Goal: Information Seeking & Learning: Compare options

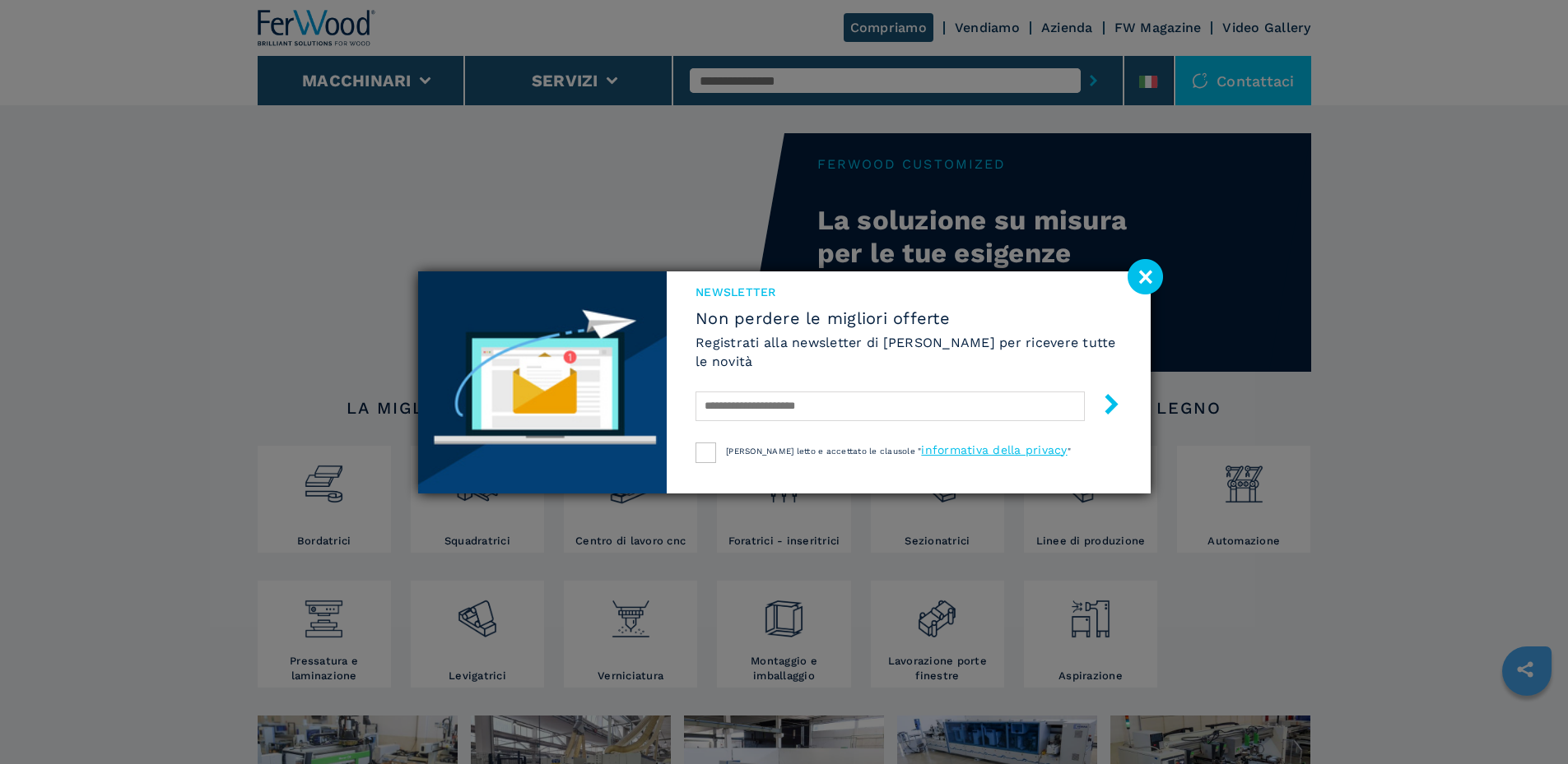
click at [1147, 283] on image at bounding box center [1145, 277] width 35 height 35
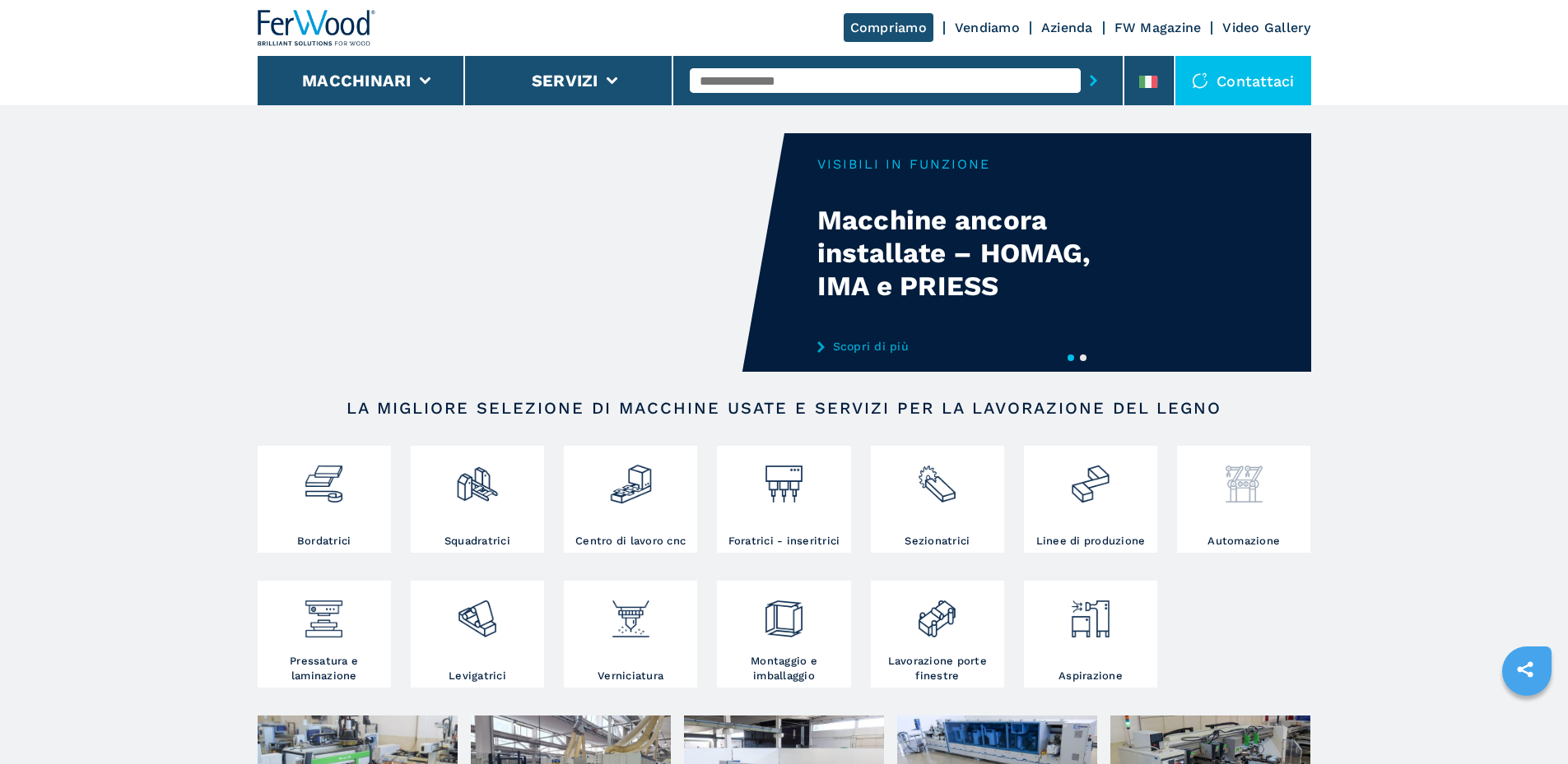
click at [1220, 512] on div at bounding box center [1243, 491] width 125 height 84
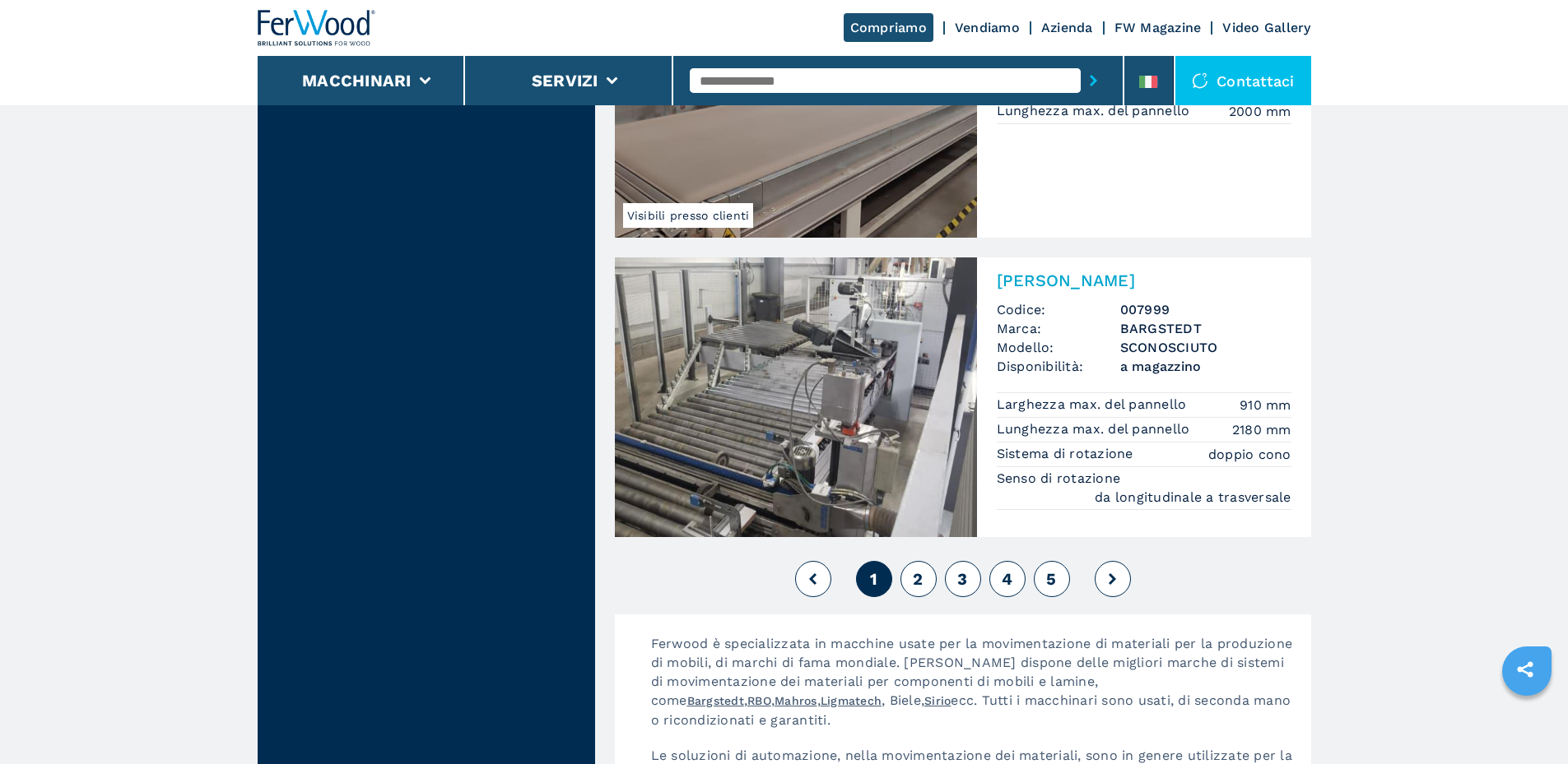
scroll to position [3538, 0]
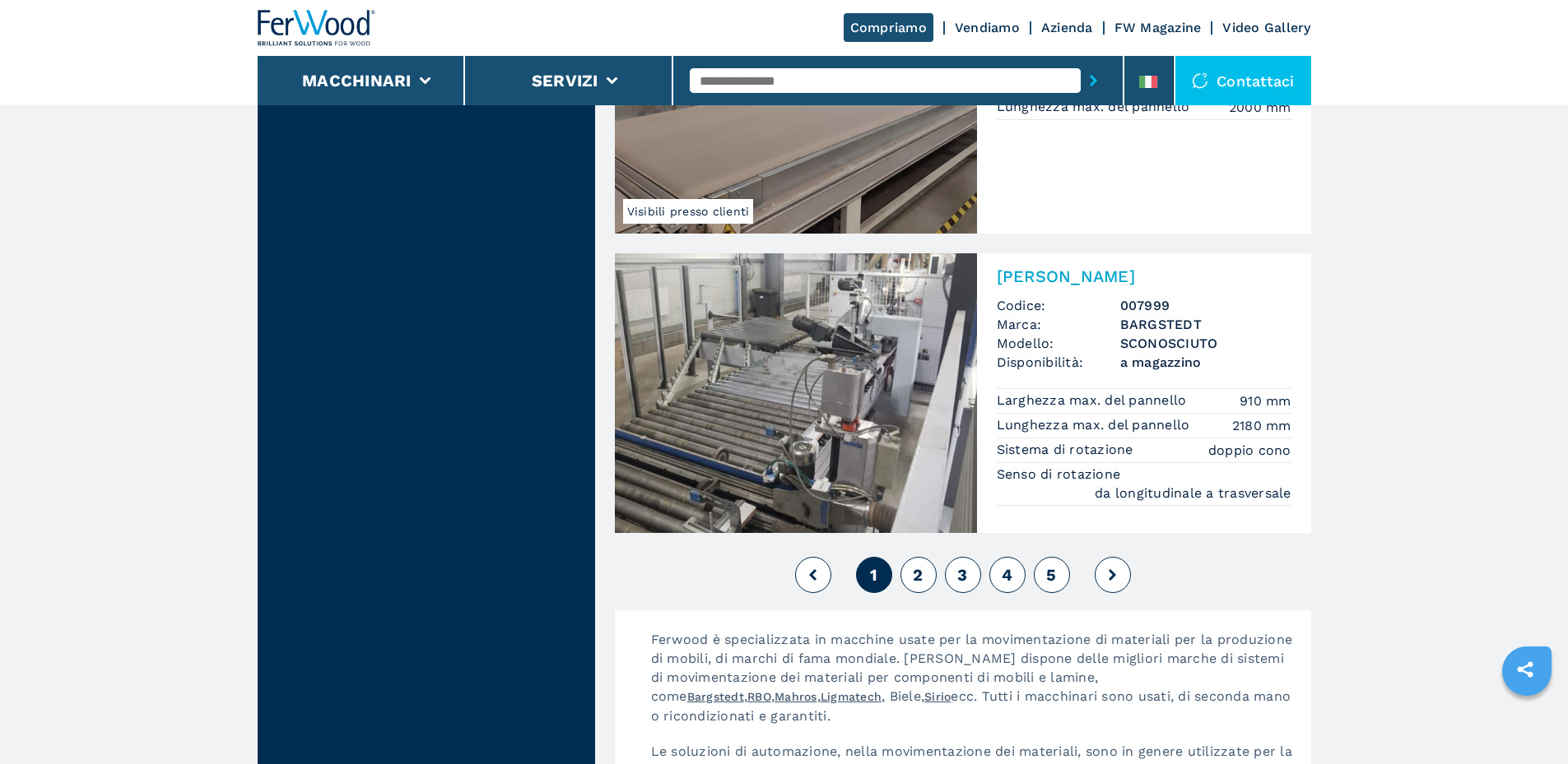
click at [914, 569] on span "2" at bounding box center [917, 575] width 10 height 19
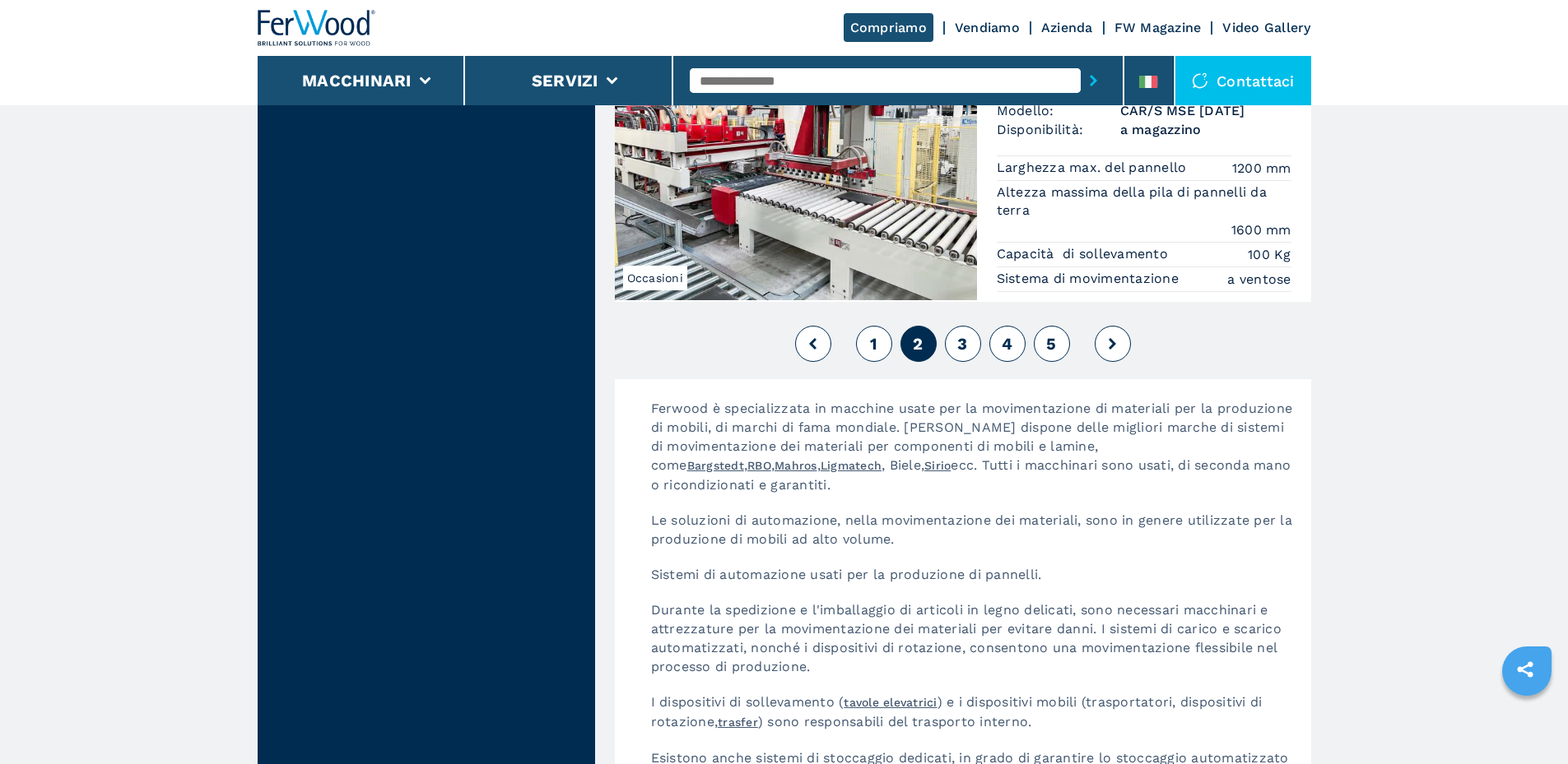
scroll to position [3866, 0]
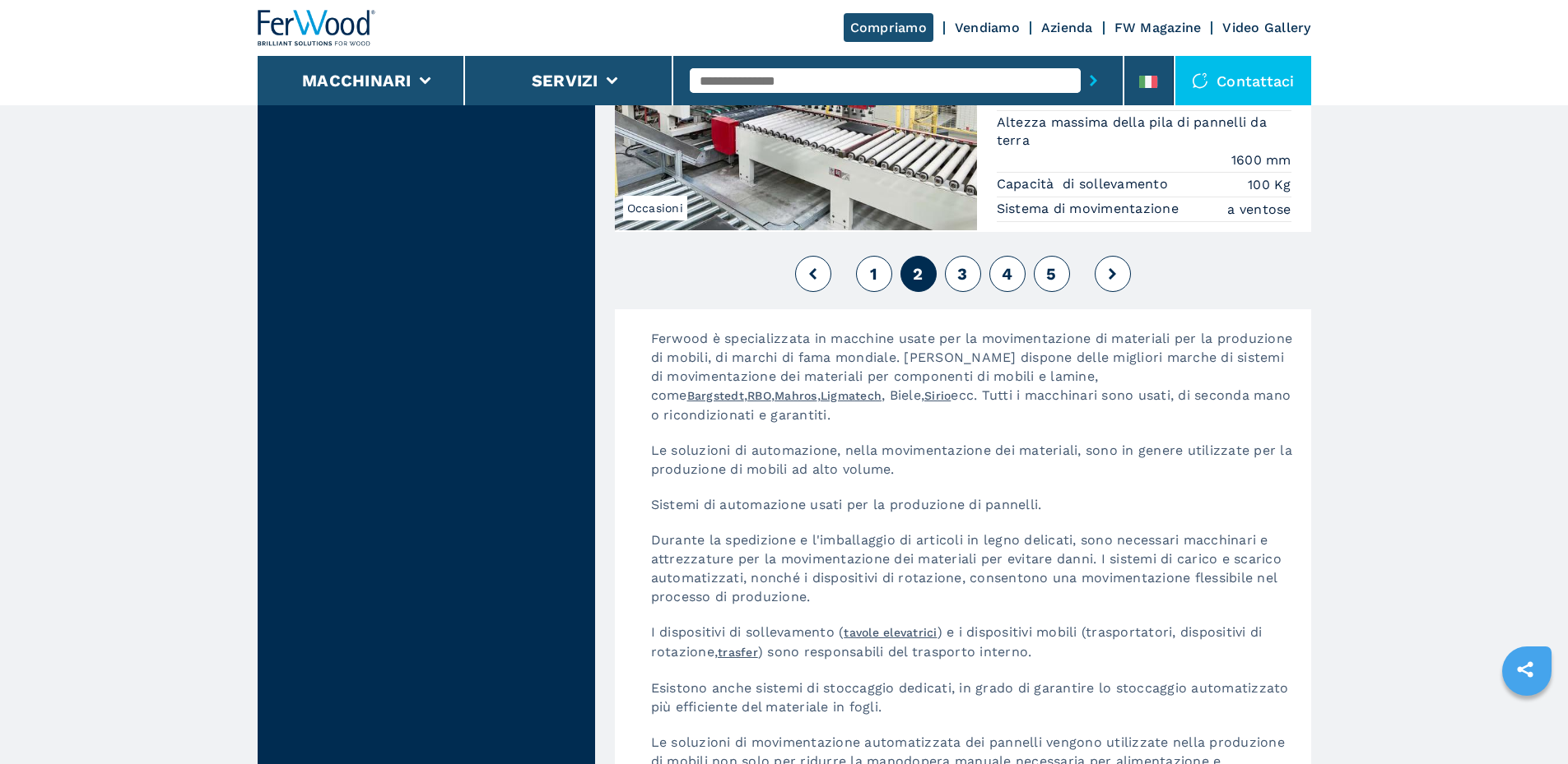
click at [963, 282] on span "3" at bounding box center [962, 273] width 10 height 19
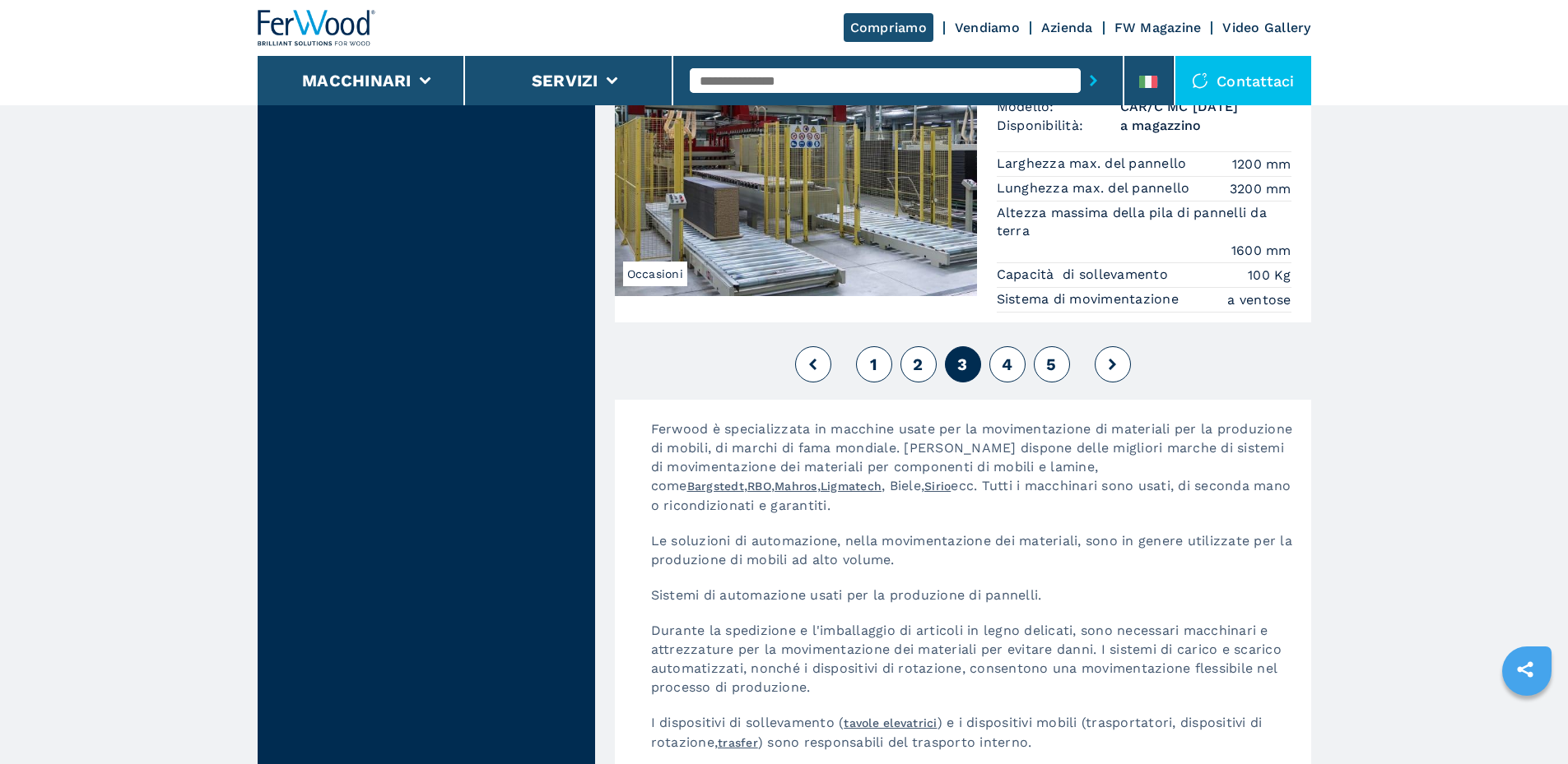
scroll to position [3866, 0]
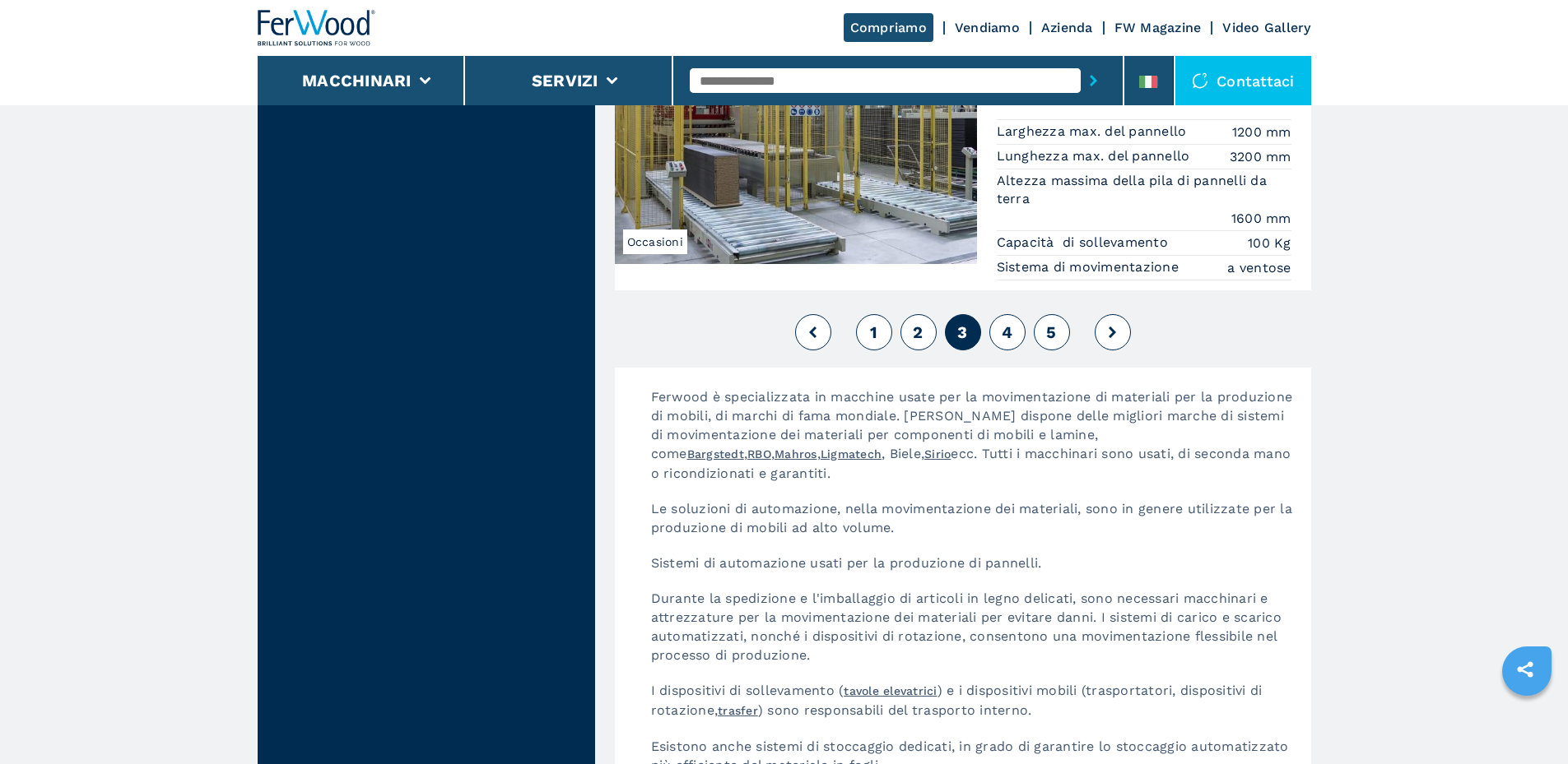
click at [1013, 332] on button "4" at bounding box center [1007, 332] width 36 height 36
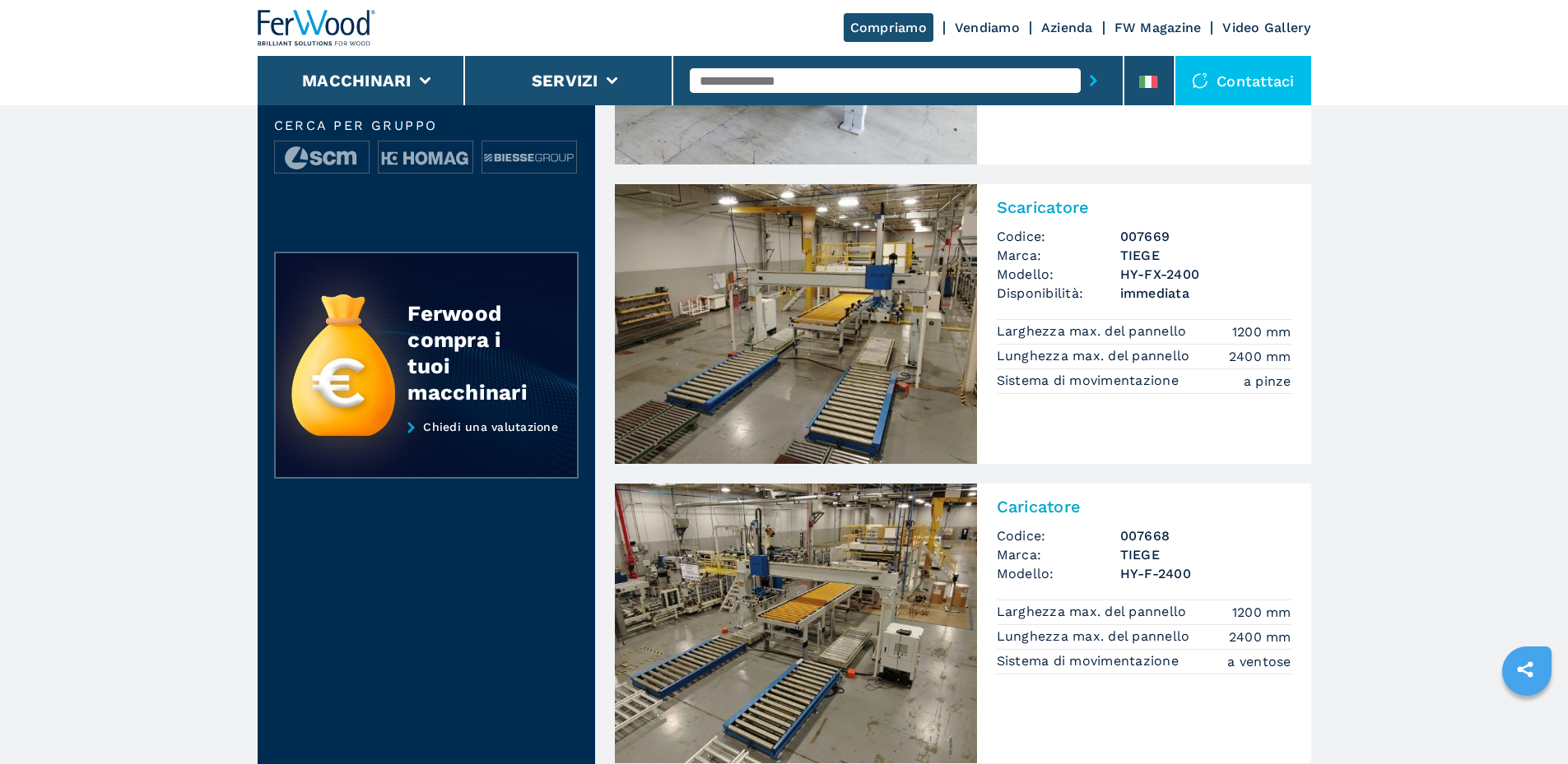
scroll to position [684, 0]
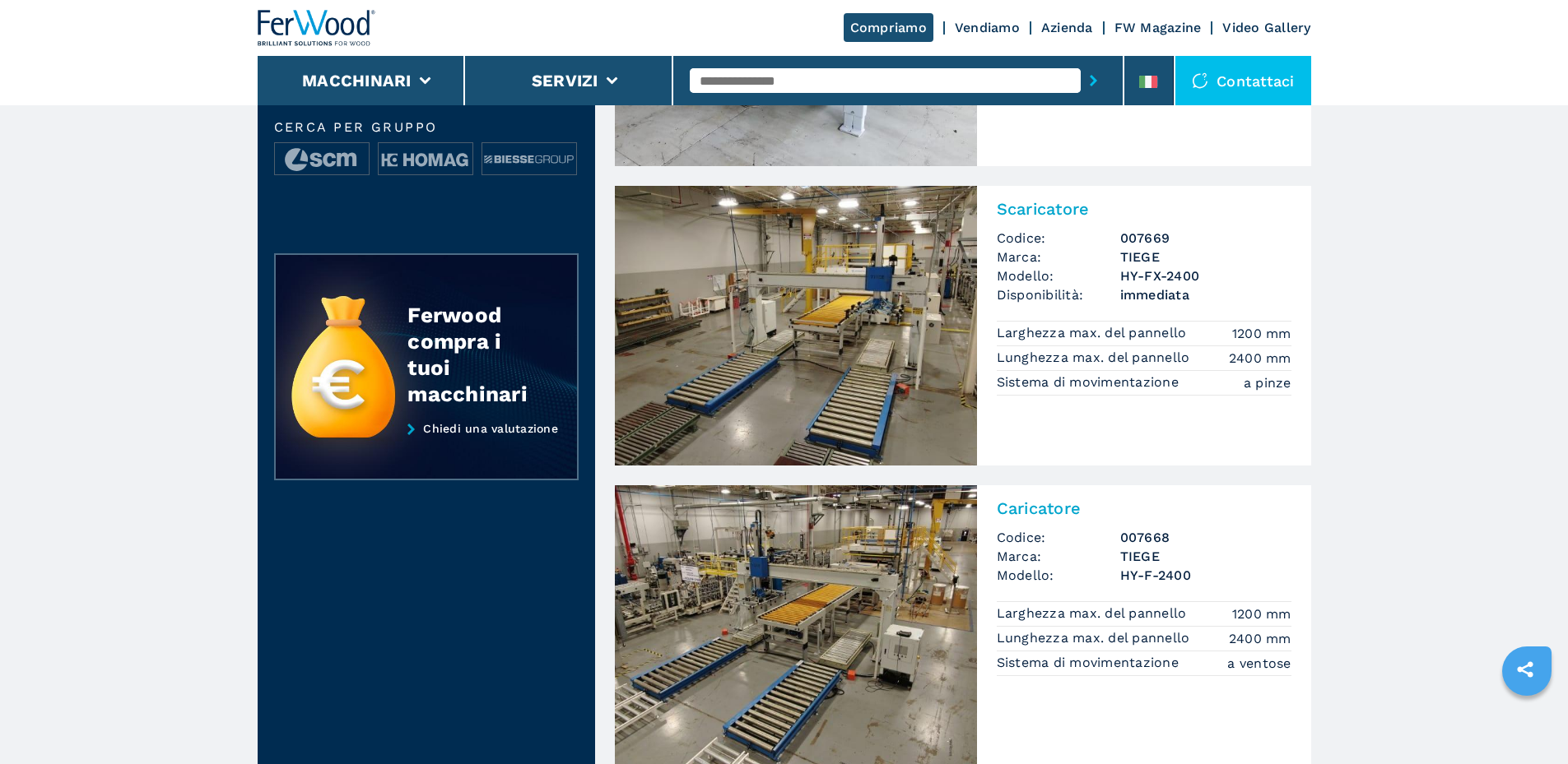
click at [1146, 246] on h3 "007669" at bounding box center [1206, 238] width 171 height 19
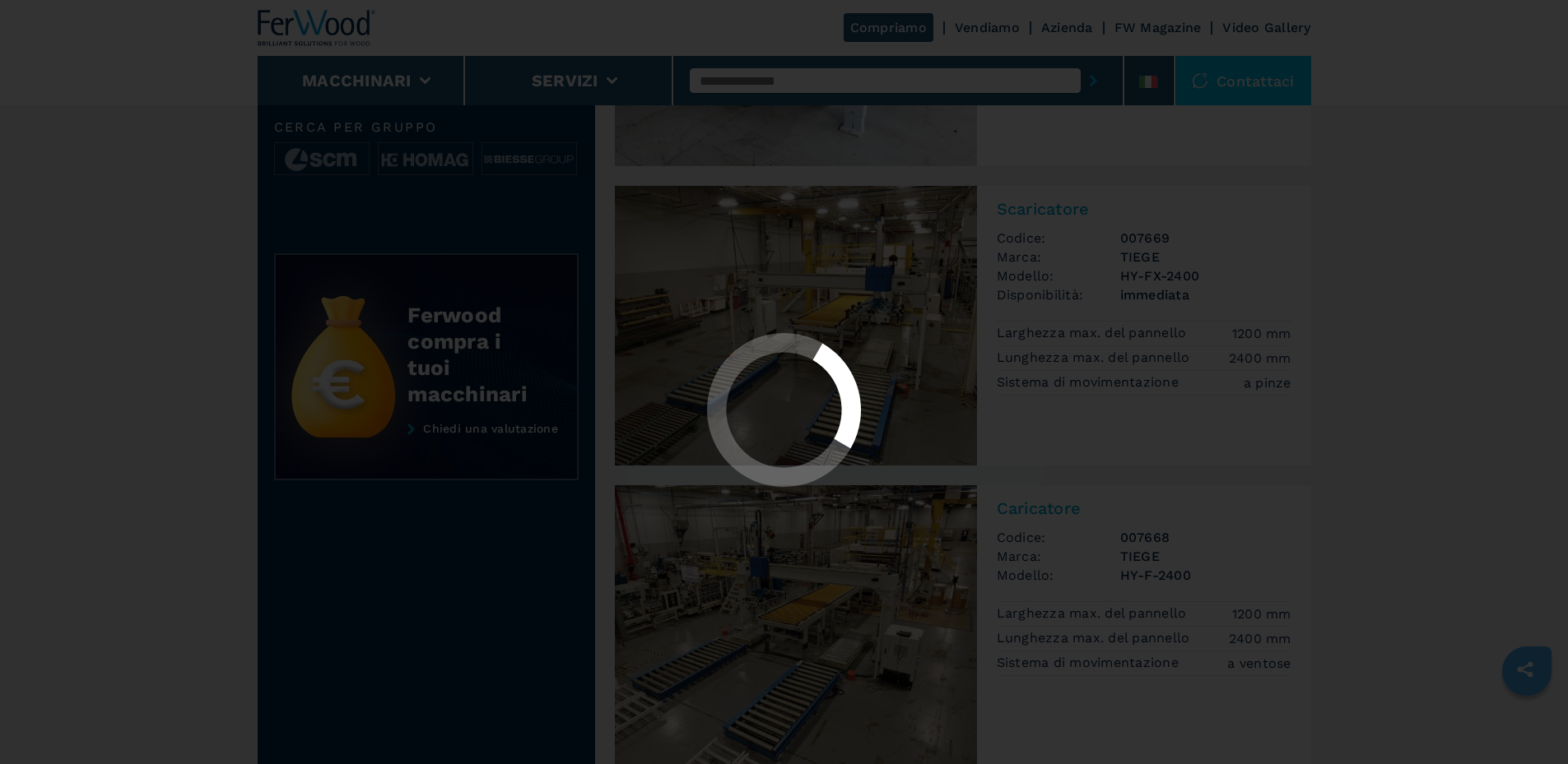
scroll to position [0, 0]
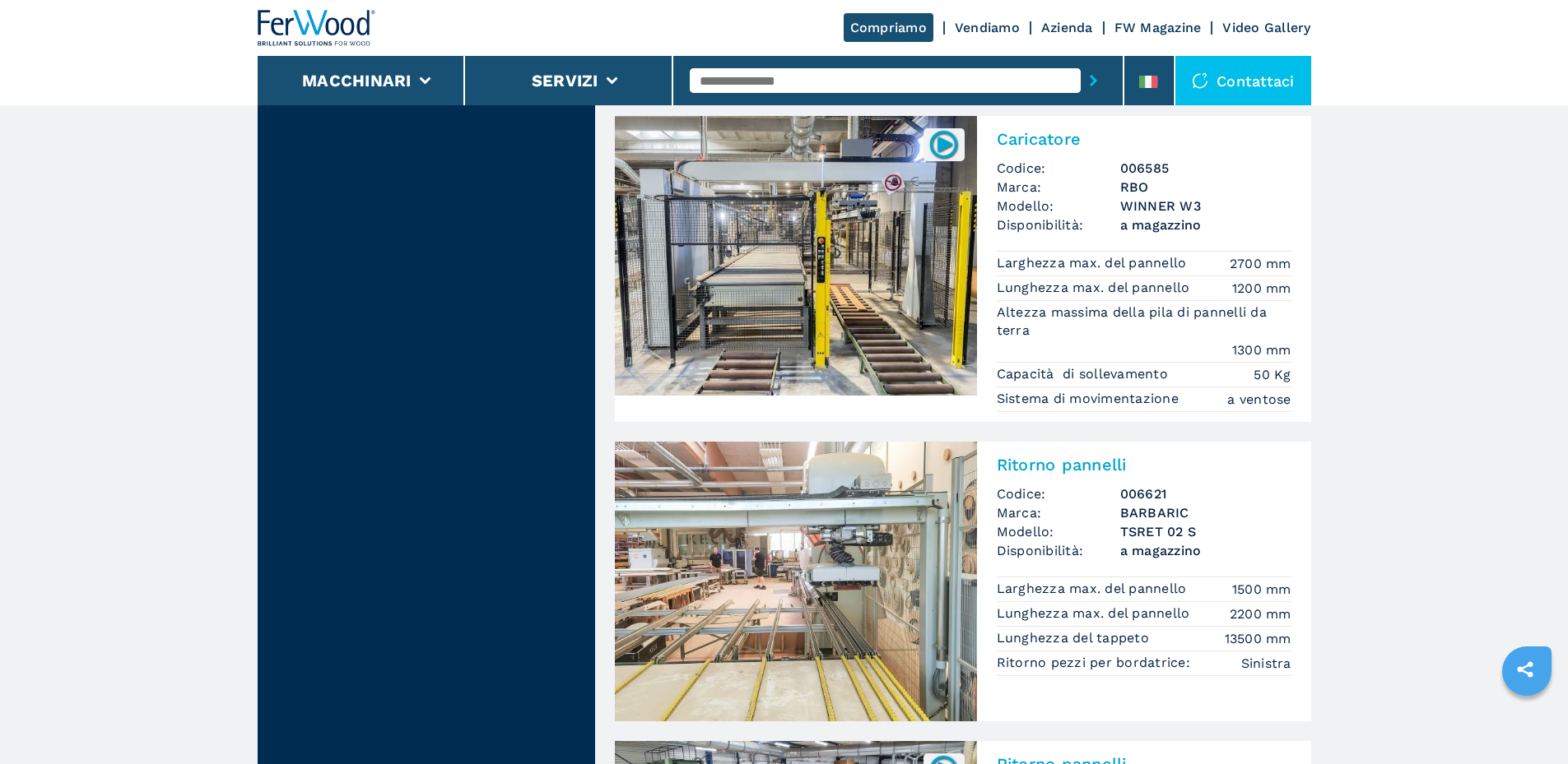
scroll to position [1481, 0]
click at [862, 268] on img at bounding box center [795, 255] width 362 height 279
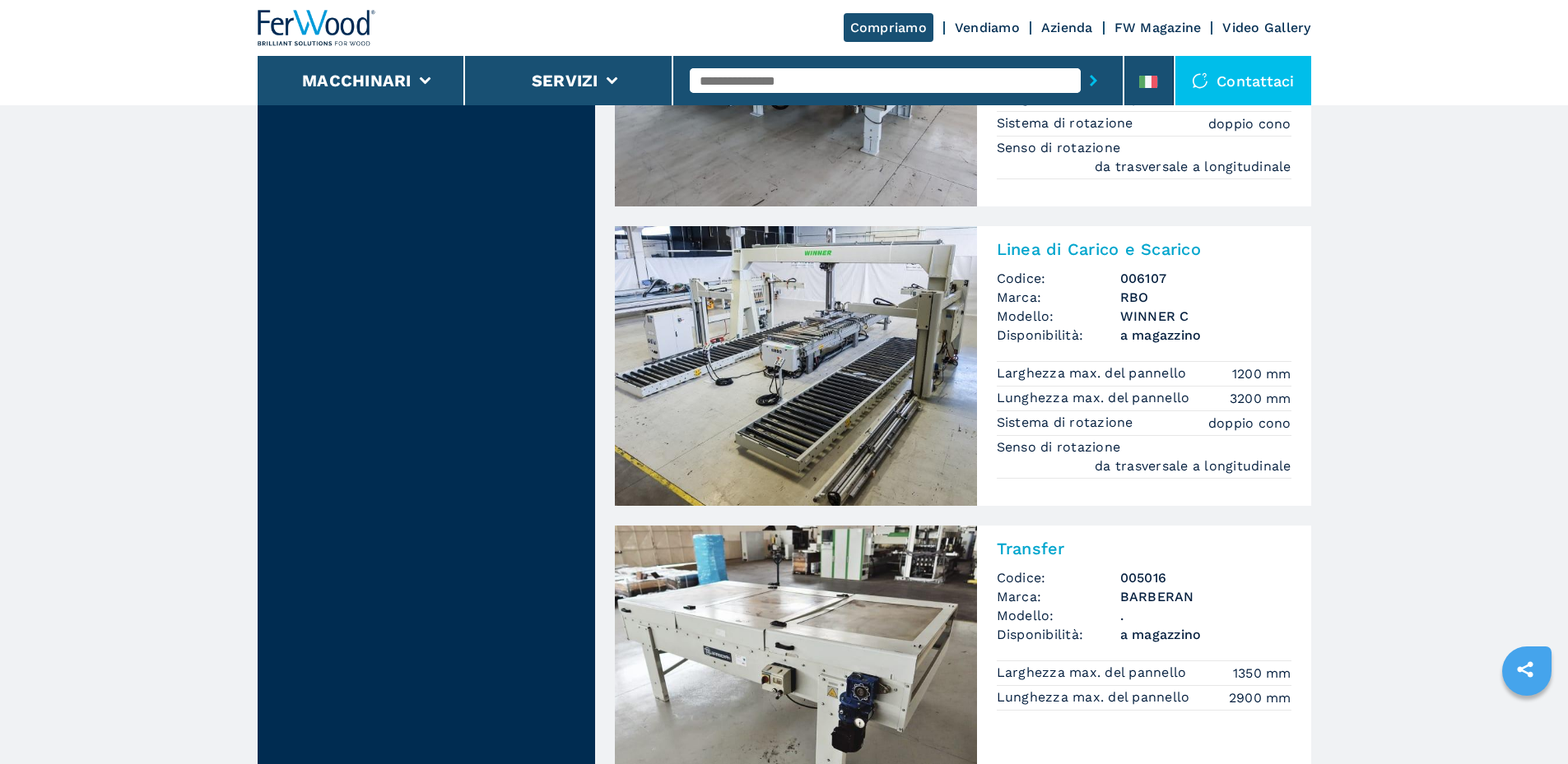
scroll to position [3538, 0]
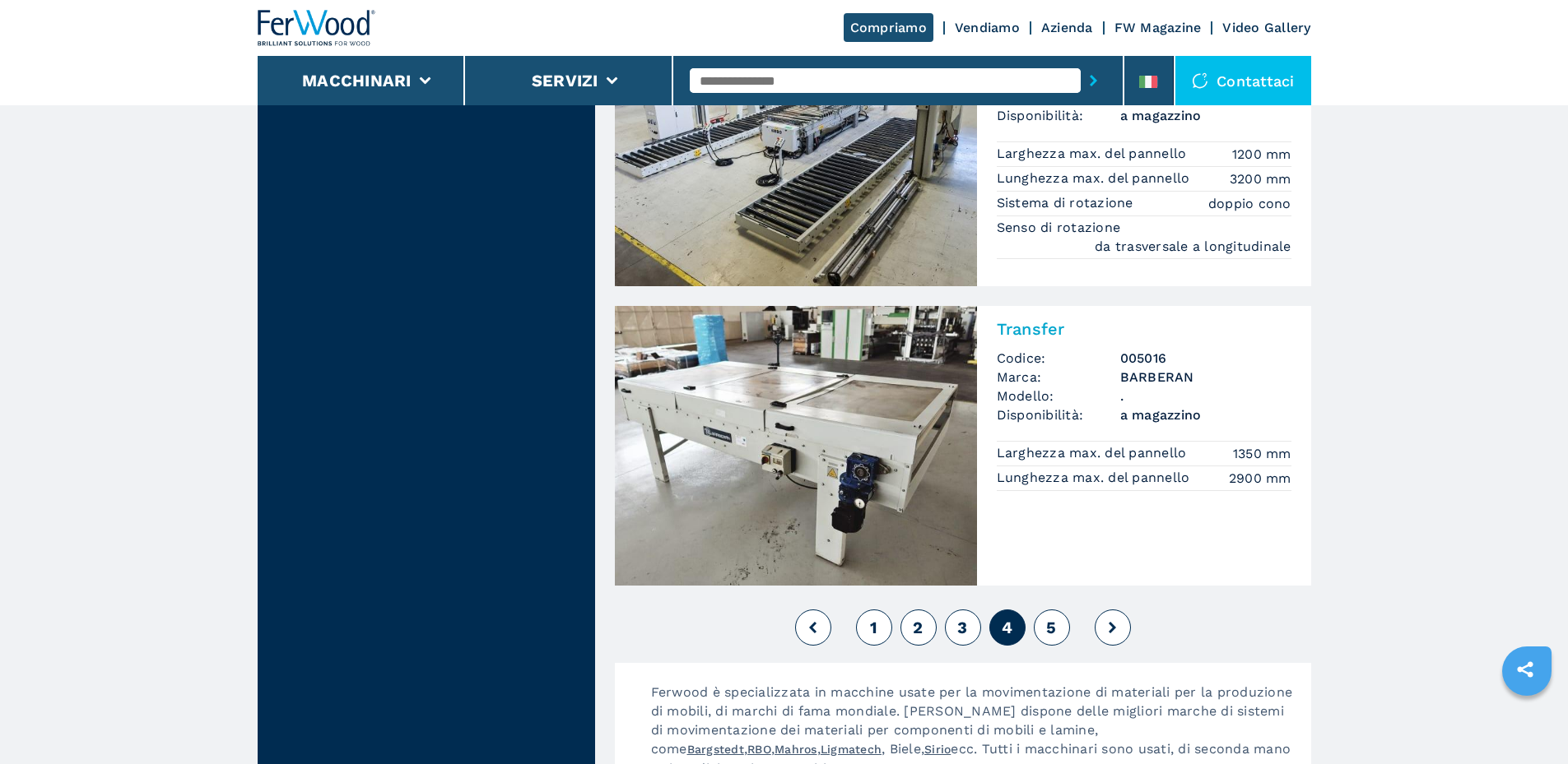
click at [1049, 637] on span "5" at bounding box center [1050, 627] width 10 height 19
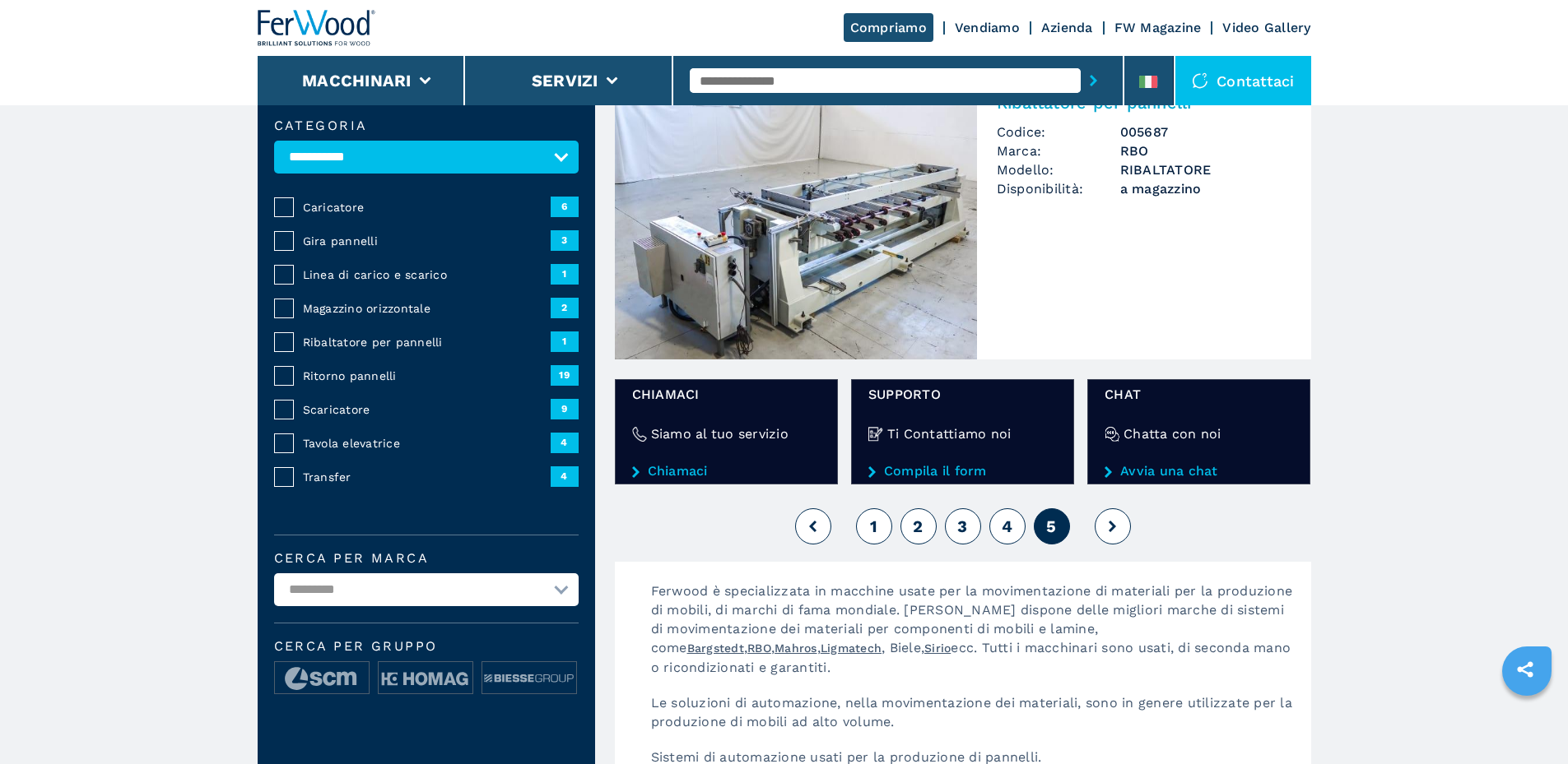
scroll to position [165, 0]
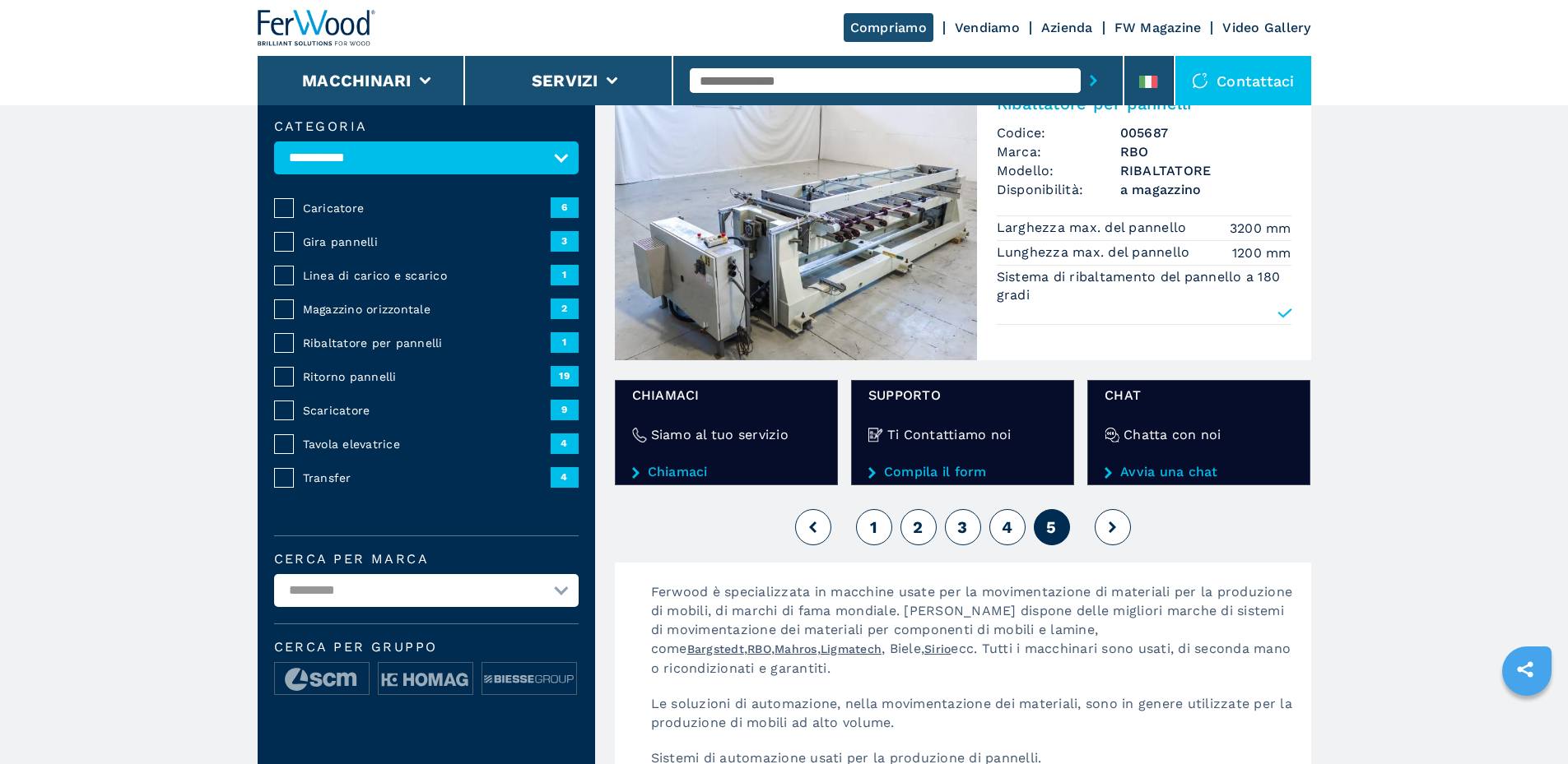
click at [333, 486] on span "Transfer" at bounding box center [426, 478] width 247 height 17
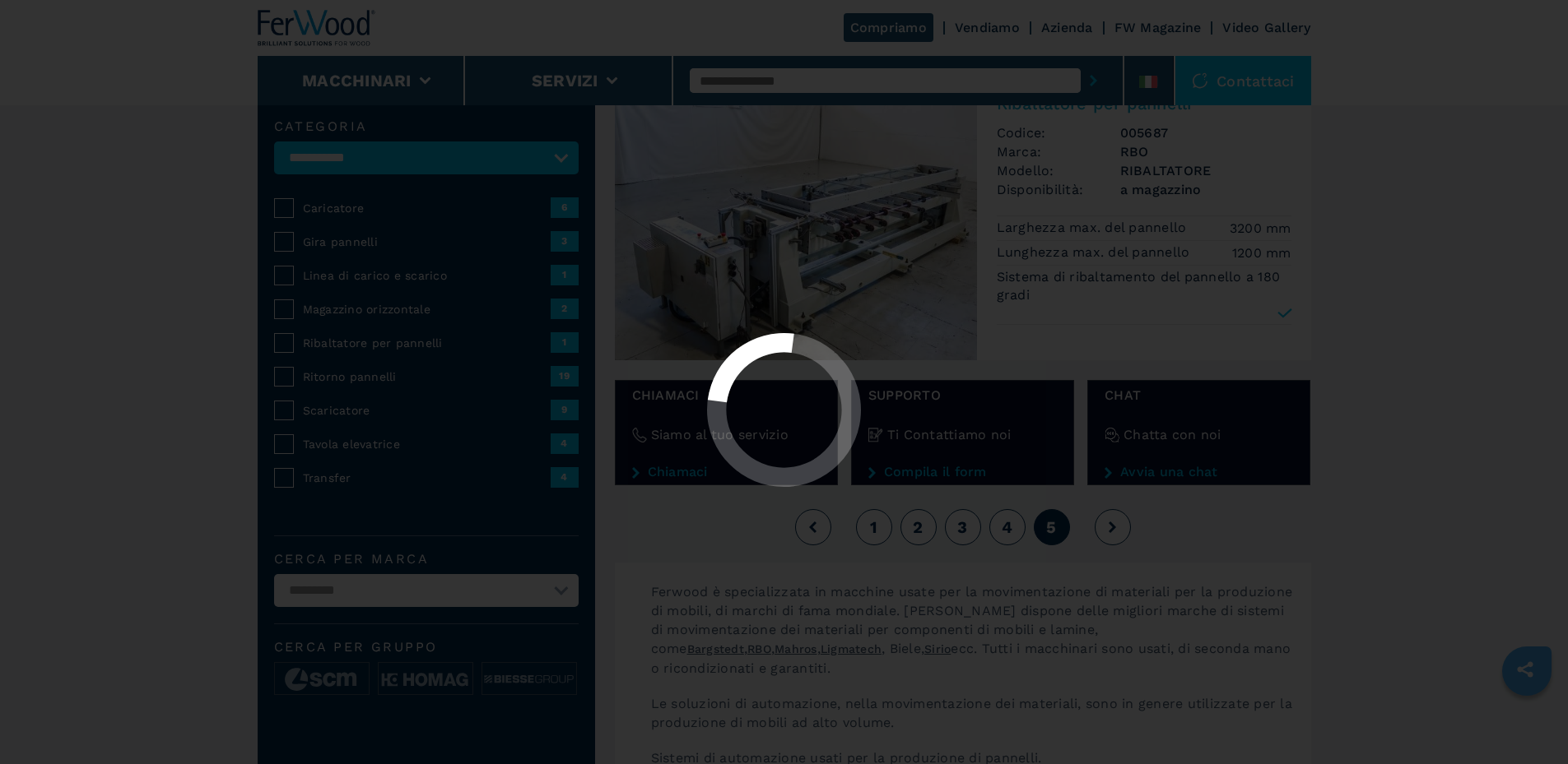
select select "**********"
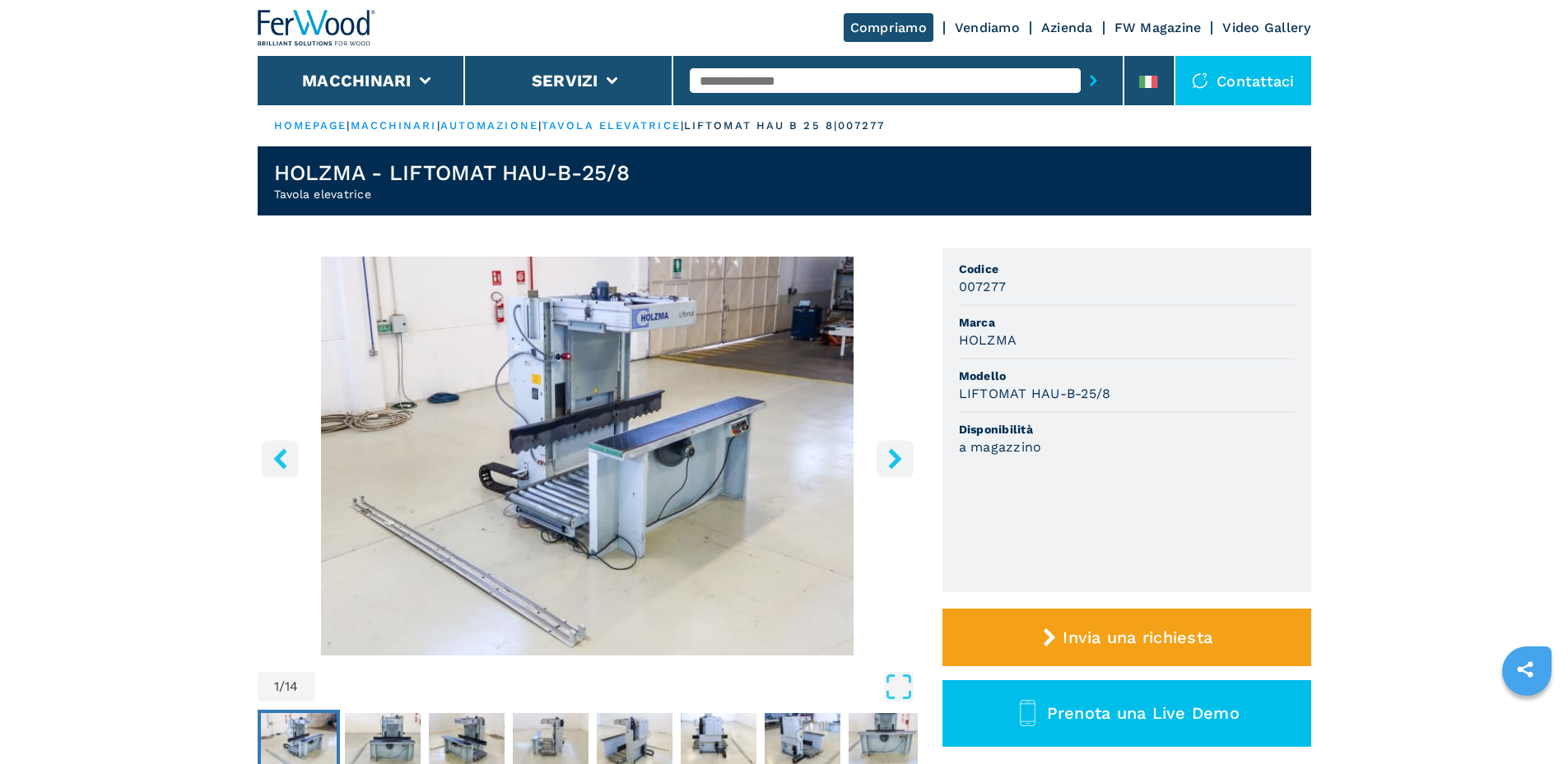
click at [891, 465] on icon "right-button" at bounding box center [894, 459] width 13 height 20
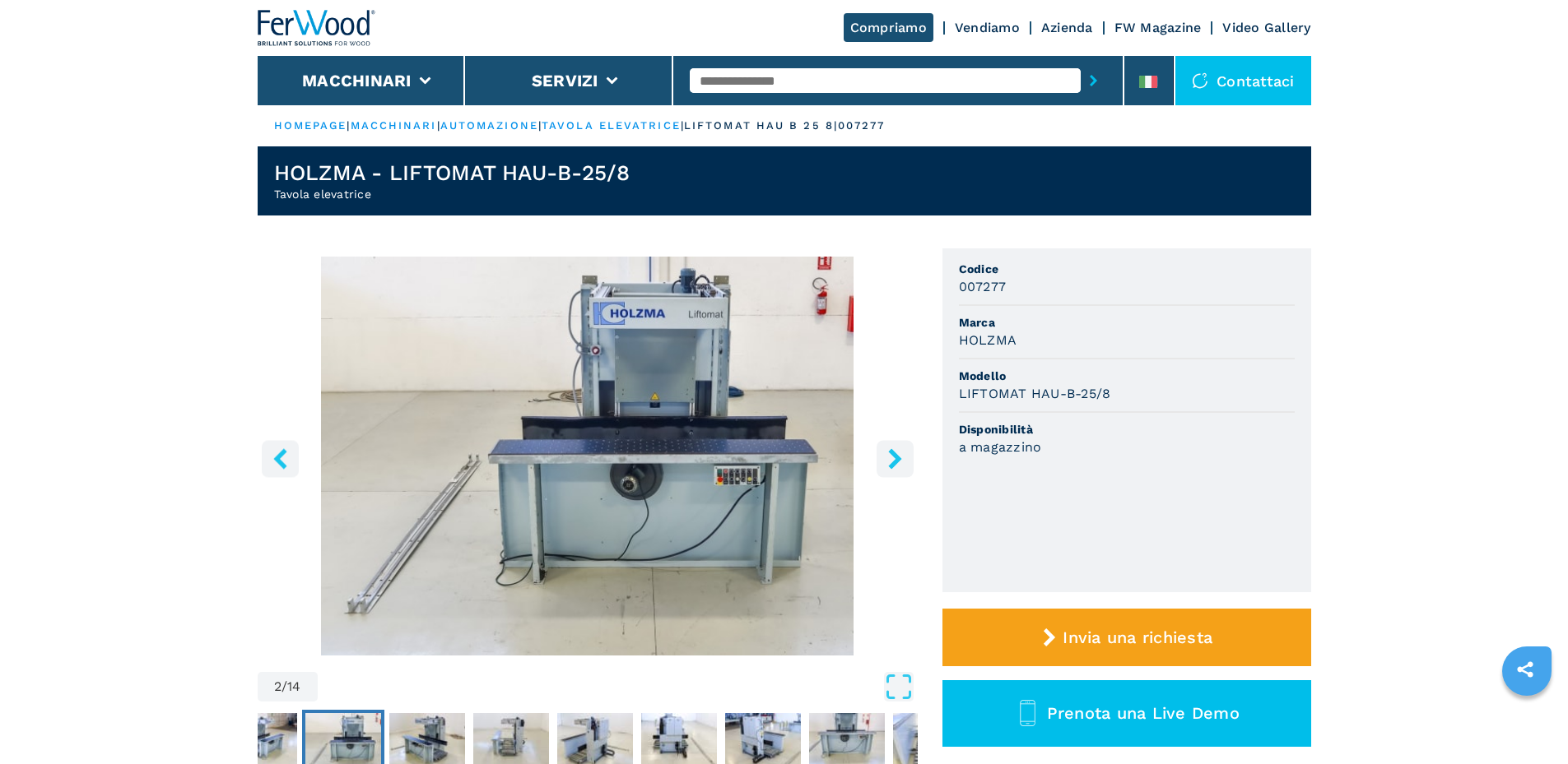
click at [891, 465] on icon "right-button" at bounding box center [894, 459] width 13 height 20
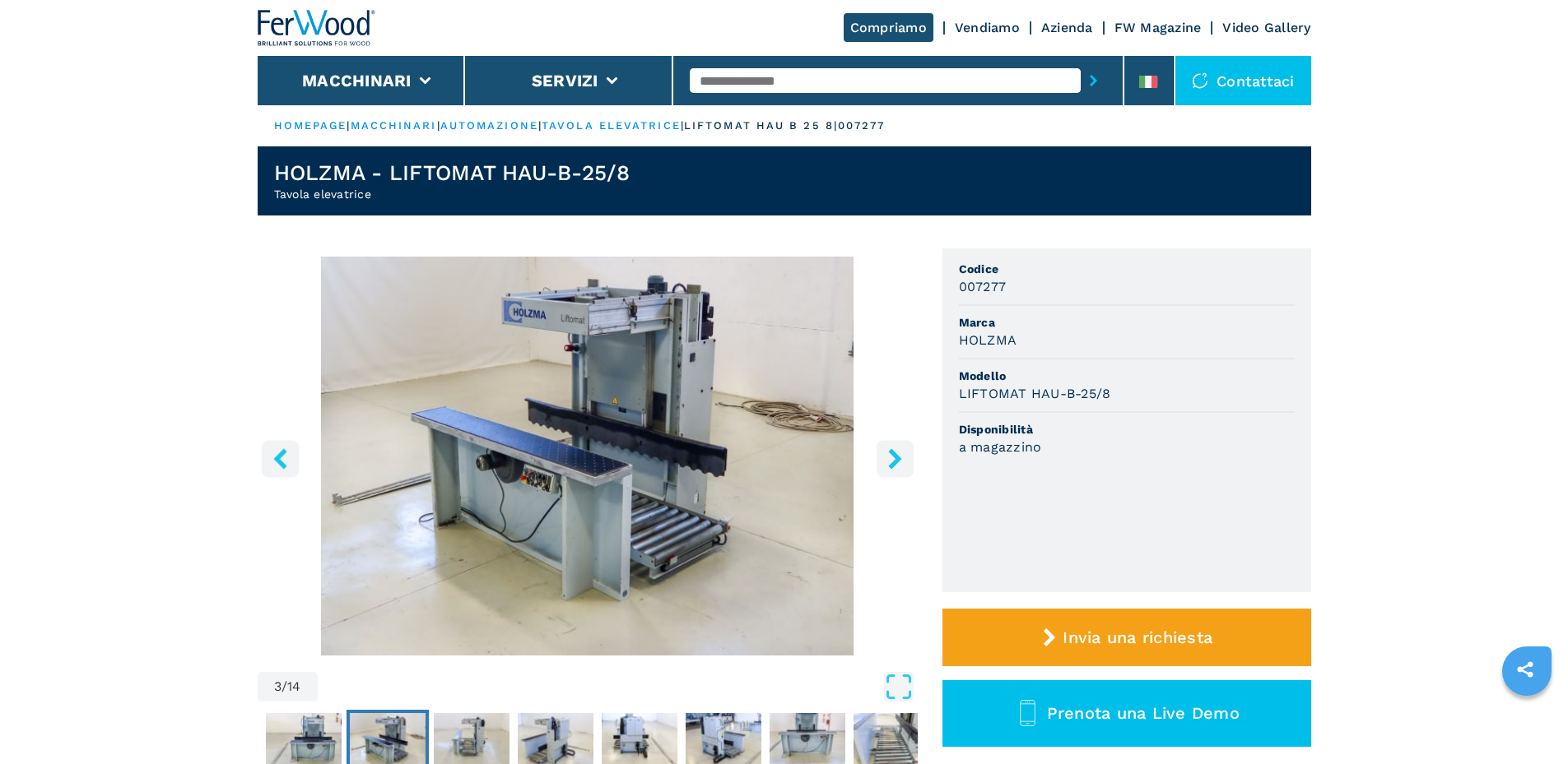
click at [891, 465] on icon "right-button" at bounding box center [894, 459] width 13 height 20
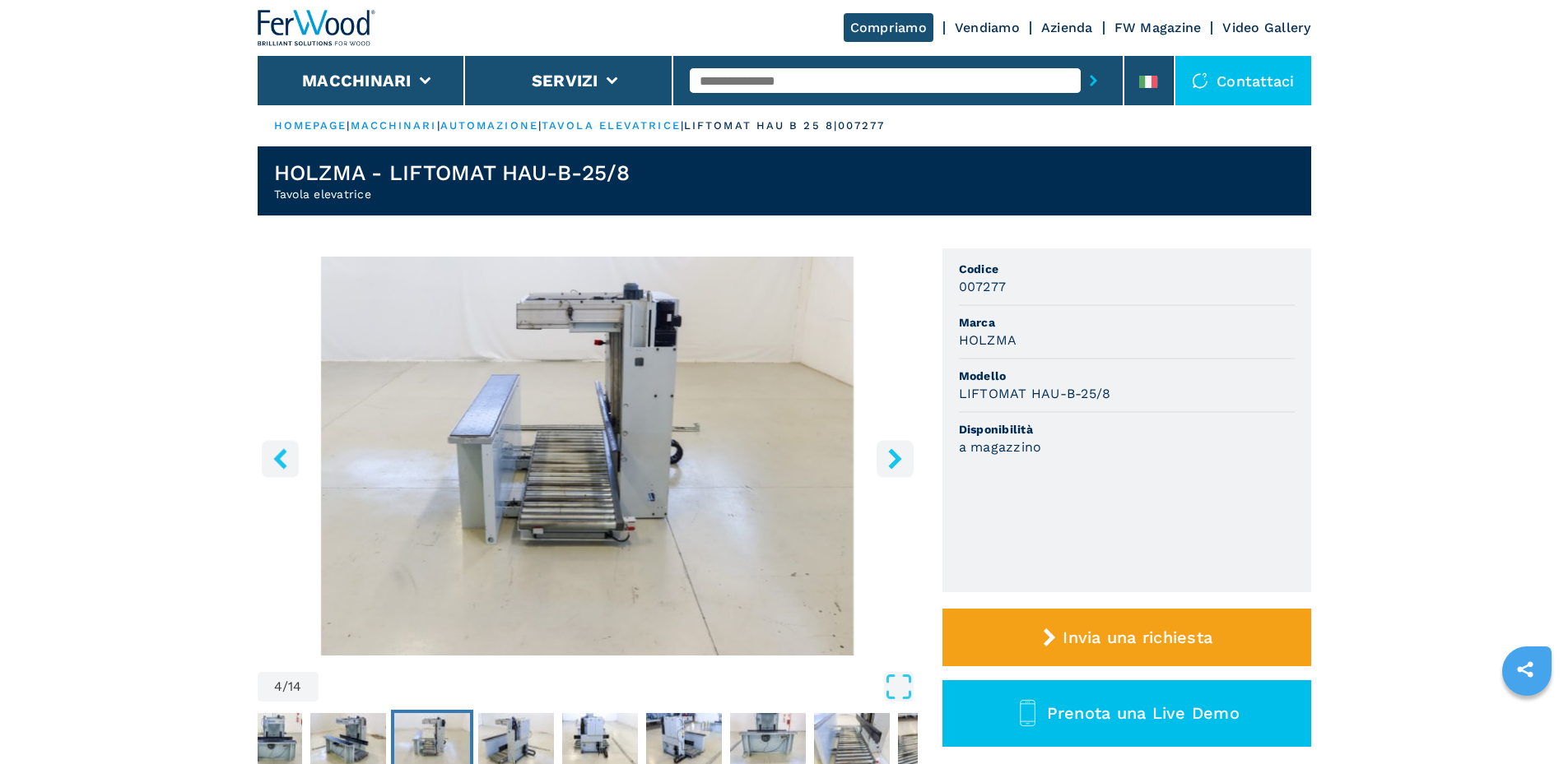
click at [891, 465] on icon "right-button" at bounding box center [894, 459] width 13 height 20
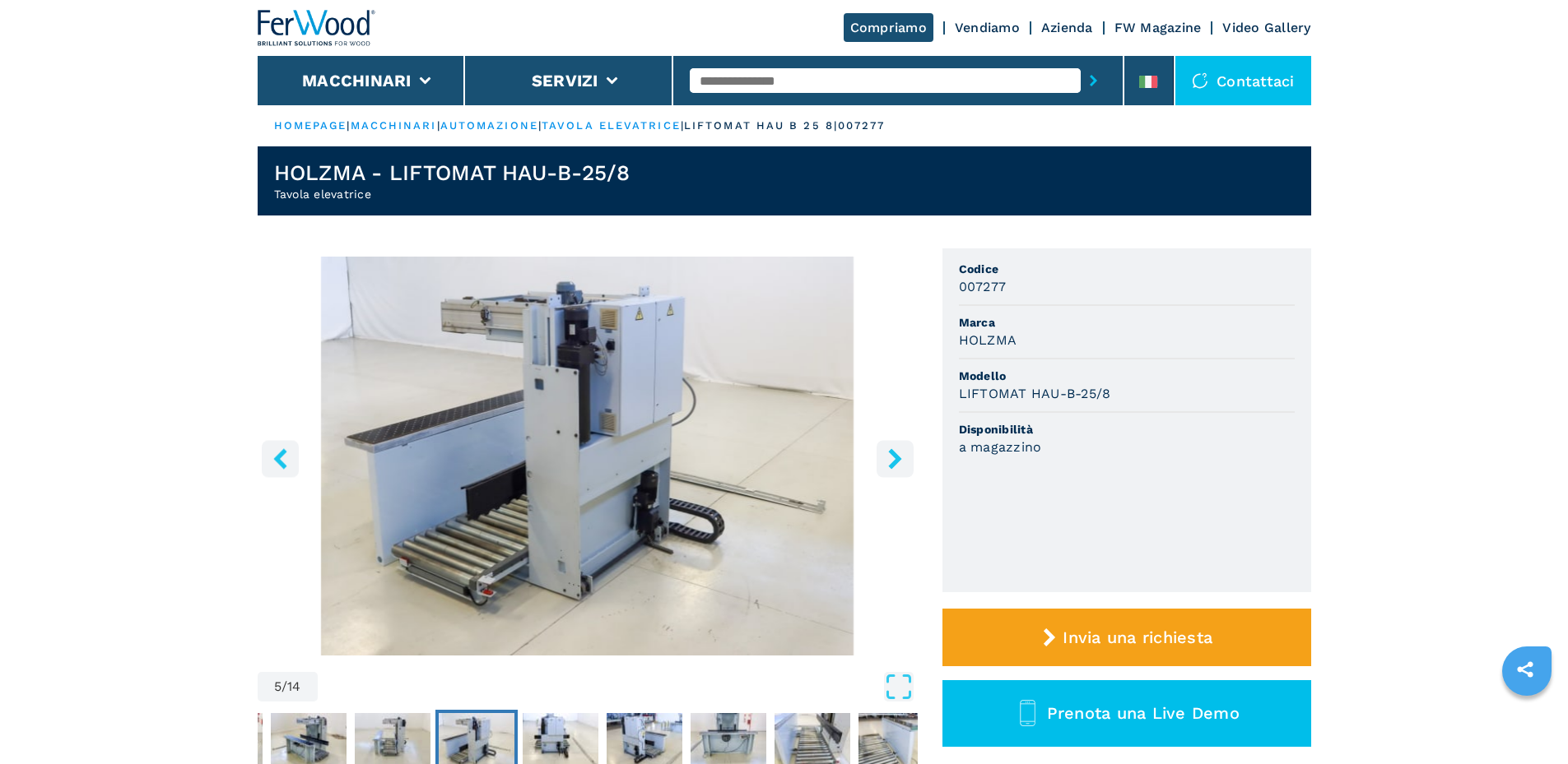
click at [891, 465] on icon "right-button" at bounding box center [894, 459] width 13 height 20
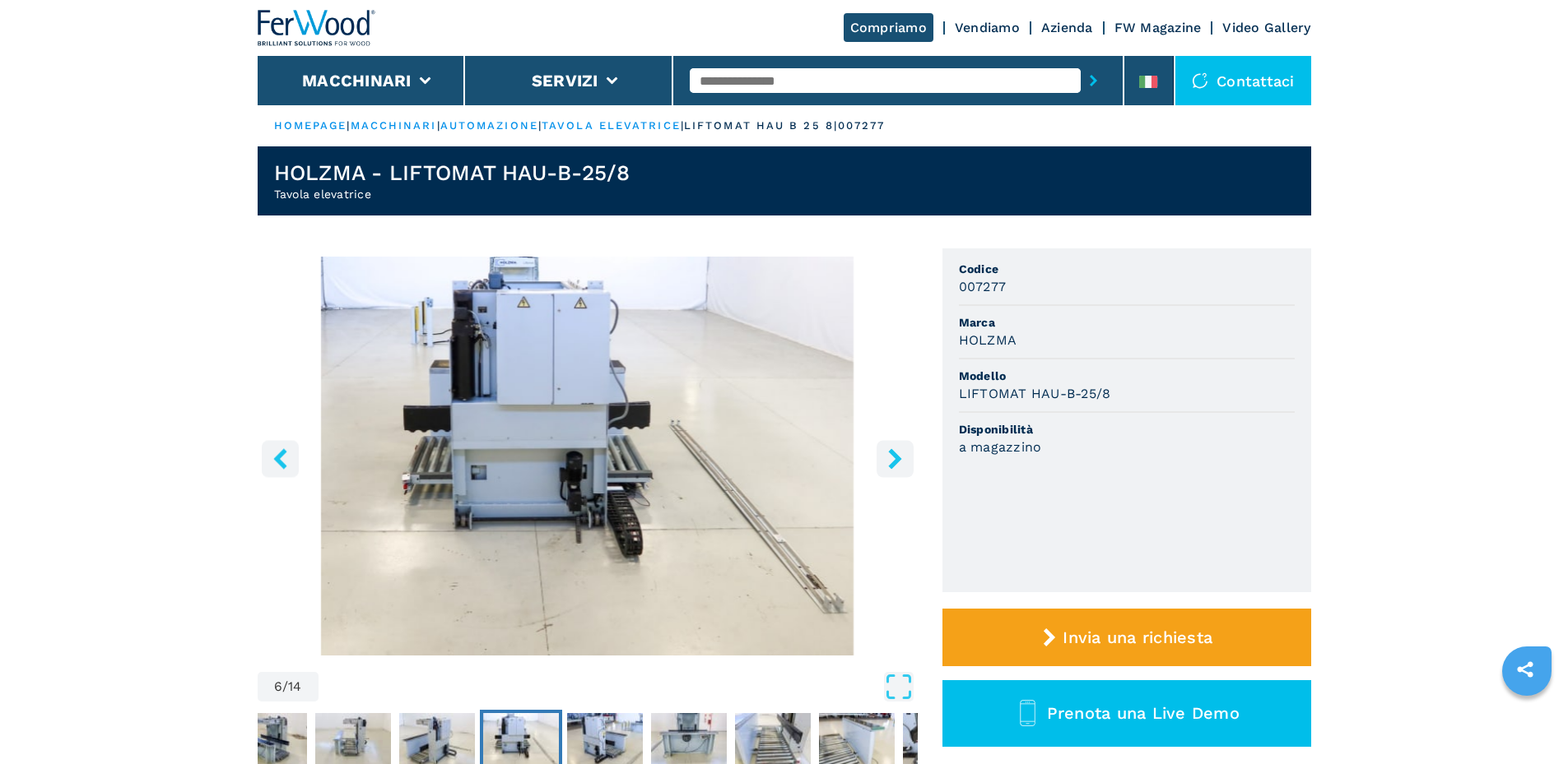
click at [891, 465] on icon "right-button" at bounding box center [894, 459] width 13 height 20
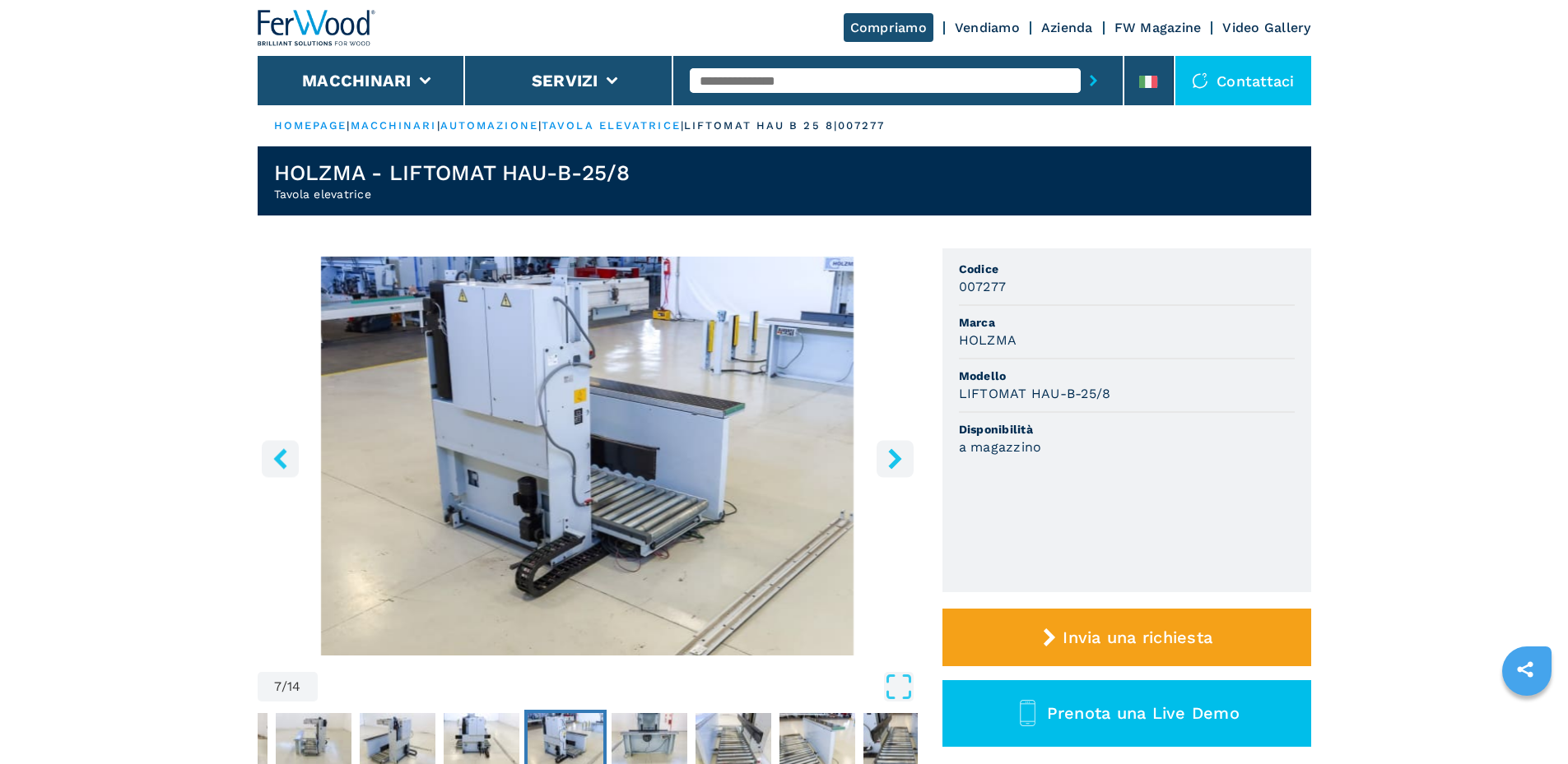
click at [891, 465] on icon "right-button" at bounding box center [894, 459] width 13 height 20
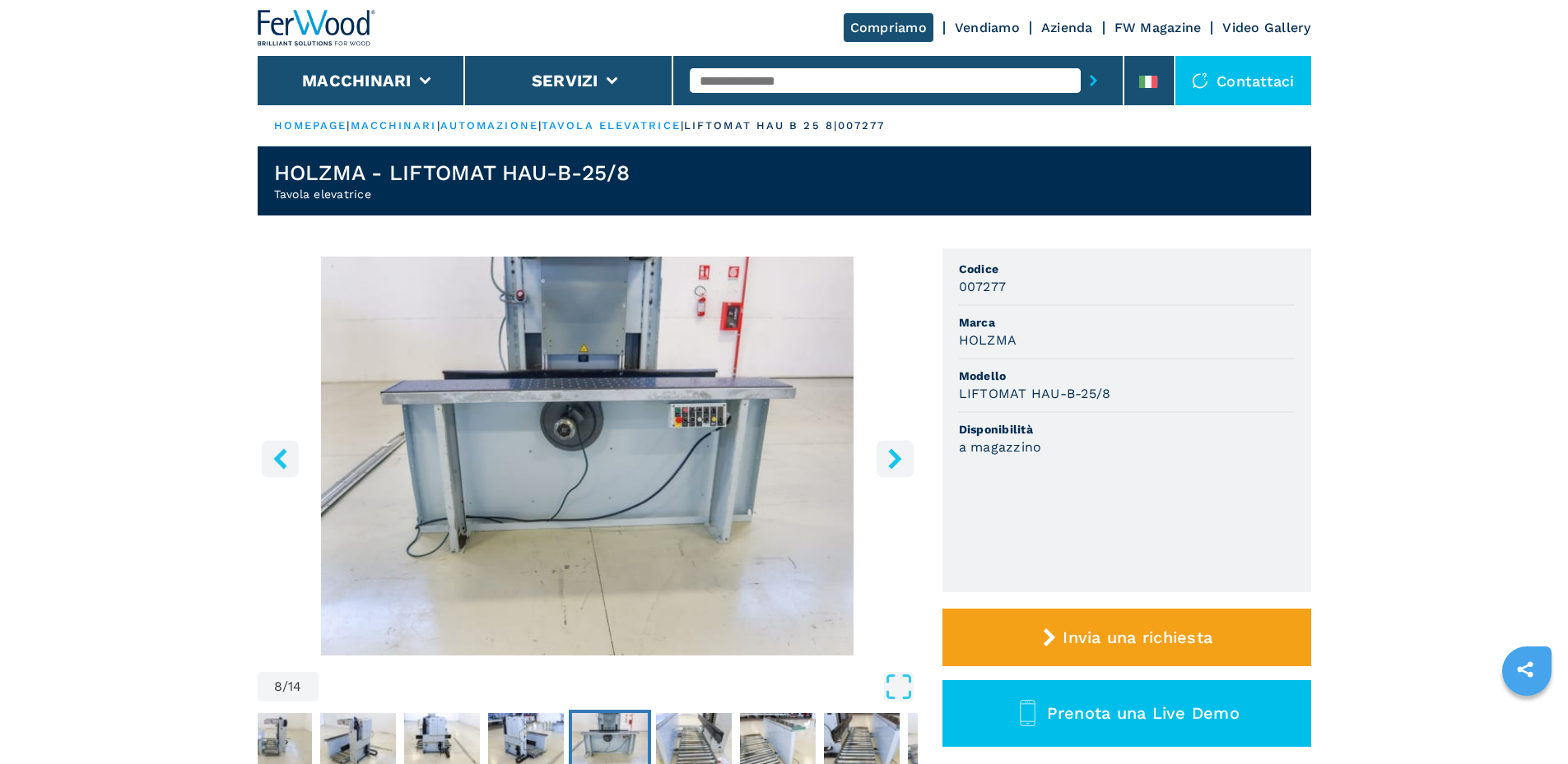
click at [891, 465] on icon "right-button" at bounding box center [894, 459] width 13 height 20
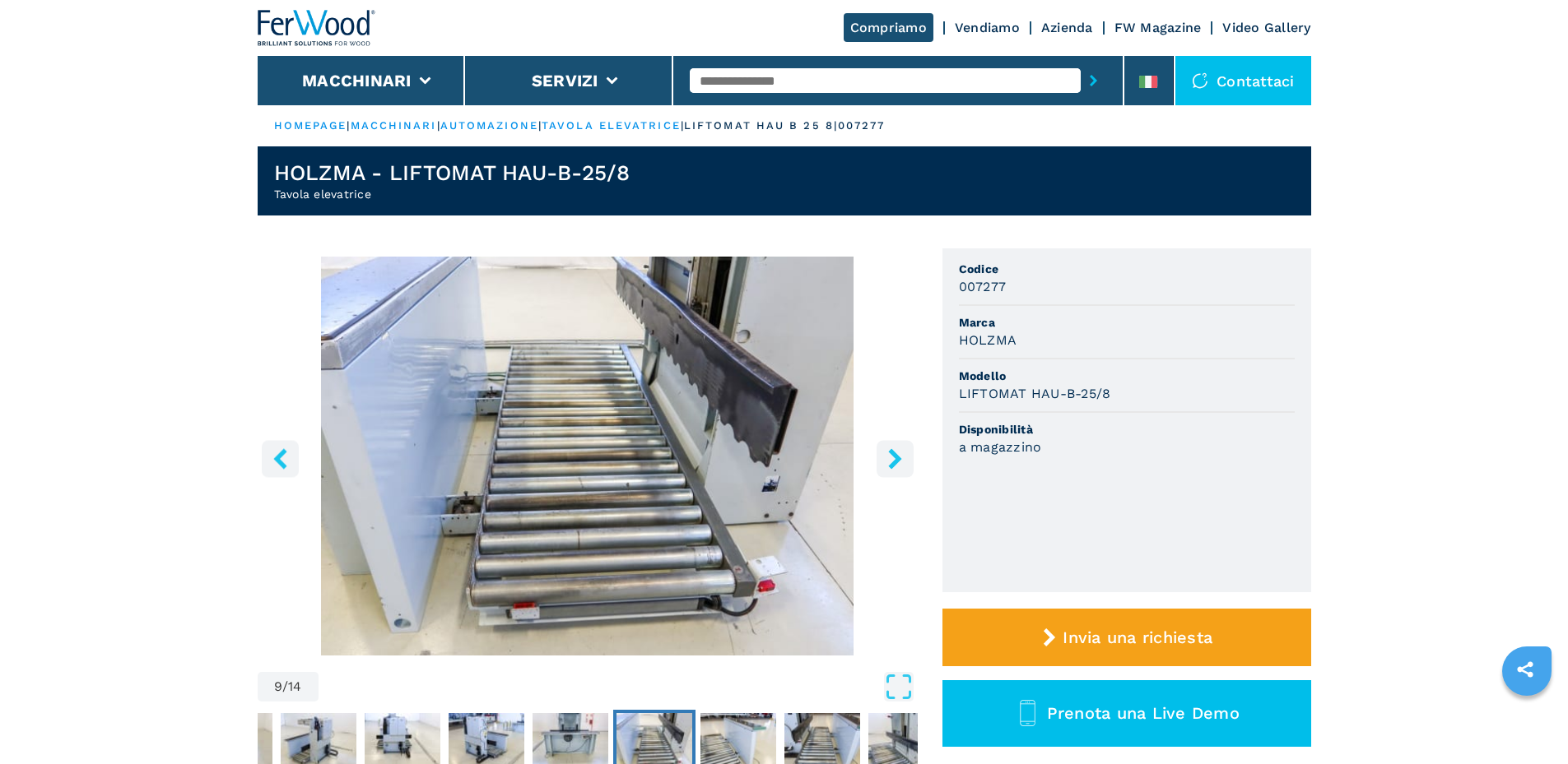
click at [891, 465] on icon "right-button" at bounding box center [894, 459] width 13 height 20
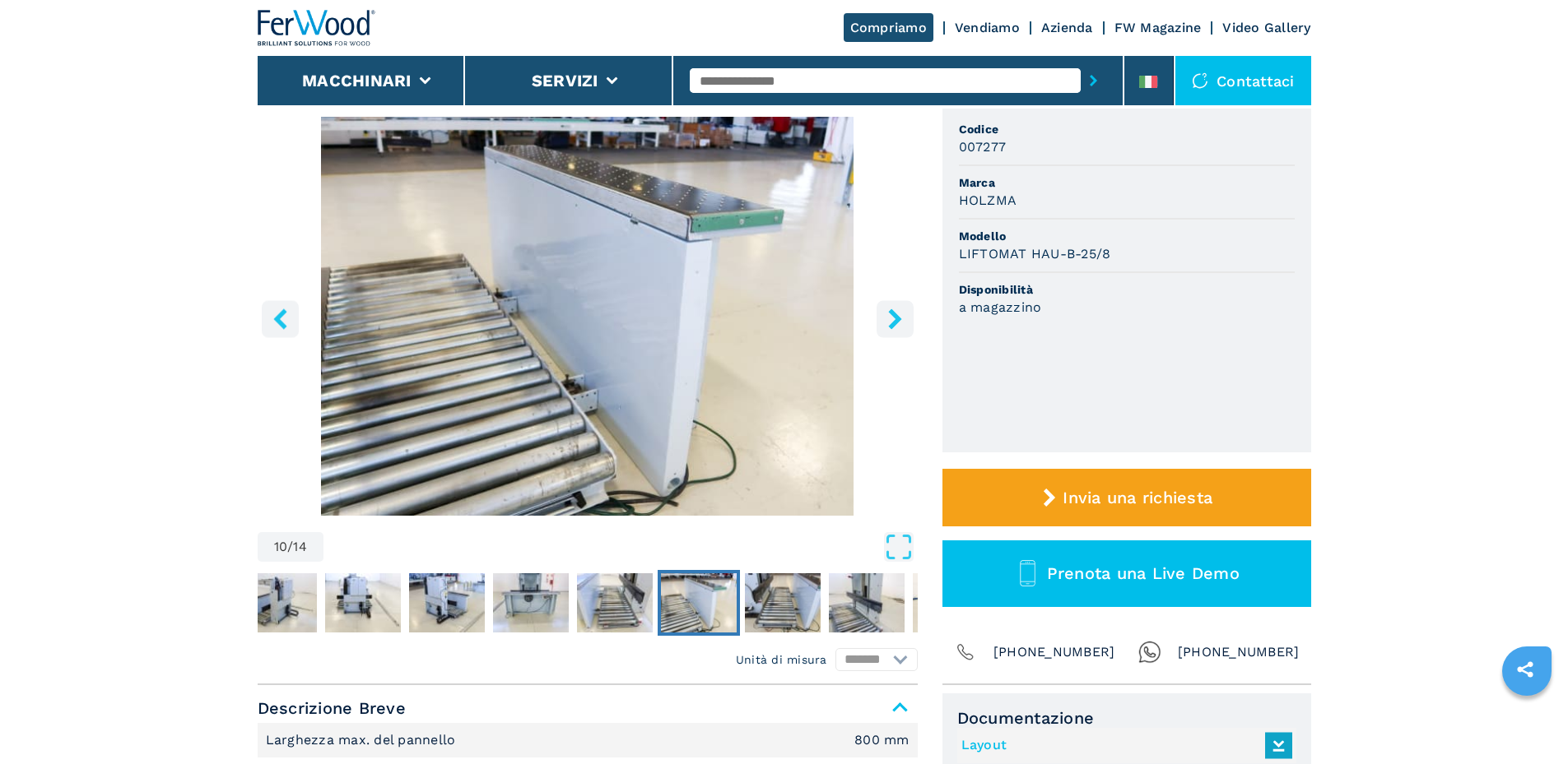
scroll to position [411, 0]
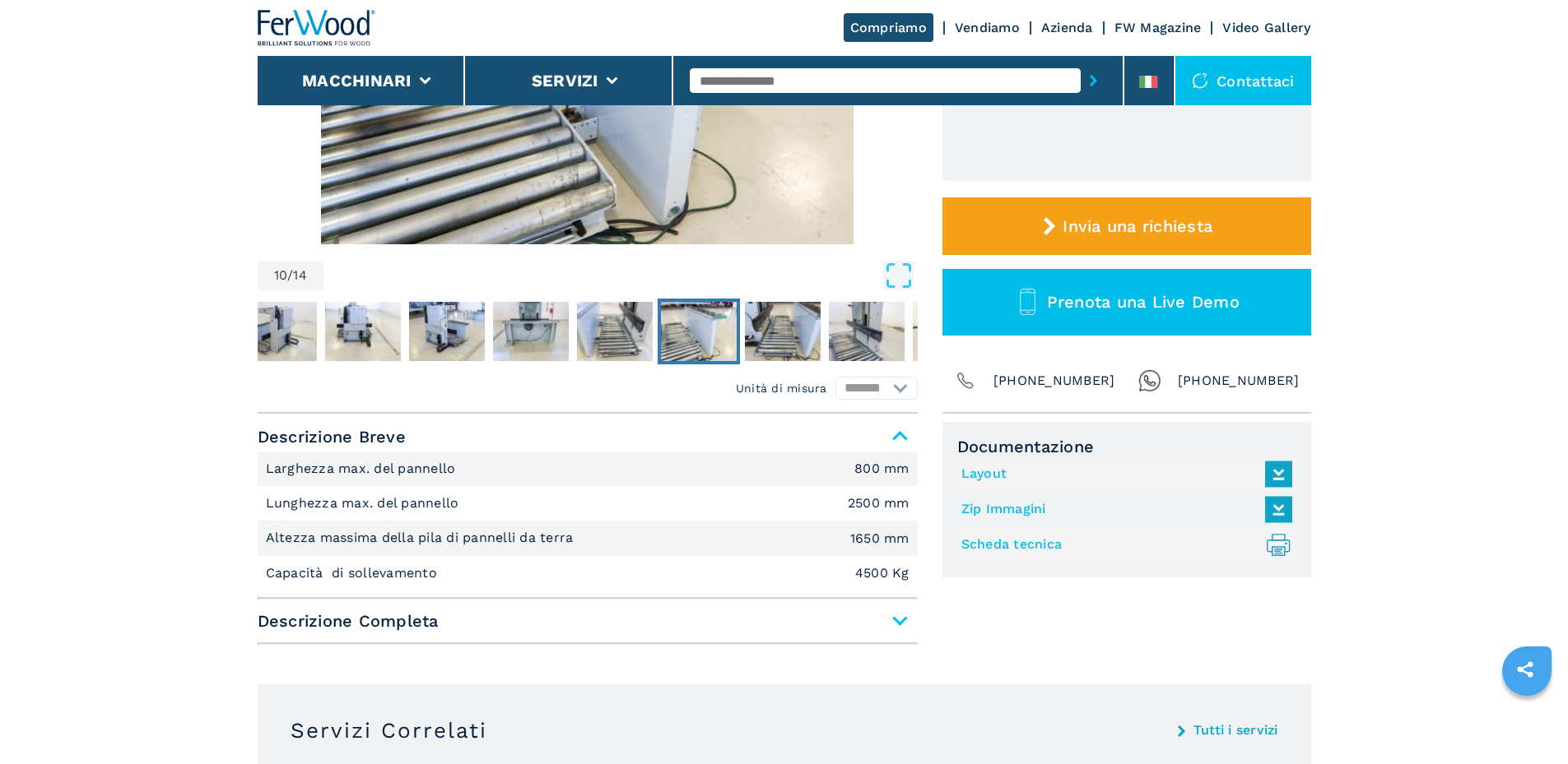
click at [899, 624] on span "Descrizione Completa" at bounding box center [588, 621] width 660 height 29
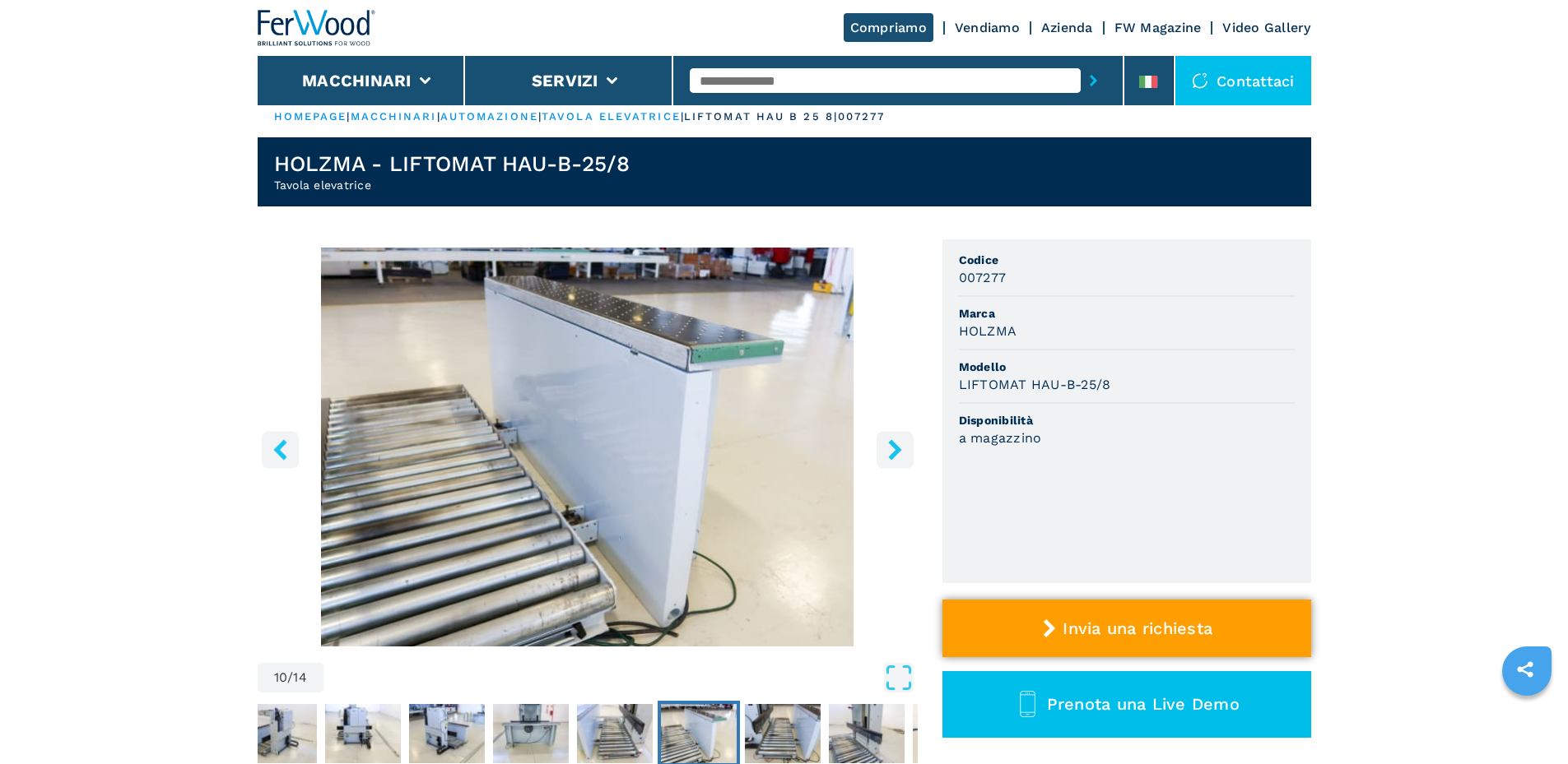
scroll to position [0, 0]
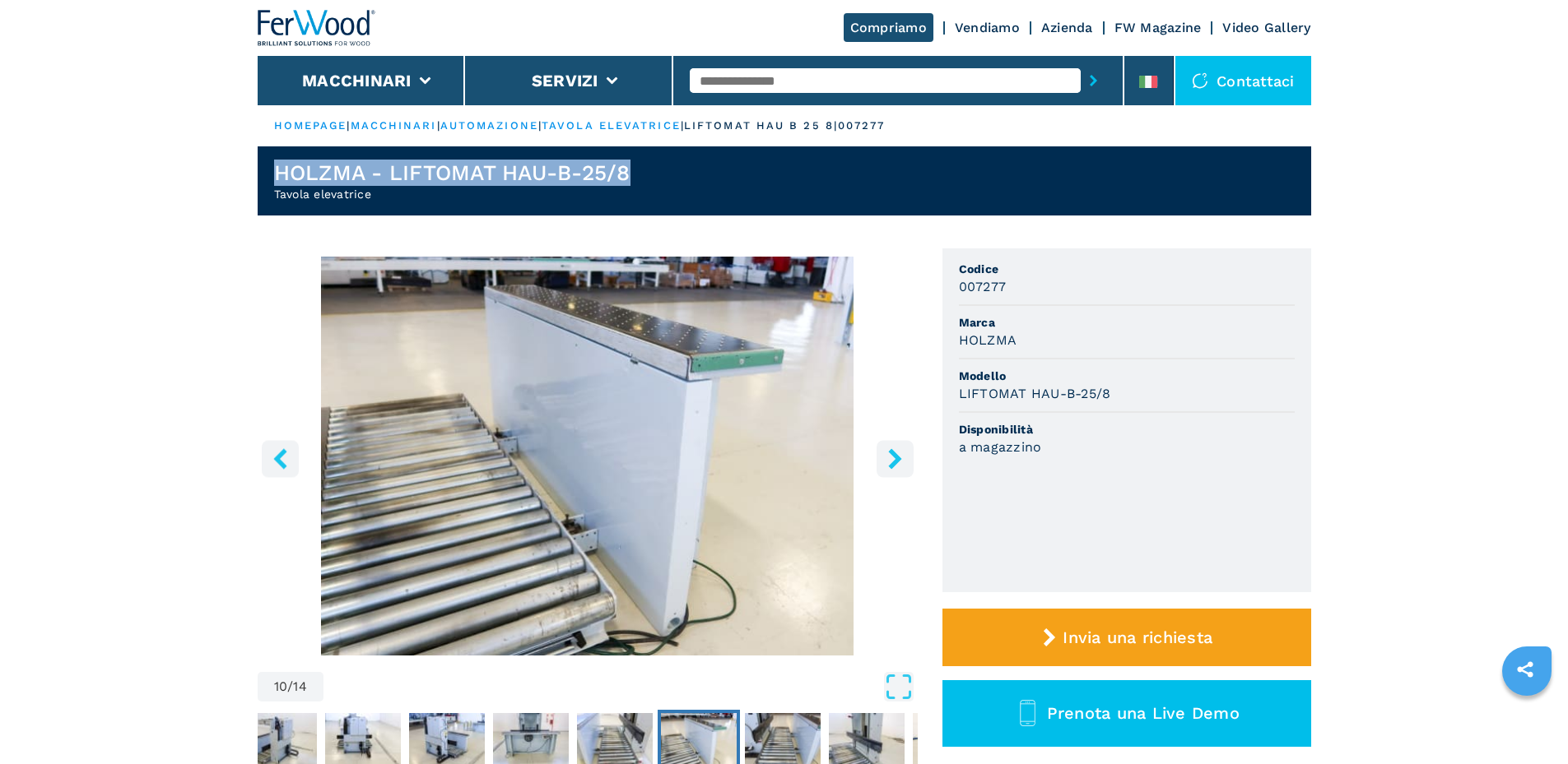
drag, startPoint x: 630, startPoint y: 171, endPoint x: 303, endPoint y: 167, distance: 327.0
click at [278, 161] on h1 "HOLZMA - LIFTOMAT HAU-B-25/8" at bounding box center [452, 173] width 356 height 27
copy h1 "HOLZMA - LIFTOMAT HAU-B-25/8"
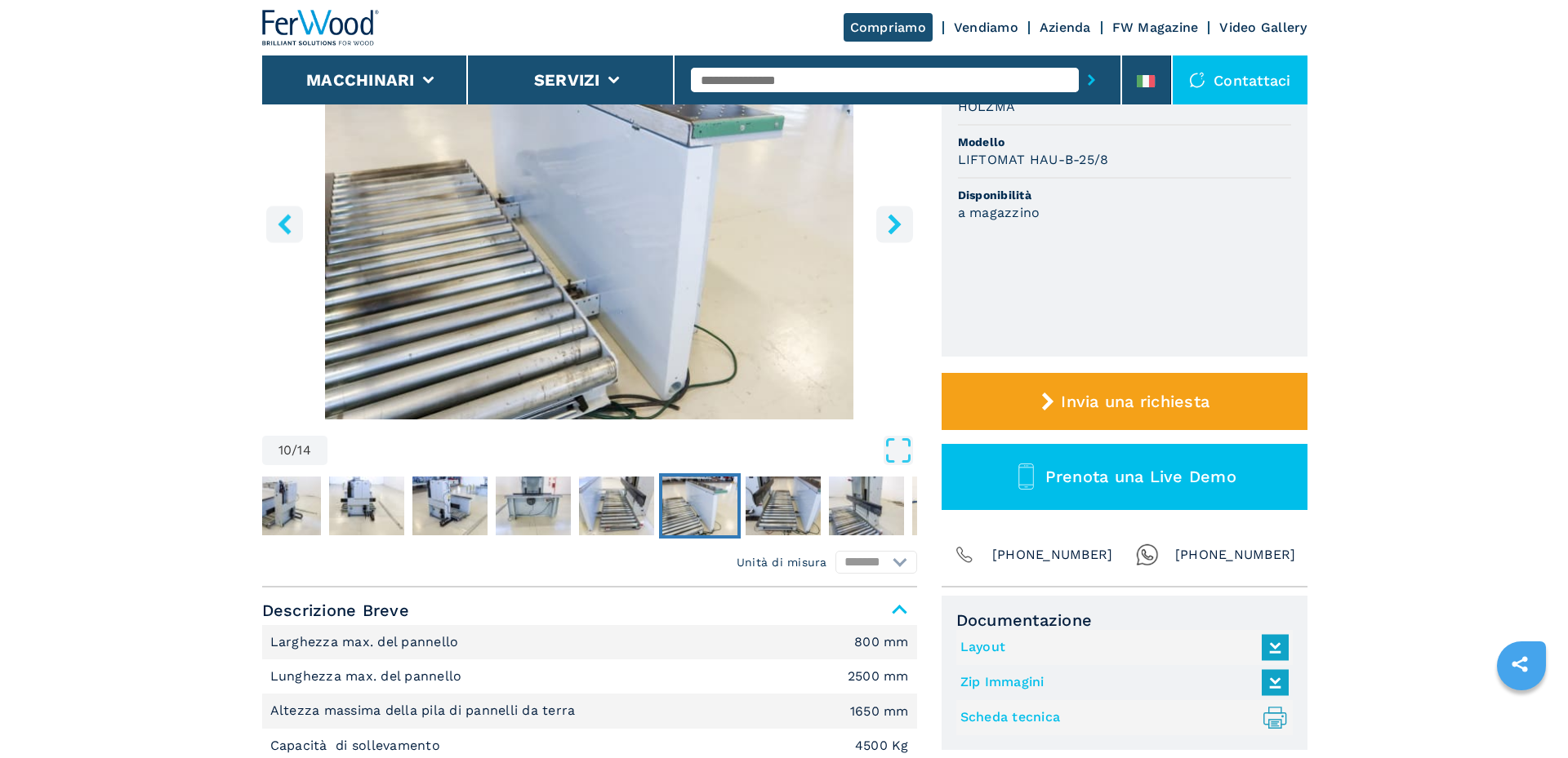
scroll to position [490, 0]
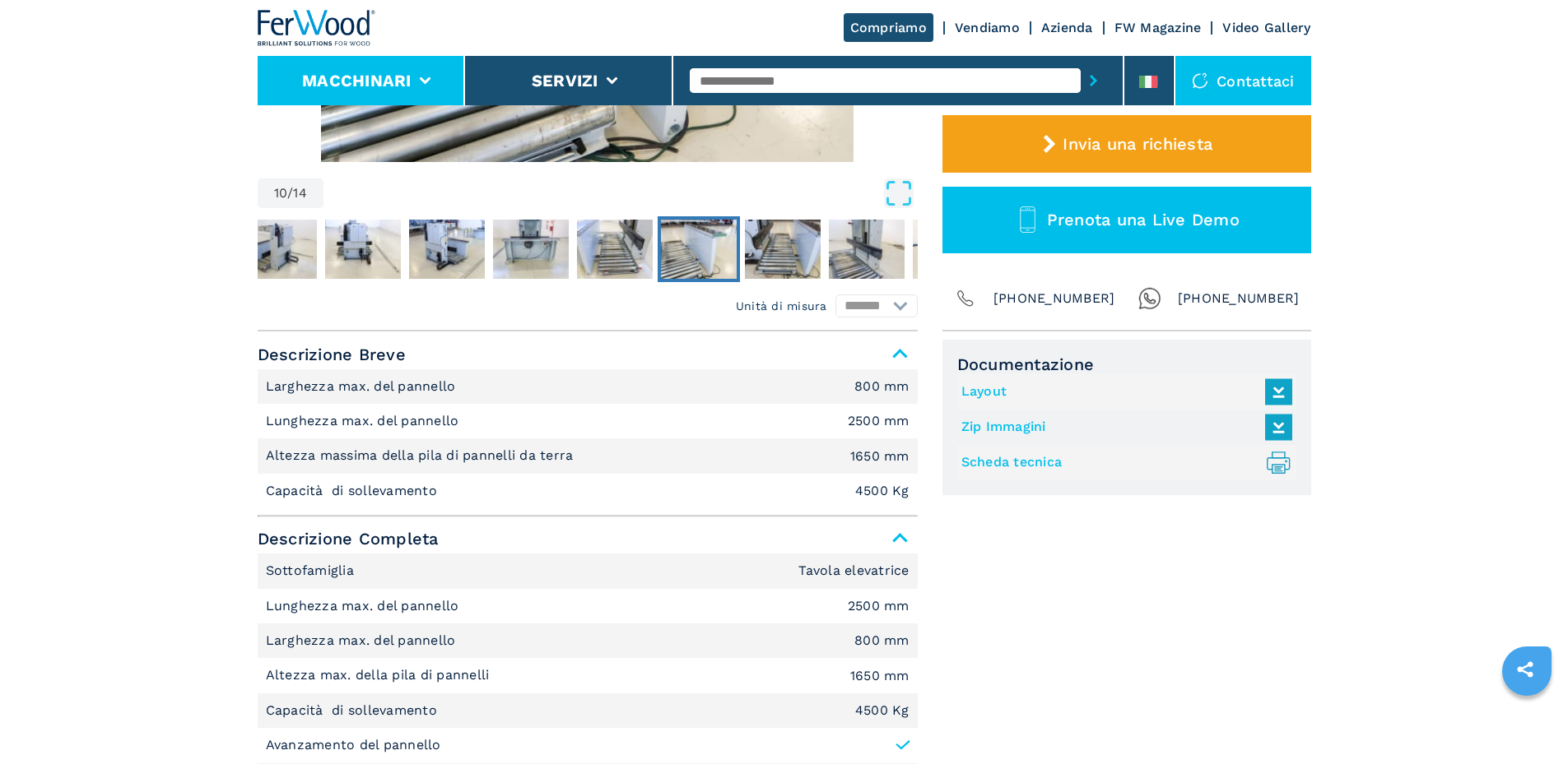
click at [409, 74] on button "Macchinari" at bounding box center [356, 80] width 109 height 19
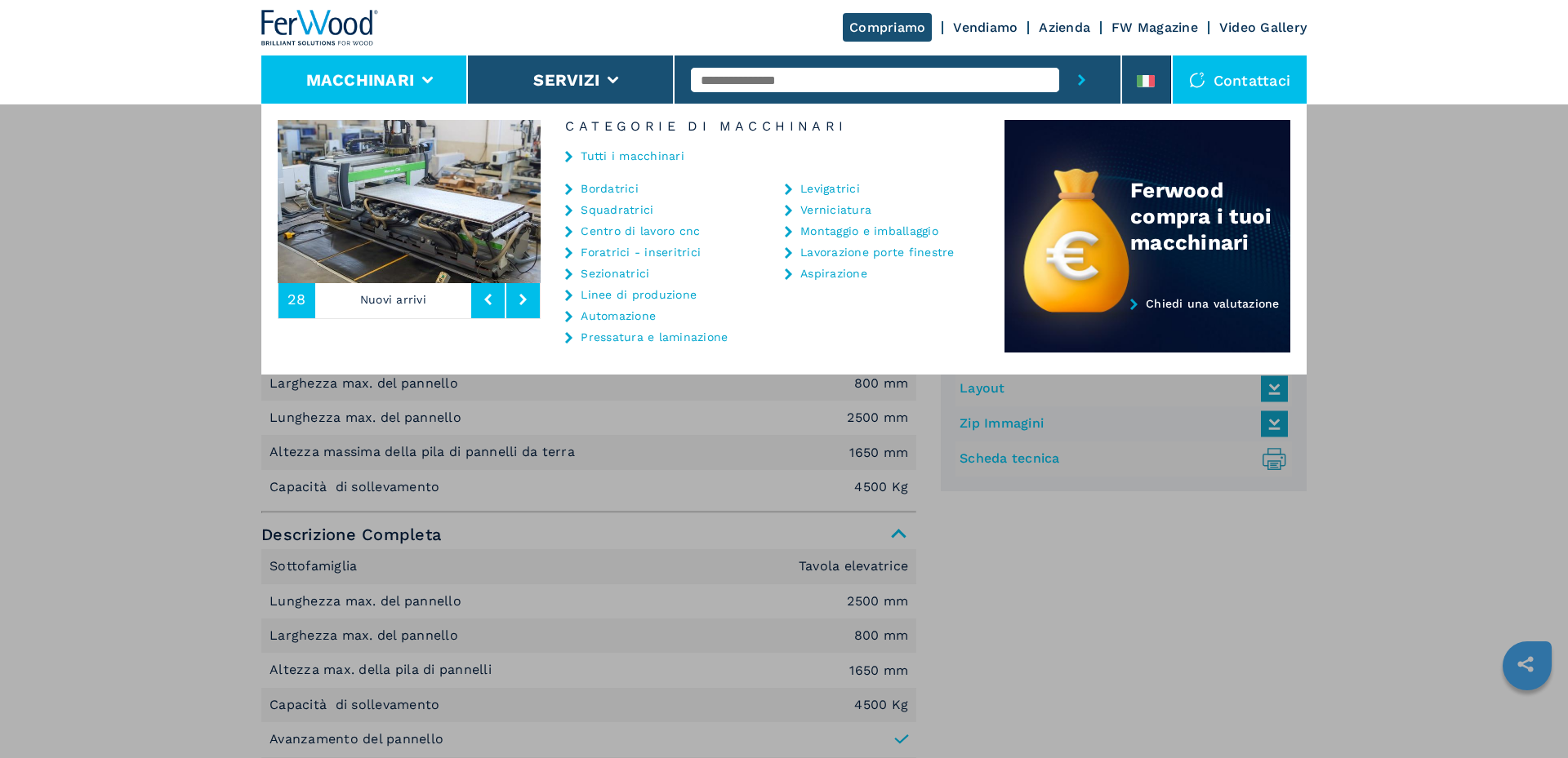
click at [610, 251] on link "Foratrici - inseritrici" at bounding box center [641, 252] width 120 height 12
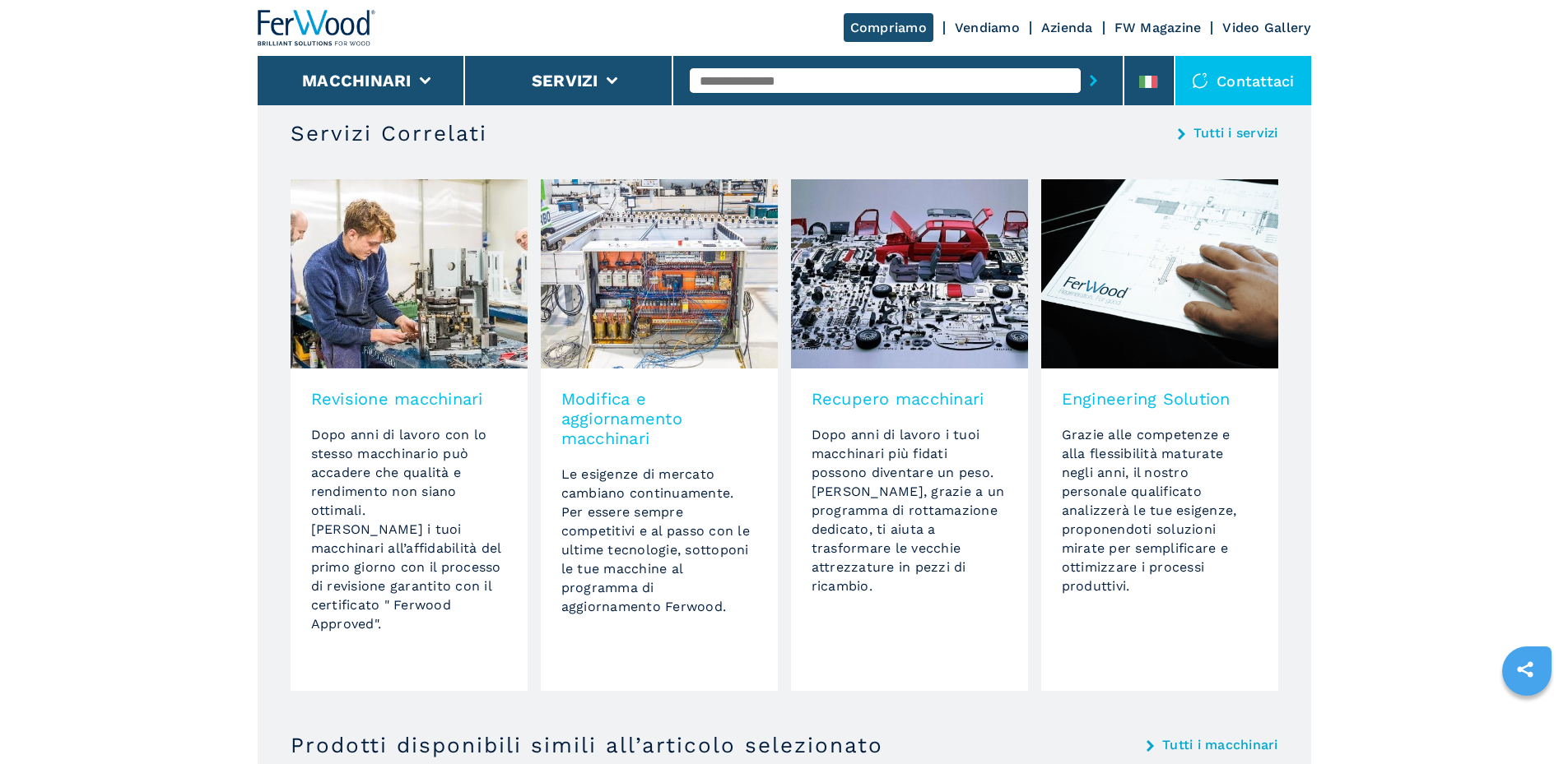
scroll to position [1069, 0]
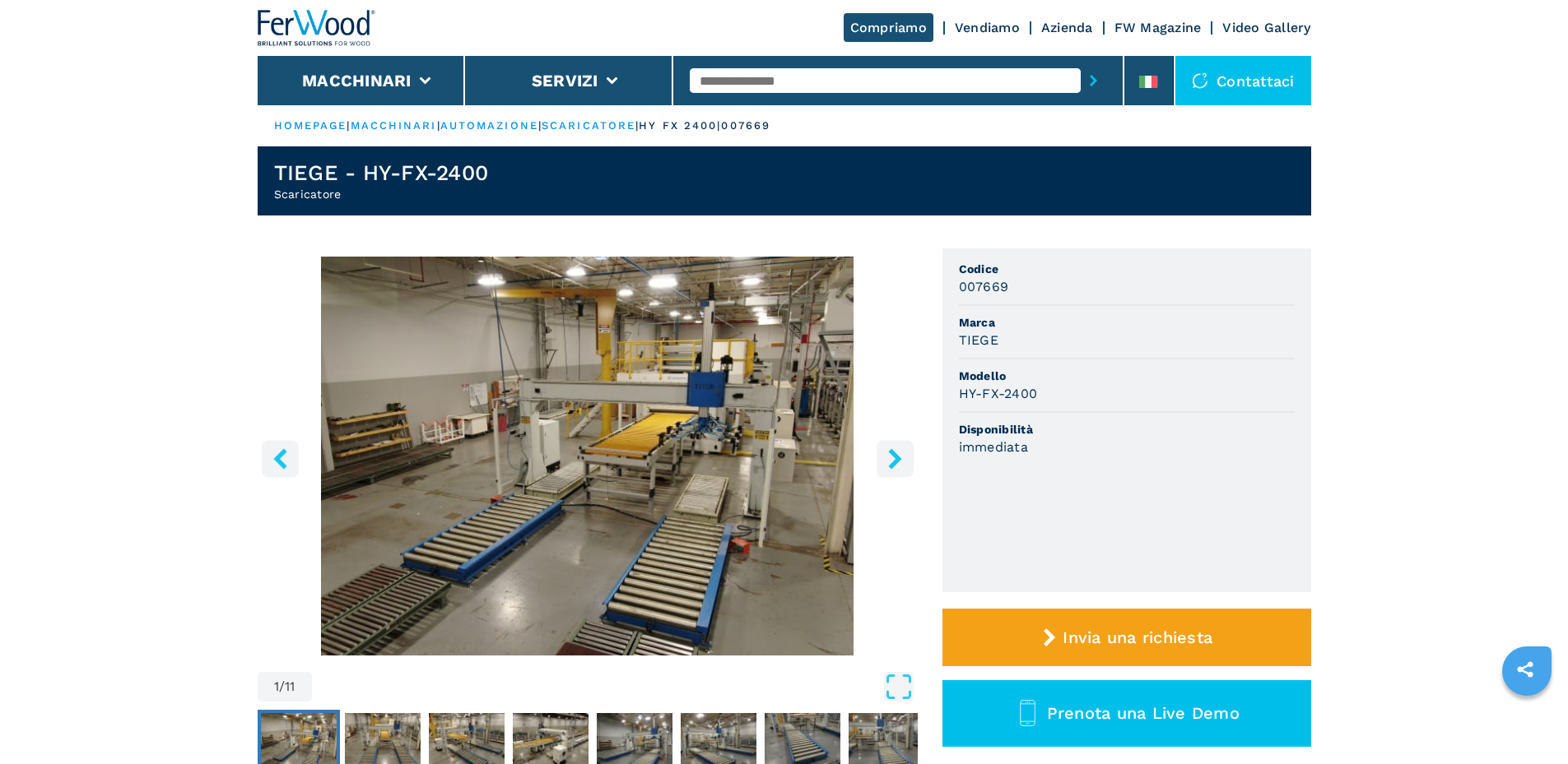
click at [891, 456] on icon "right-button" at bounding box center [895, 459] width 20 height 20
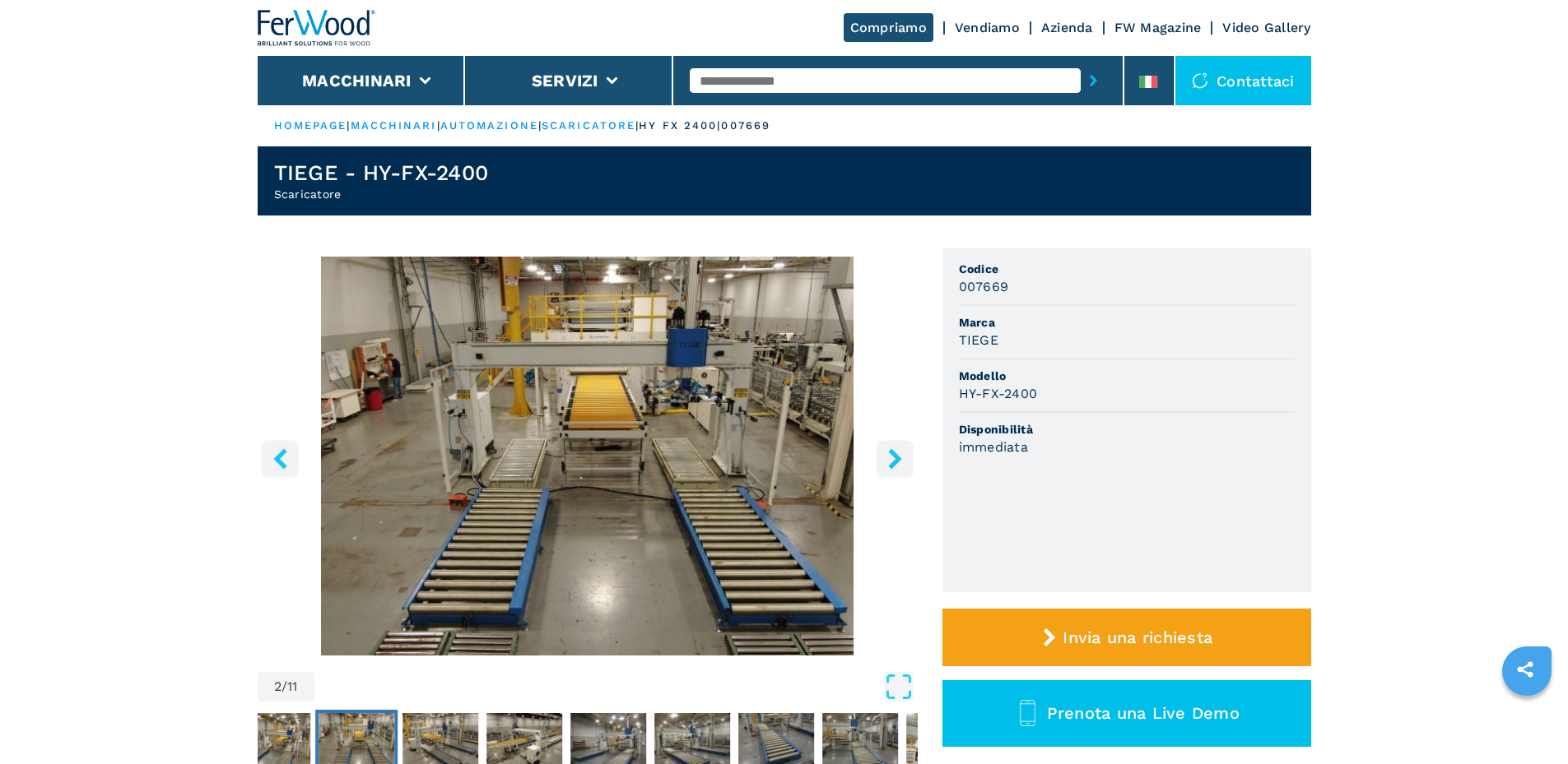
click at [891, 456] on icon "right-button" at bounding box center [895, 459] width 20 height 20
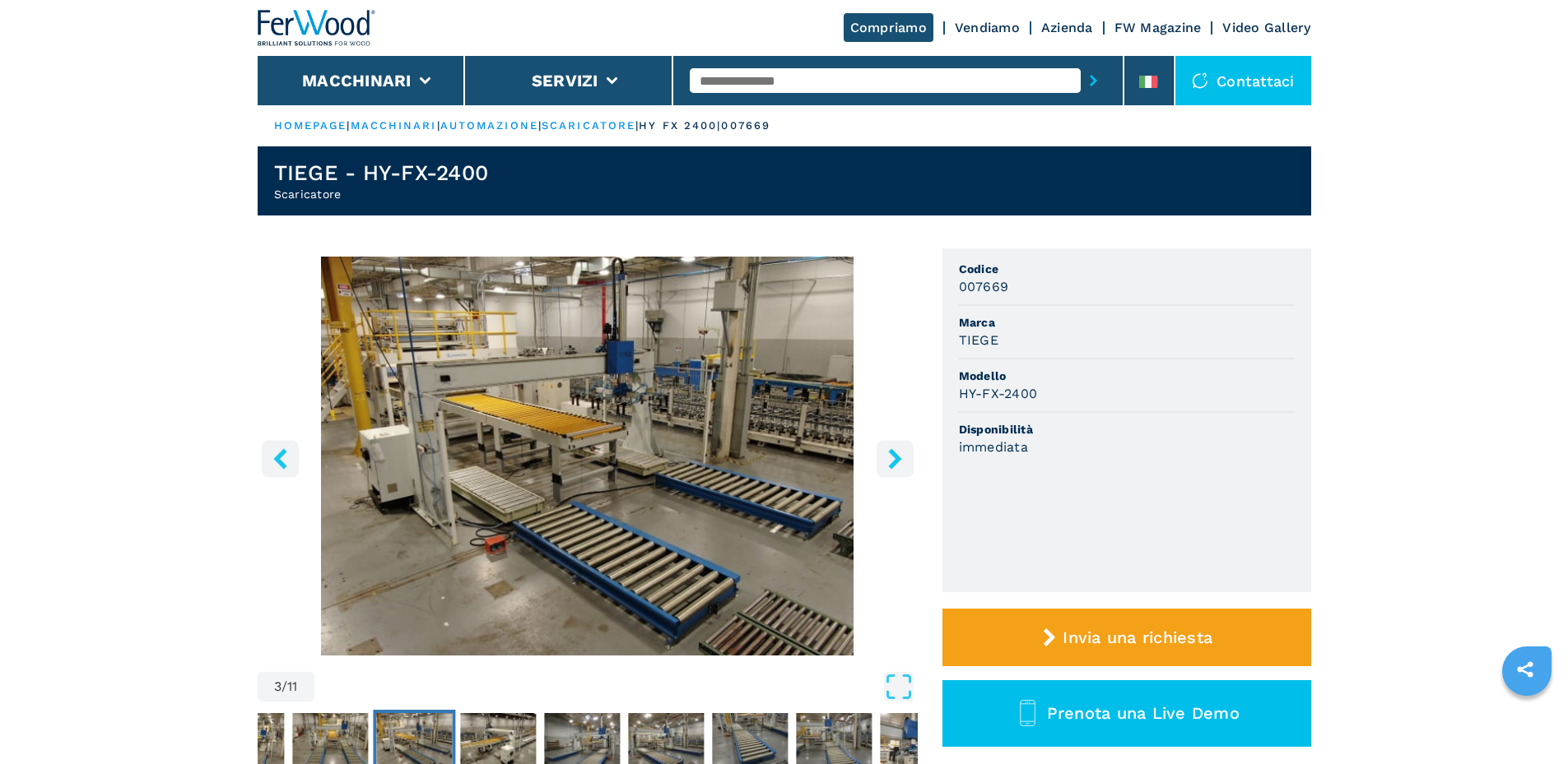
click at [891, 456] on icon "right-button" at bounding box center [895, 459] width 20 height 20
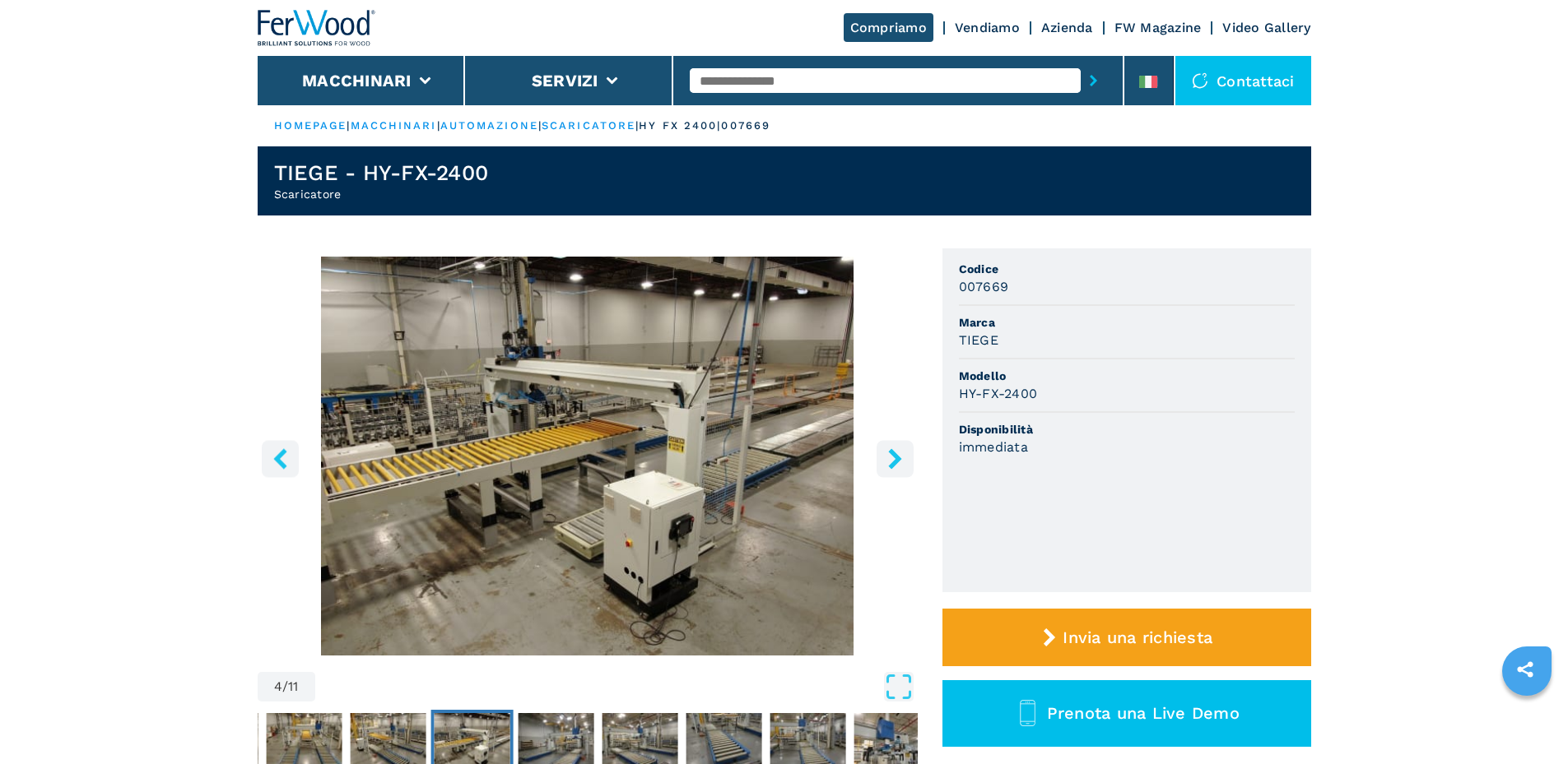
click at [891, 456] on icon "right-button" at bounding box center [895, 459] width 20 height 20
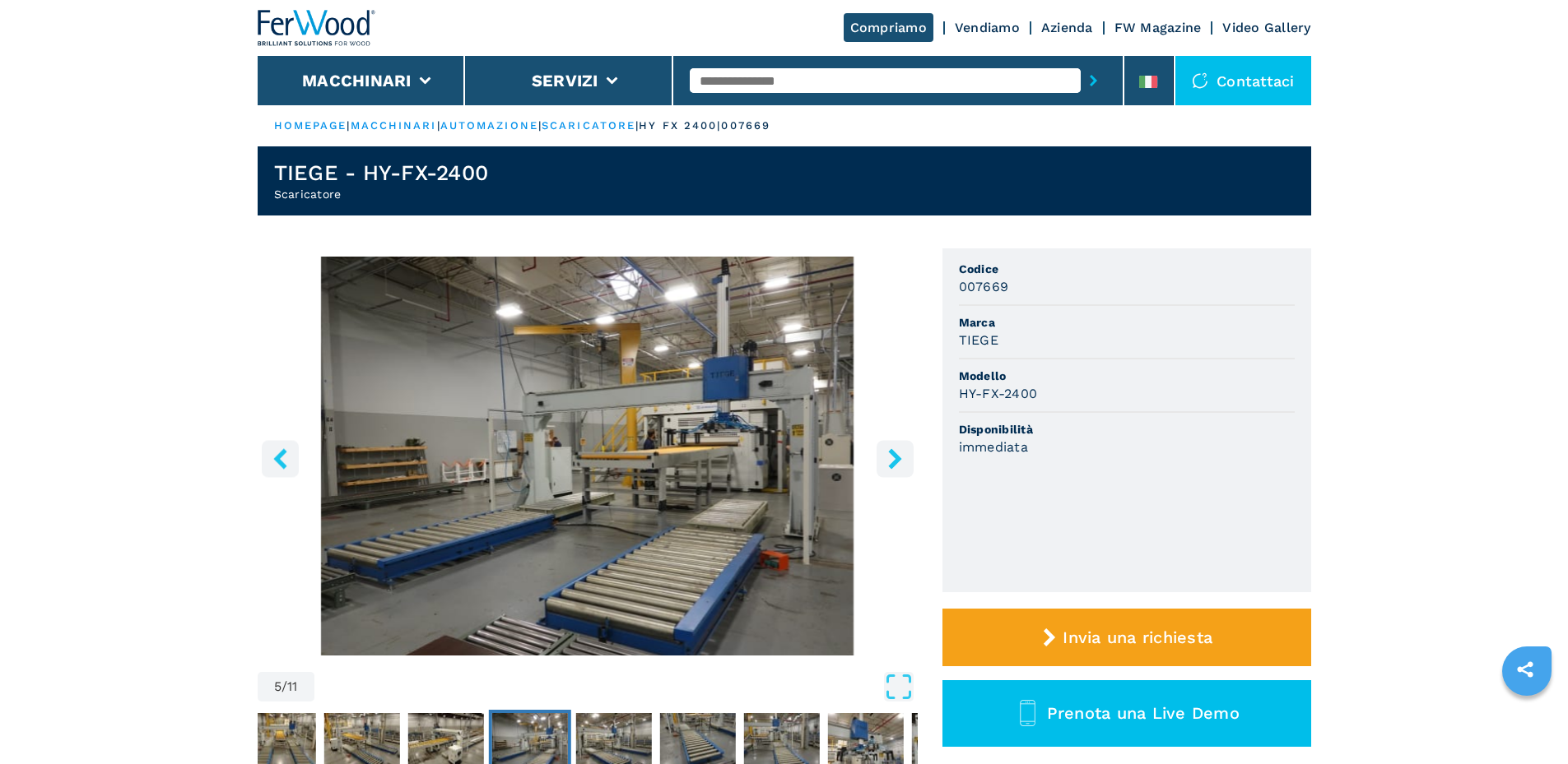
click at [891, 456] on icon "right-button" at bounding box center [895, 459] width 20 height 20
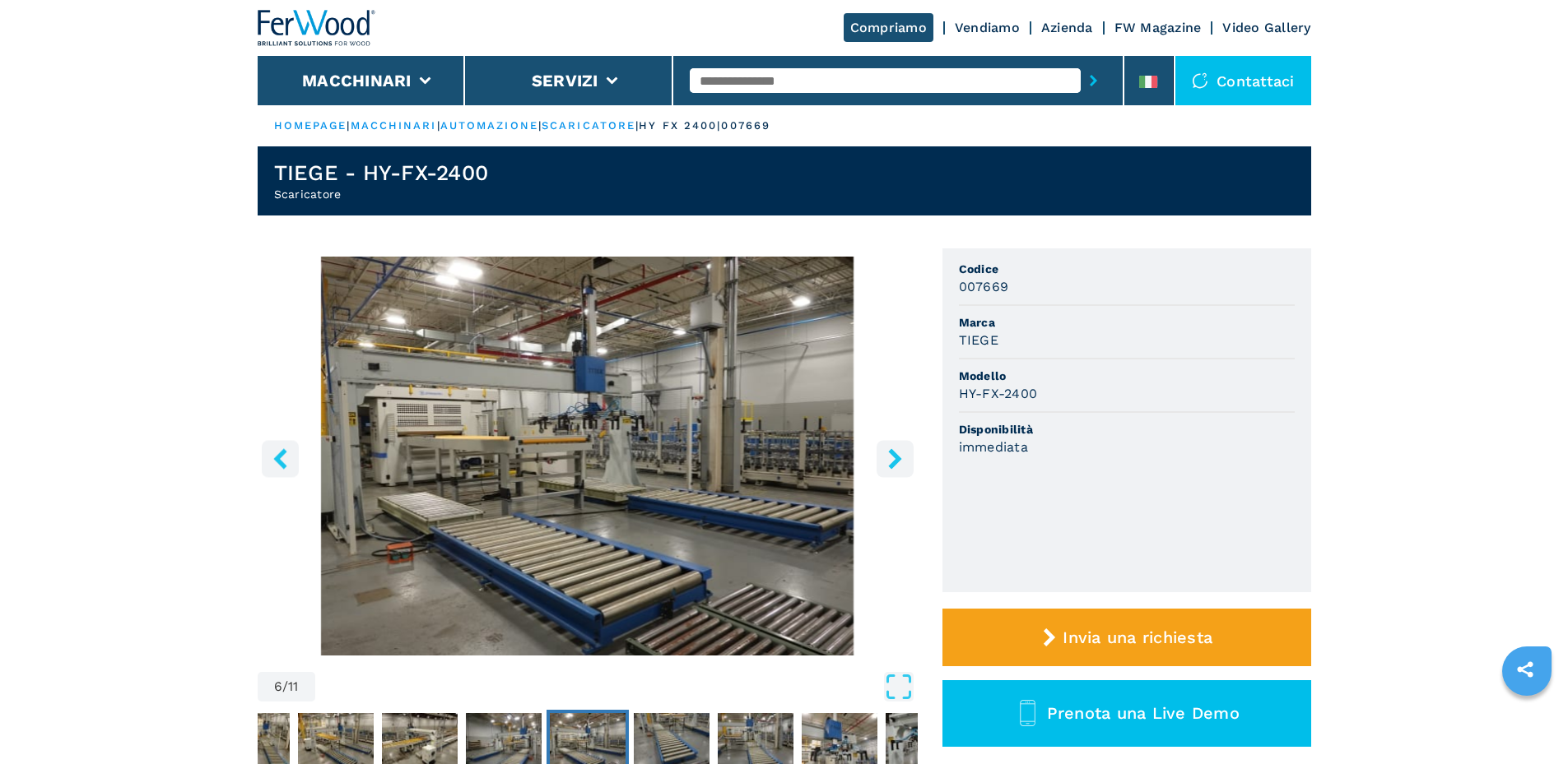
click at [891, 456] on icon "right-button" at bounding box center [895, 459] width 20 height 20
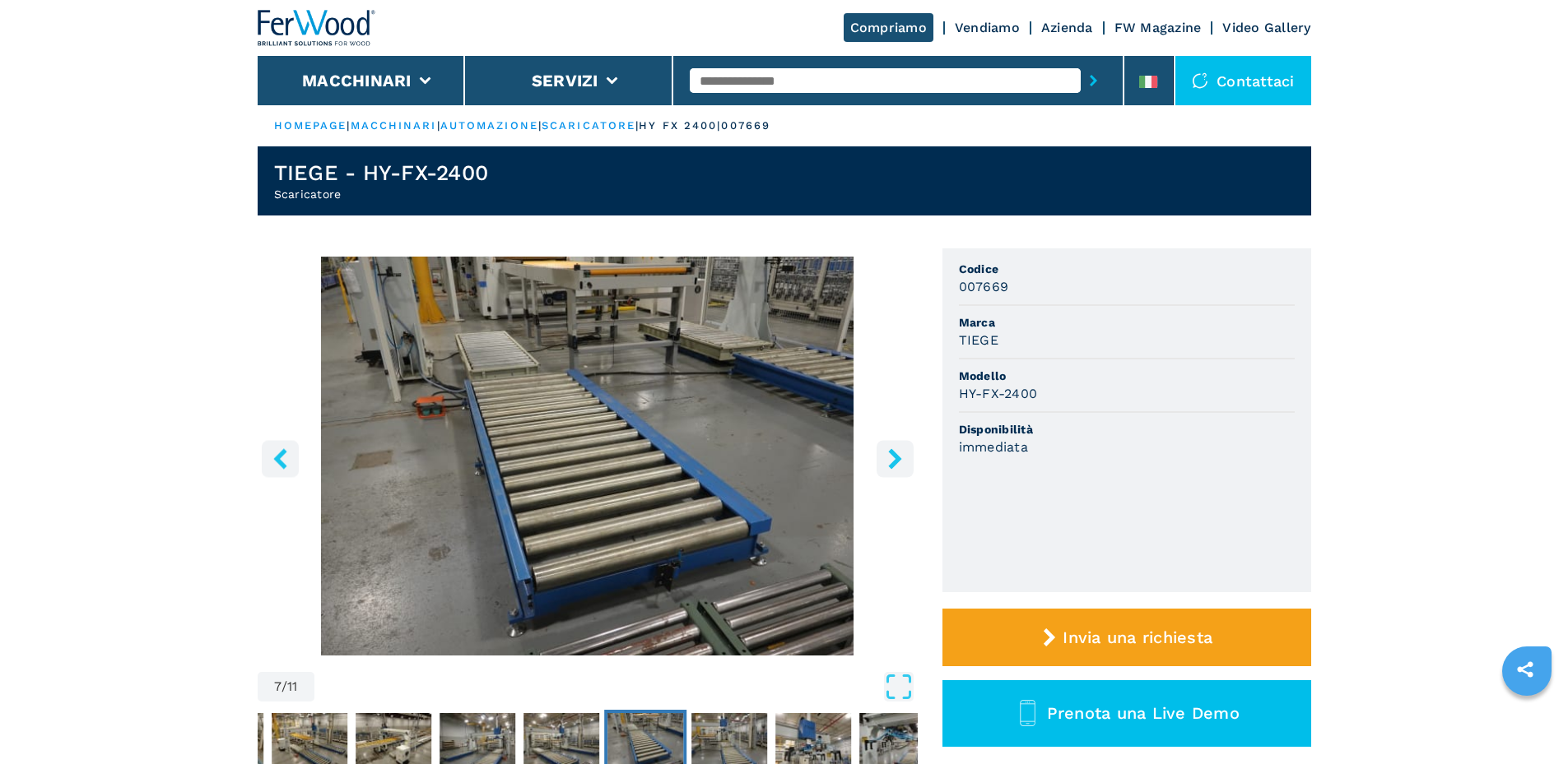
click at [891, 456] on icon "right-button" at bounding box center [895, 459] width 20 height 20
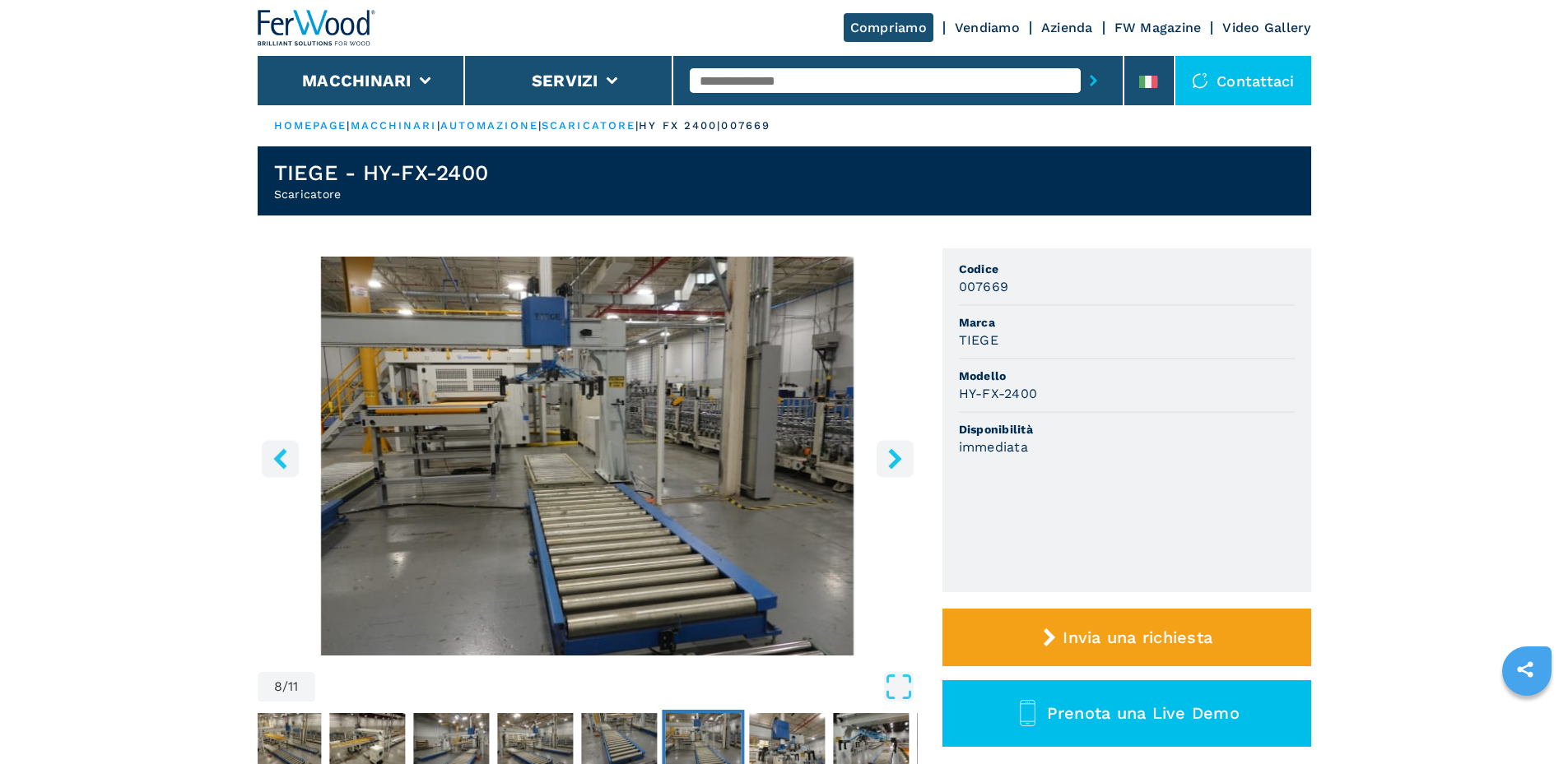
click at [891, 456] on icon "right-button" at bounding box center [895, 459] width 20 height 20
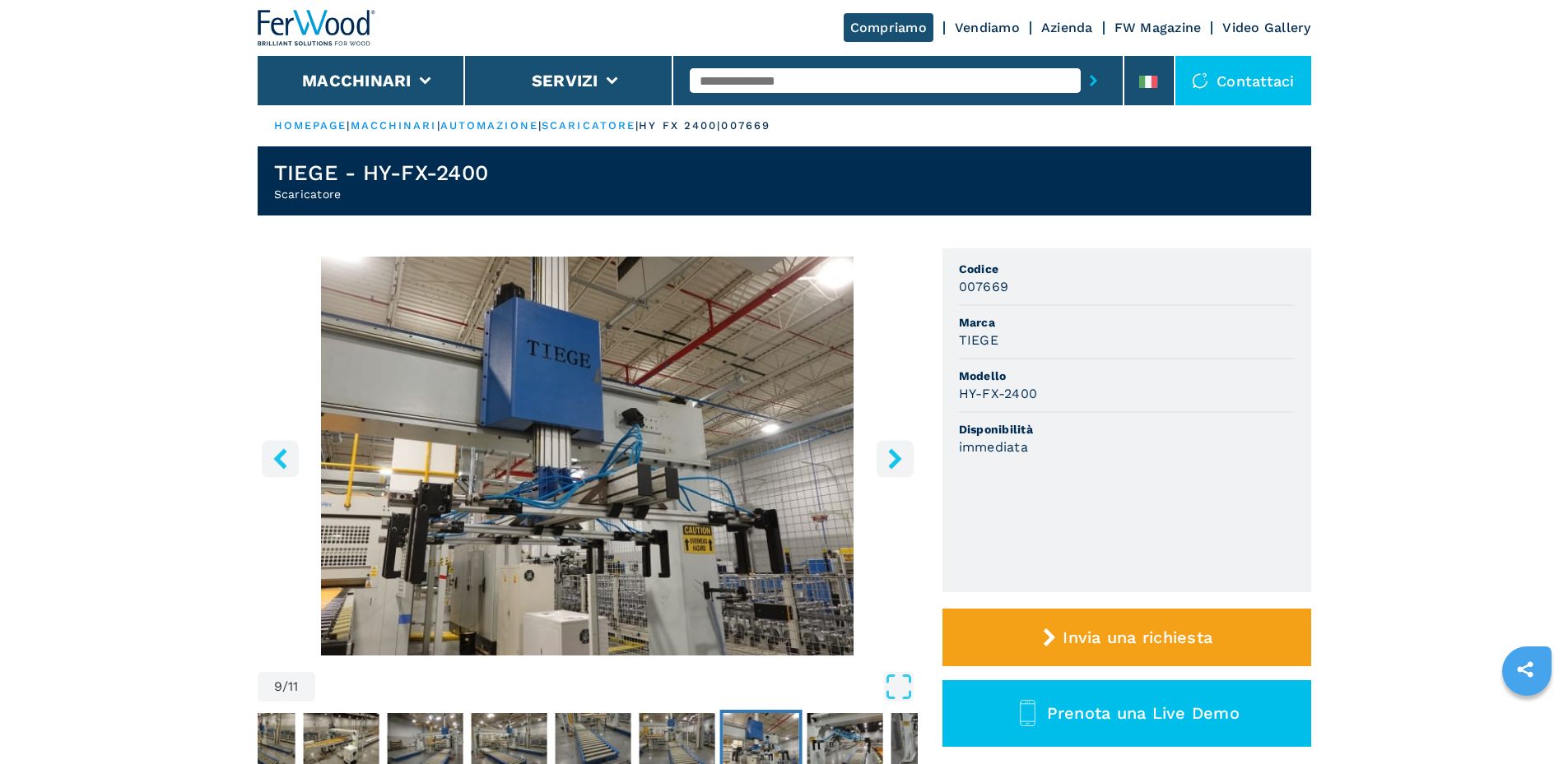
click at [891, 456] on icon "right-button" at bounding box center [895, 459] width 20 height 20
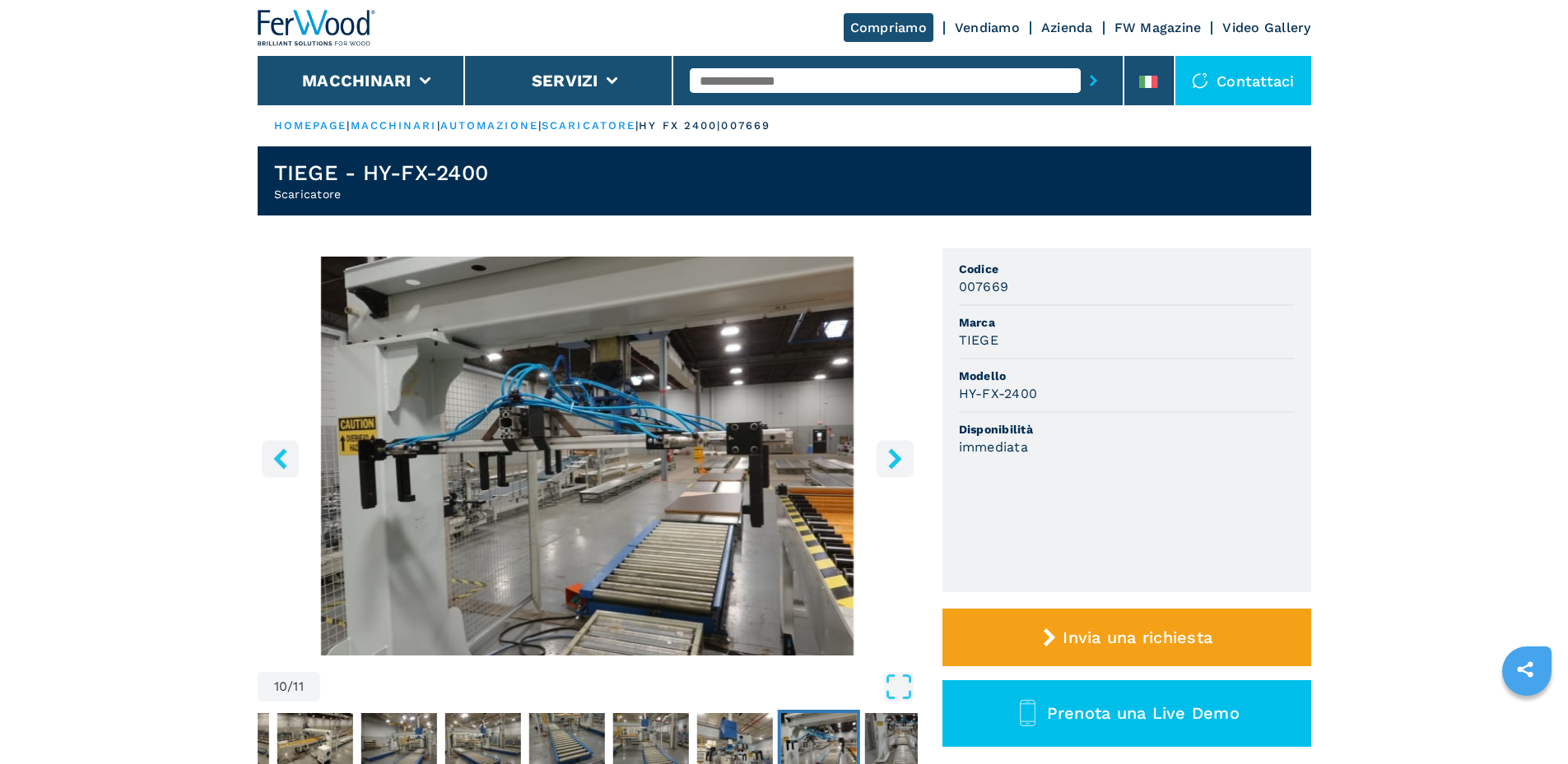
click at [891, 456] on icon "right-button" at bounding box center [895, 459] width 20 height 20
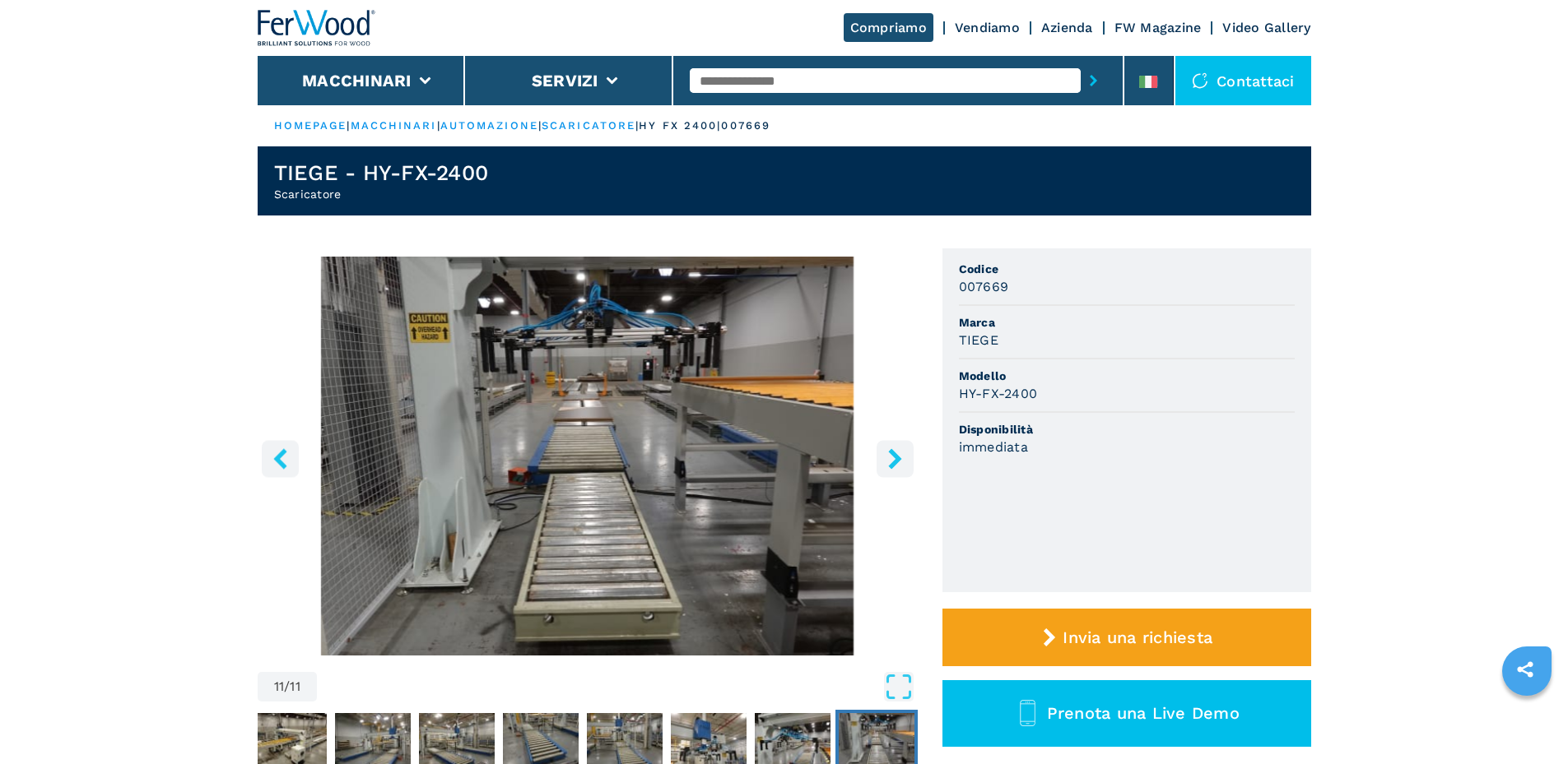
click at [891, 456] on icon "right-button" at bounding box center [895, 459] width 20 height 20
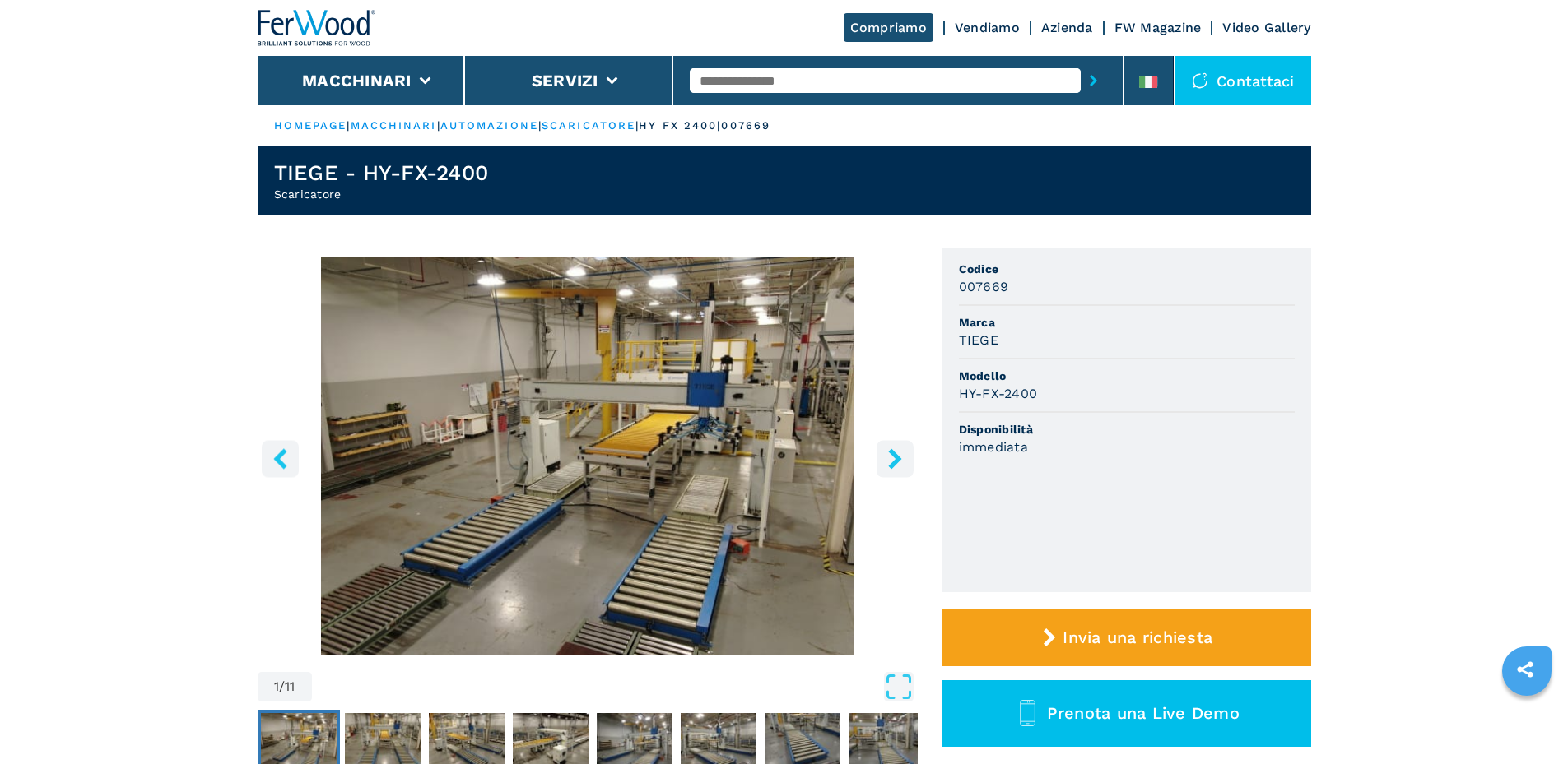
click at [891, 456] on icon "right-button" at bounding box center [895, 459] width 20 height 20
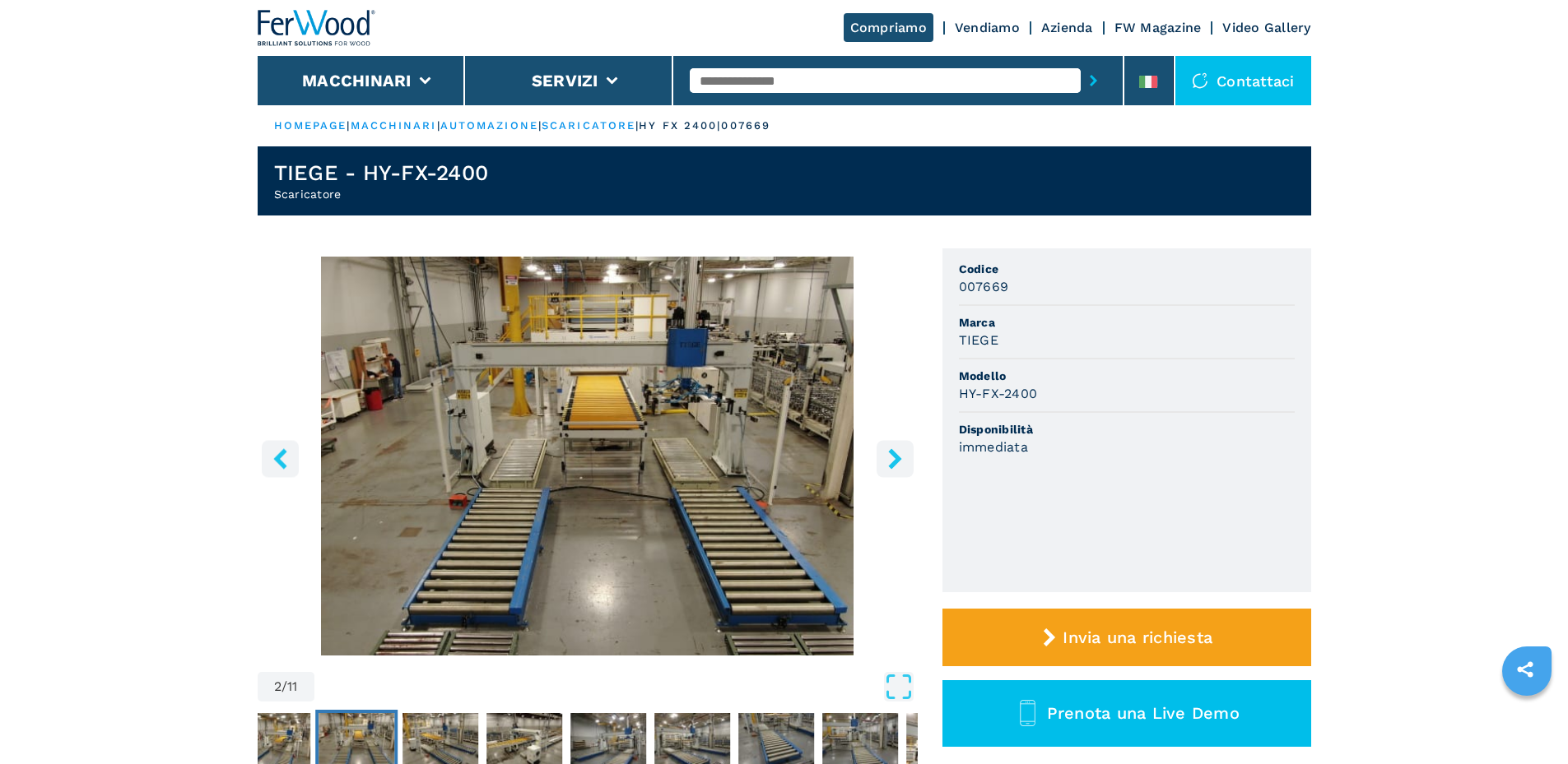
click at [891, 456] on icon "right-button" at bounding box center [895, 459] width 20 height 20
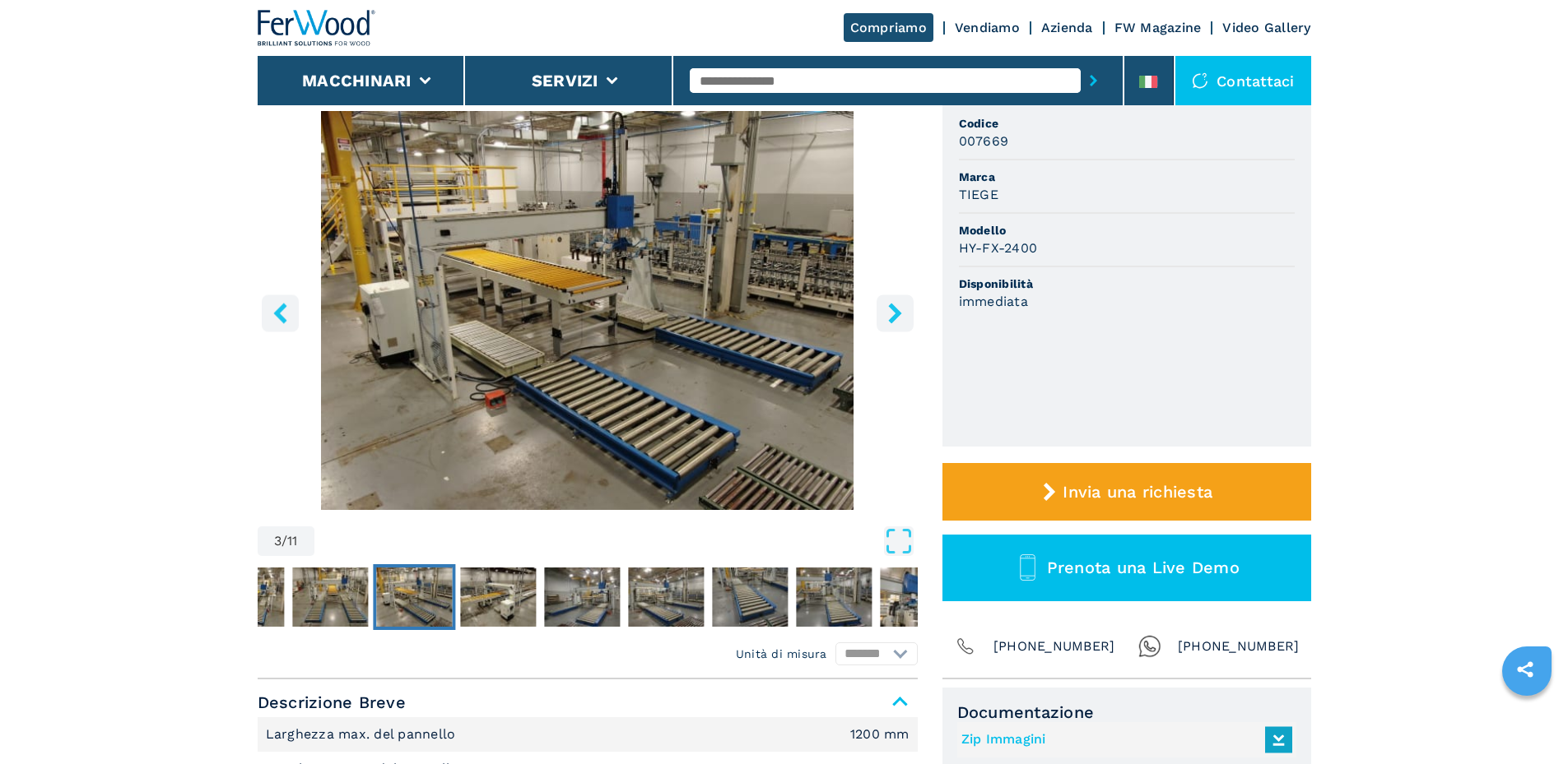
scroll to position [411, 0]
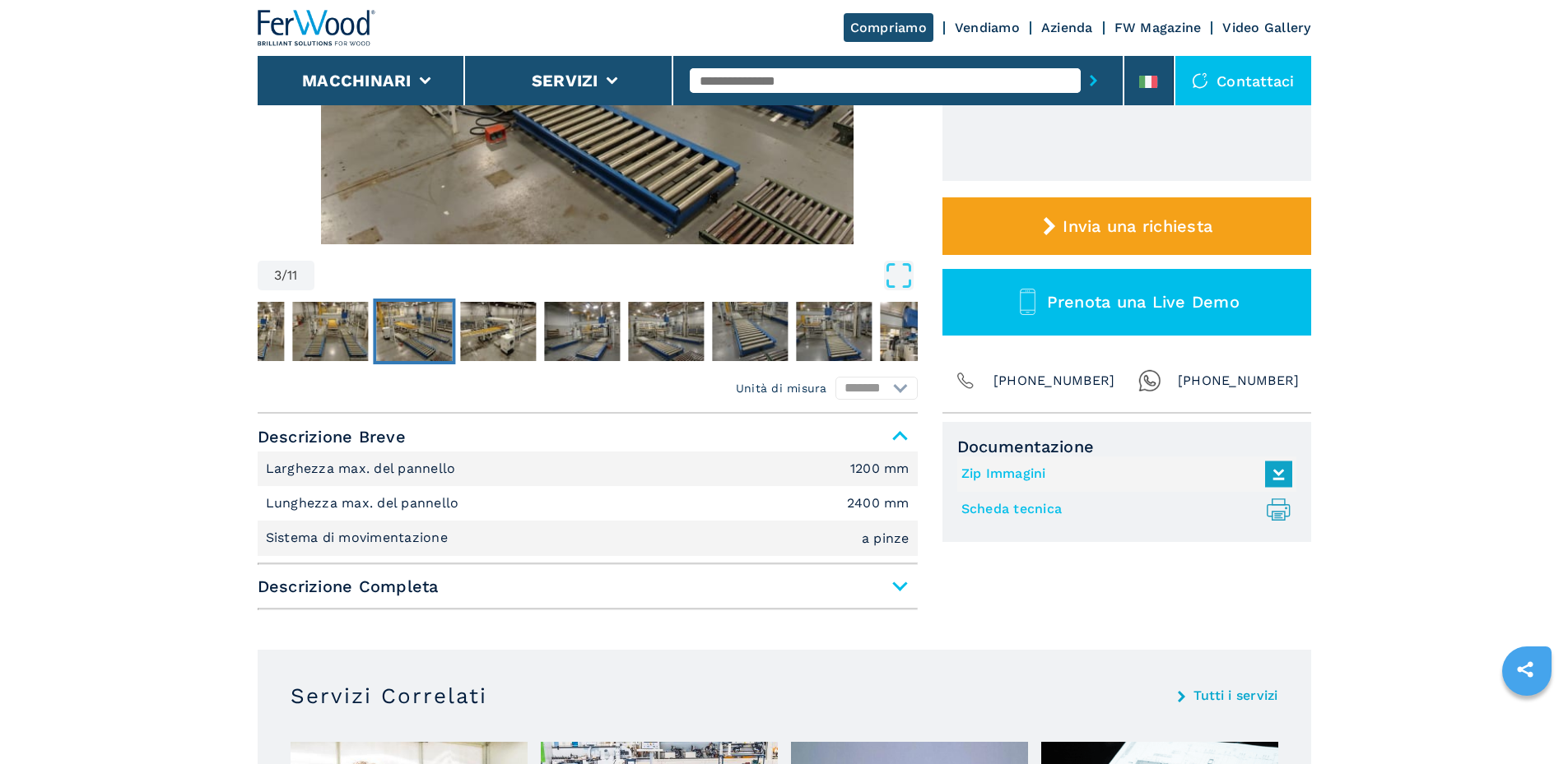
click at [894, 589] on span "Descrizione Completa" at bounding box center [588, 587] width 660 height 29
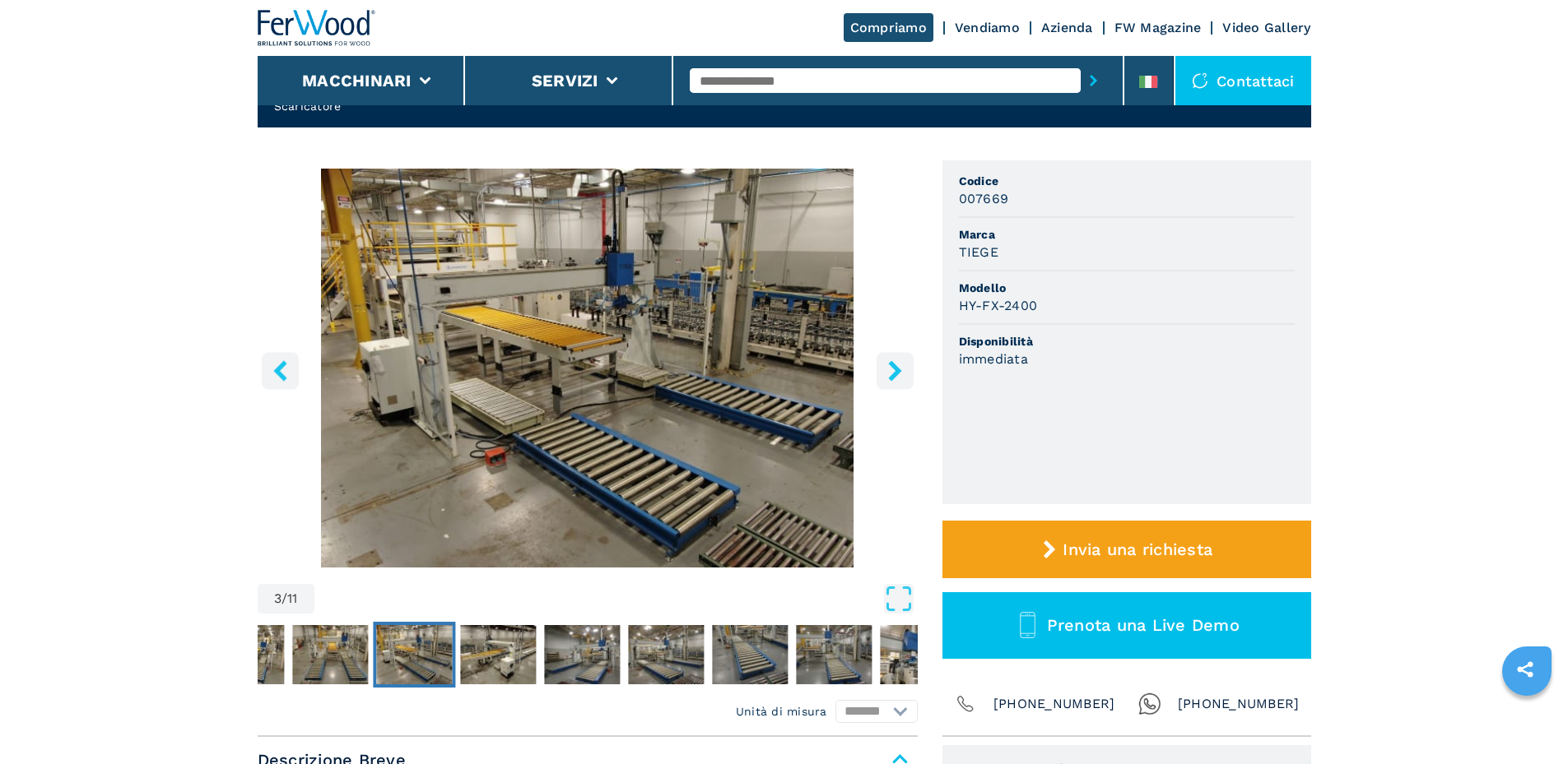
scroll to position [0, 0]
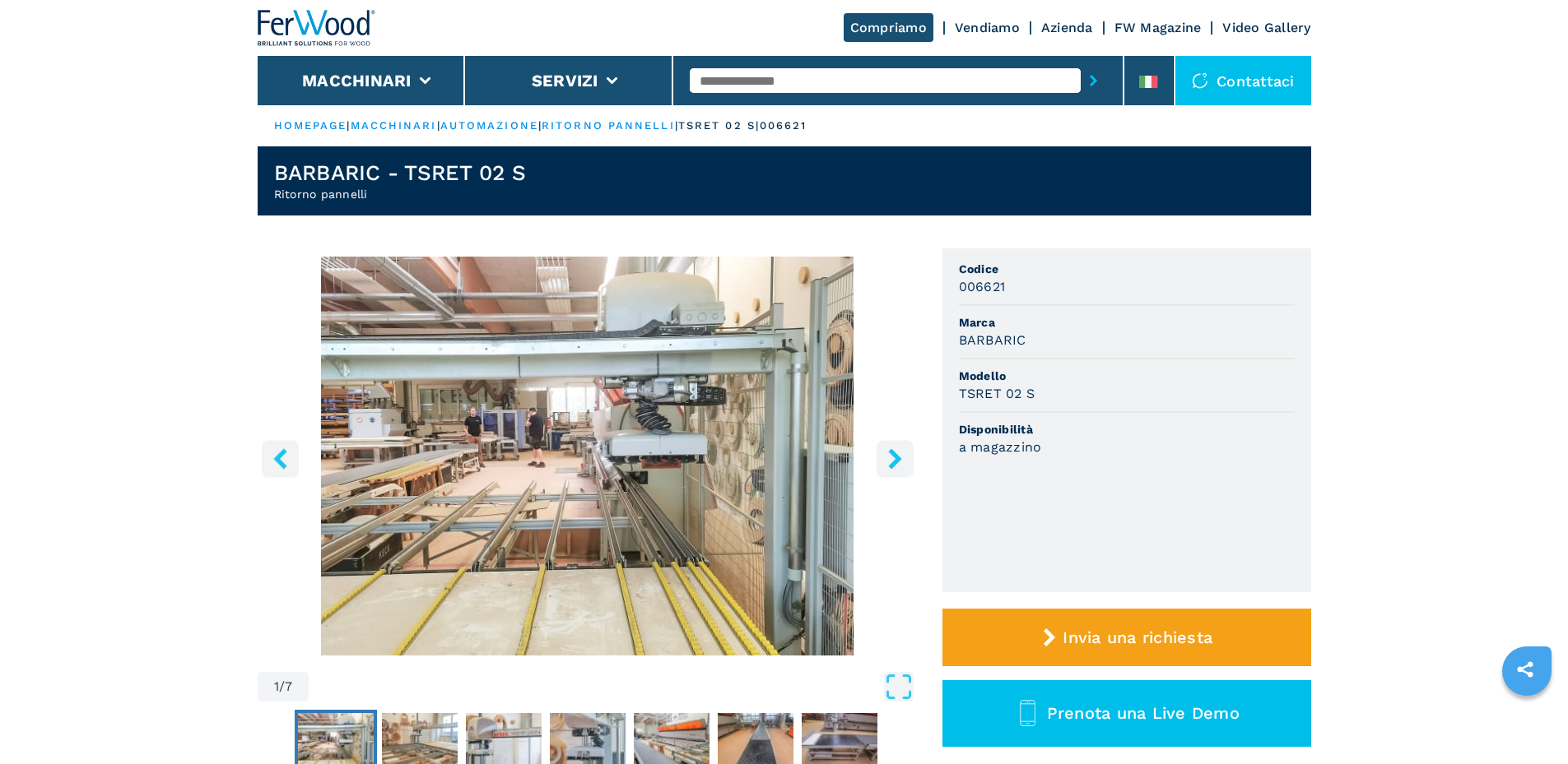
click at [888, 458] on icon "right-button" at bounding box center [895, 459] width 20 height 20
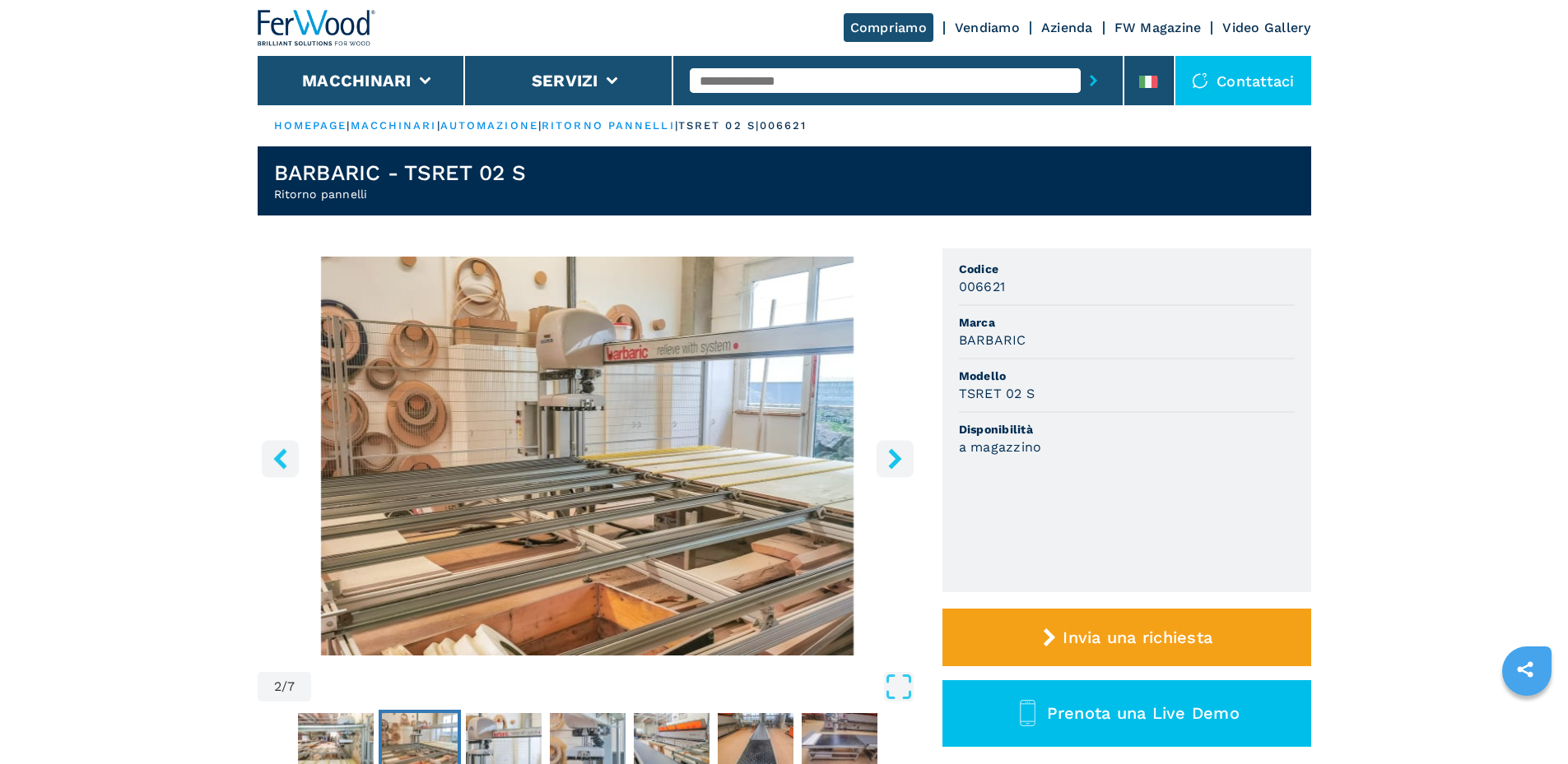
click at [888, 458] on icon "right-button" at bounding box center [895, 459] width 20 height 20
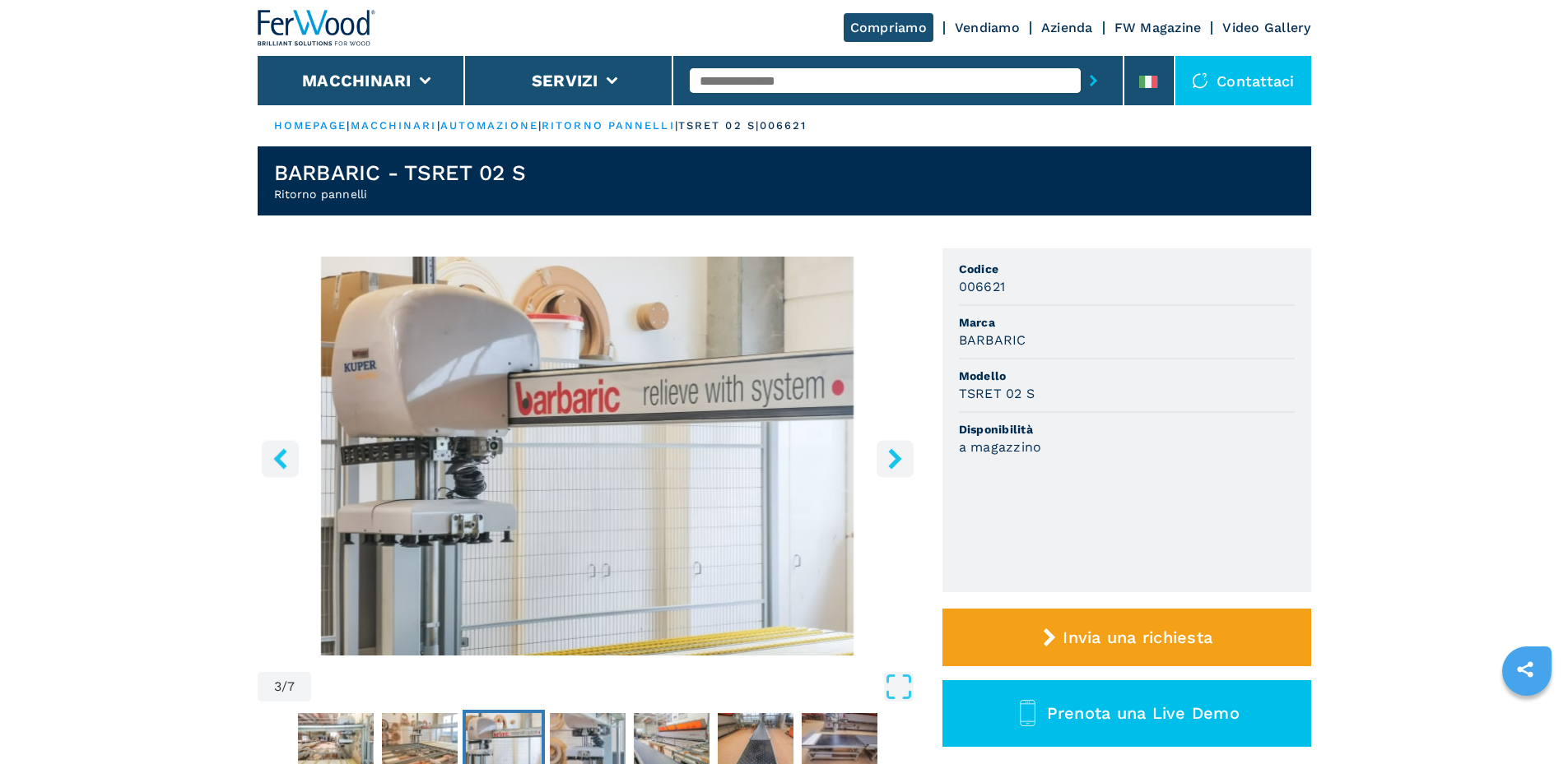
click at [888, 458] on icon "right-button" at bounding box center [895, 459] width 20 height 20
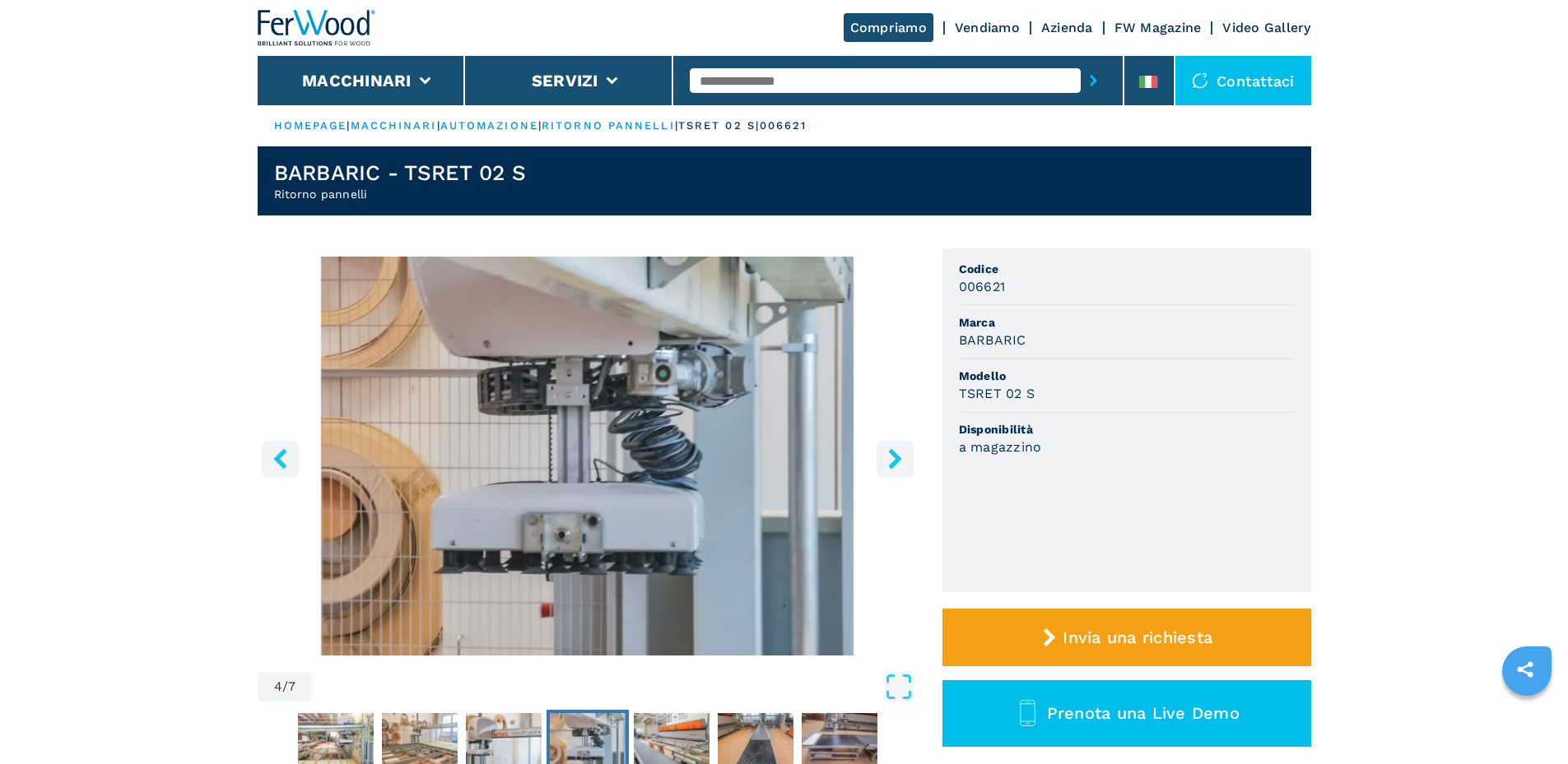
click at [274, 461] on icon "left-button" at bounding box center [280, 459] width 20 height 20
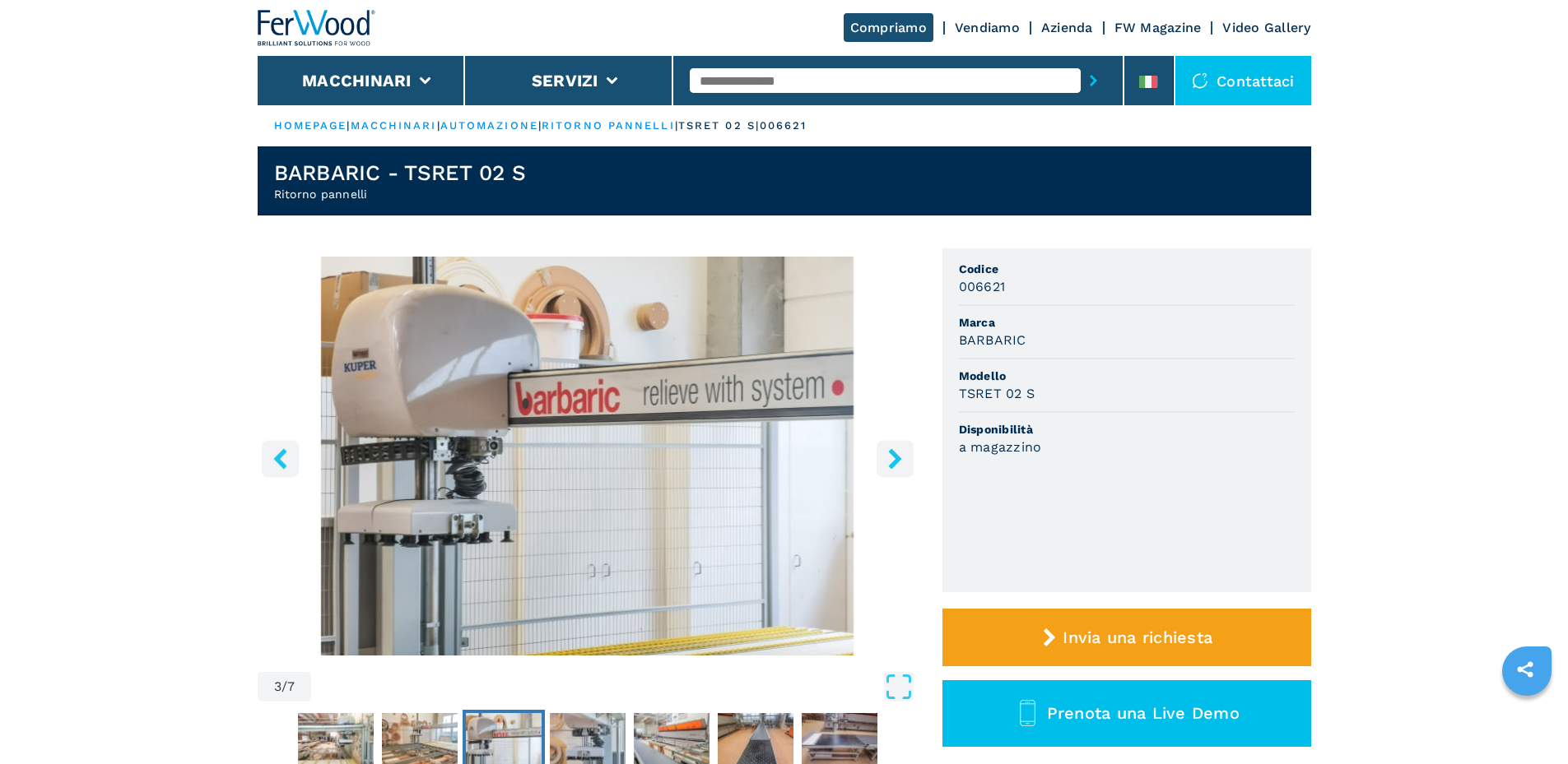
click at [894, 471] on button "right-button" at bounding box center [895, 459] width 37 height 37
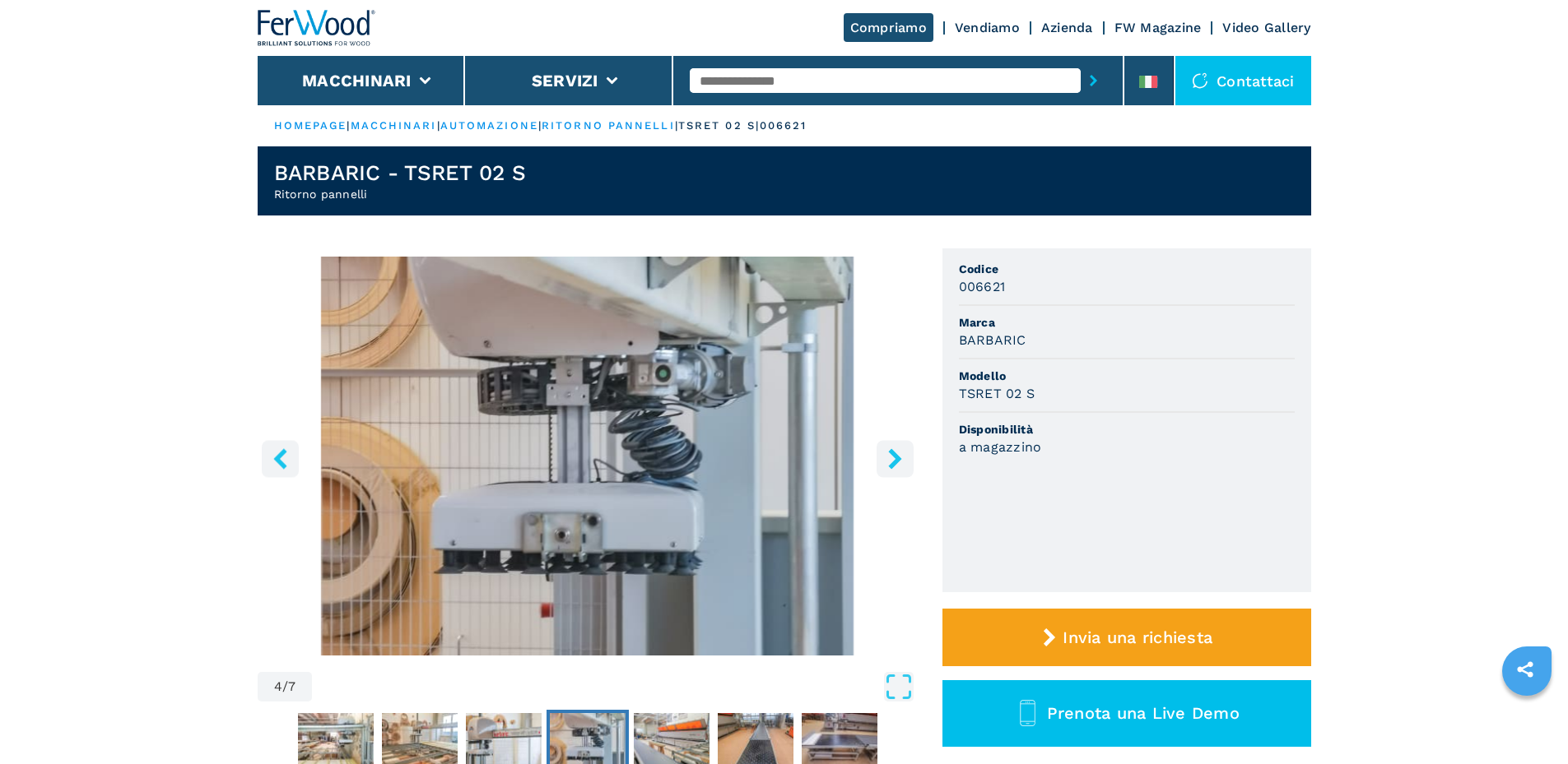
click at [894, 471] on button "right-button" at bounding box center [895, 459] width 37 height 37
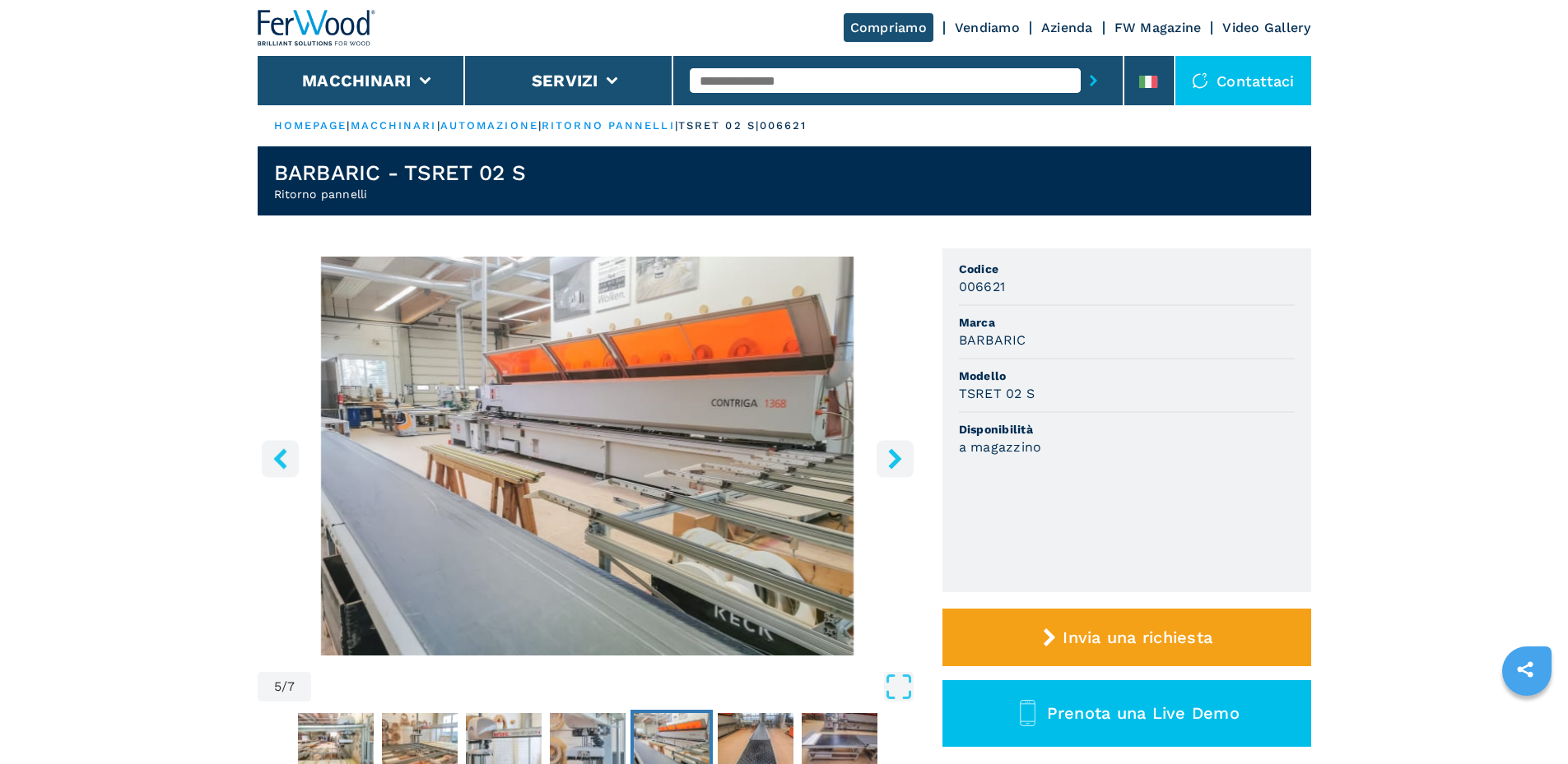
click at [894, 471] on button "right-button" at bounding box center [895, 459] width 37 height 37
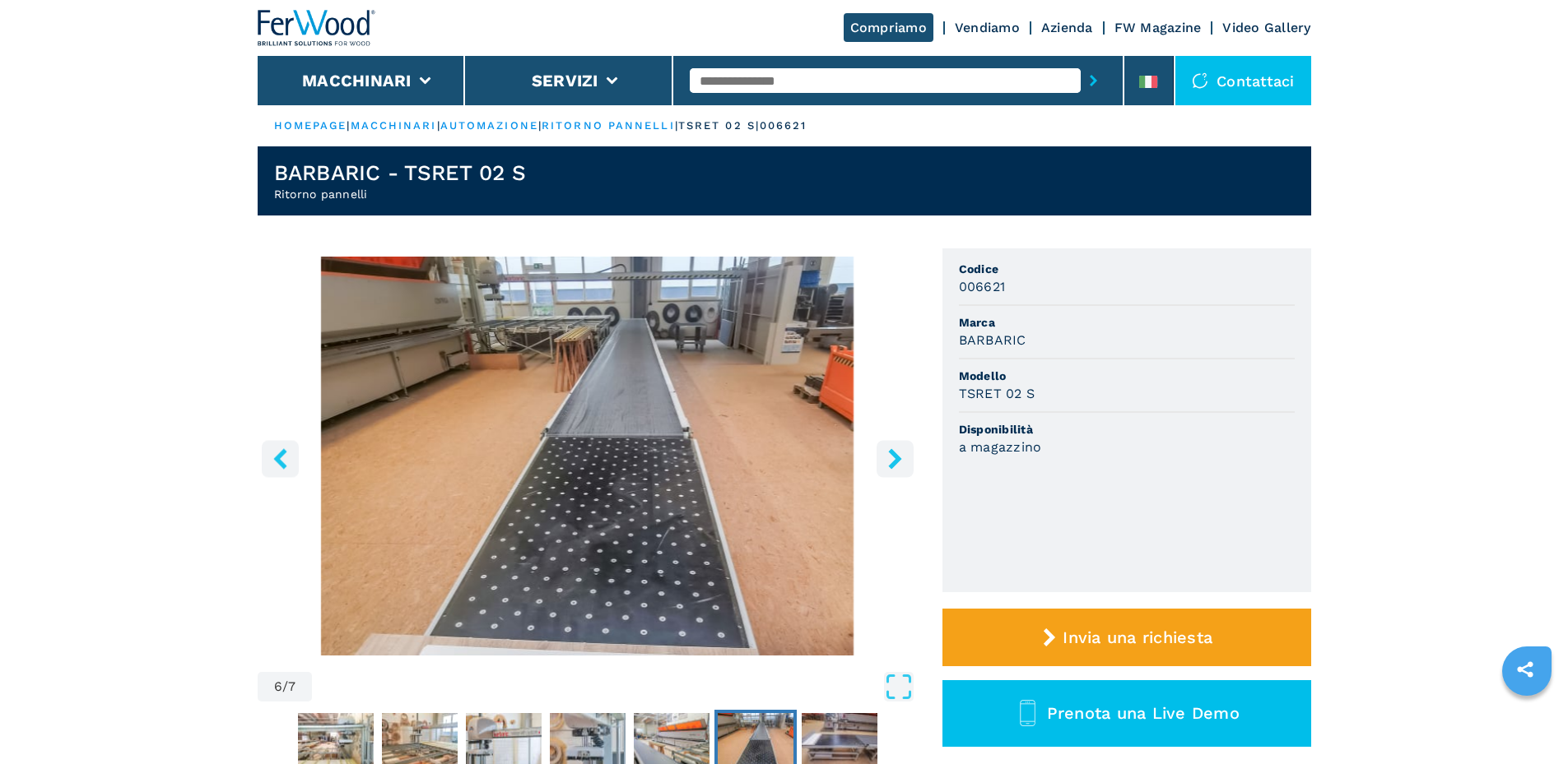
click at [895, 465] on icon "right-button" at bounding box center [894, 459] width 13 height 20
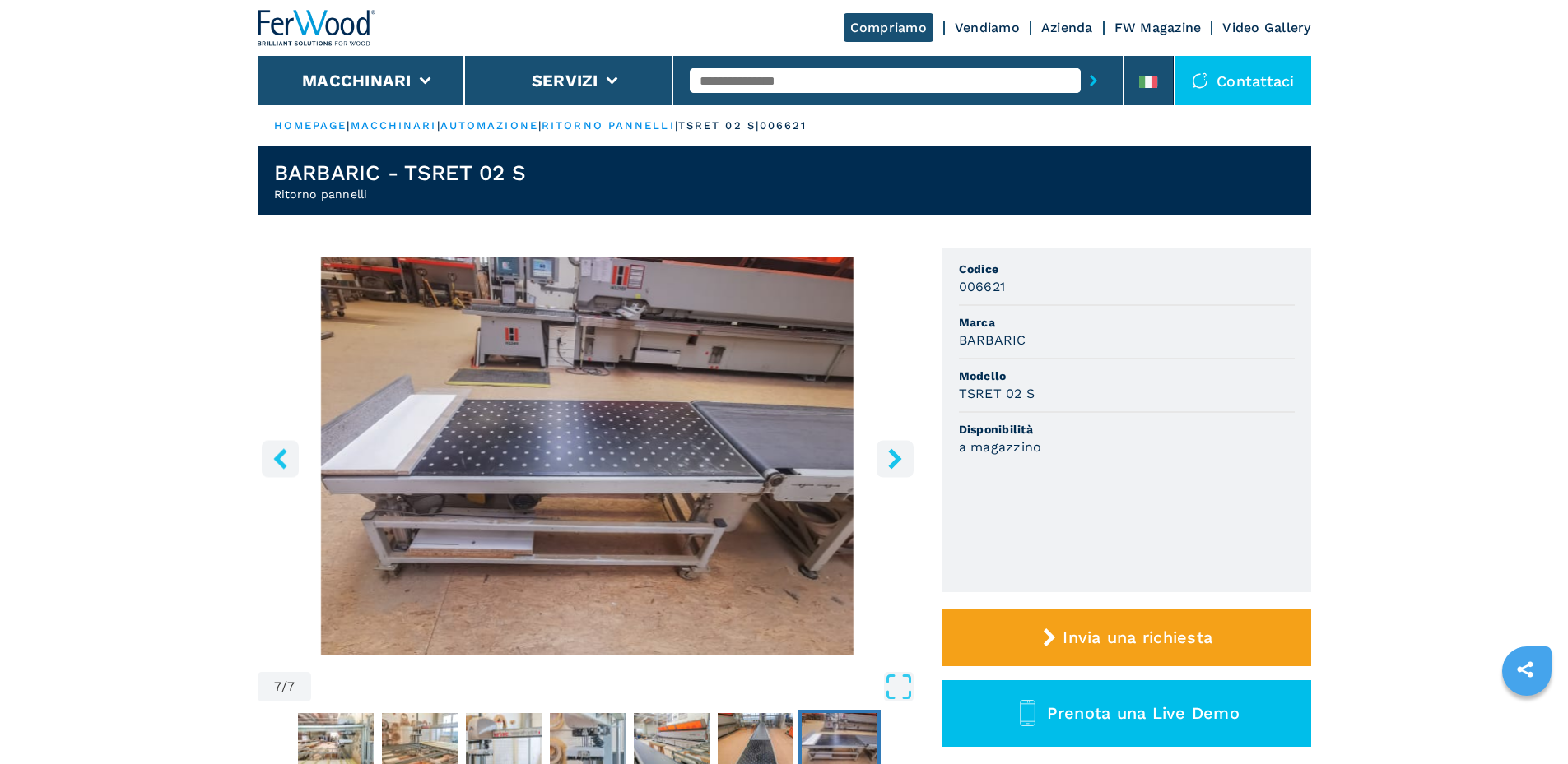
click at [895, 465] on icon "right-button" at bounding box center [894, 459] width 13 height 20
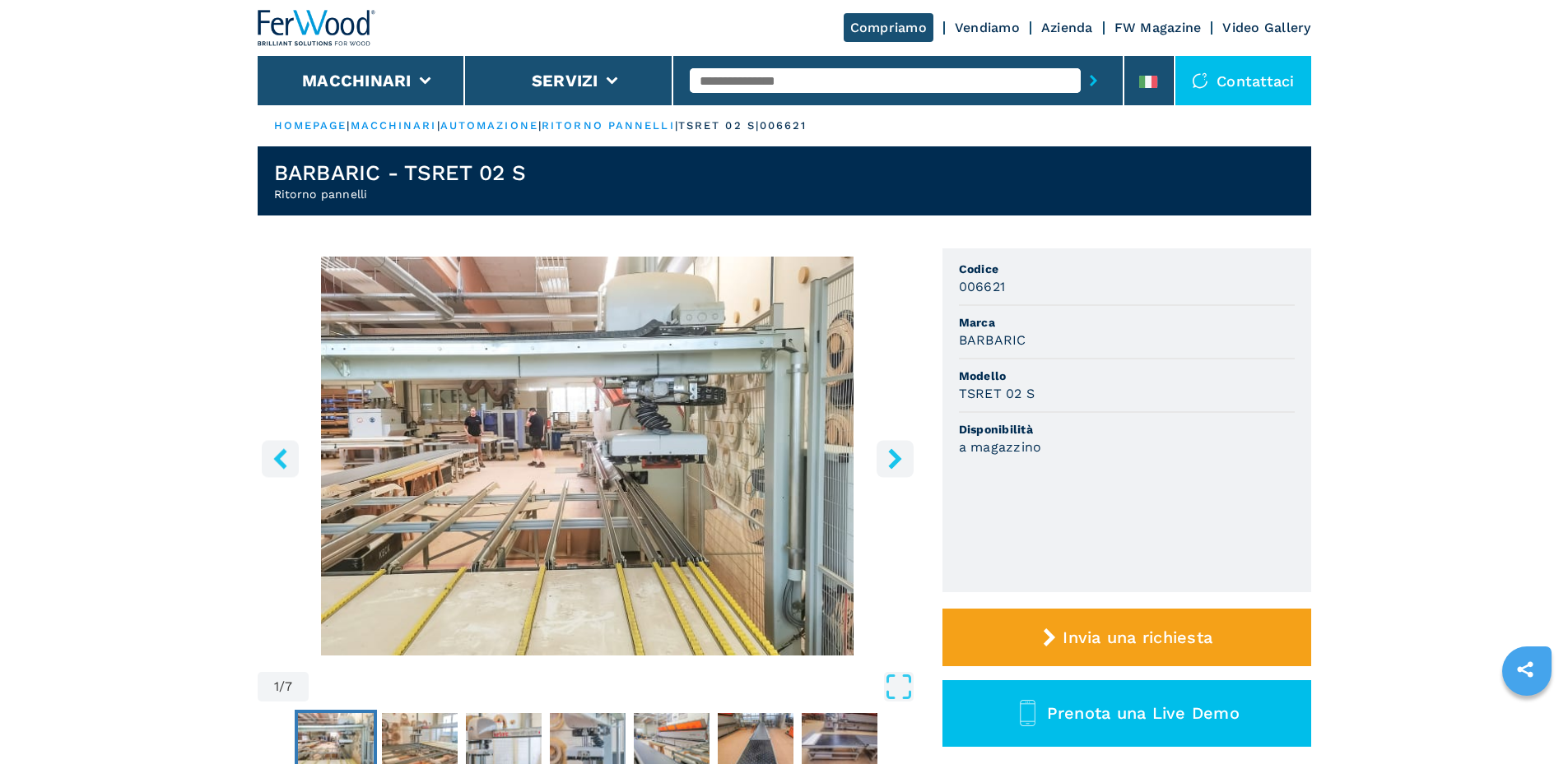
click at [895, 465] on icon "right-button" at bounding box center [894, 459] width 13 height 20
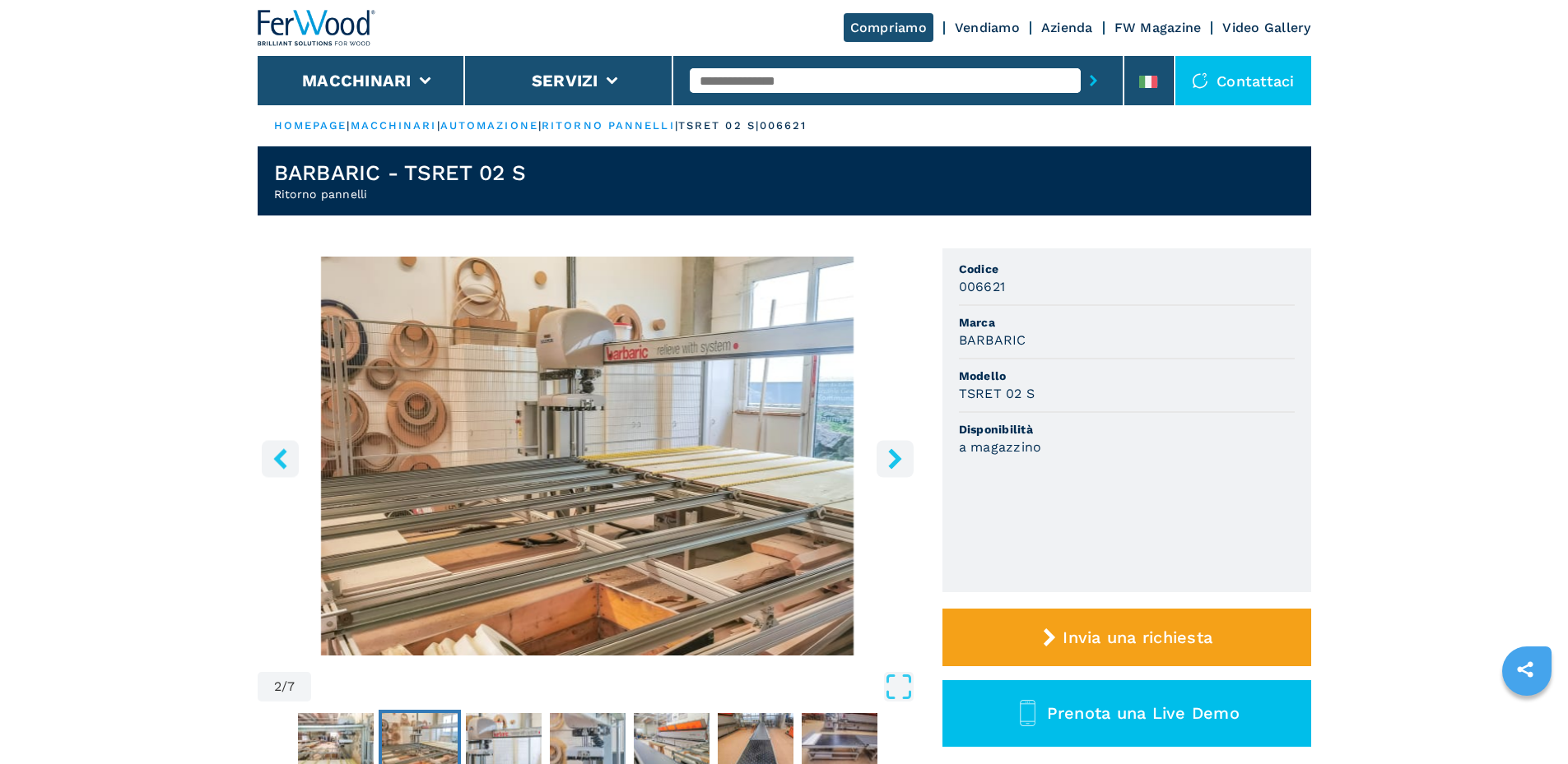
click at [895, 465] on icon "right-button" at bounding box center [894, 459] width 13 height 20
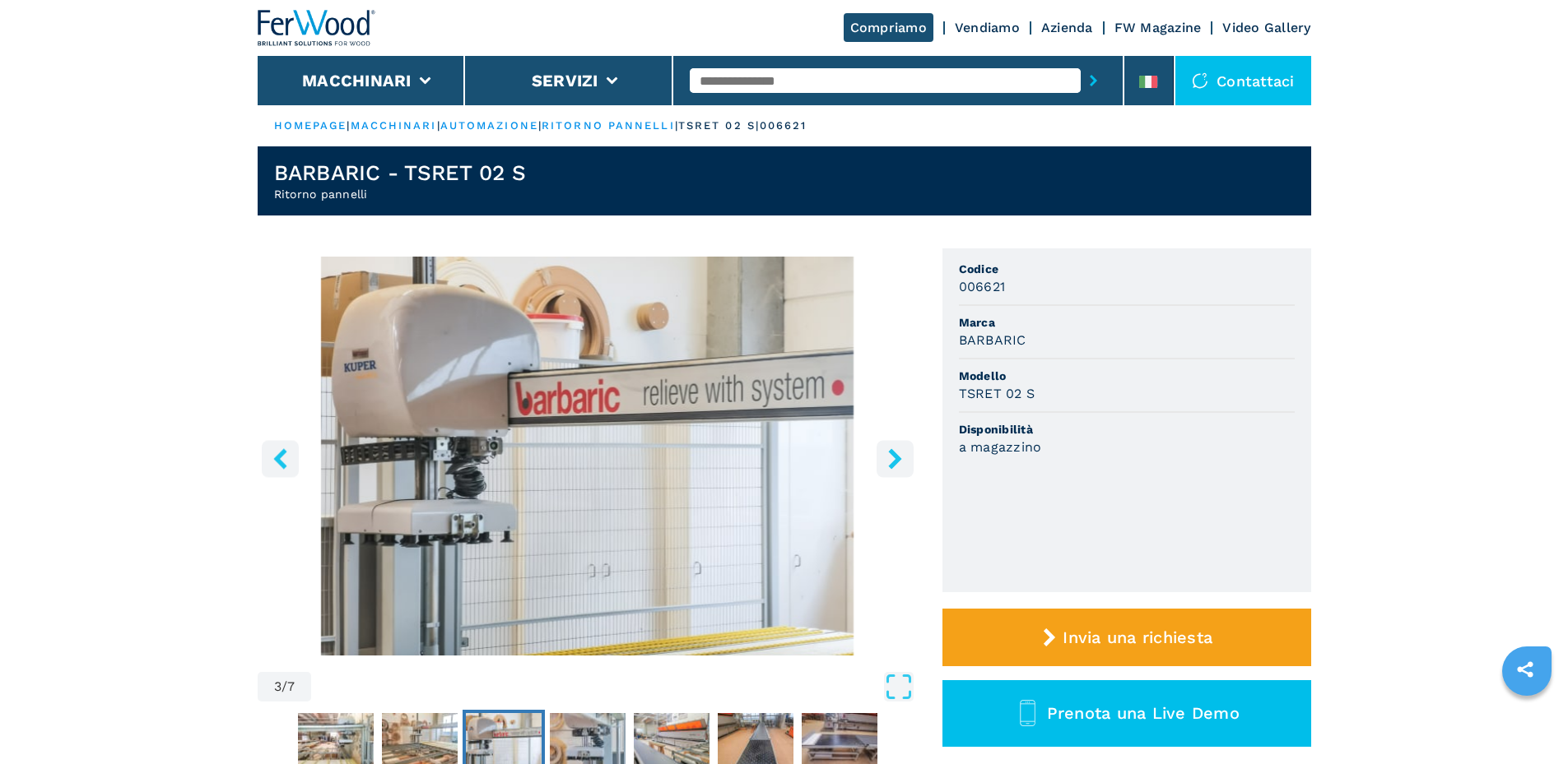
click at [895, 465] on icon "right-button" at bounding box center [894, 459] width 13 height 20
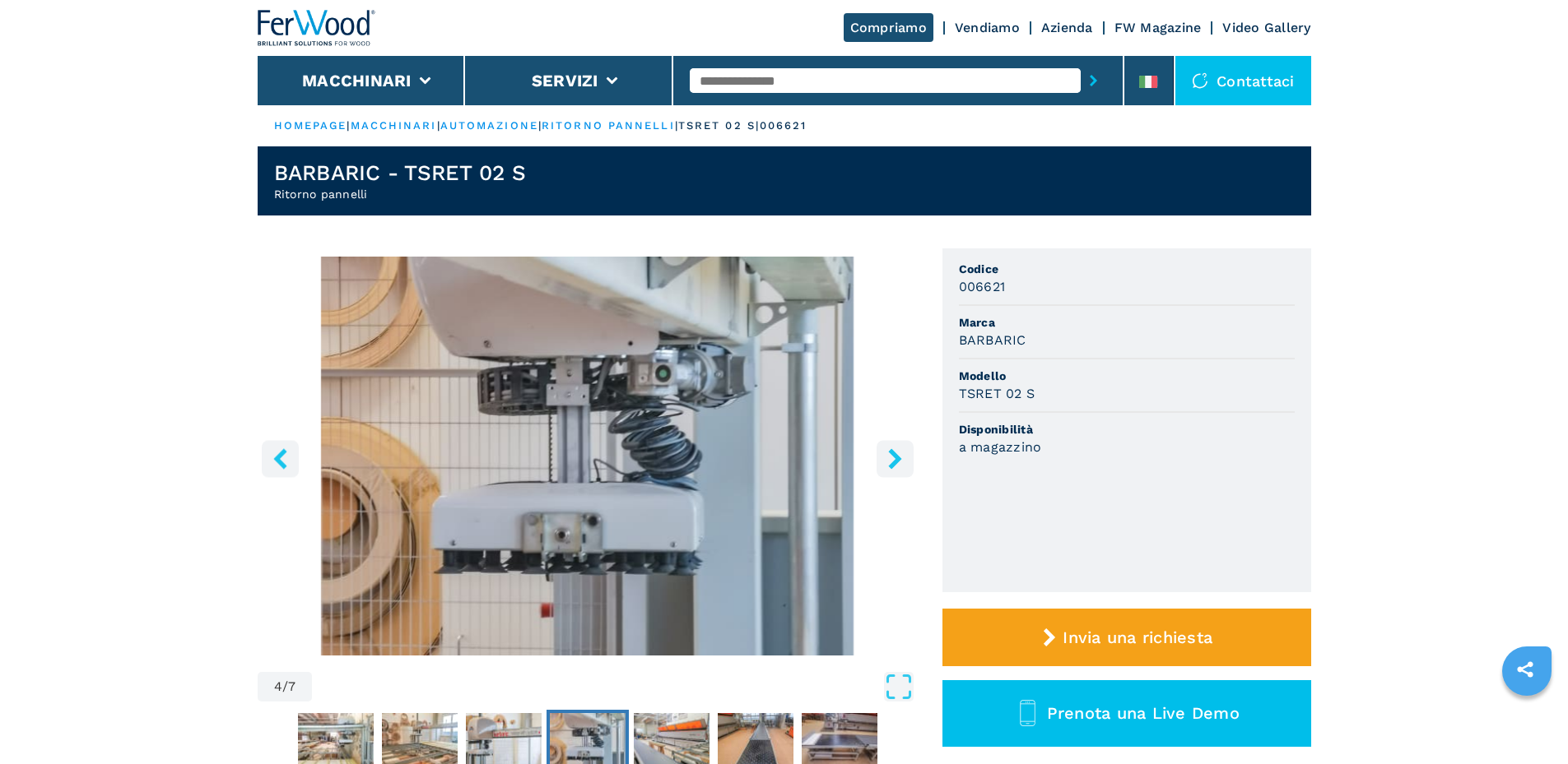
click at [895, 465] on icon "right-button" at bounding box center [894, 459] width 13 height 20
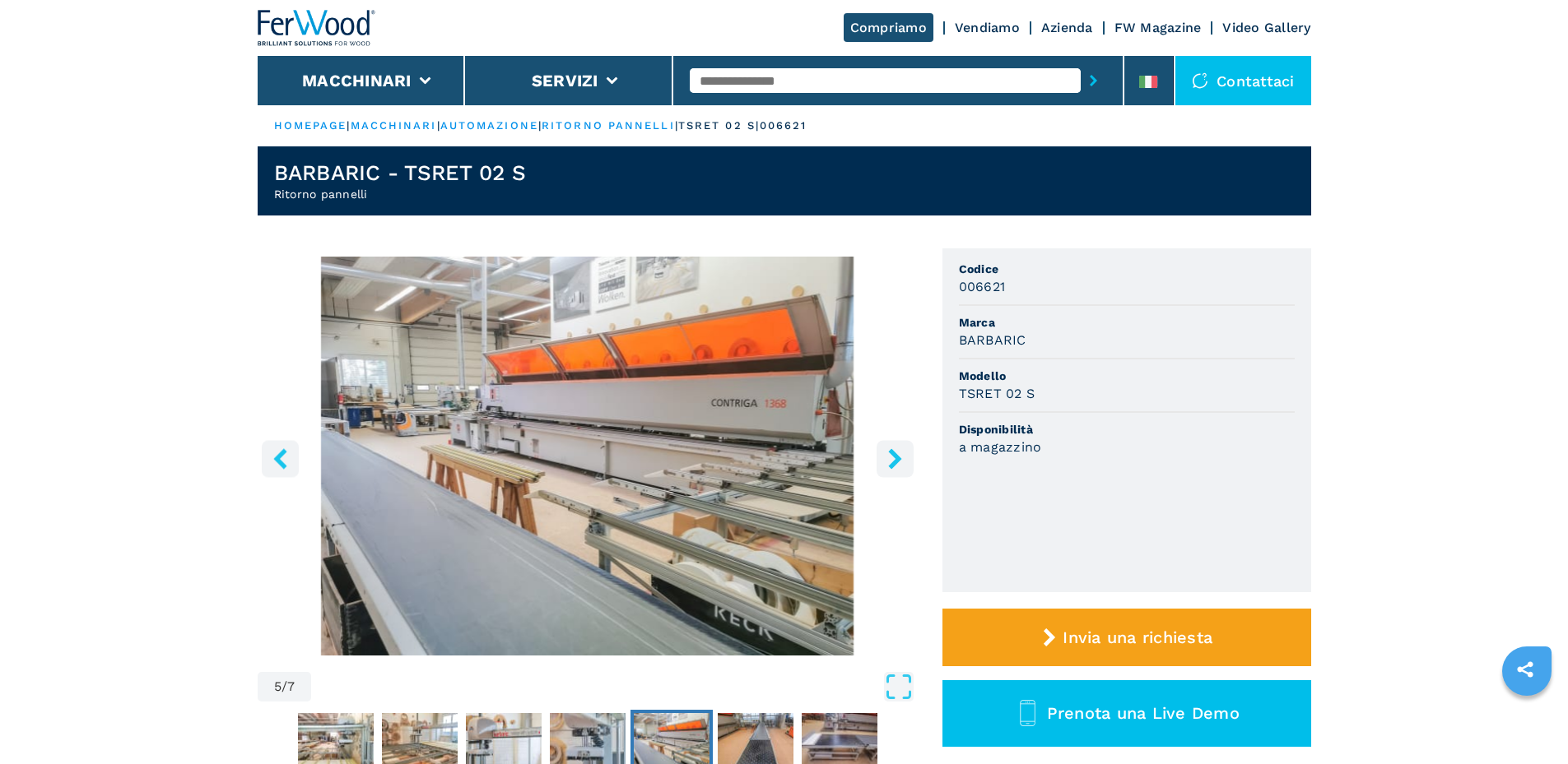
click at [895, 465] on icon "right-button" at bounding box center [894, 459] width 13 height 20
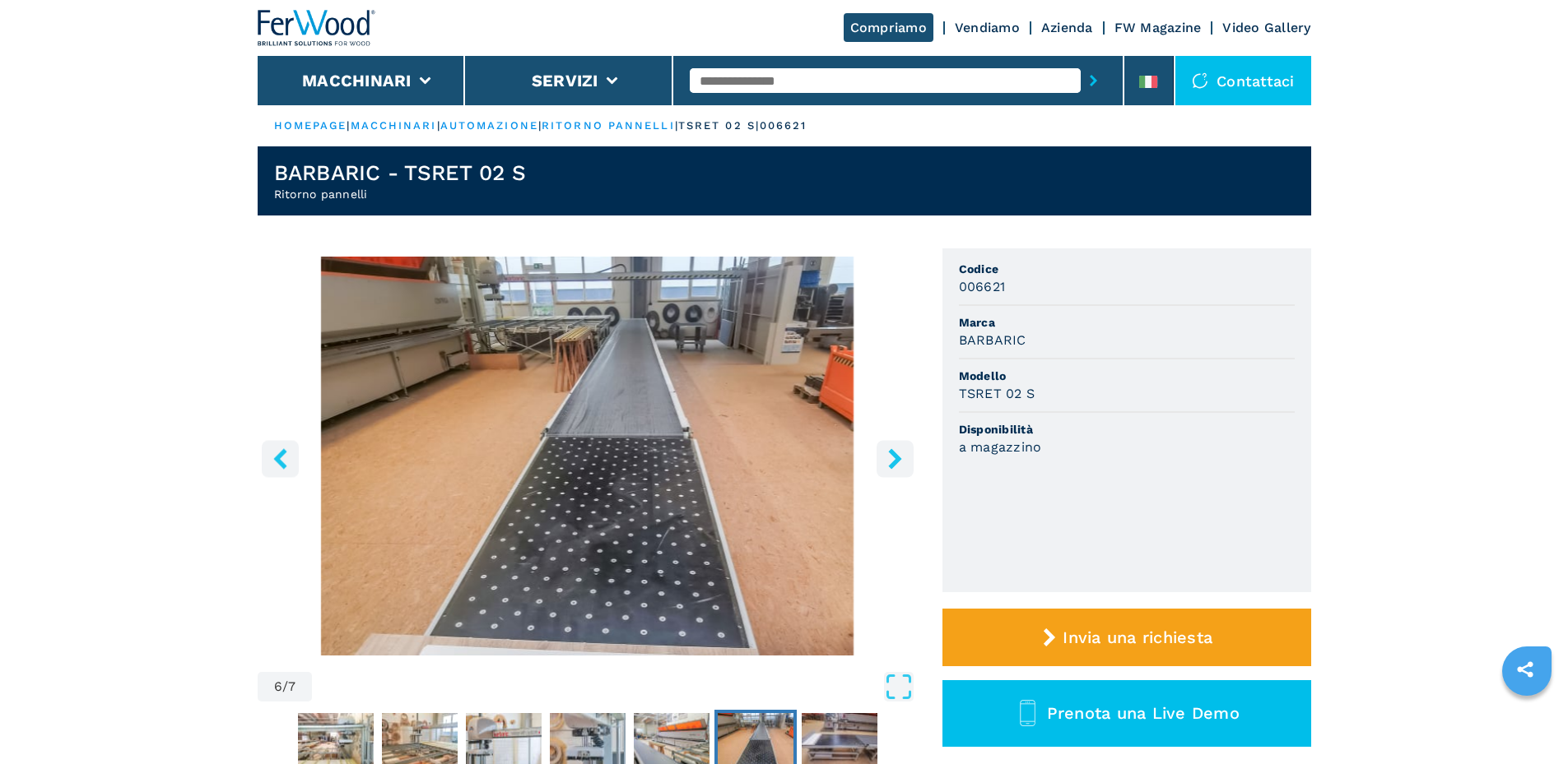
click at [895, 465] on icon "right-button" at bounding box center [894, 459] width 13 height 20
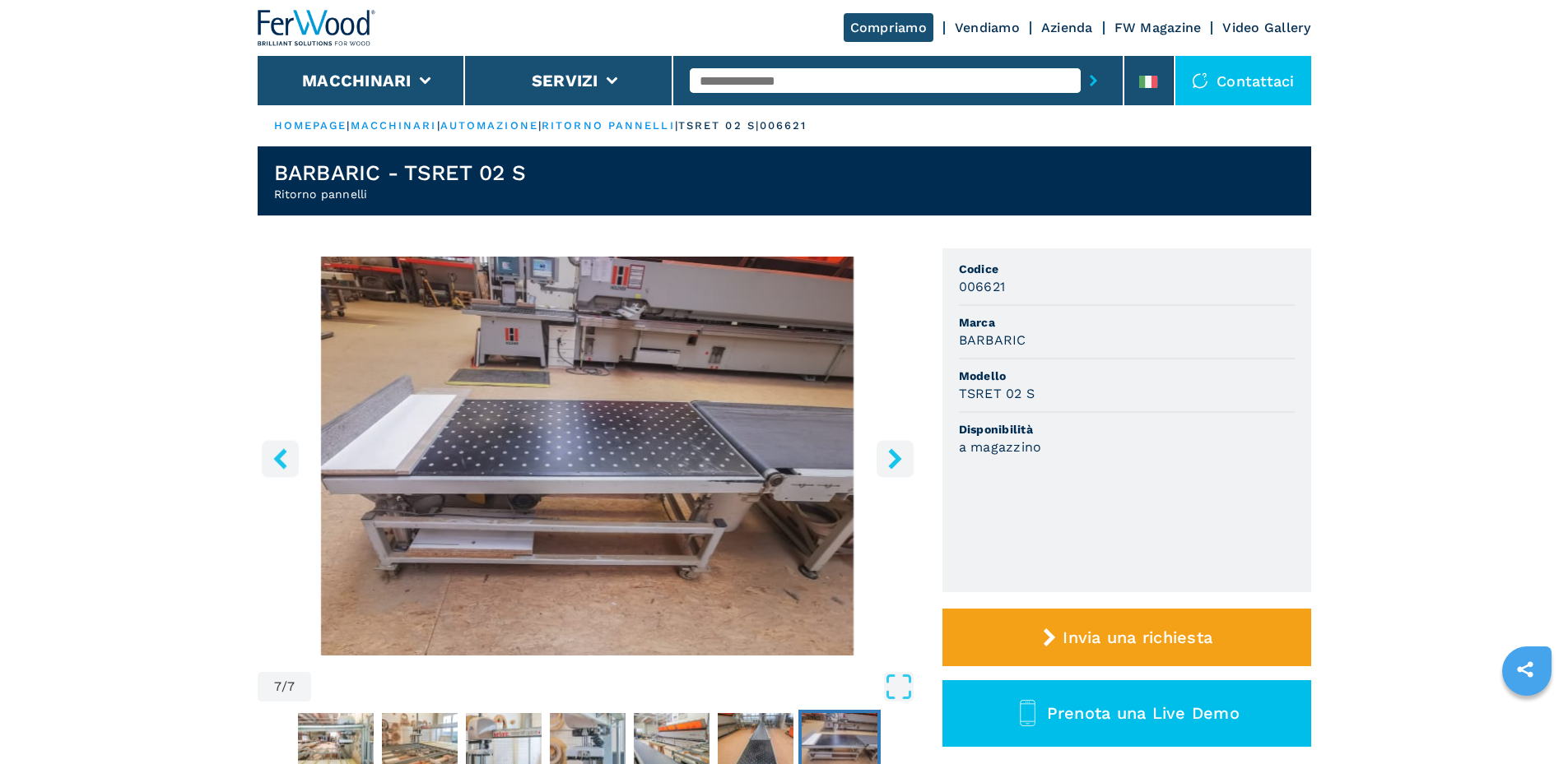
click at [895, 465] on icon "right-button" at bounding box center [894, 459] width 13 height 20
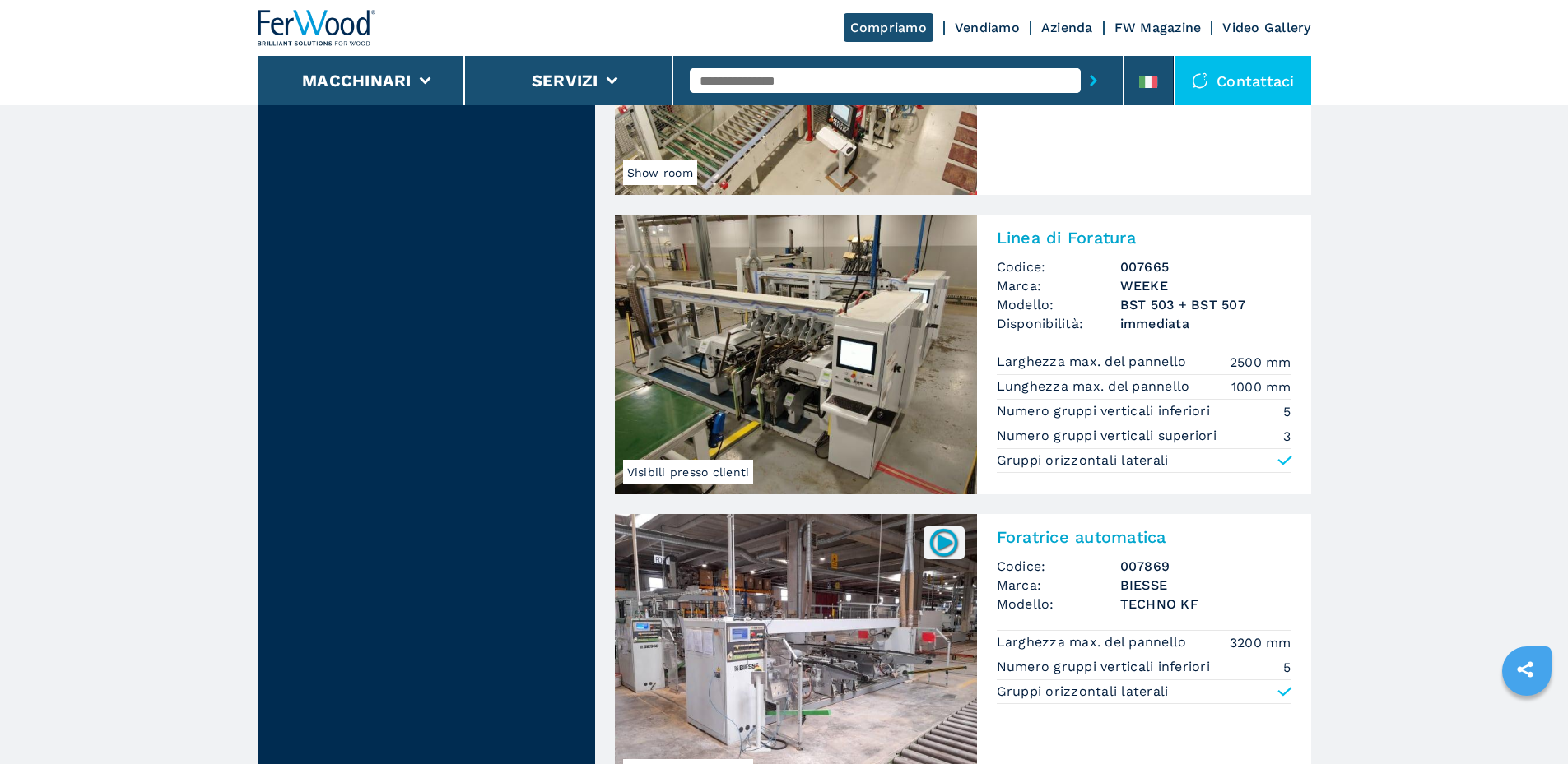
scroll to position [3620, 0]
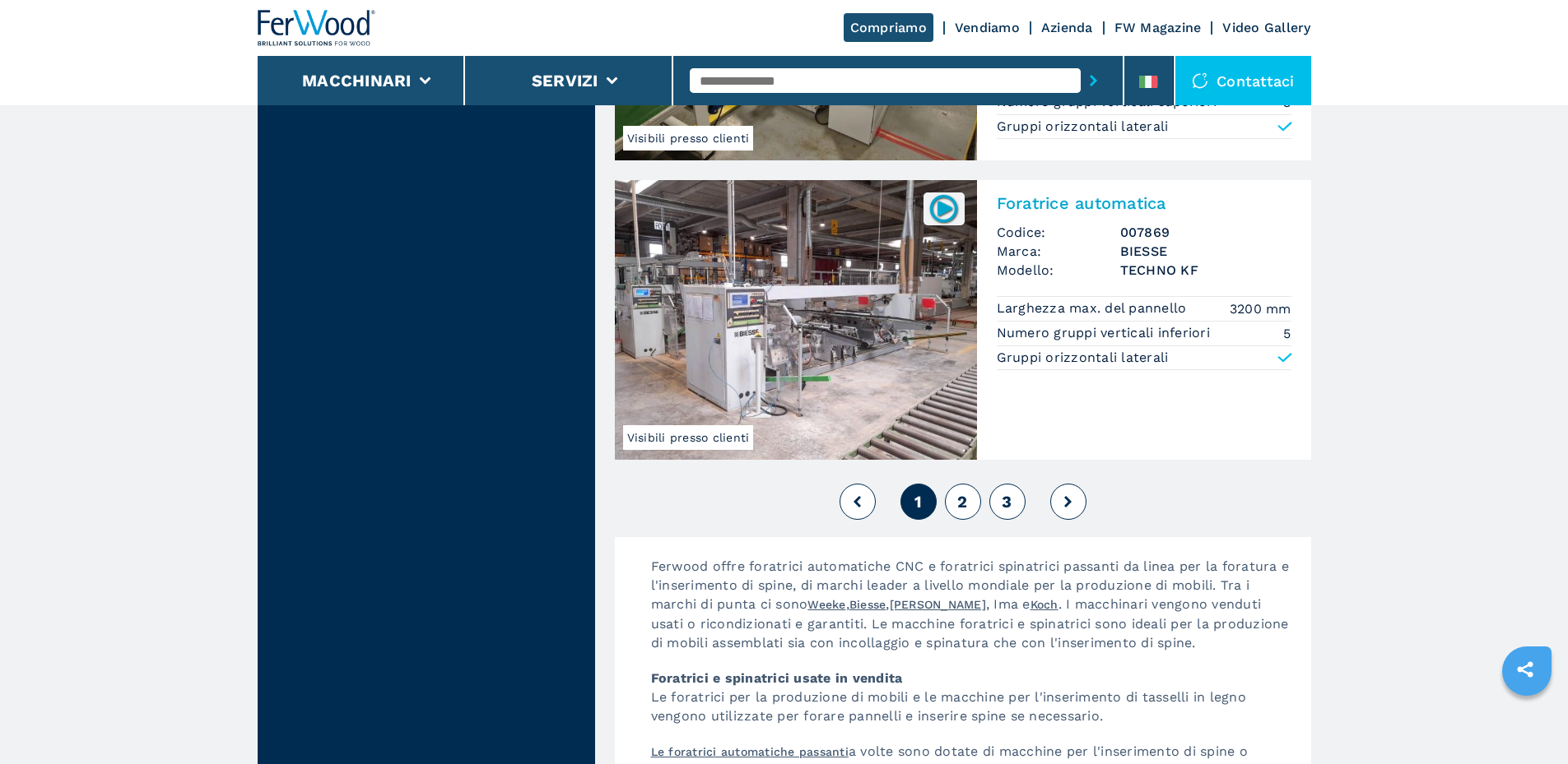
click at [950, 513] on button "2" at bounding box center [962, 501] width 36 height 36
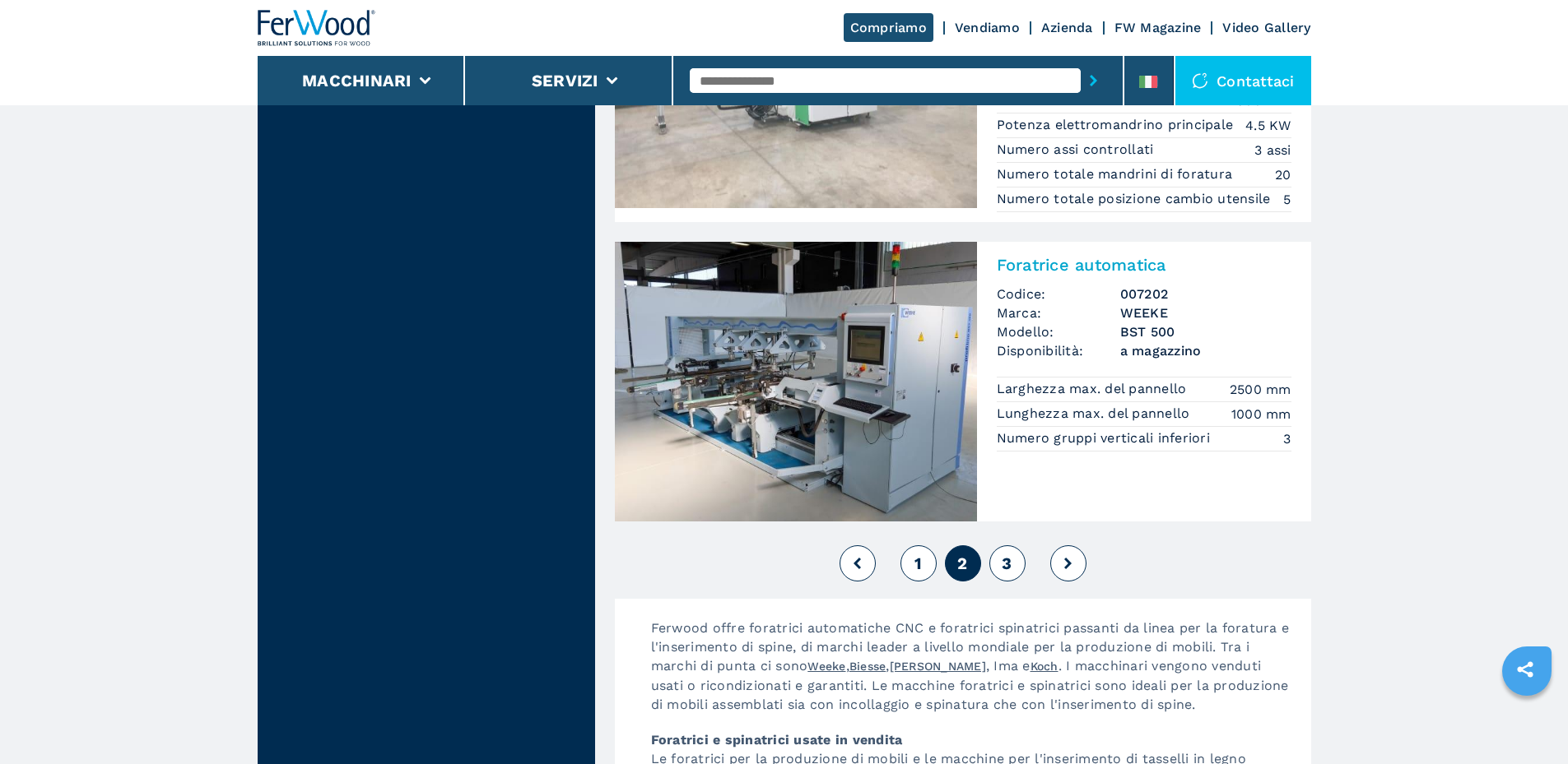
scroll to position [3784, 0]
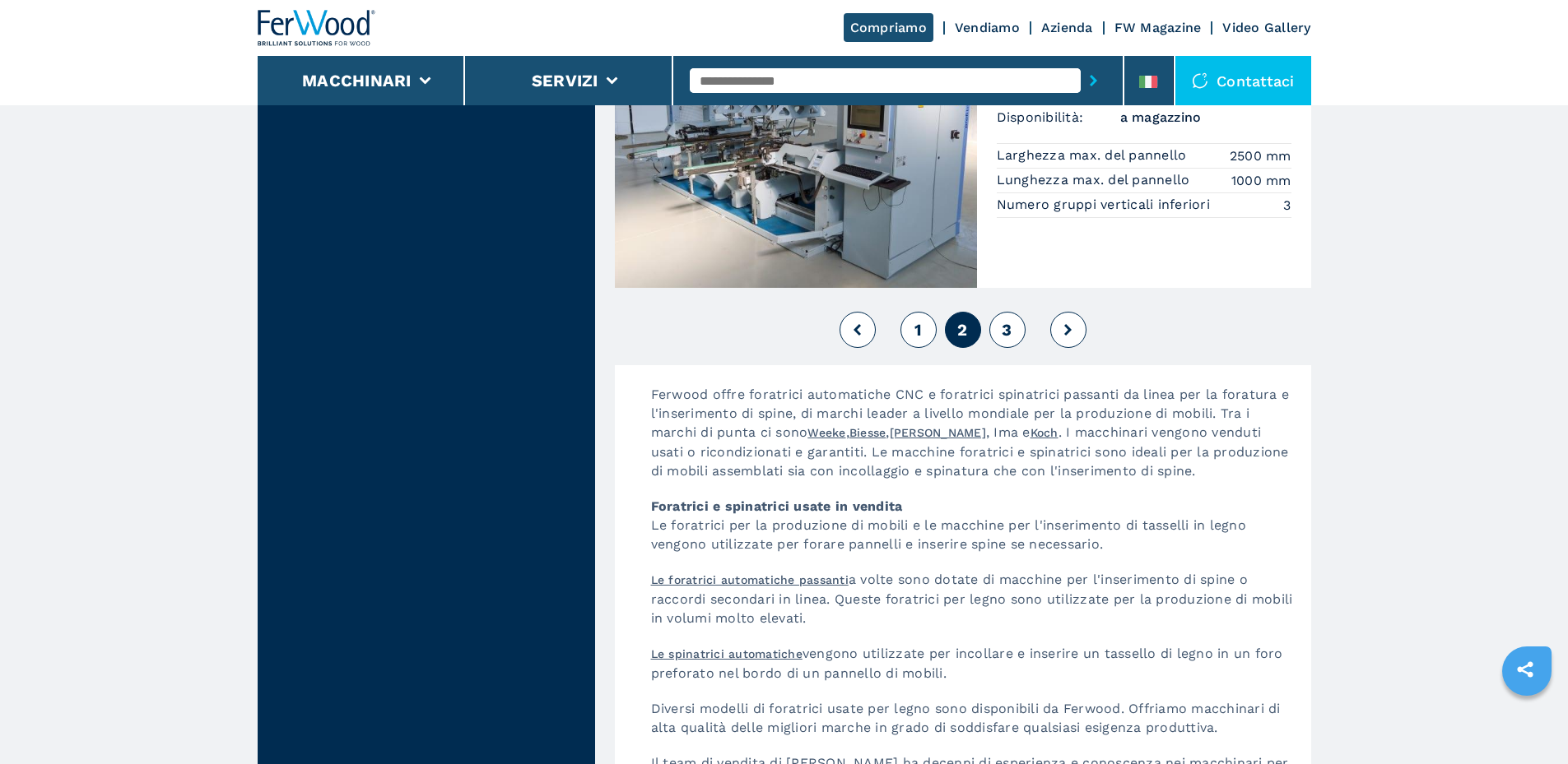
click at [1005, 340] on button "3" at bounding box center [1007, 329] width 36 height 36
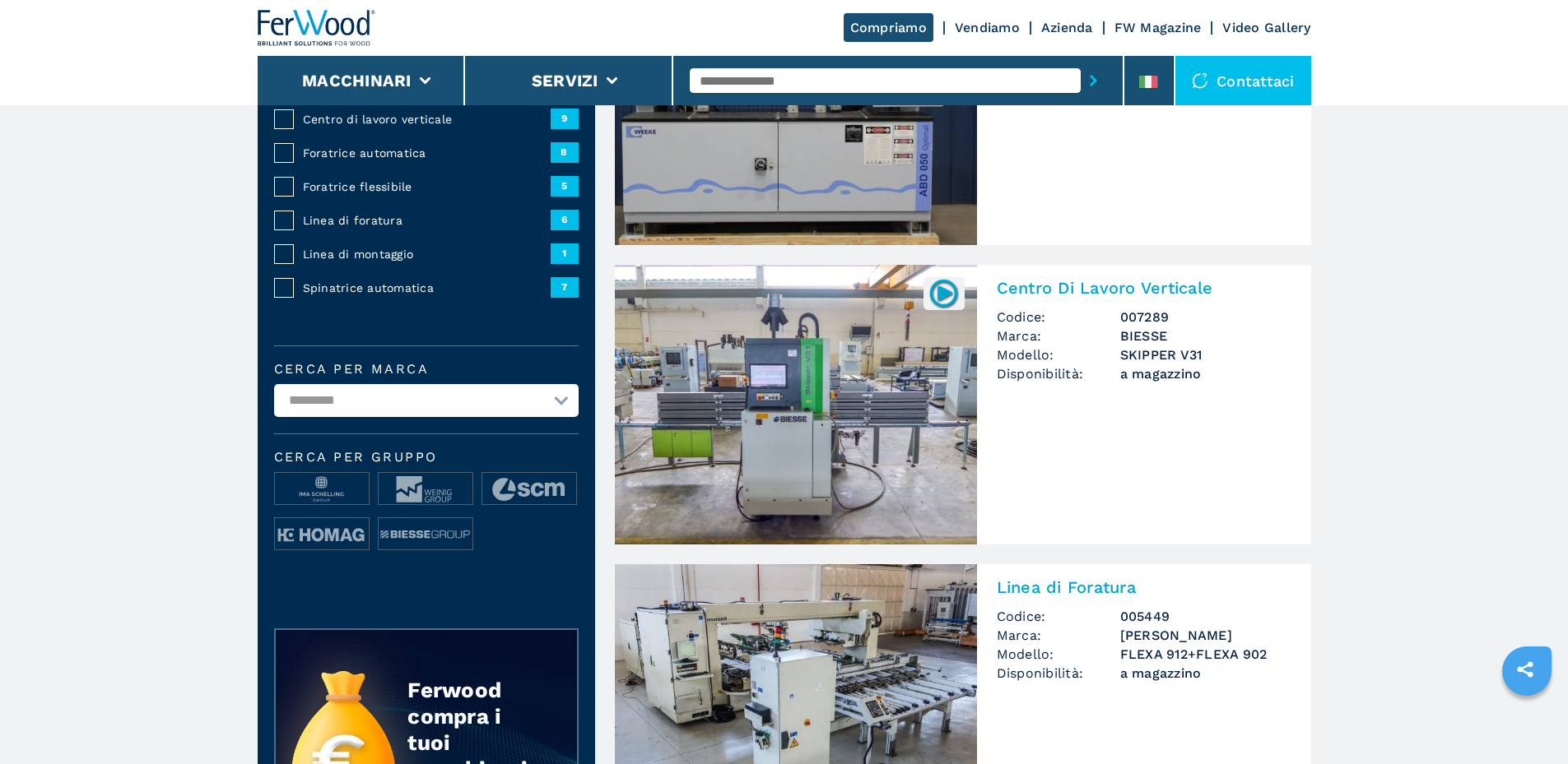
scroll to position [246, 0]
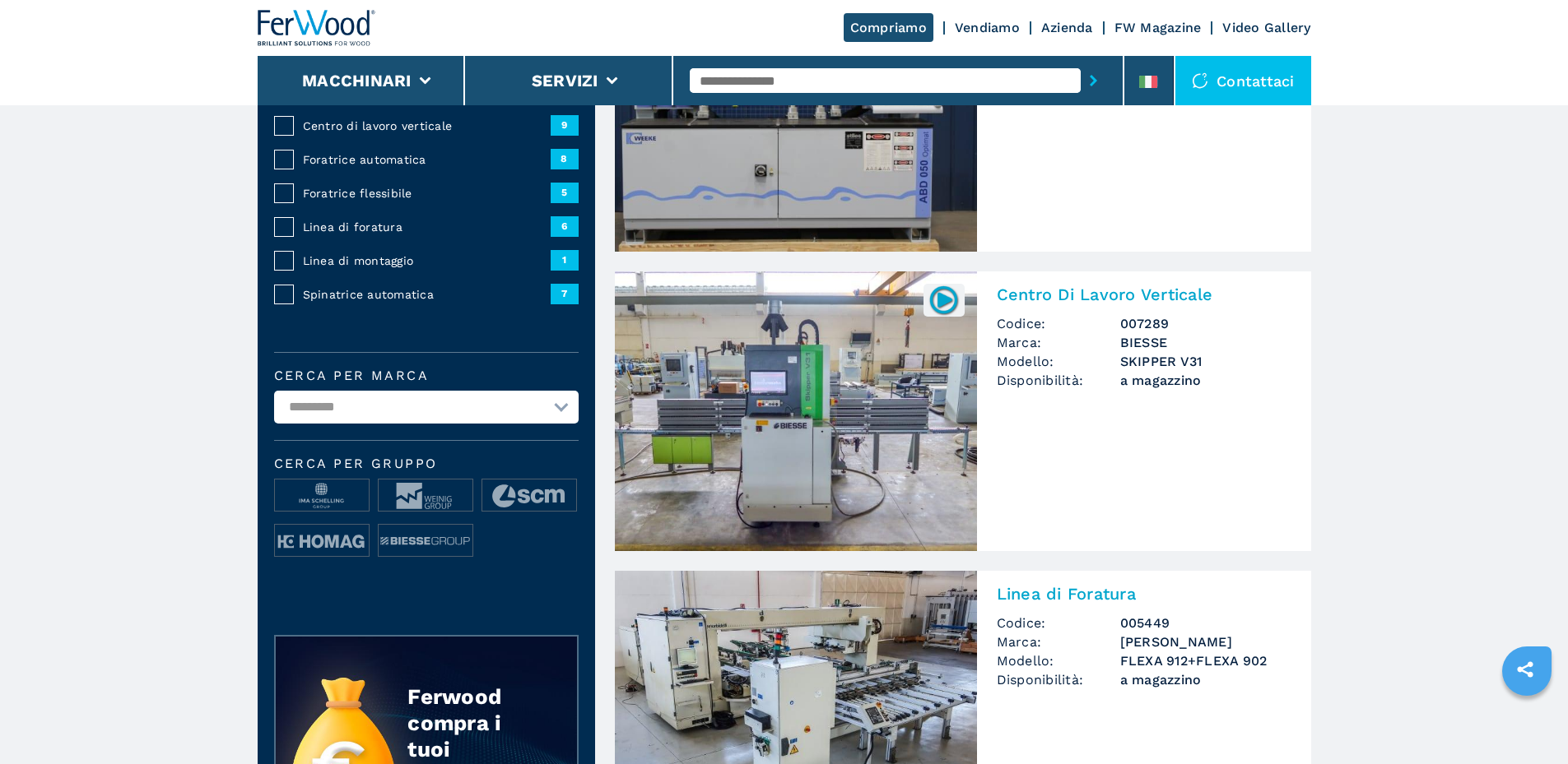
click at [774, 429] on img at bounding box center [795, 411] width 362 height 279
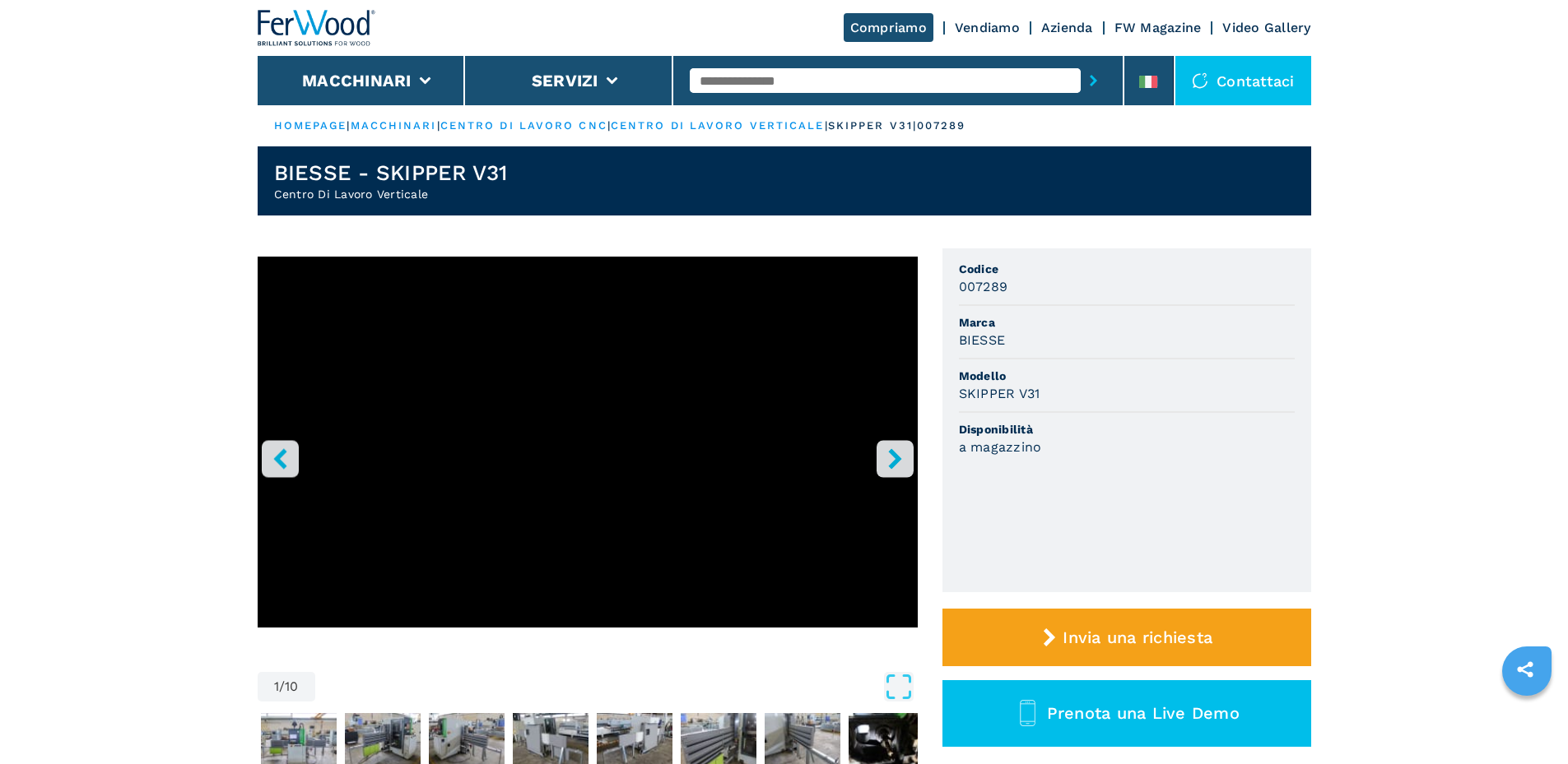
click at [902, 452] on icon "right-button" at bounding box center [895, 459] width 20 height 20
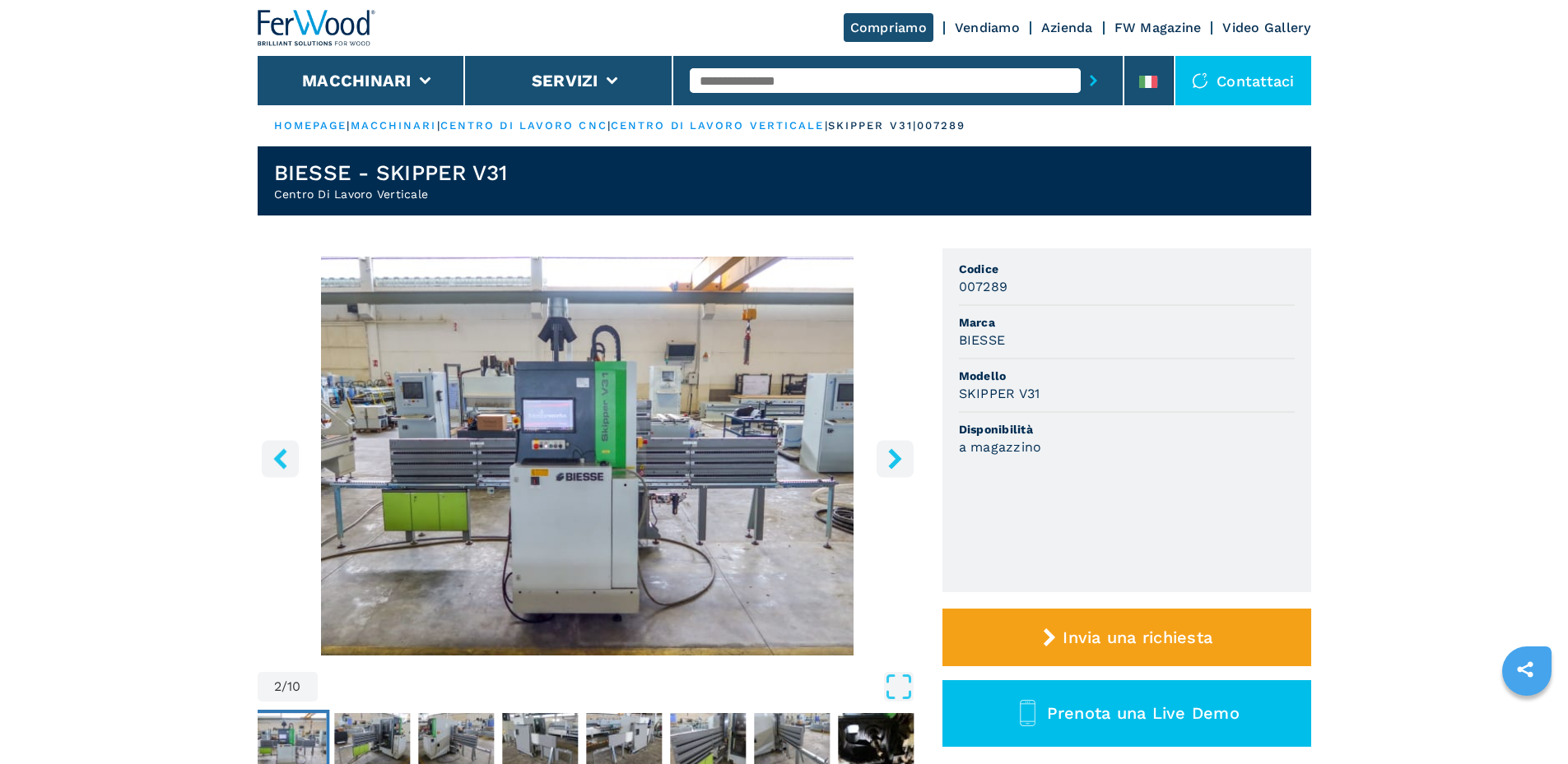
click at [908, 461] on button "right-button" at bounding box center [895, 459] width 37 height 37
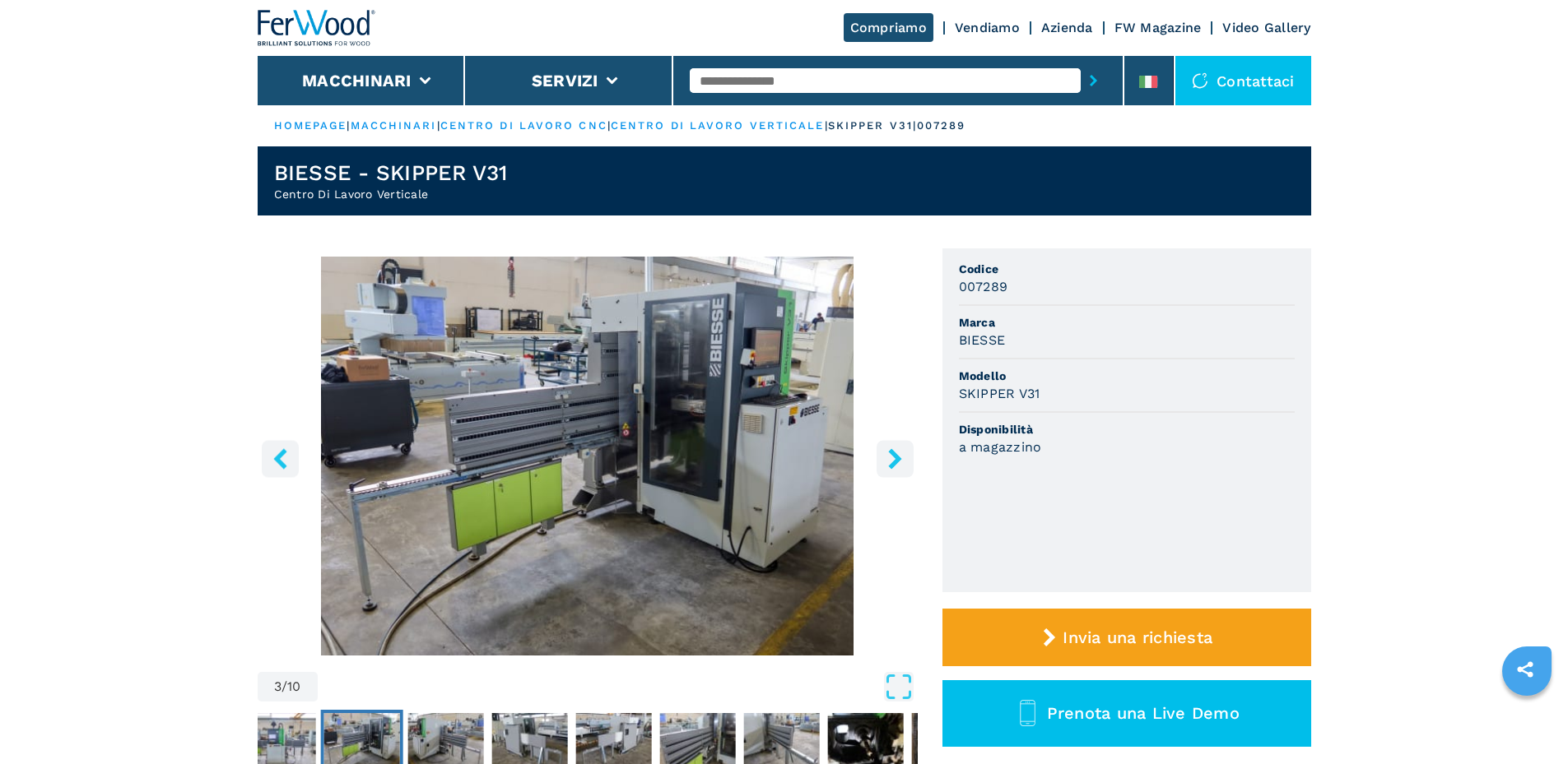
click at [908, 462] on button "right-button" at bounding box center [895, 459] width 37 height 37
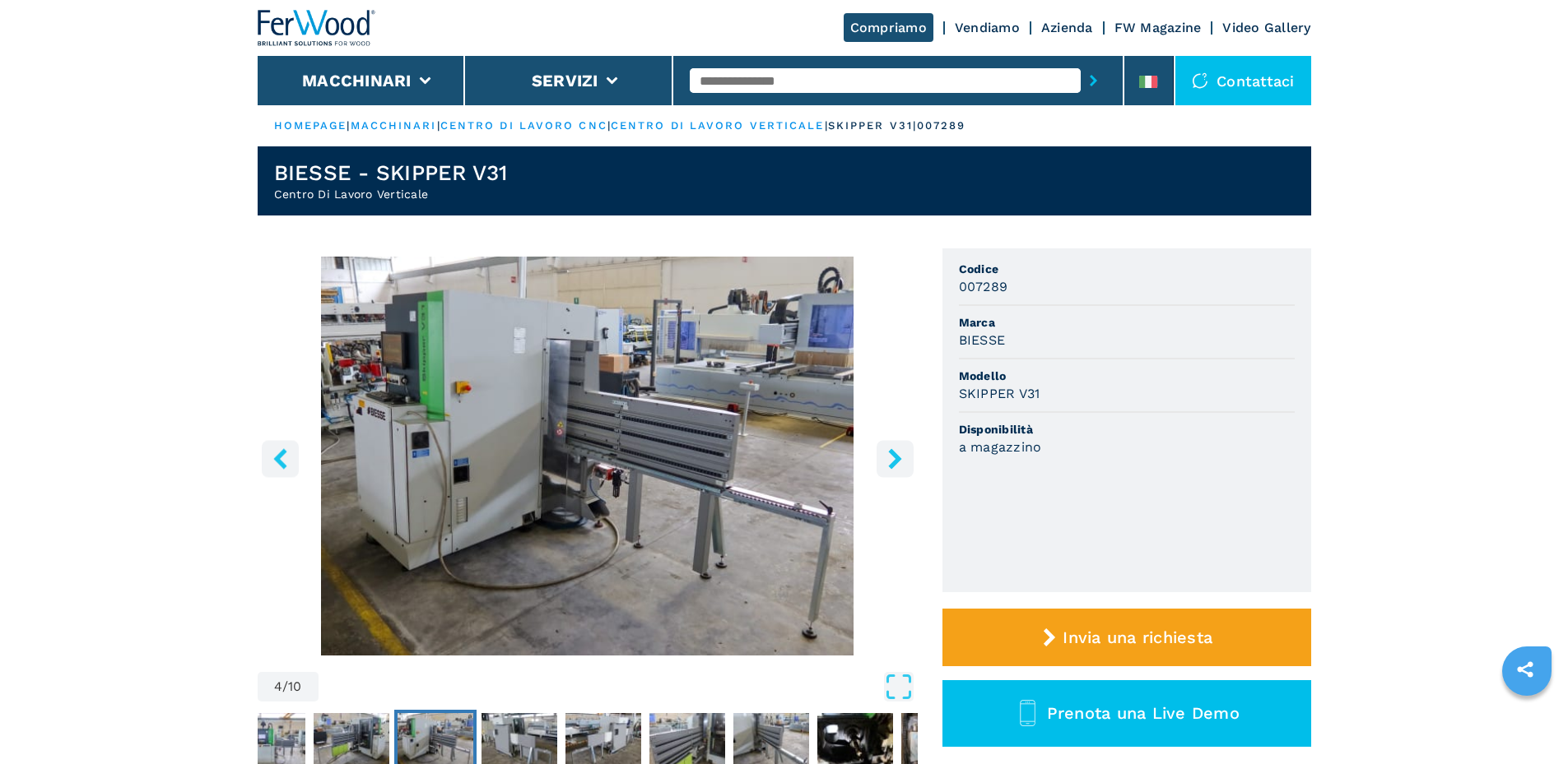
click at [908, 462] on button "right-button" at bounding box center [895, 459] width 37 height 37
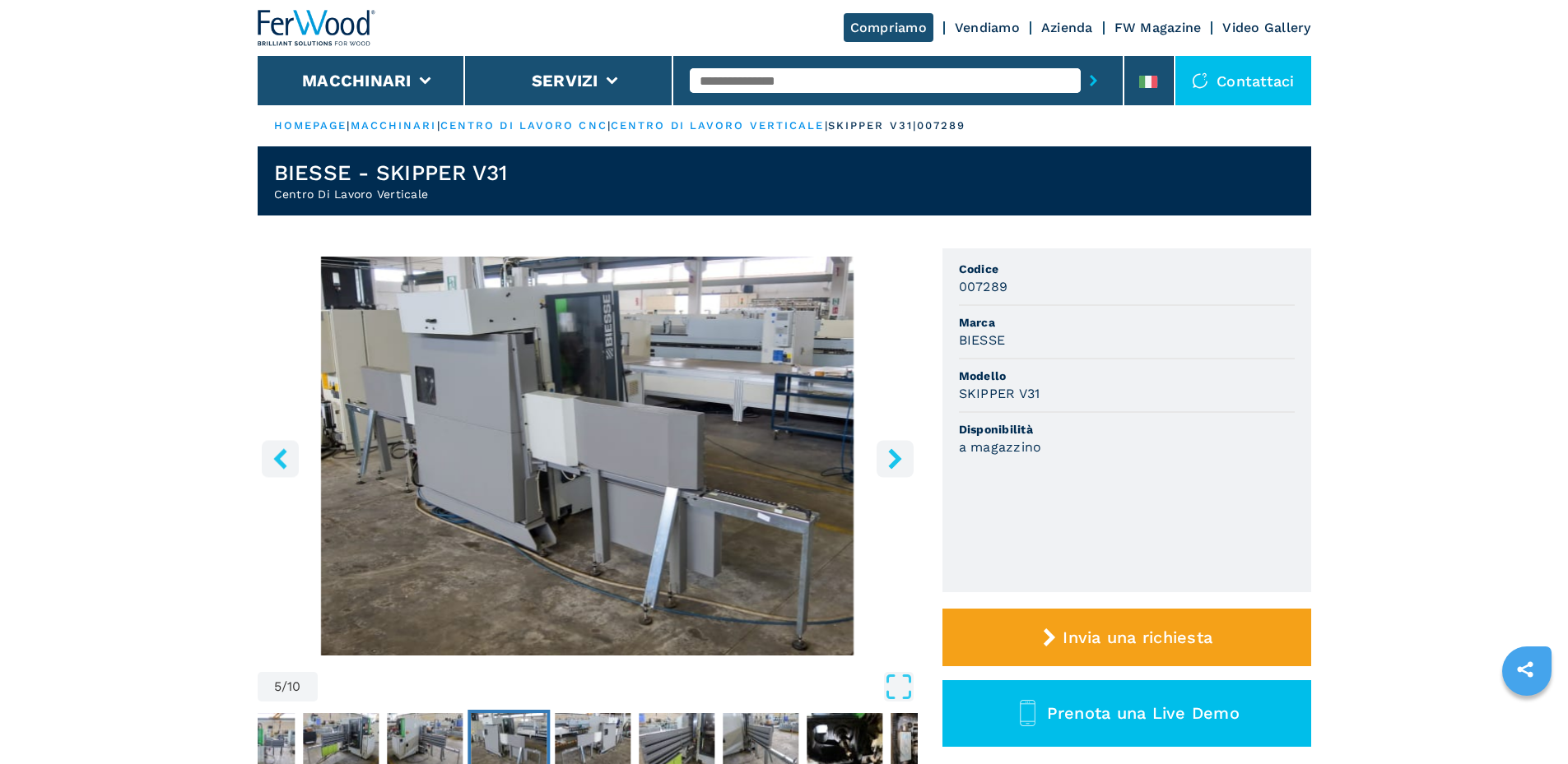
click at [909, 462] on button "right-button" at bounding box center [895, 459] width 37 height 37
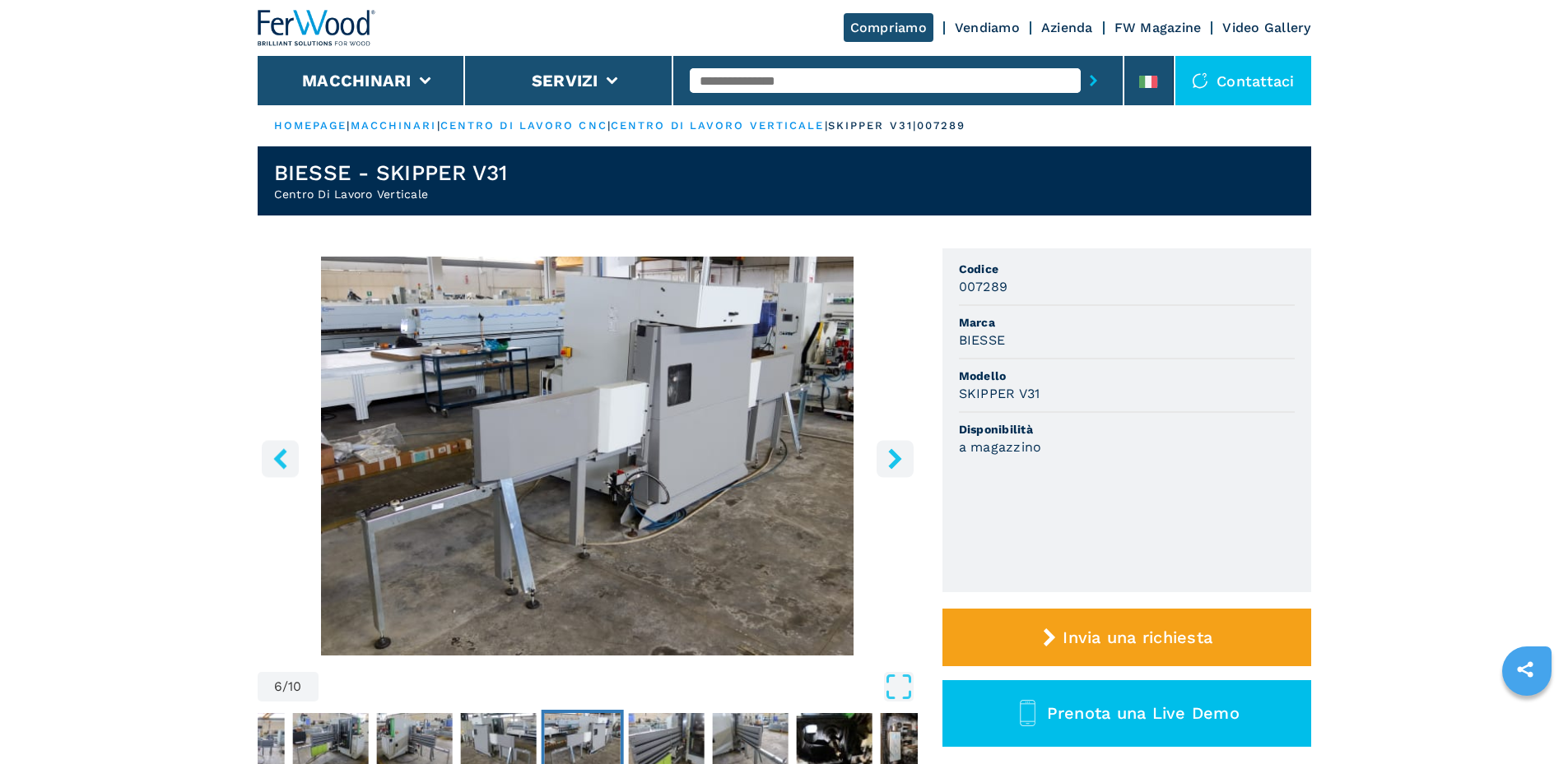
click at [909, 464] on button "right-button" at bounding box center [895, 459] width 37 height 37
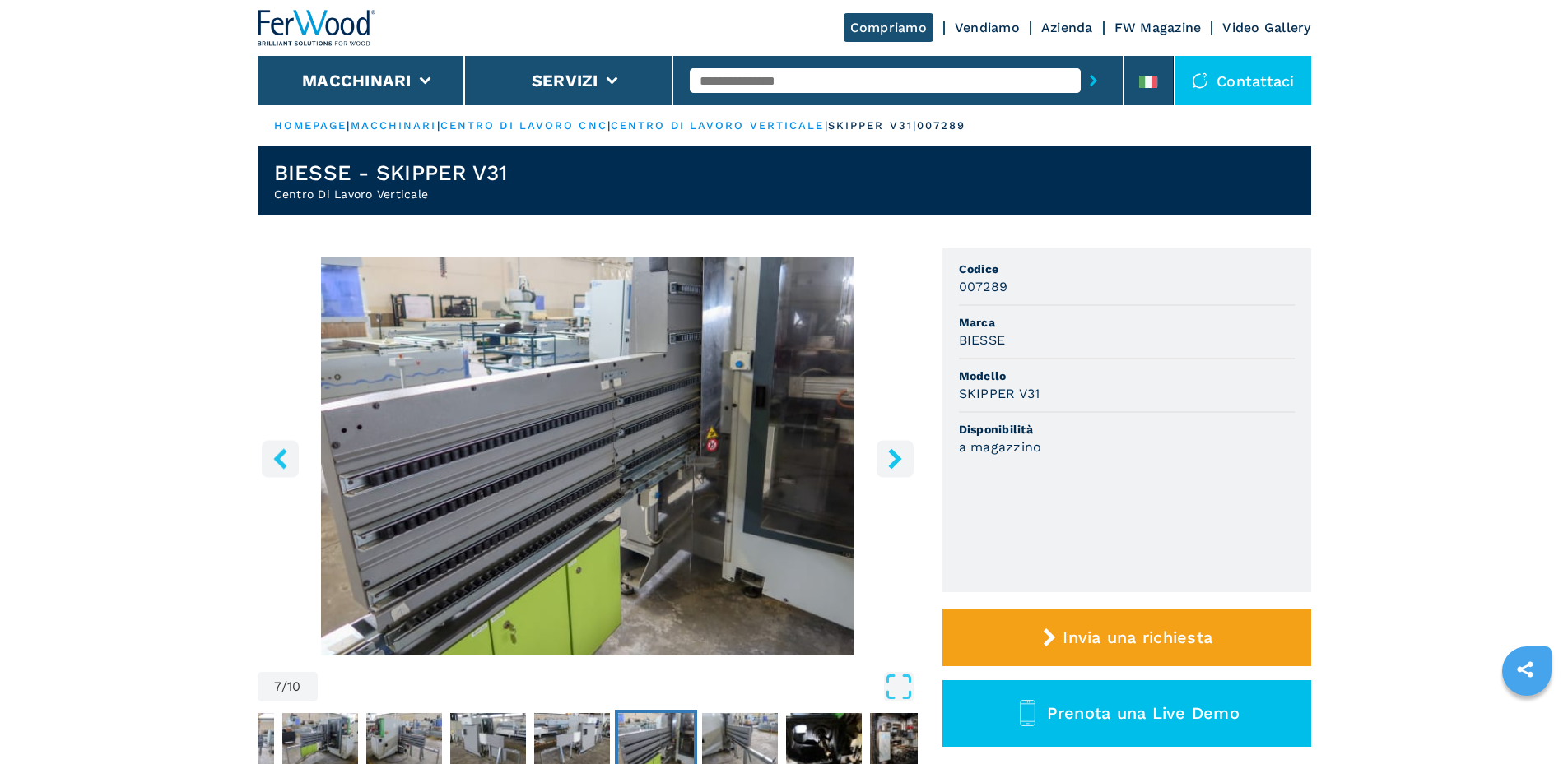
click at [909, 464] on button "right-button" at bounding box center [895, 459] width 37 height 37
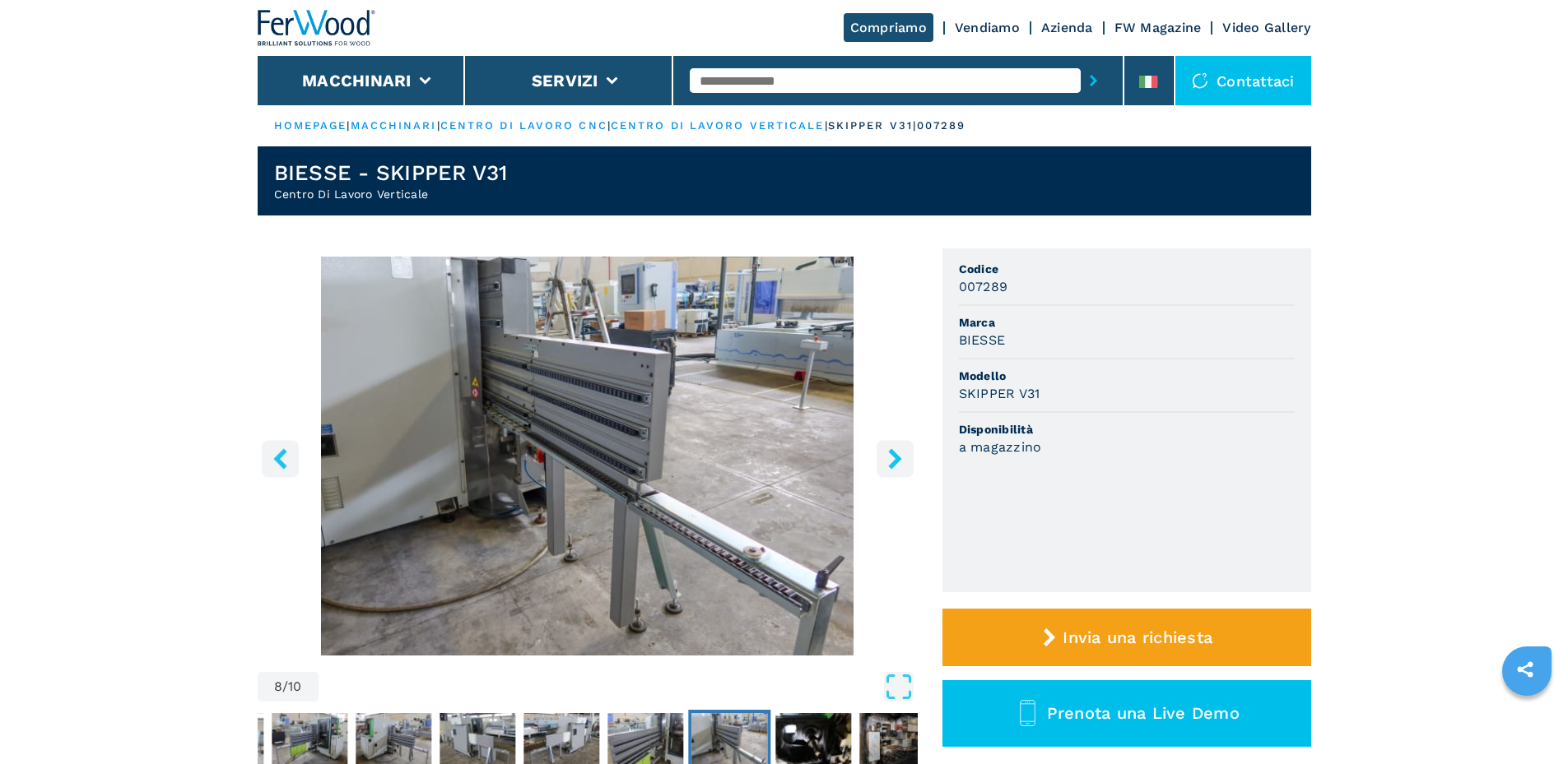
click at [909, 464] on button "right-button" at bounding box center [895, 459] width 37 height 37
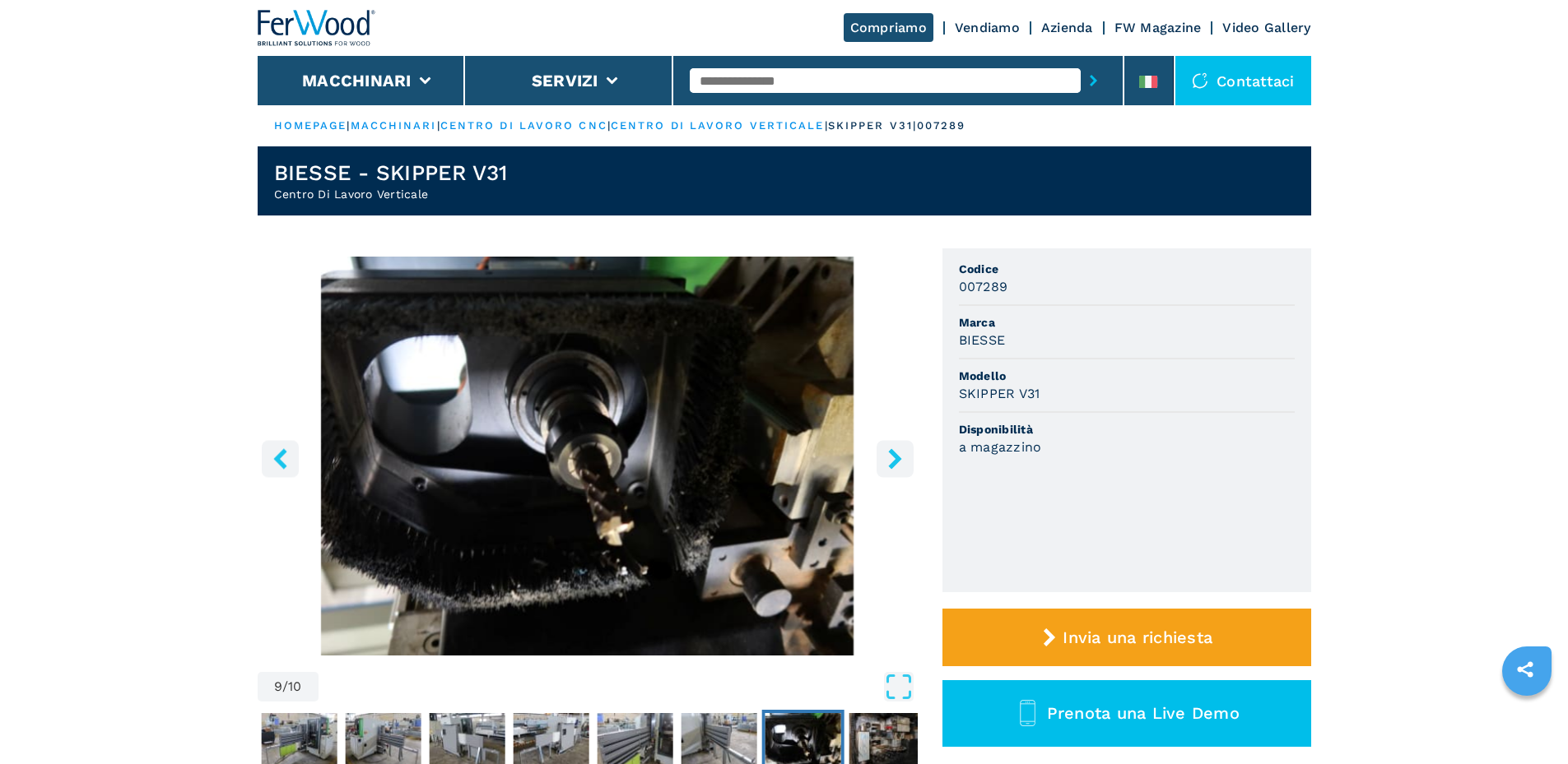
click at [902, 459] on icon "right-button" at bounding box center [895, 459] width 20 height 20
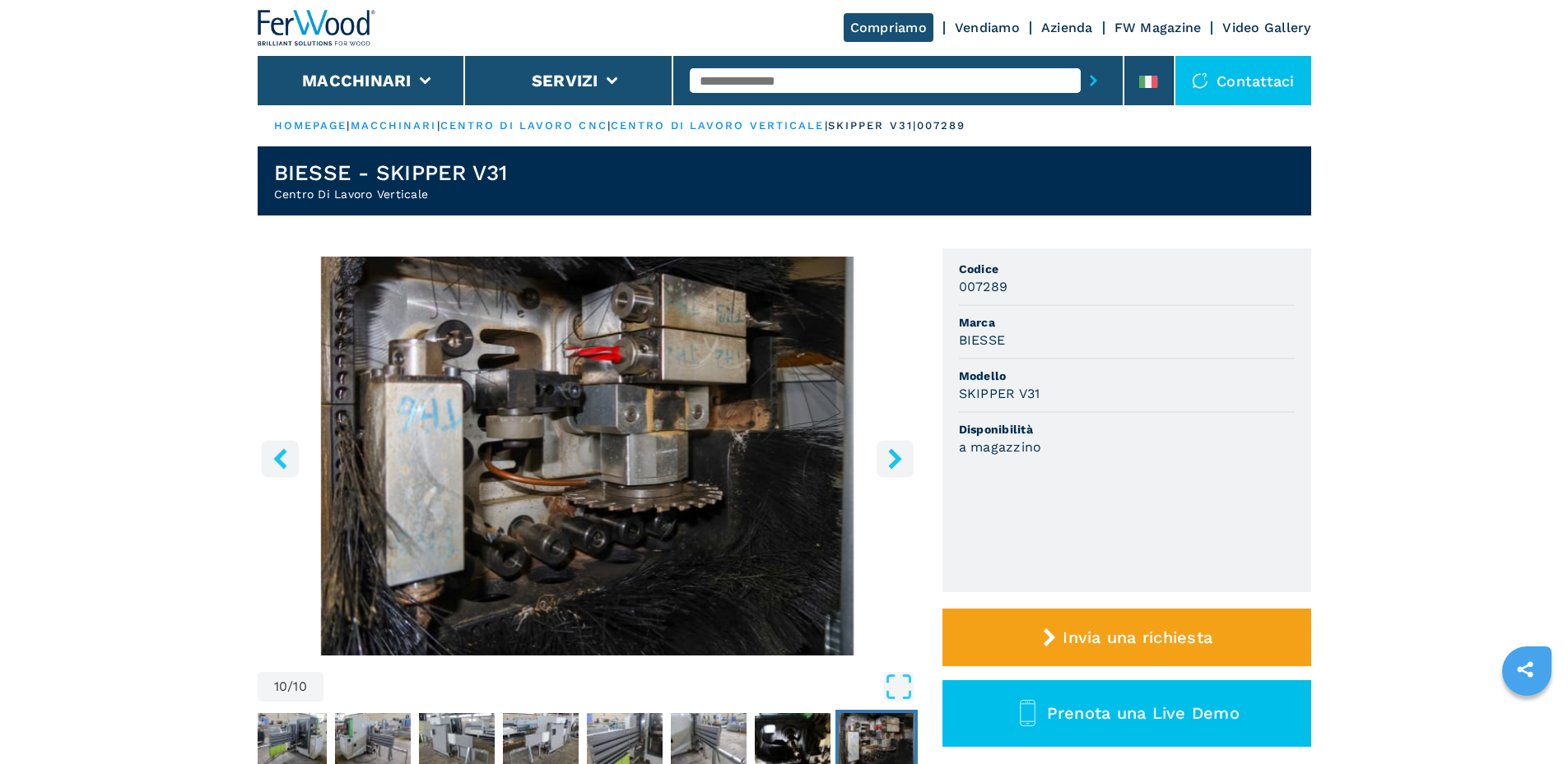
click at [902, 459] on icon "right-button" at bounding box center [895, 459] width 20 height 20
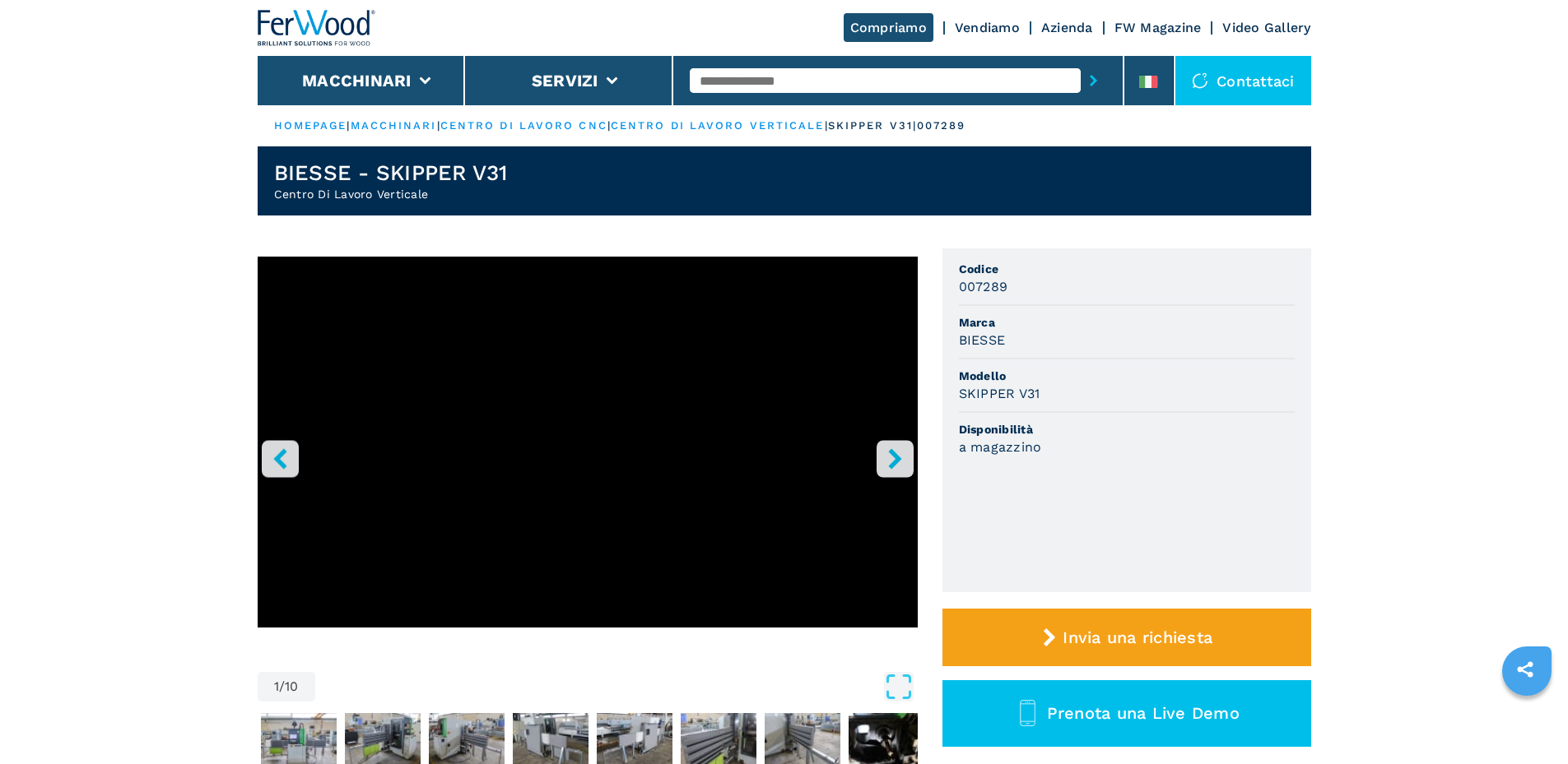
click at [902, 459] on icon "right-button" at bounding box center [895, 459] width 20 height 20
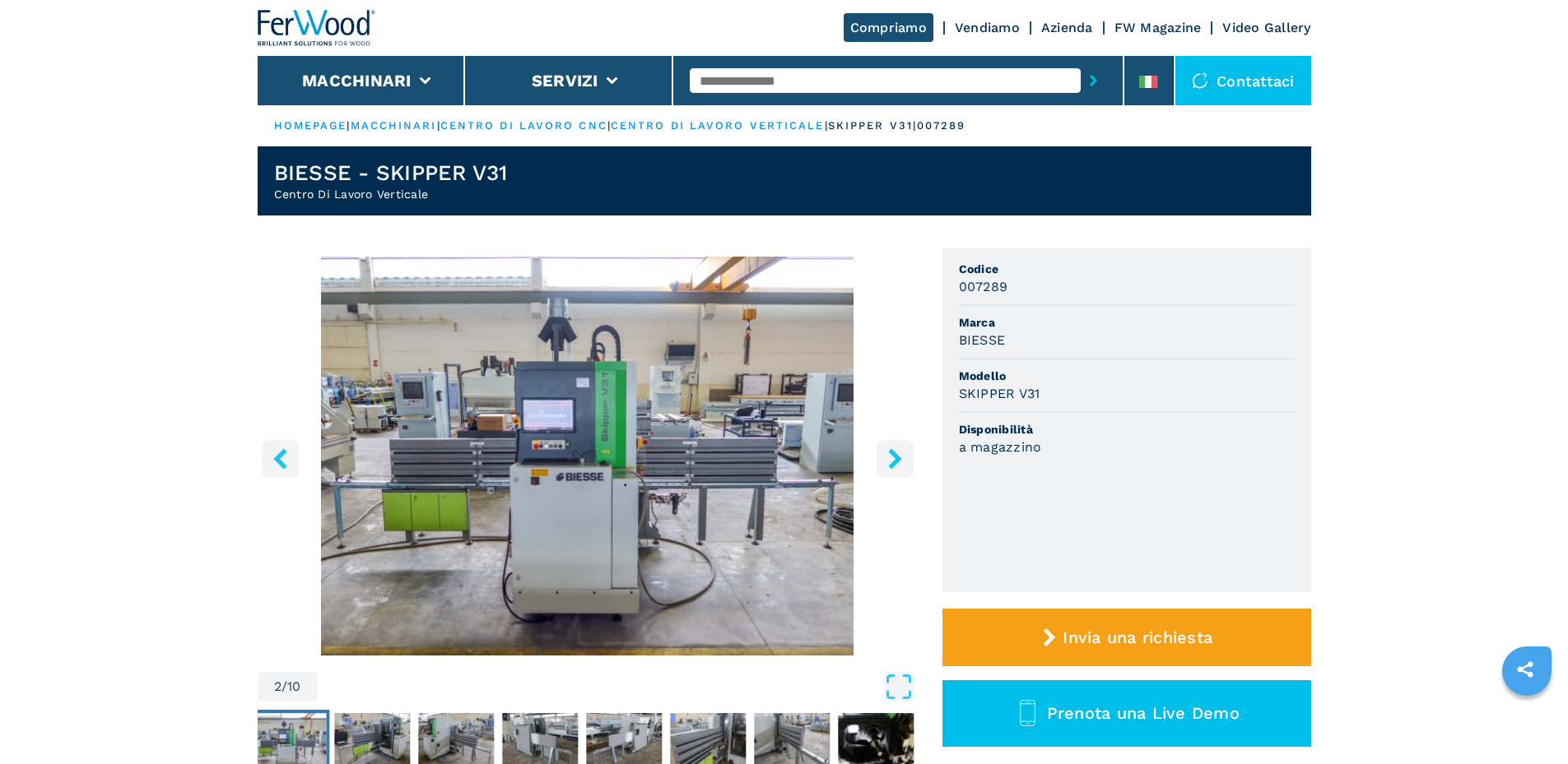
click at [285, 462] on icon "left-button" at bounding box center [280, 459] width 20 height 20
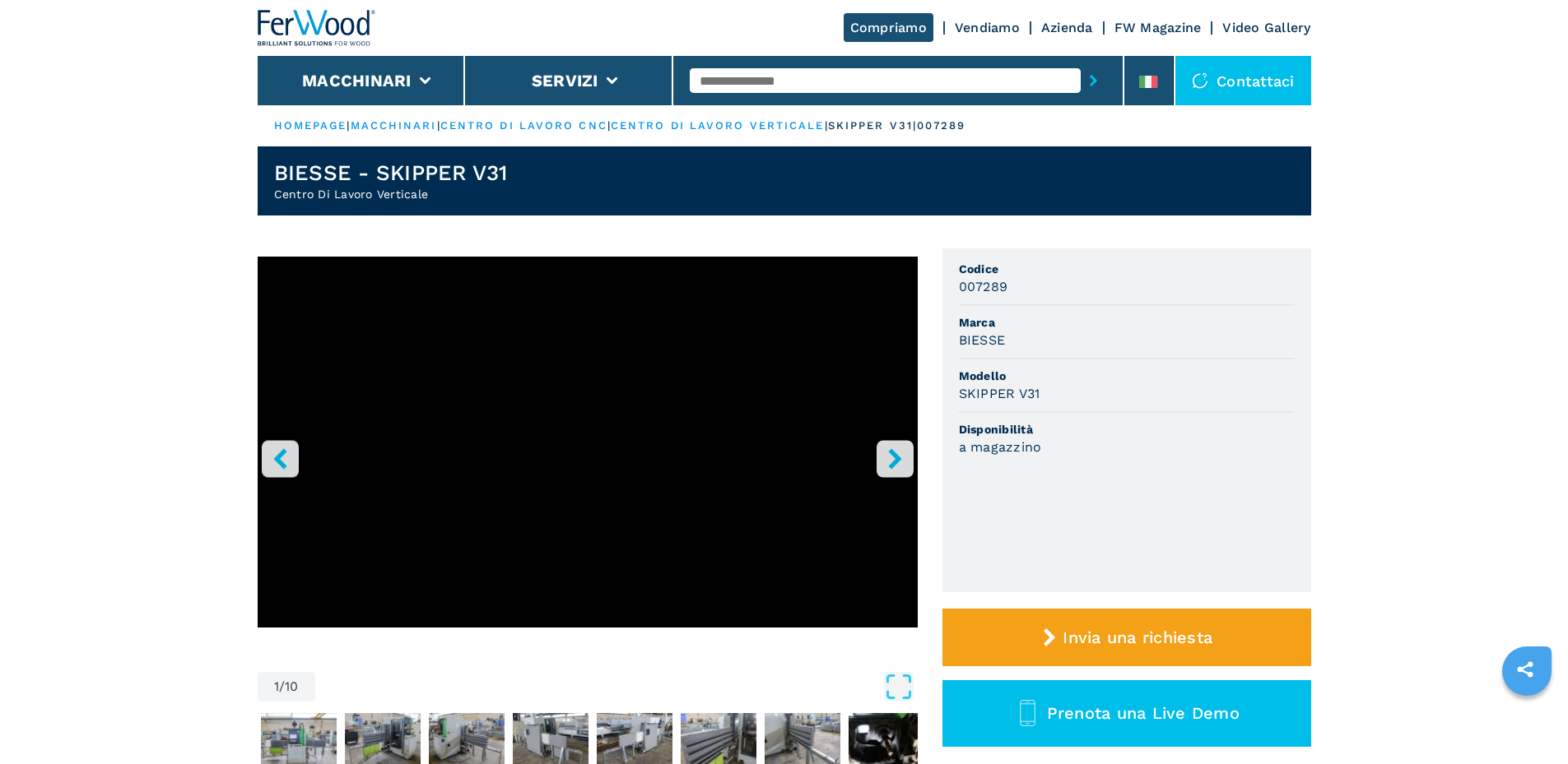
scroll to position [494, 0]
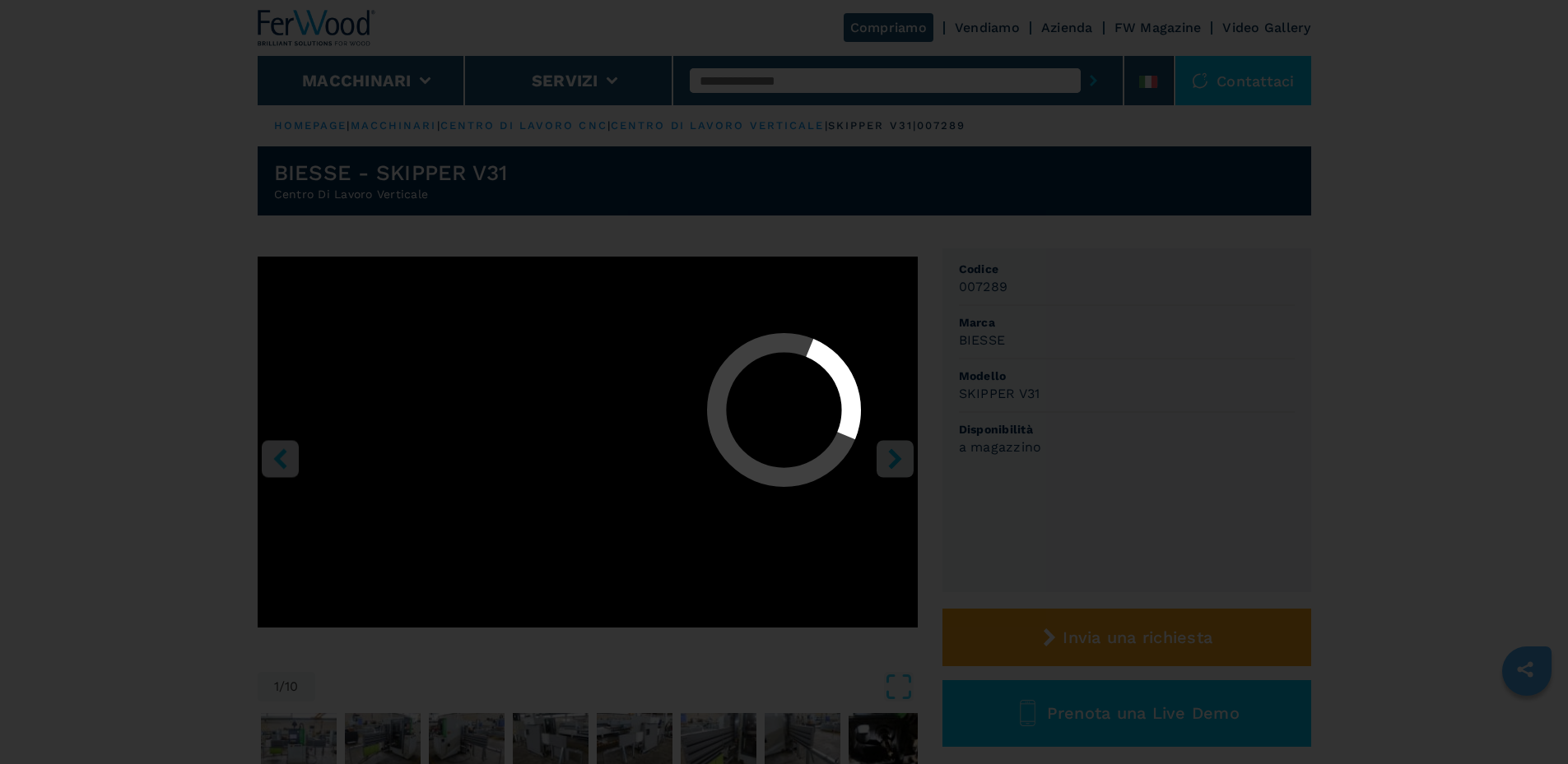
select select "**********"
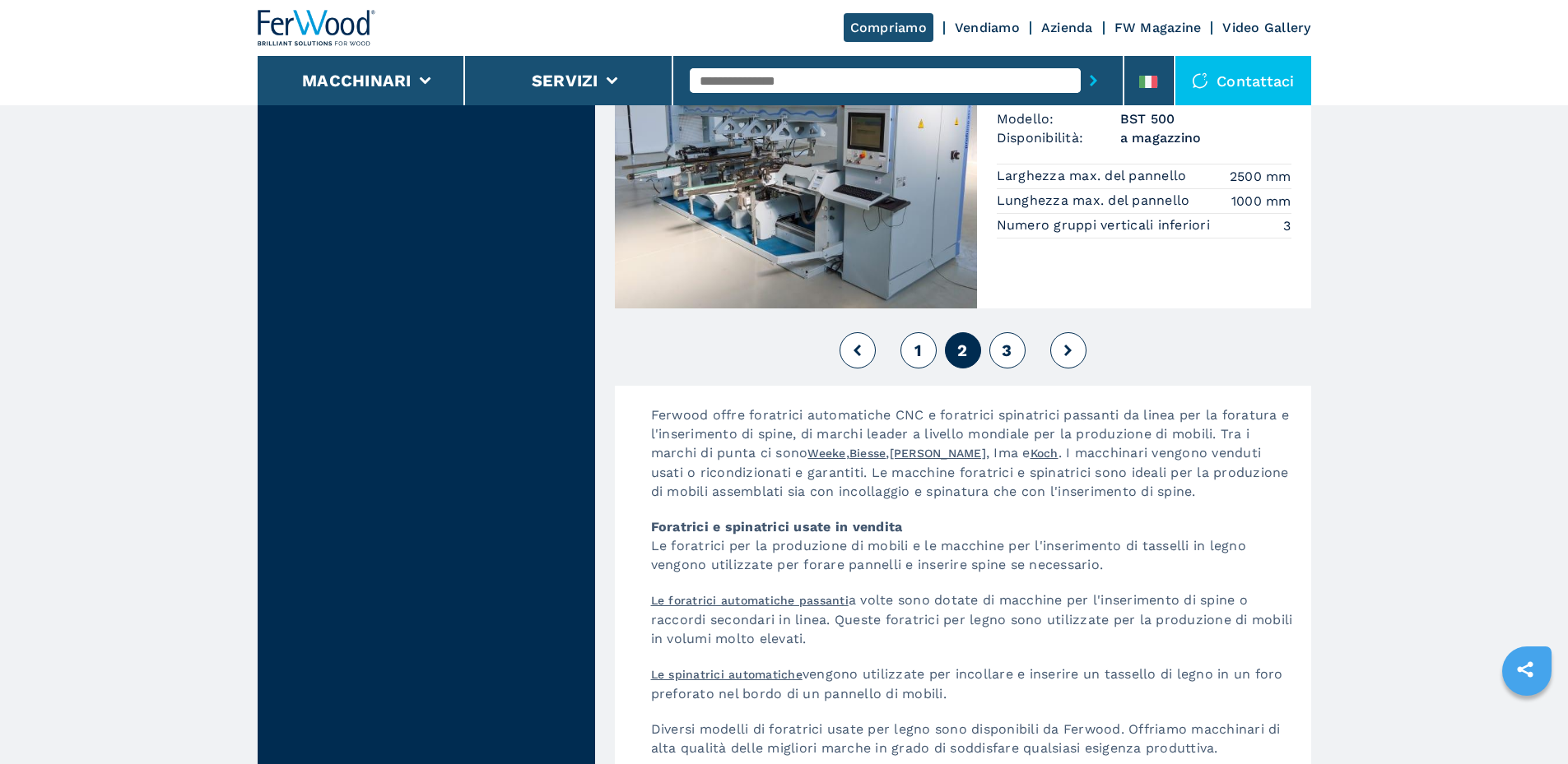
scroll to position [3784, 0]
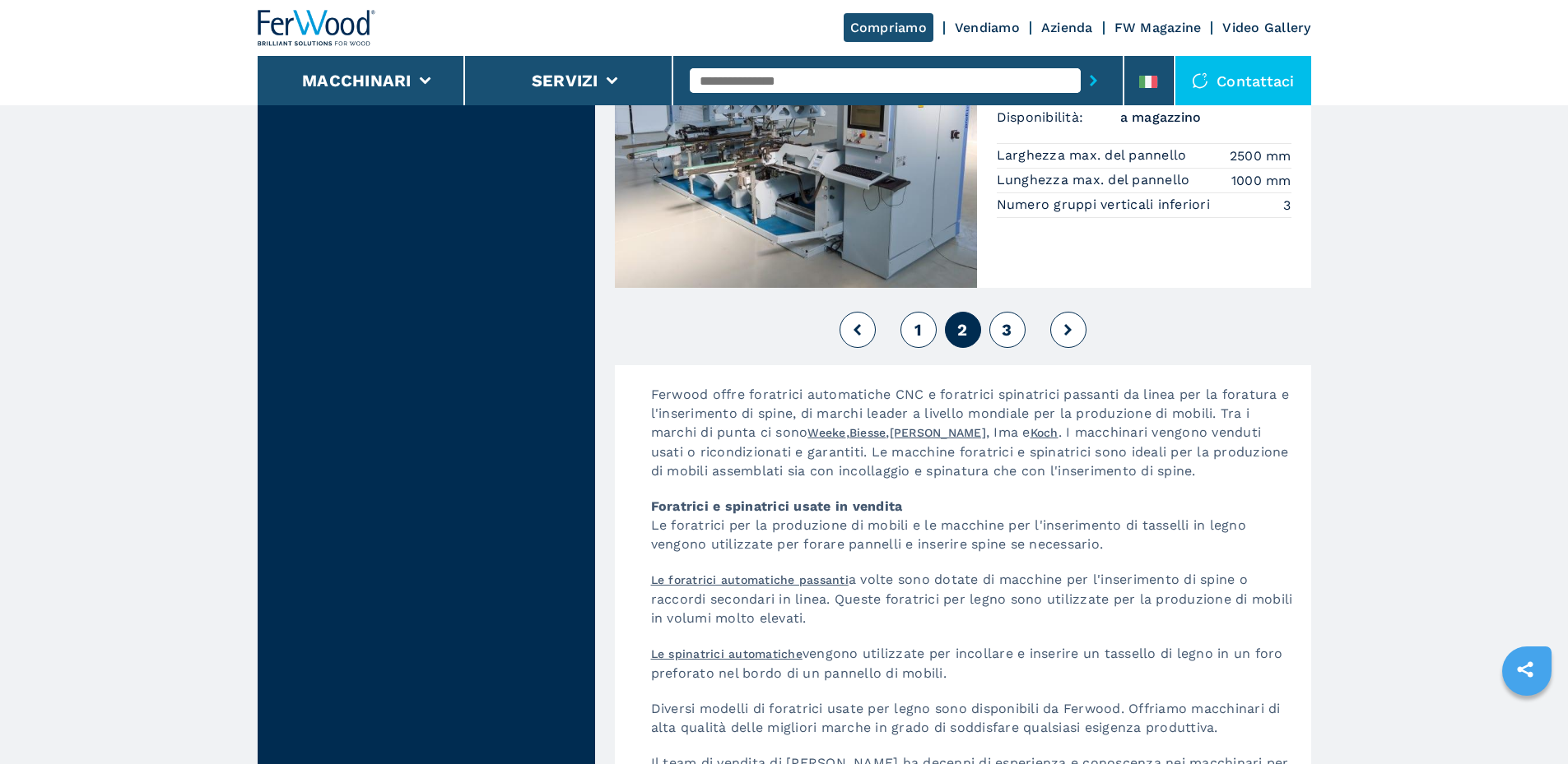
click at [1026, 325] on div "1 2 3" at bounding box center [962, 330] width 696 height 44
click at [1012, 334] on span "3" at bounding box center [1006, 329] width 10 height 19
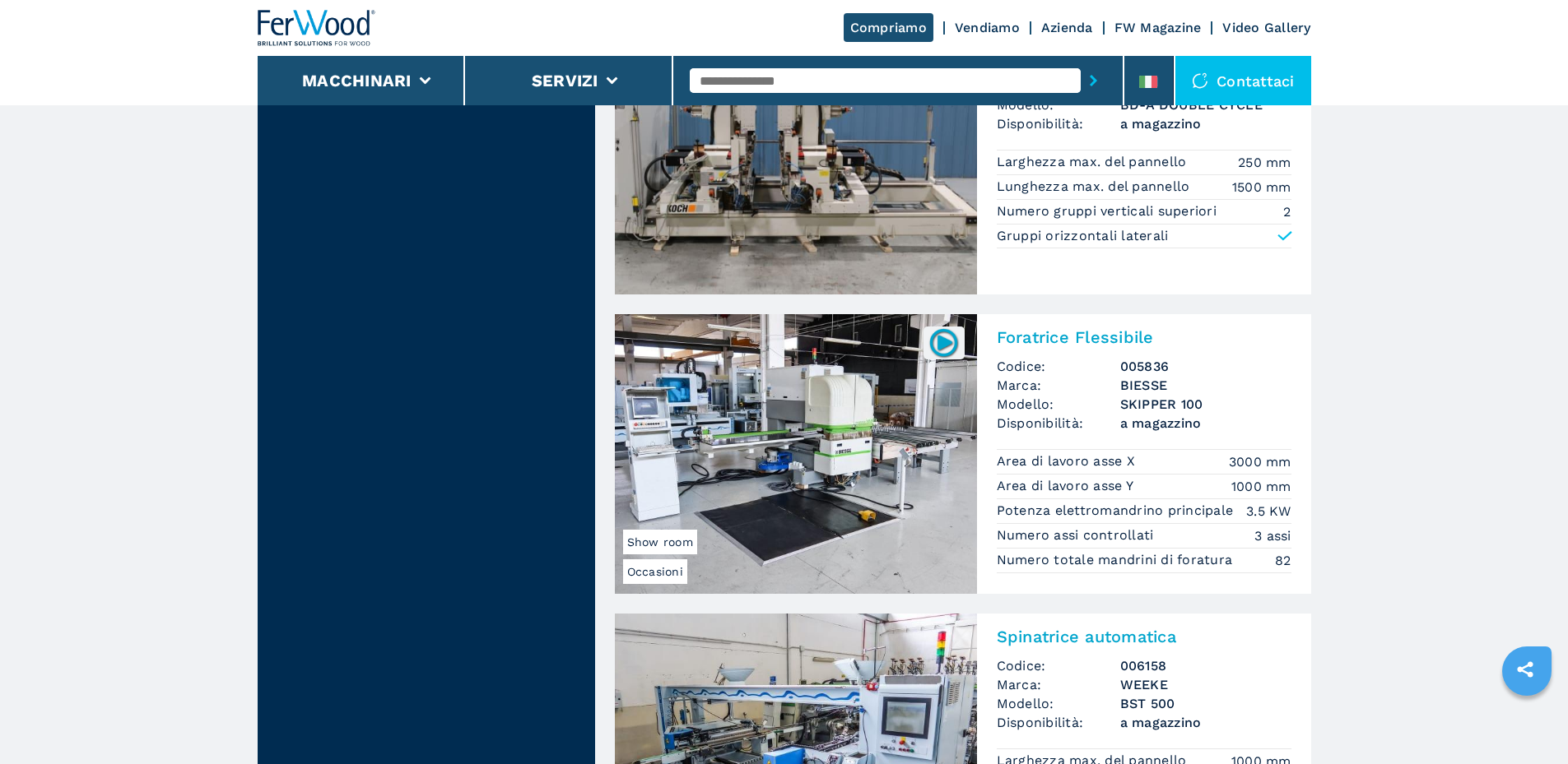
scroll to position [3126, 0]
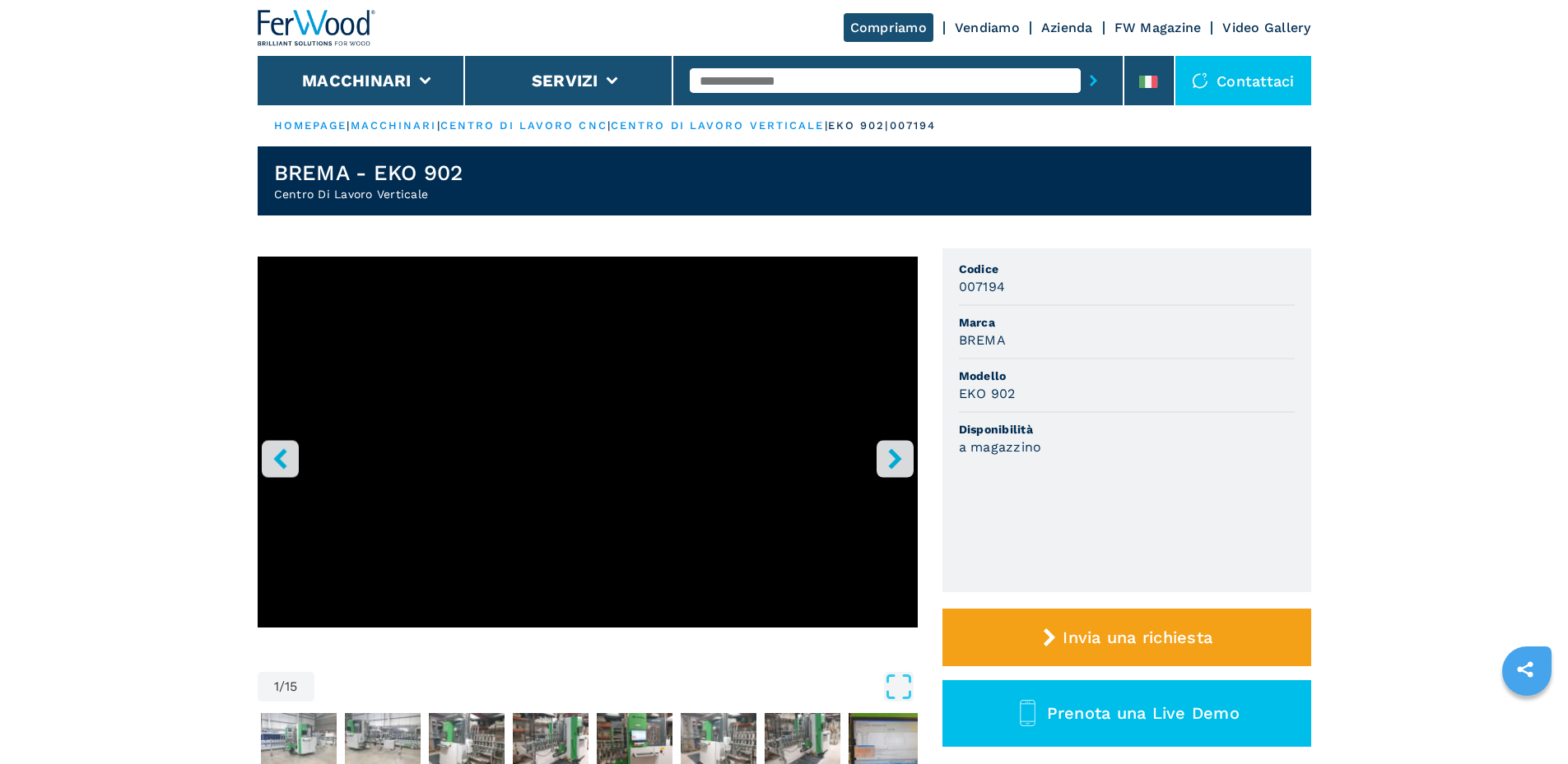
click at [902, 463] on icon "right-button" at bounding box center [895, 459] width 20 height 20
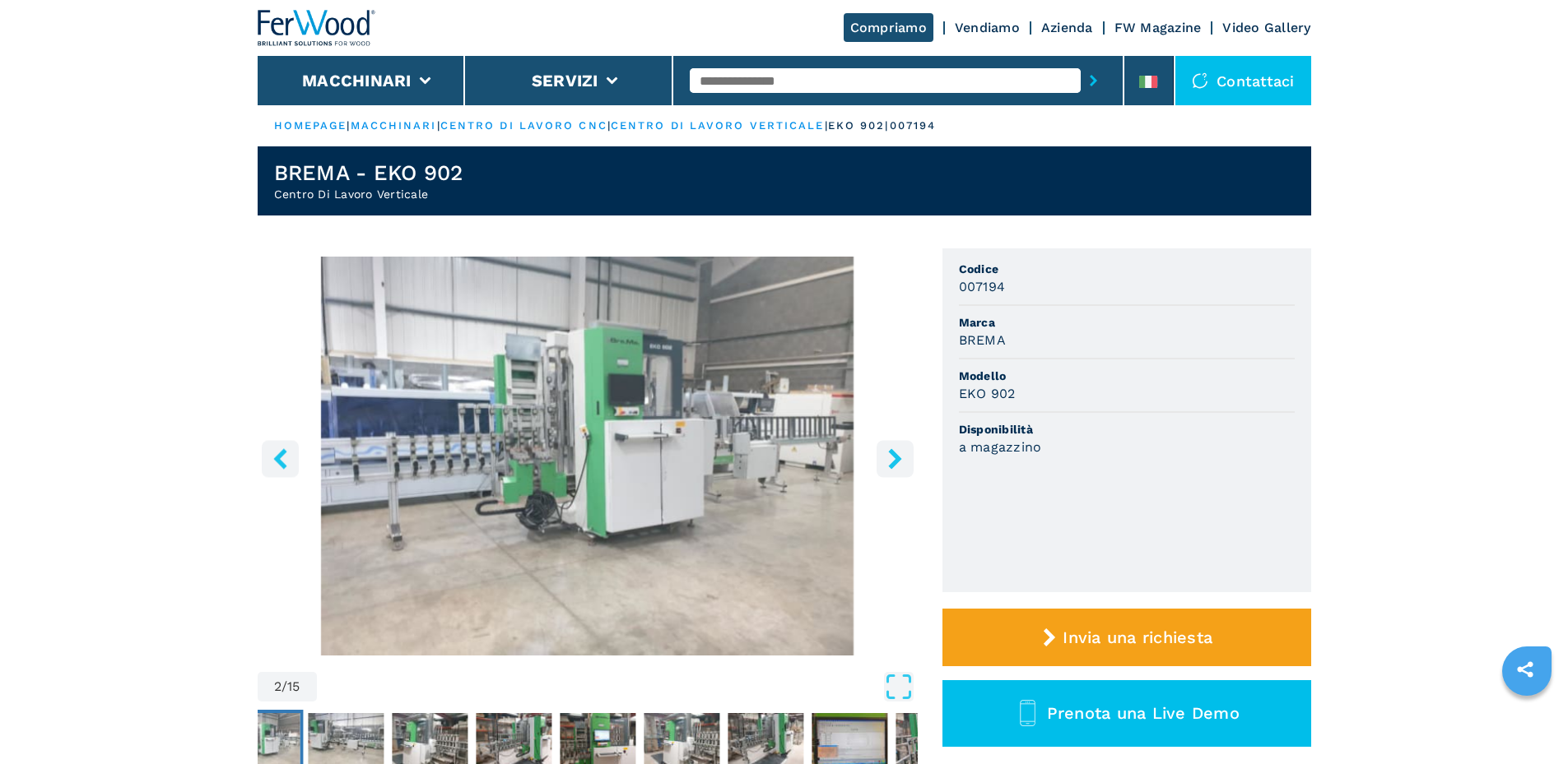
click at [292, 457] on button "left-button" at bounding box center [280, 459] width 37 height 37
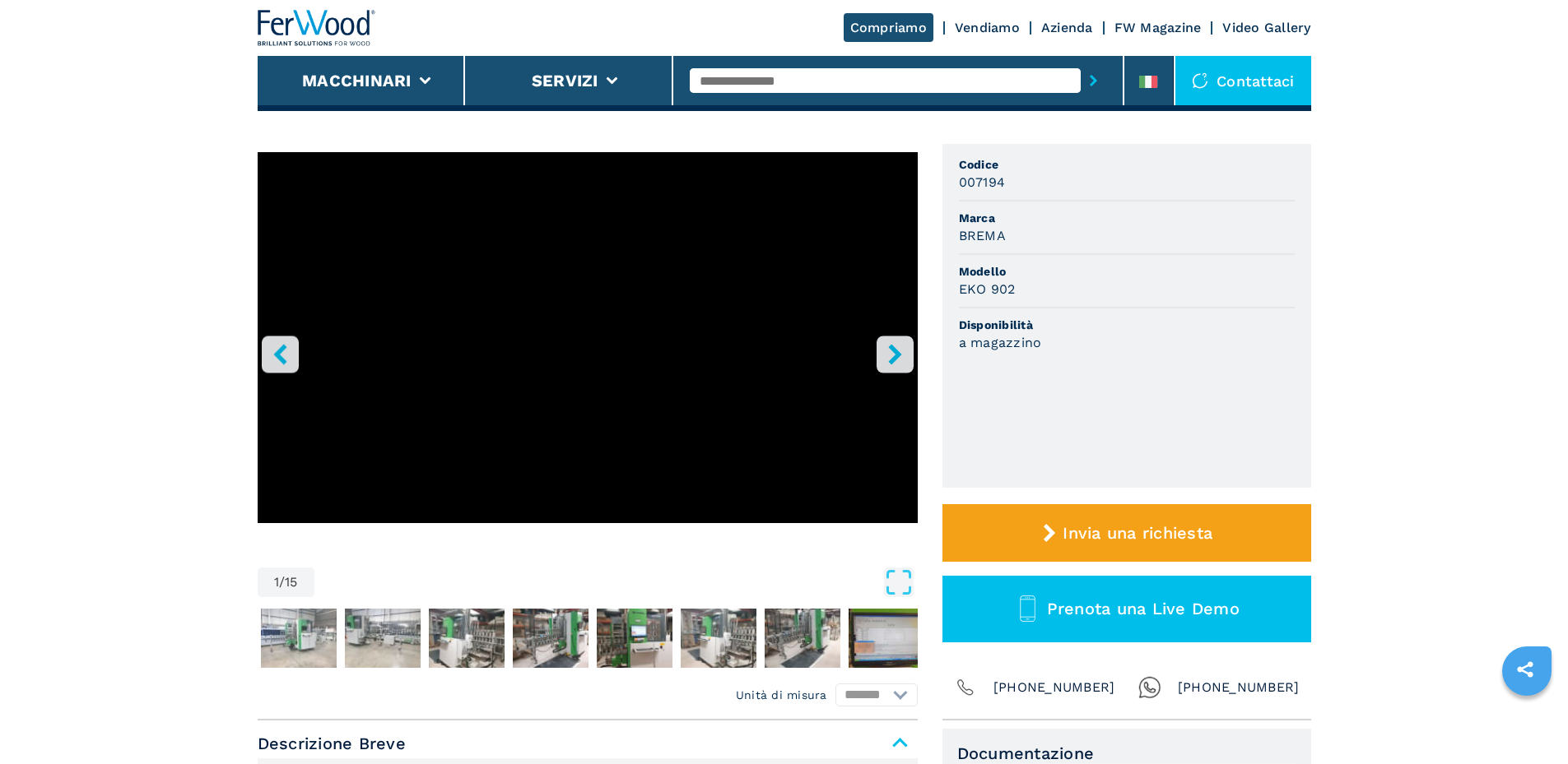
scroll to position [329, 0]
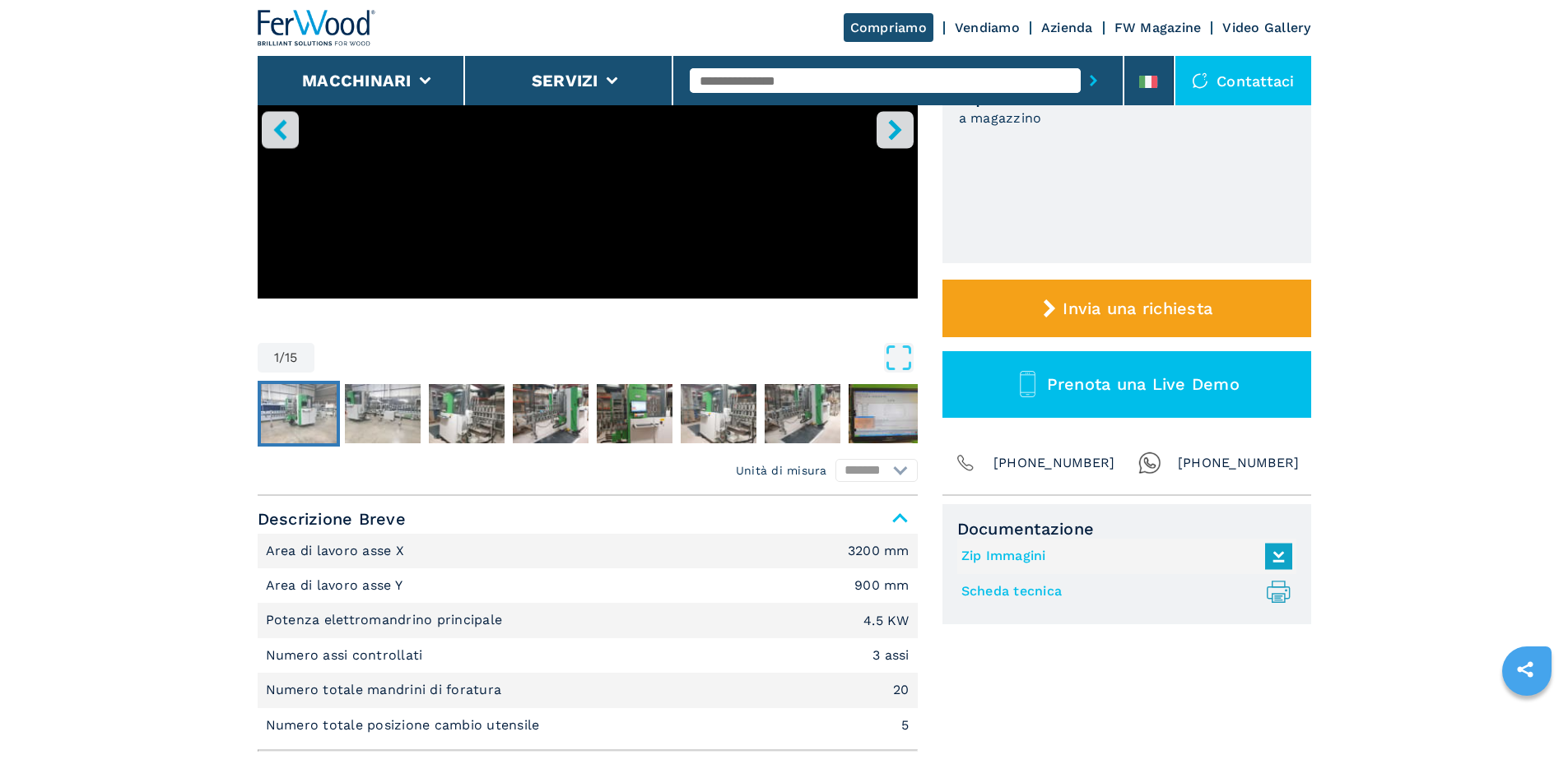
click at [304, 434] on img "Go to Slide 2" at bounding box center [299, 414] width 75 height 59
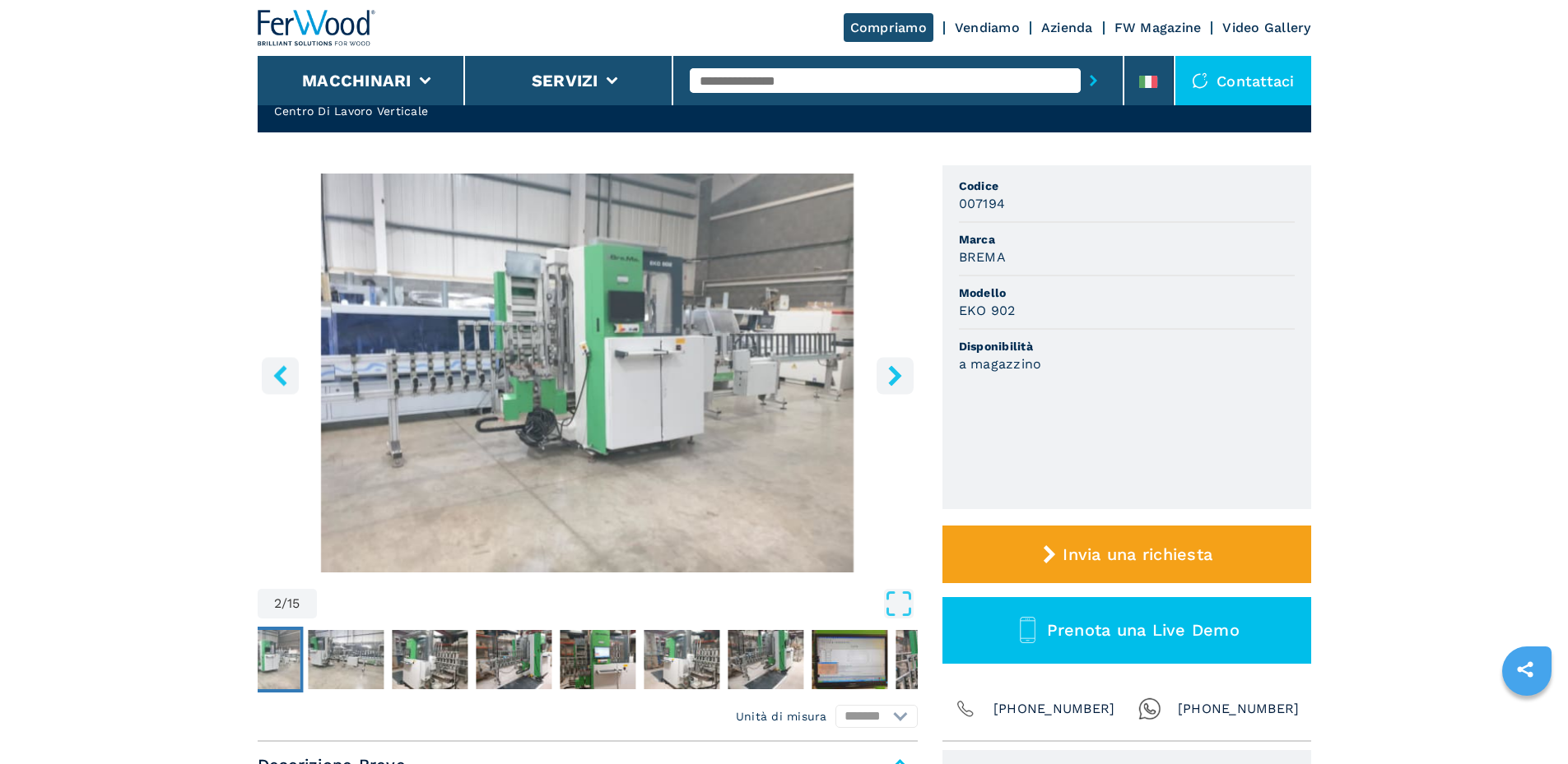
scroll to position [82, 0]
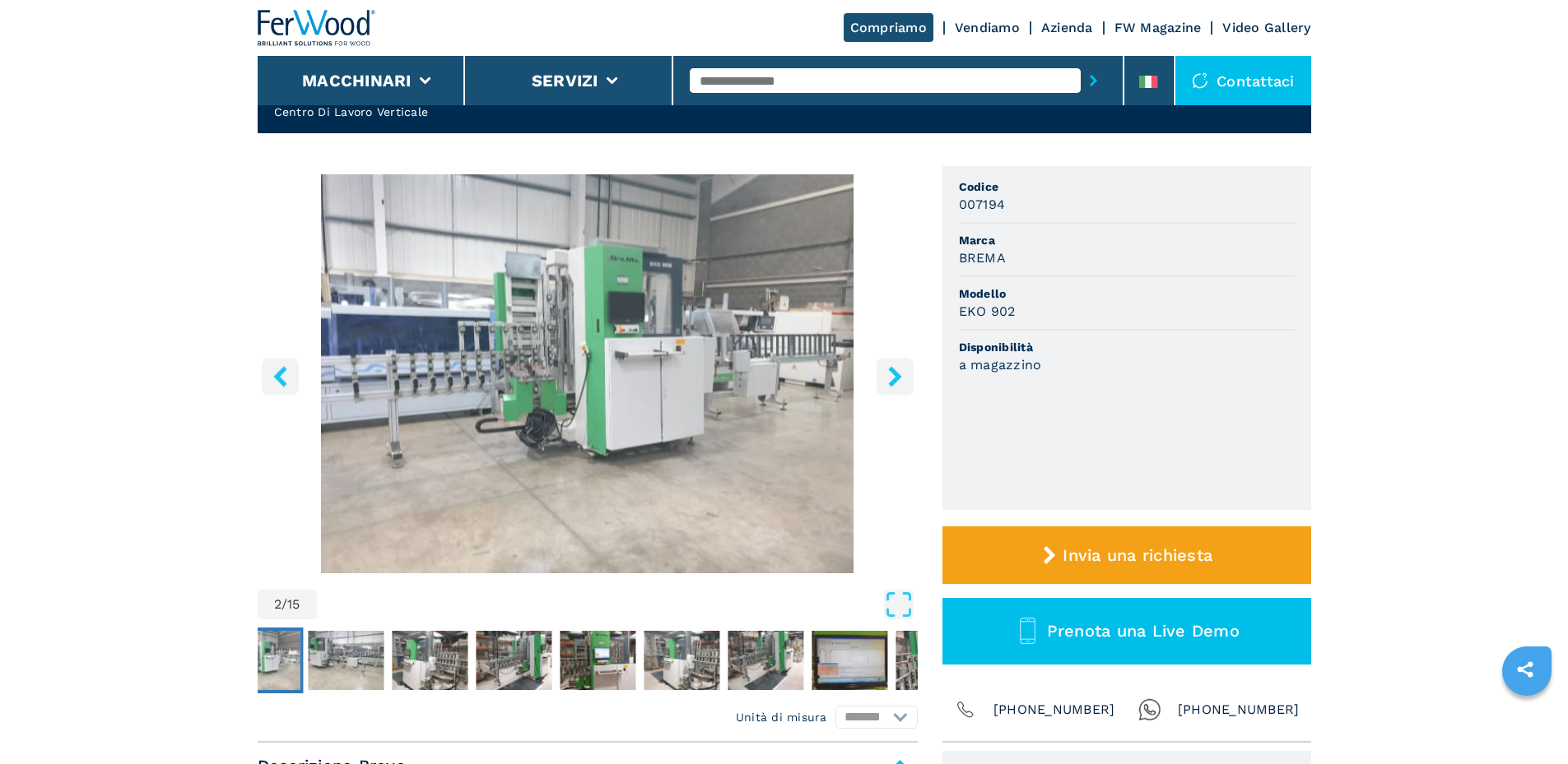
click at [897, 376] on icon "right-button" at bounding box center [894, 376] width 13 height 20
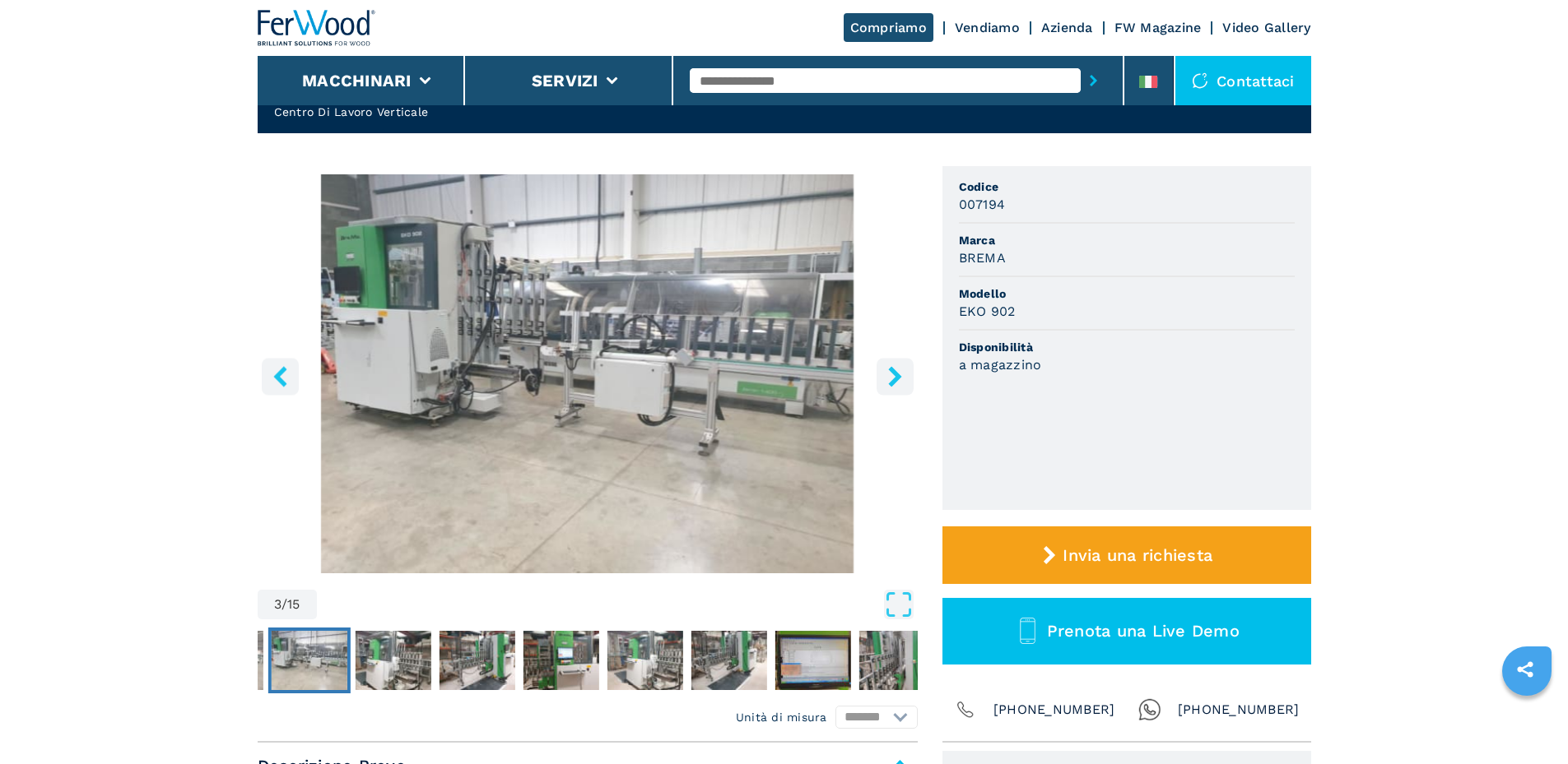
click at [897, 376] on icon "right-button" at bounding box center [894, 376] width 13 height 20
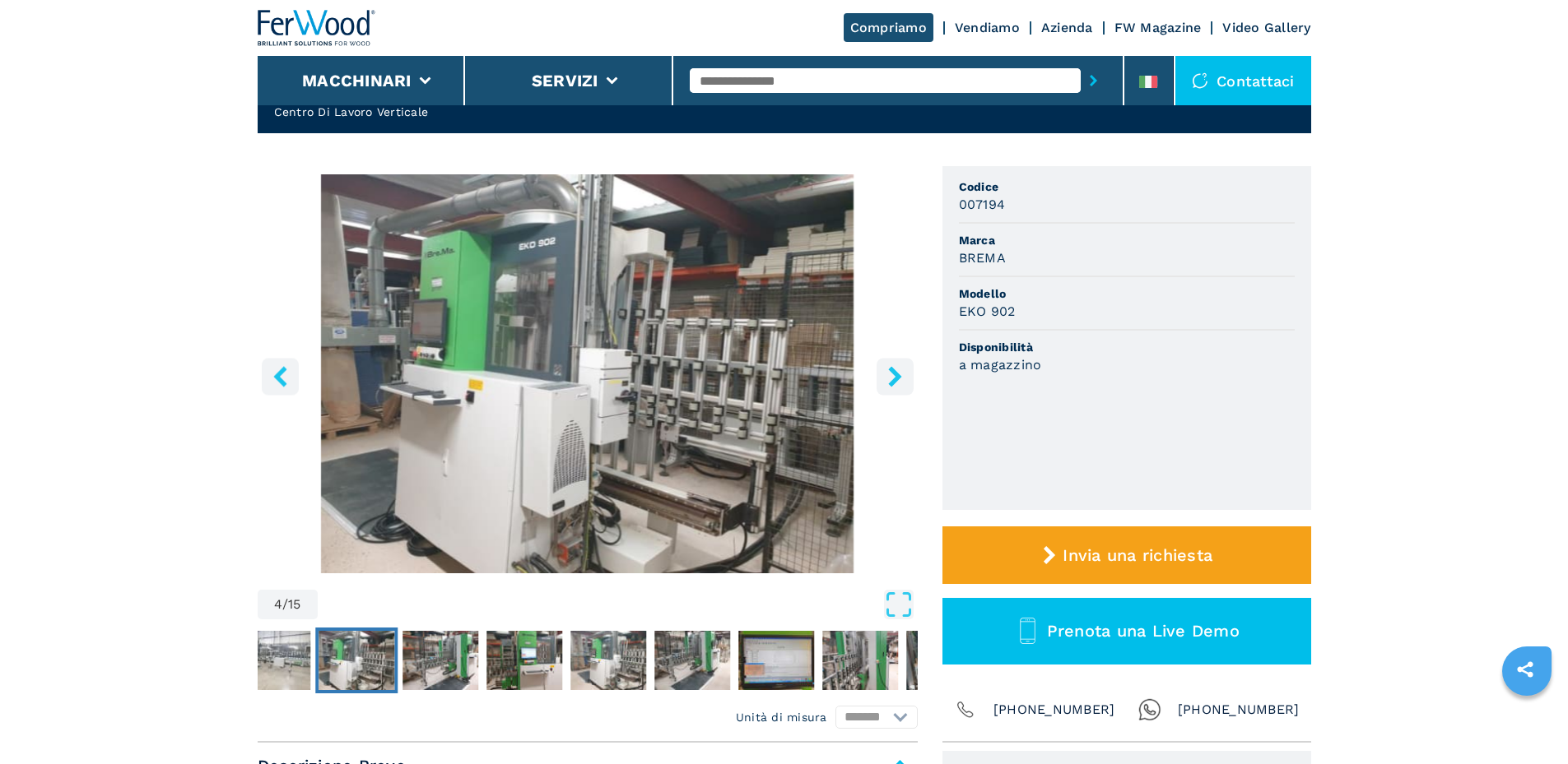
click at [897, 376] on icon "right-button" at bounding box center [894, 376] width 13 height 20
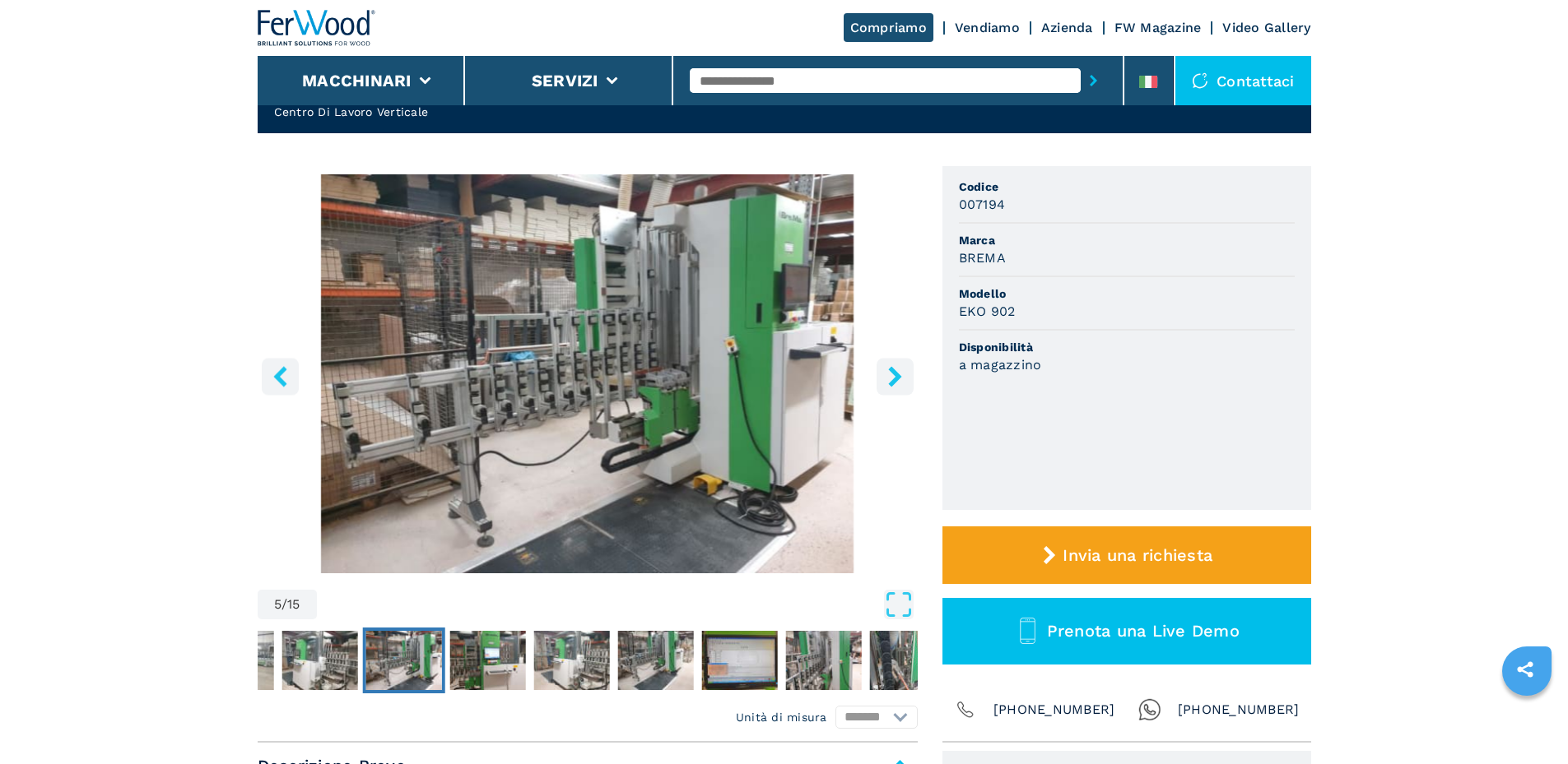
click at [897, 376] on icon "right-button" at bounding box center [894, 376] width 13 height 20
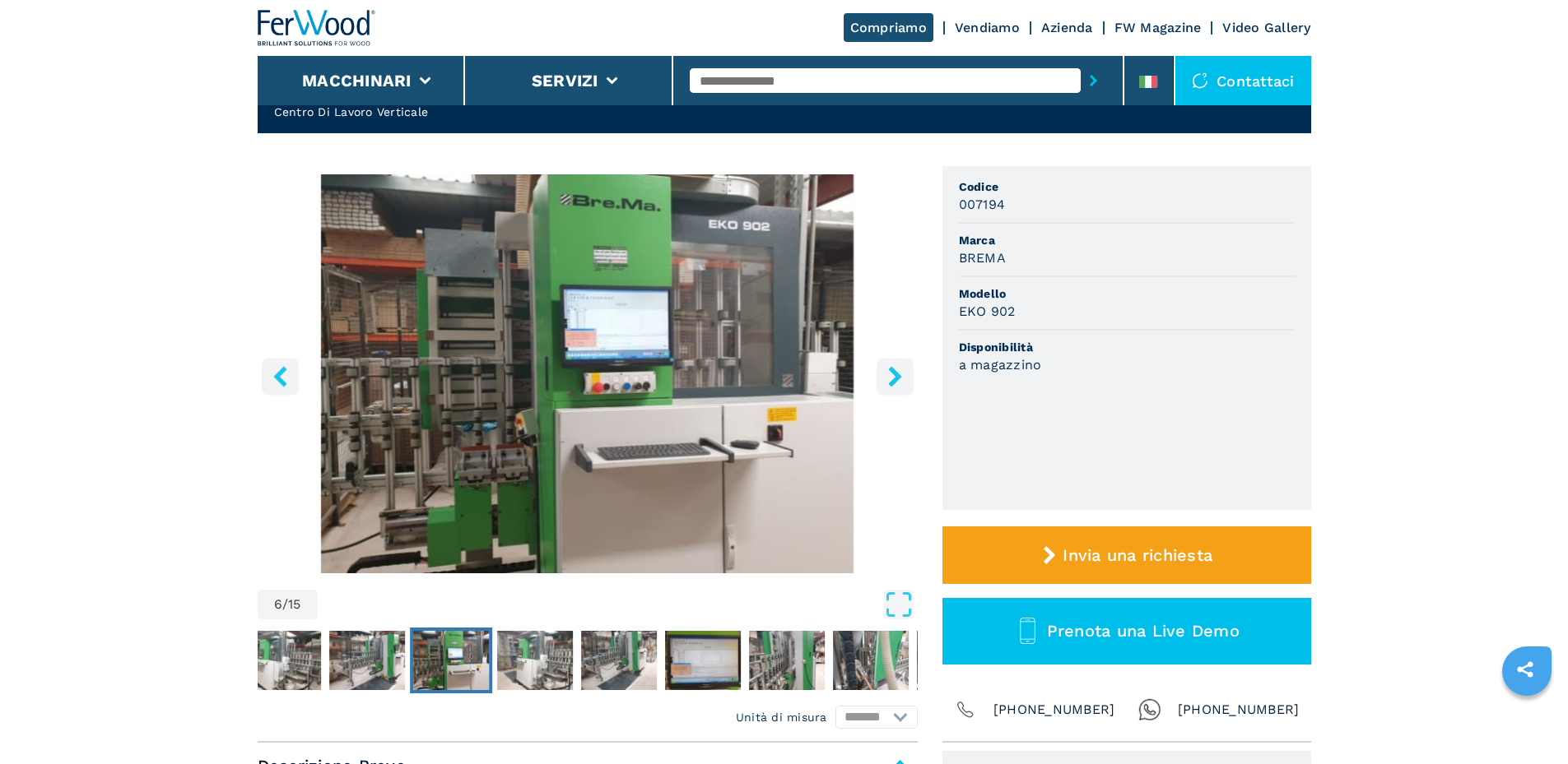
click at [897, 376] on icon "right-button" at bounding box center [894, 376] width 13 height 20
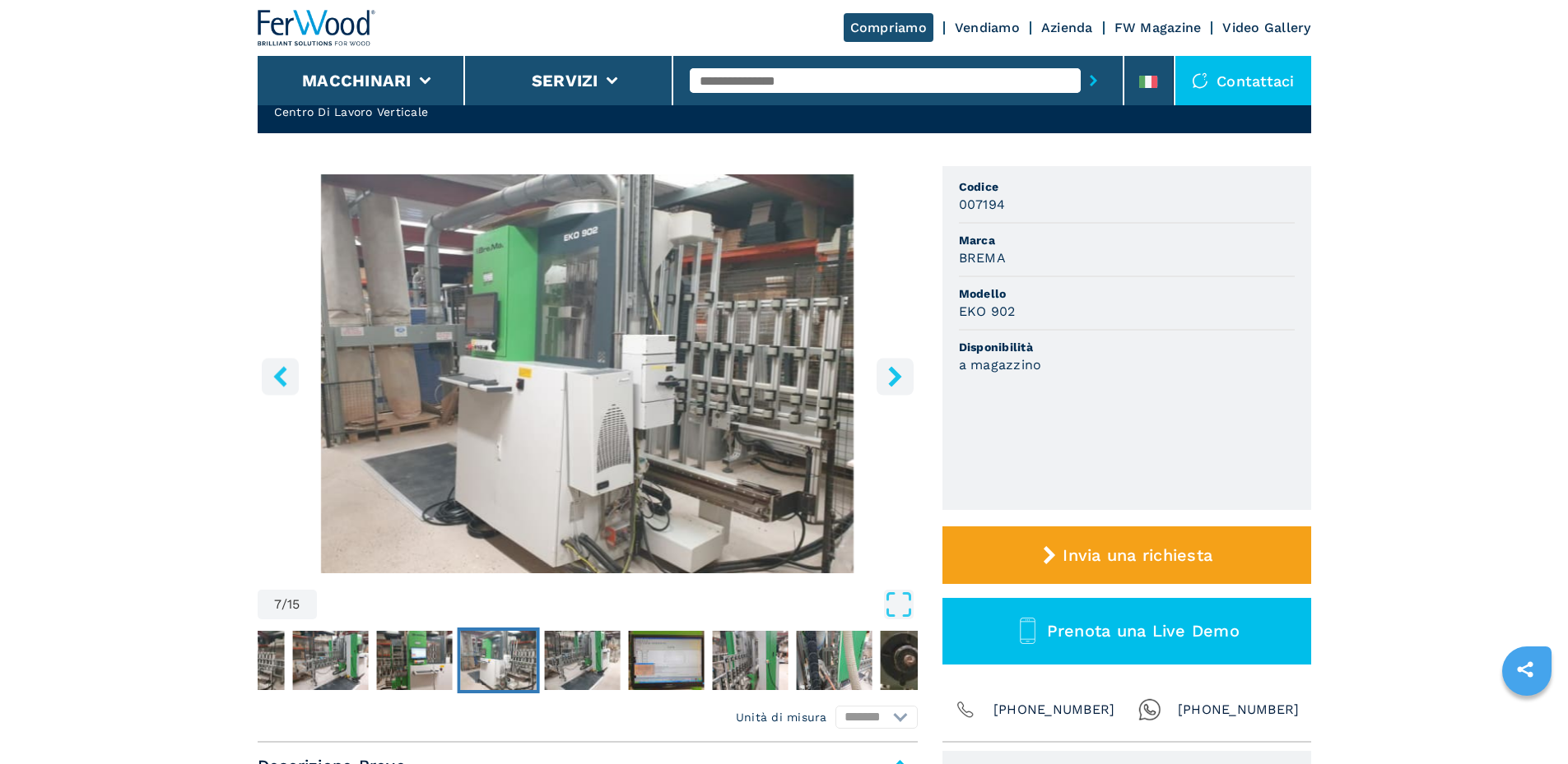
click at [897, 377] on icon "right-button" at bounding box center [894, 376] width 13 height 20
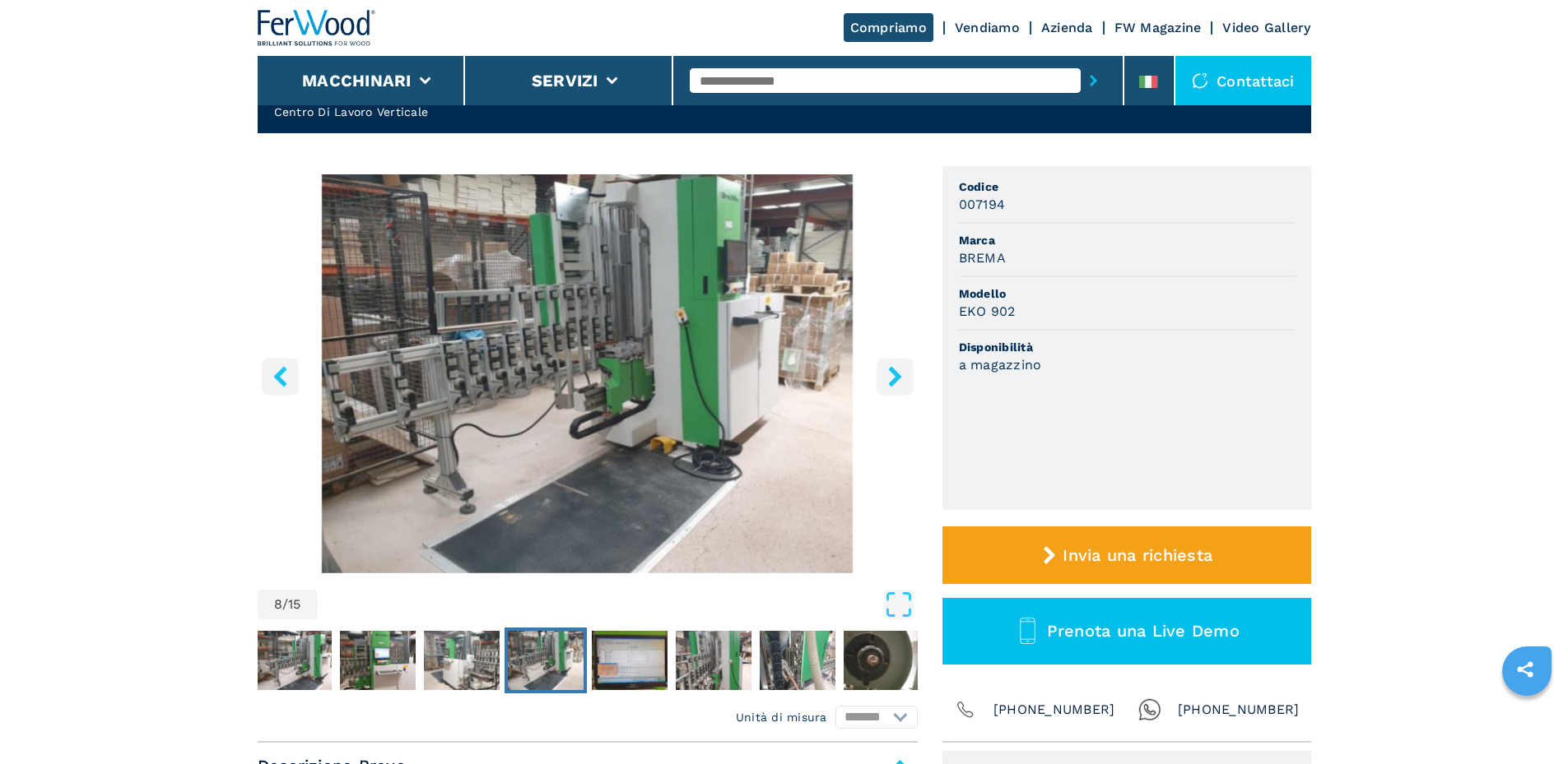
click at [897, 377] on icon "right-button" at bounding box center [894, 376] width 13 height 20
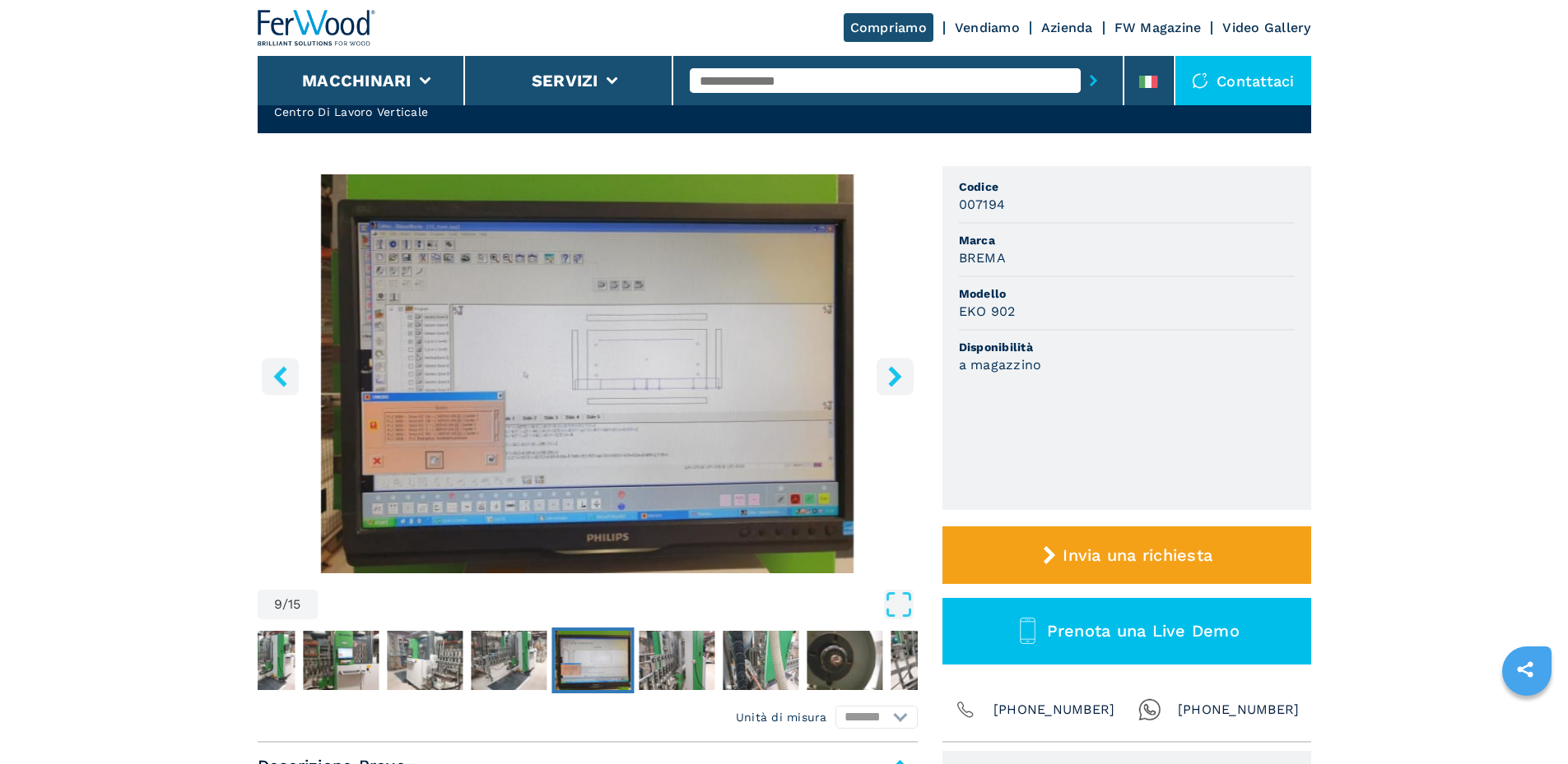
click at [897, 377] on icon "right-button" at bounding box center [894, 376] width 13 height 20
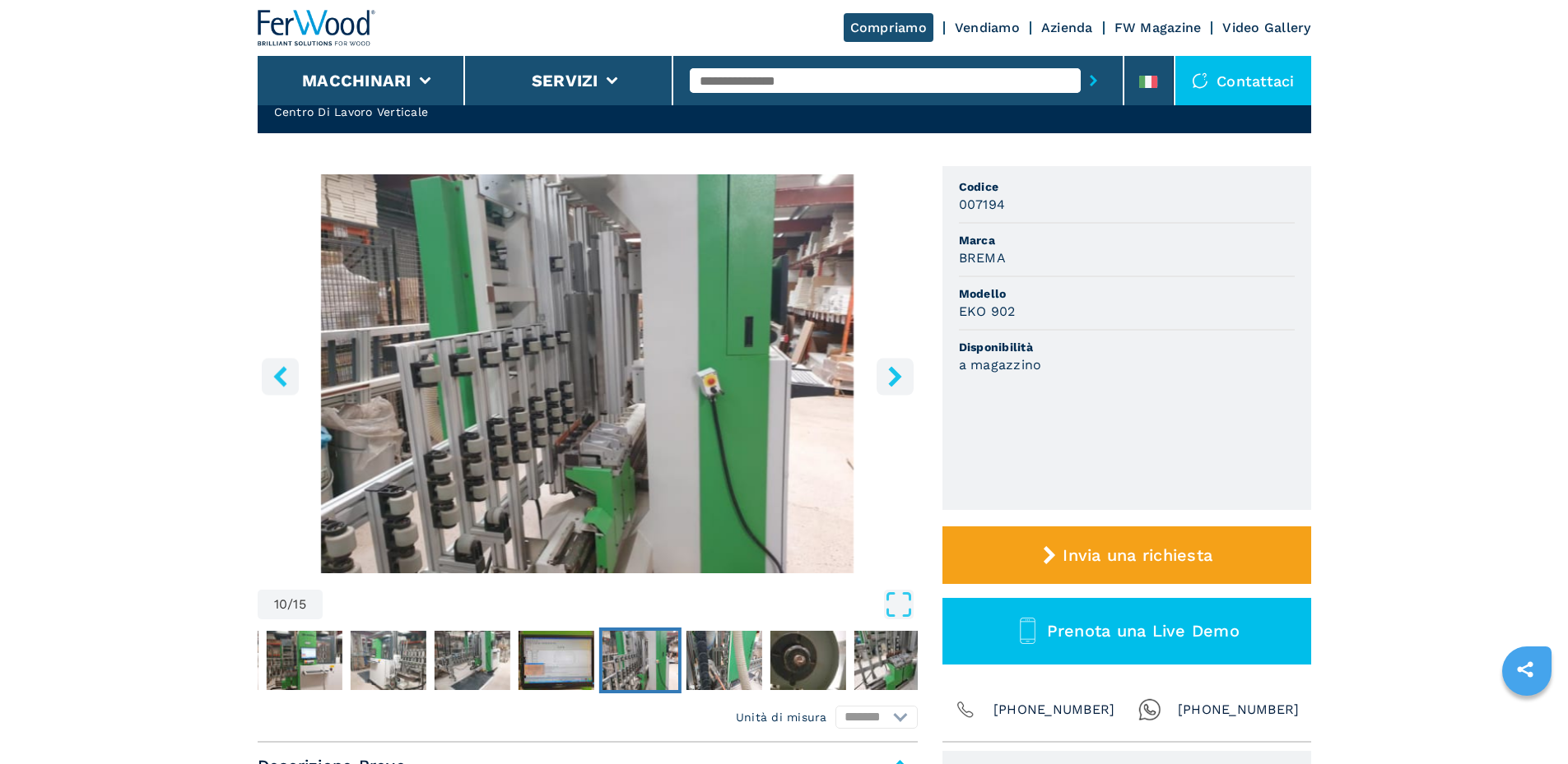
click at [897, 377] on icon "right-button" at bounding box center [894, 376] width 13 height 20
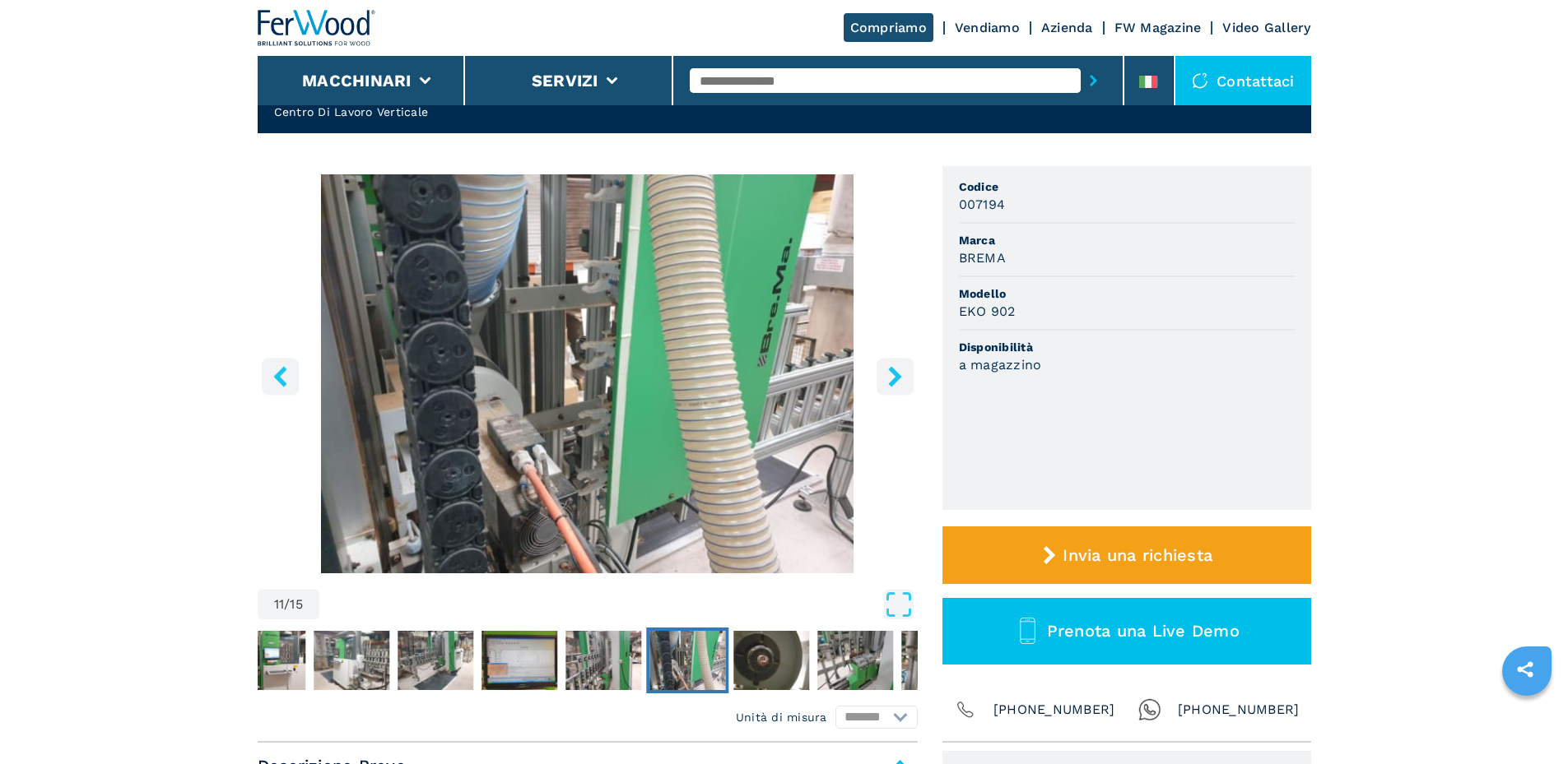
click at [897, 377] on icon "right-button" at bounding box center [894, 376] width 13 height 20
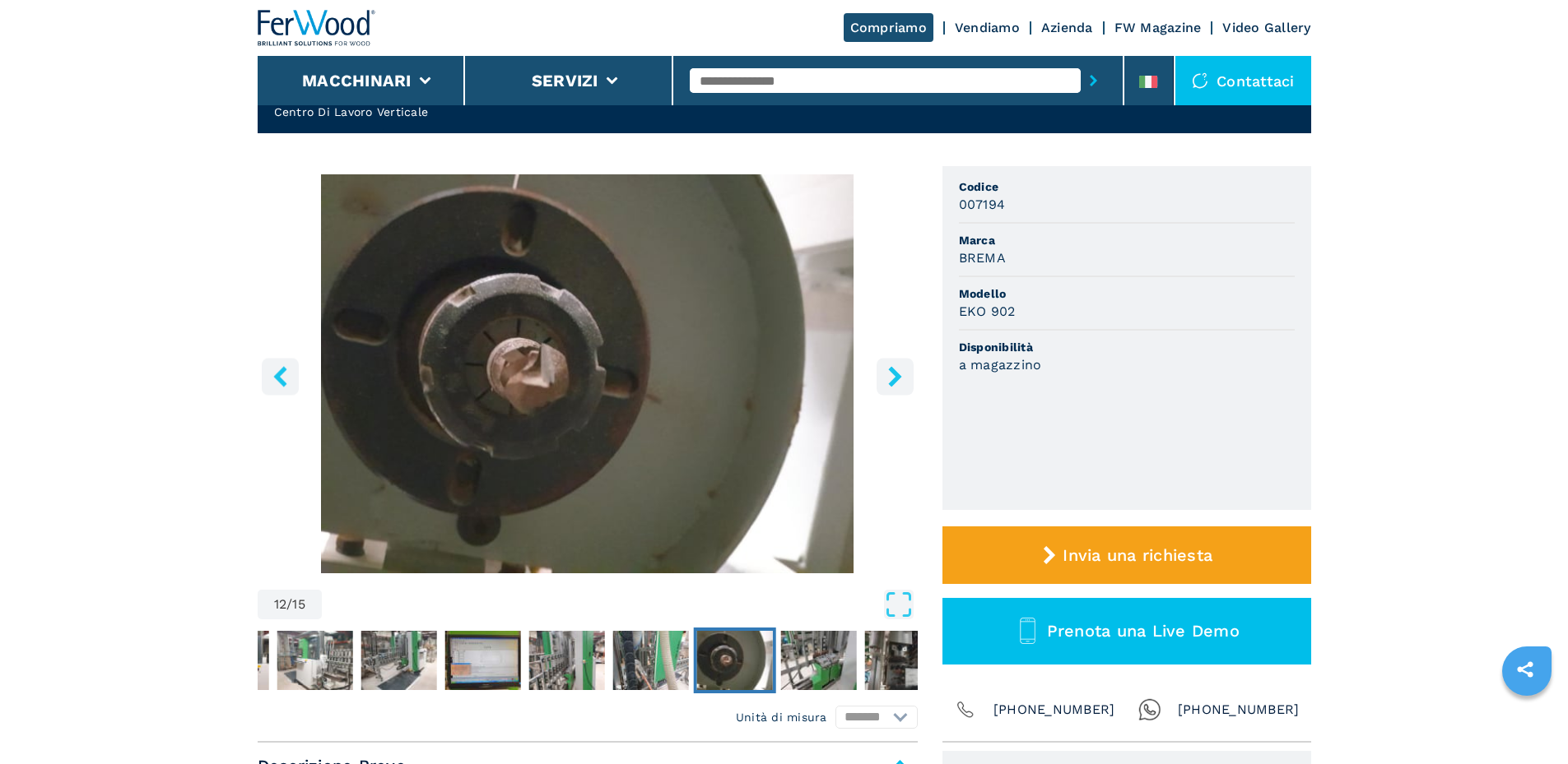
click at [897, 377] on icon "right-button" at bounding box center [894, 376] width 13 height 20
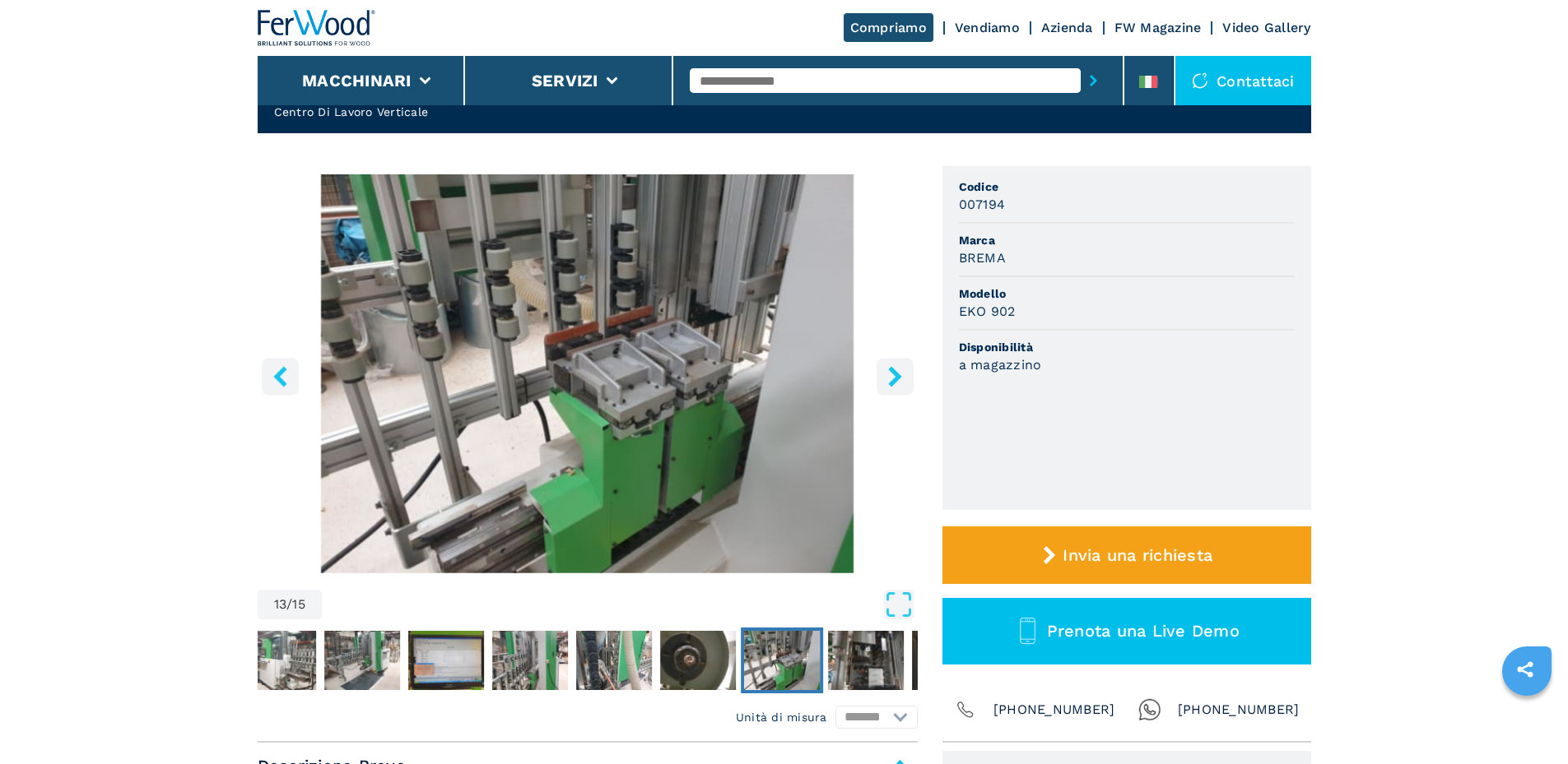
click at [897, 377] on icon "right-button" at bounding box center [894, 376] width 13 height 20
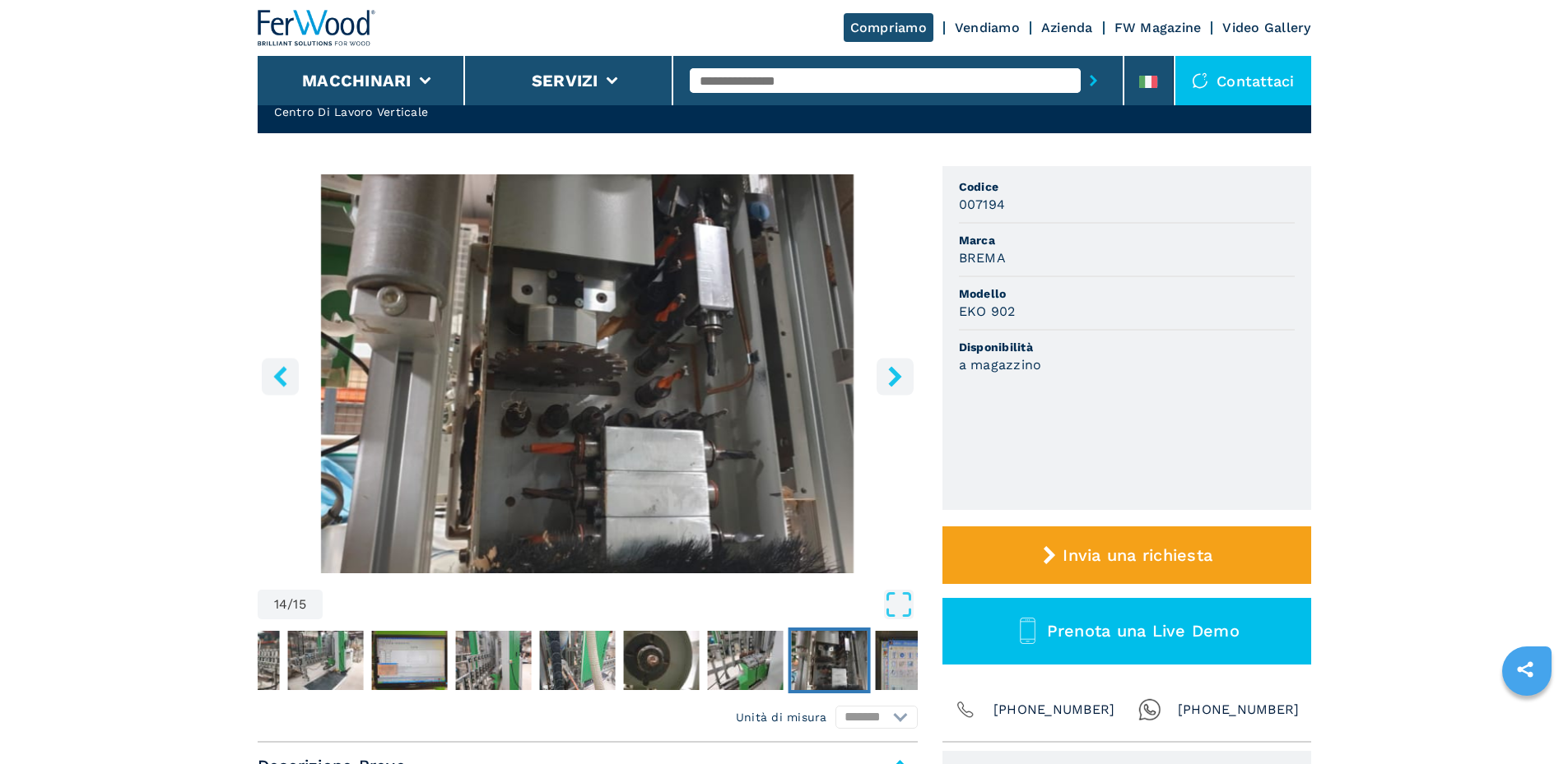
click at [897, 377] on icon "right-button" at bounding box center [894, 376] width 13 height 20
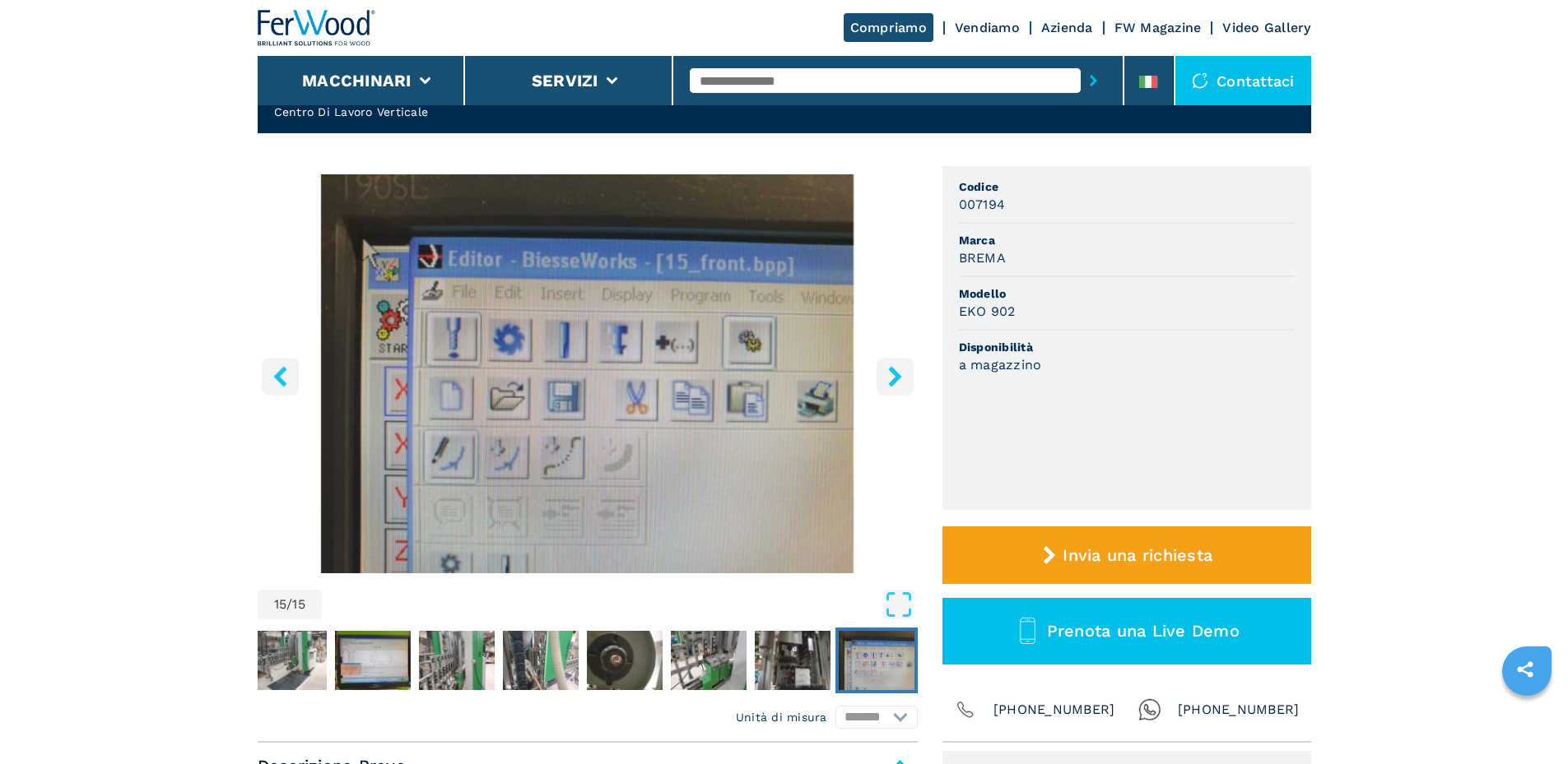
click at [897, 377] on icon "right-button" at bounding box center [894, 376] width 13 height 20
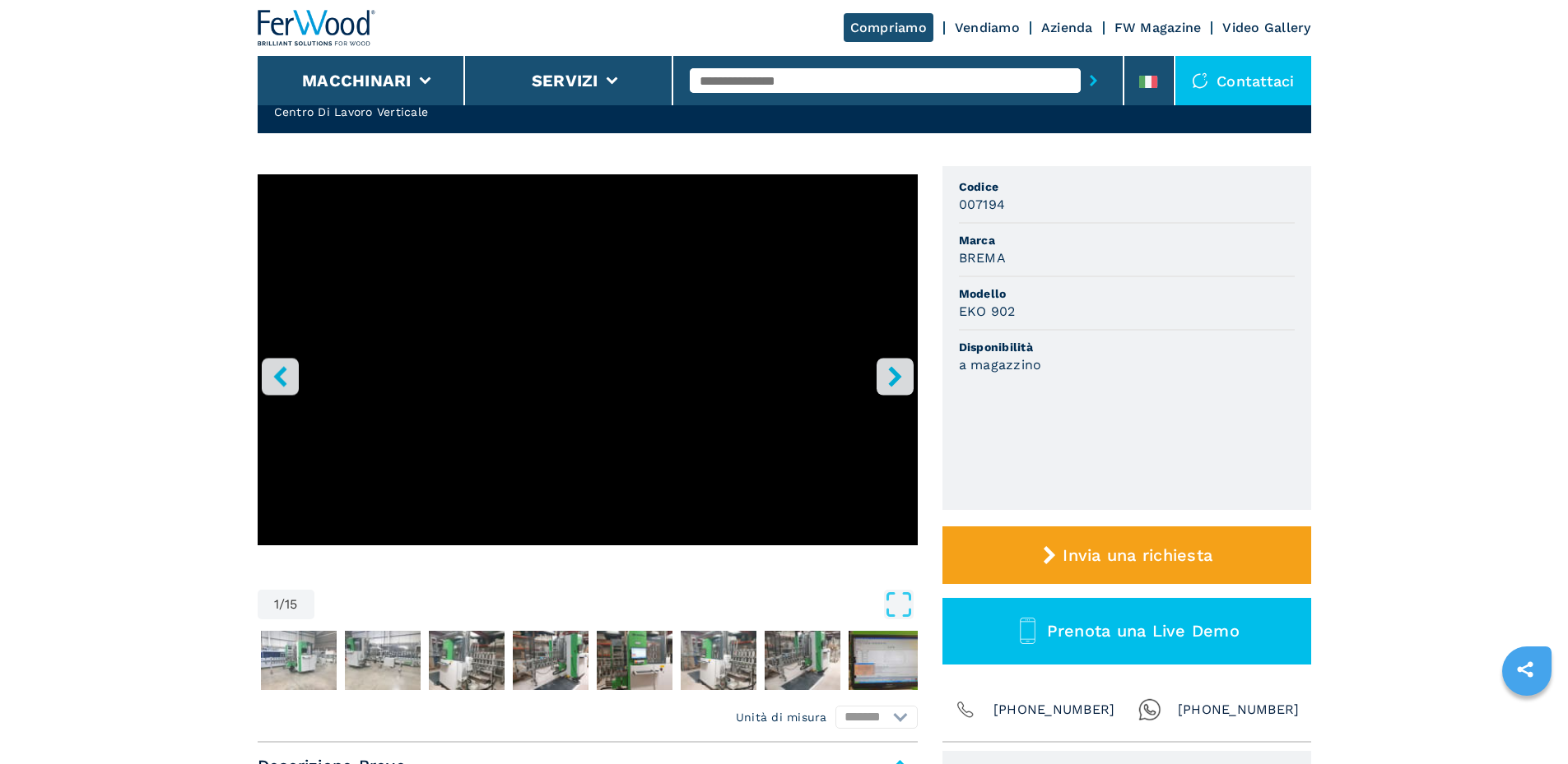
click at [897, 377] on icon "right-button" at bounding box center [894, 376] width 13 height 20
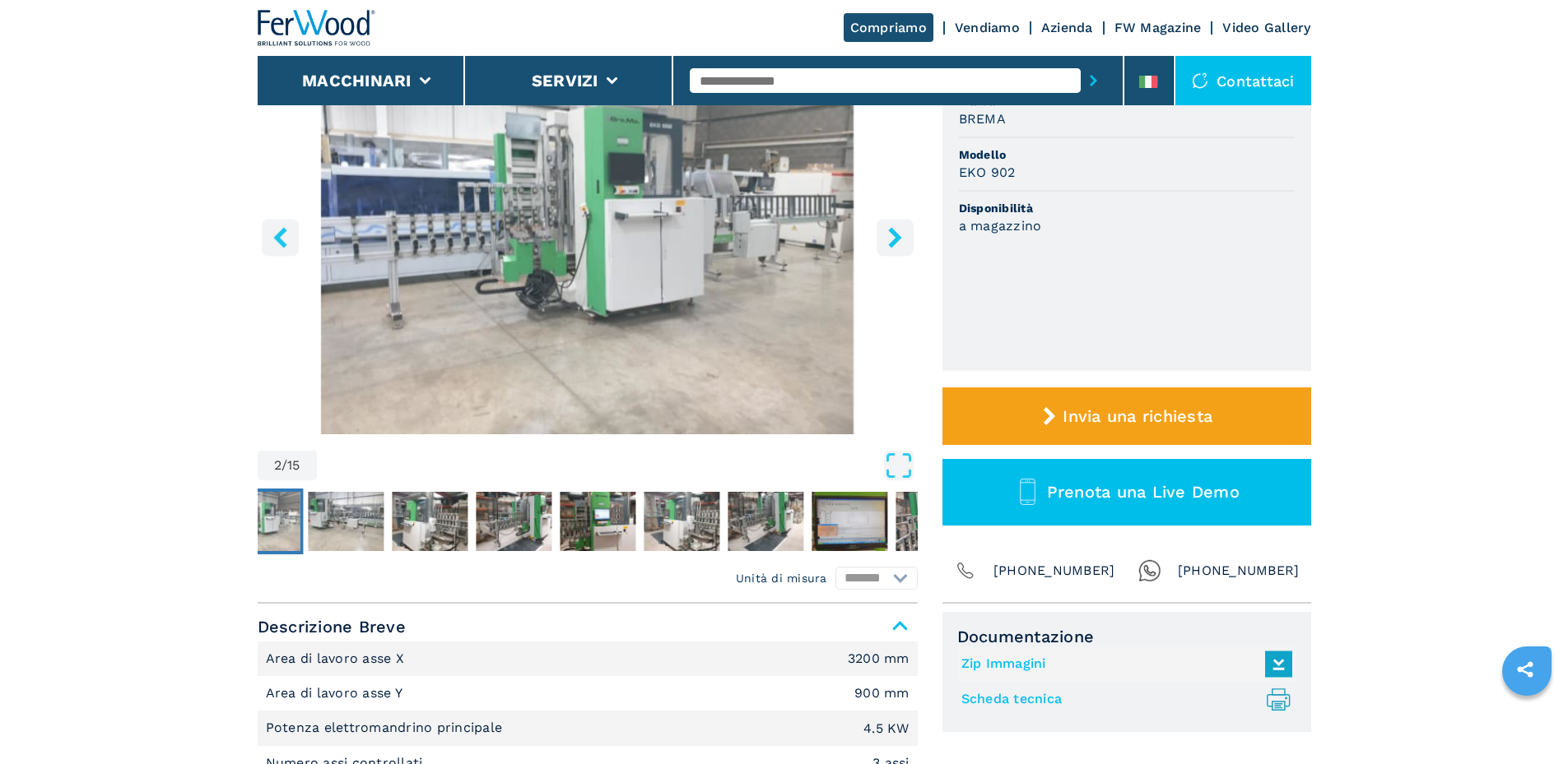
scroll to position [0, 0]
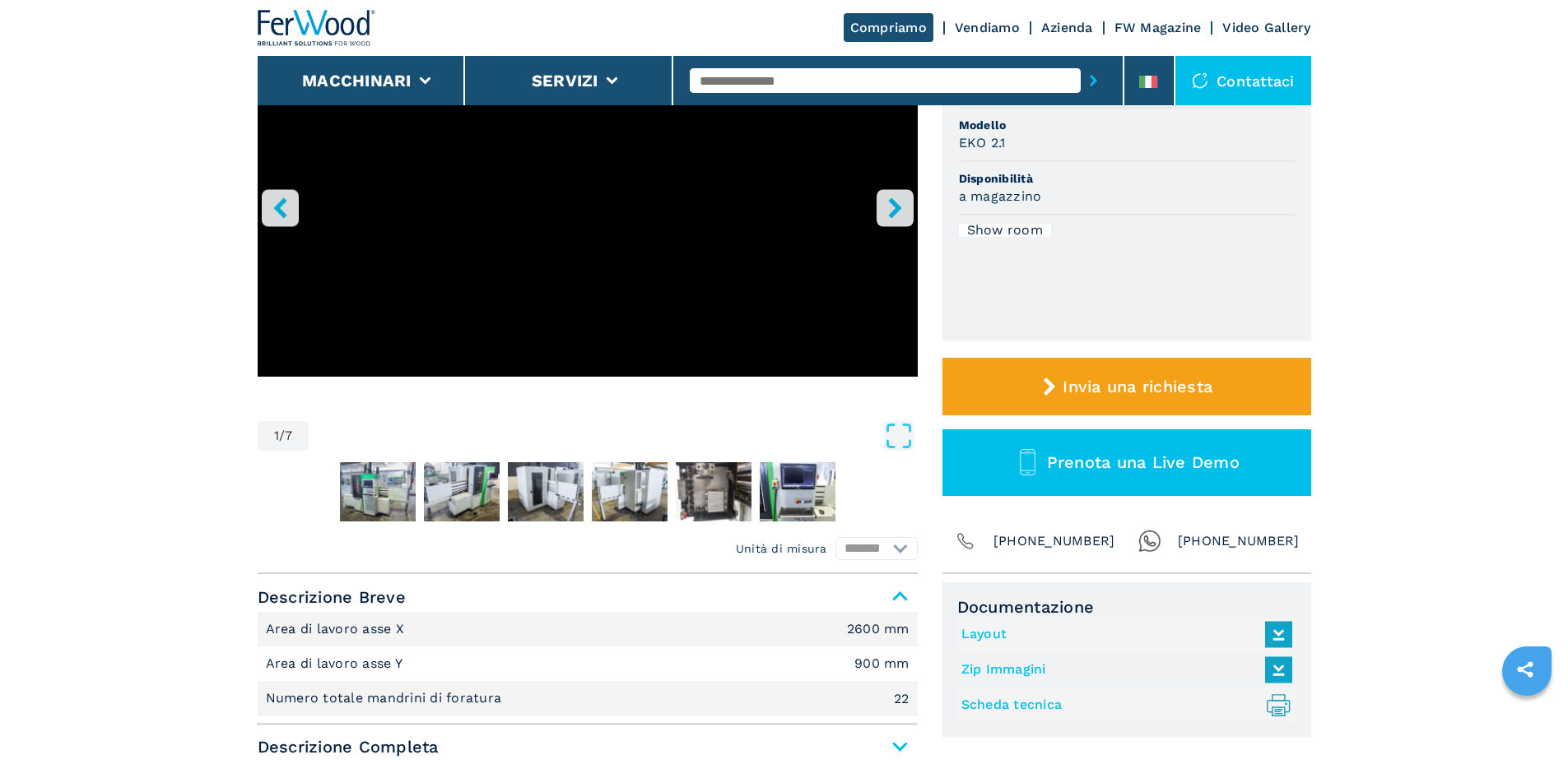
scroll to position [329, 0]
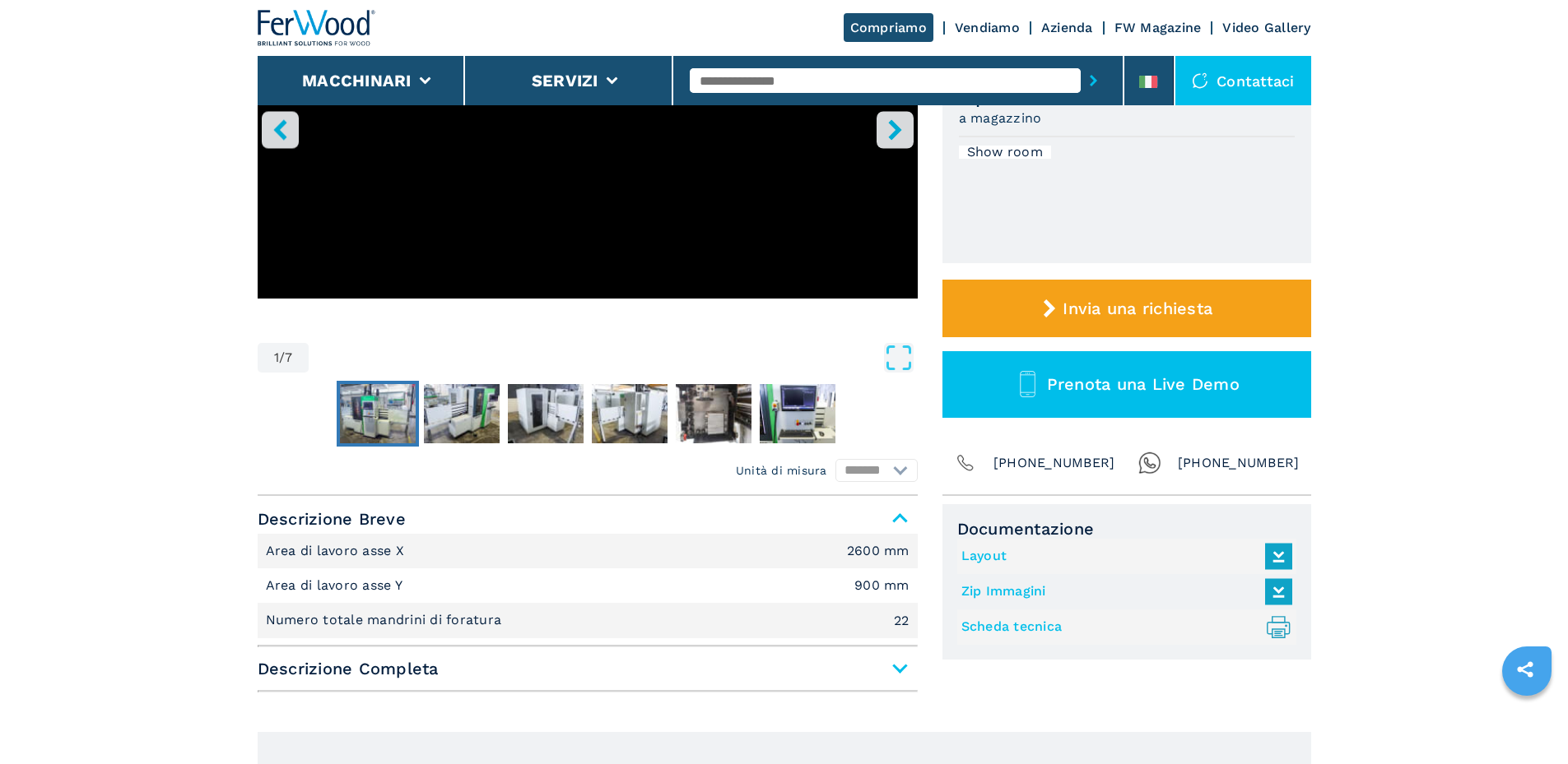
click at [368, 413] on img "Go to Slide 2" at bounding box center [378, 414] width 75 height 59
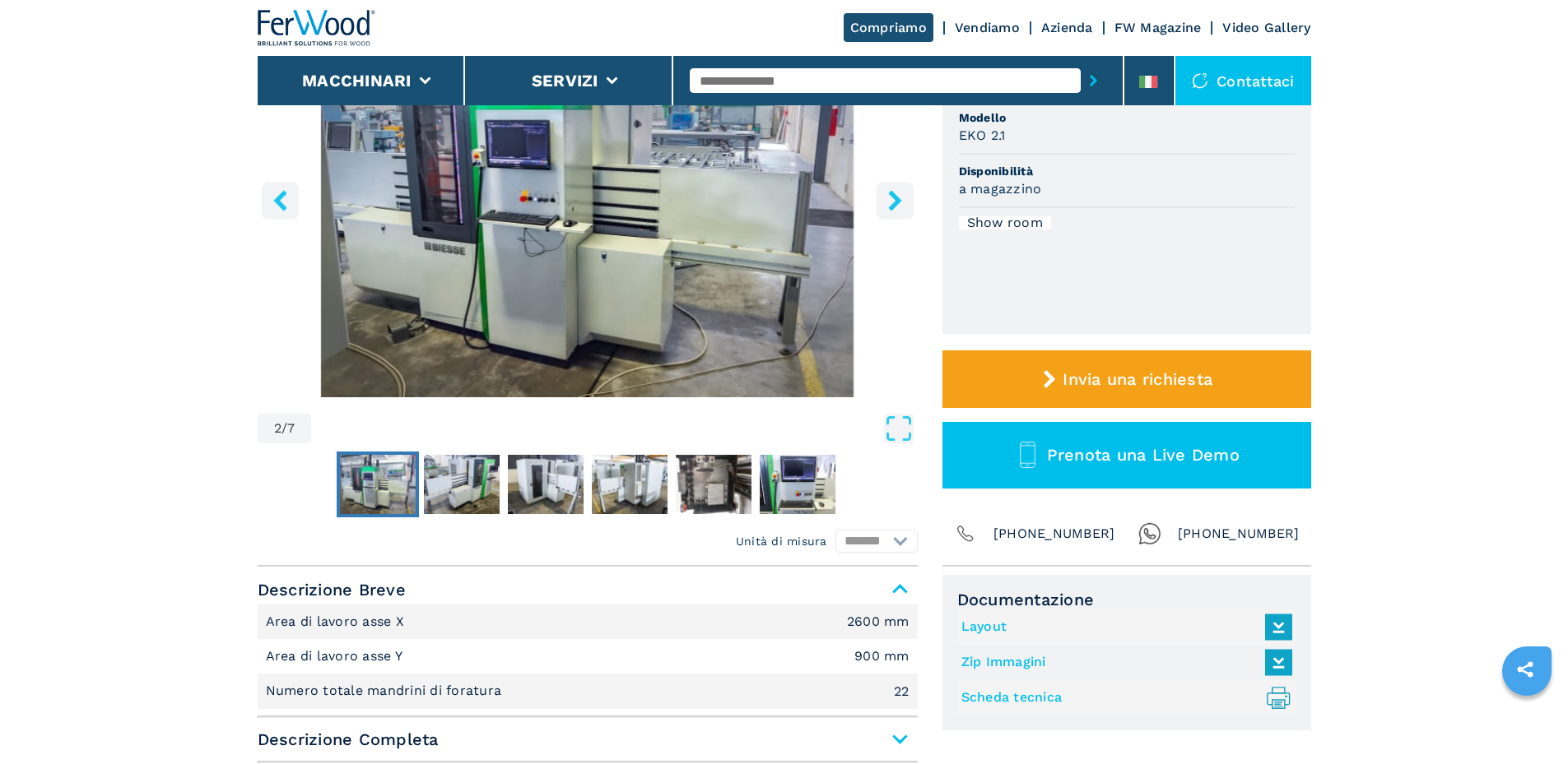
scroll to position [165, 0]
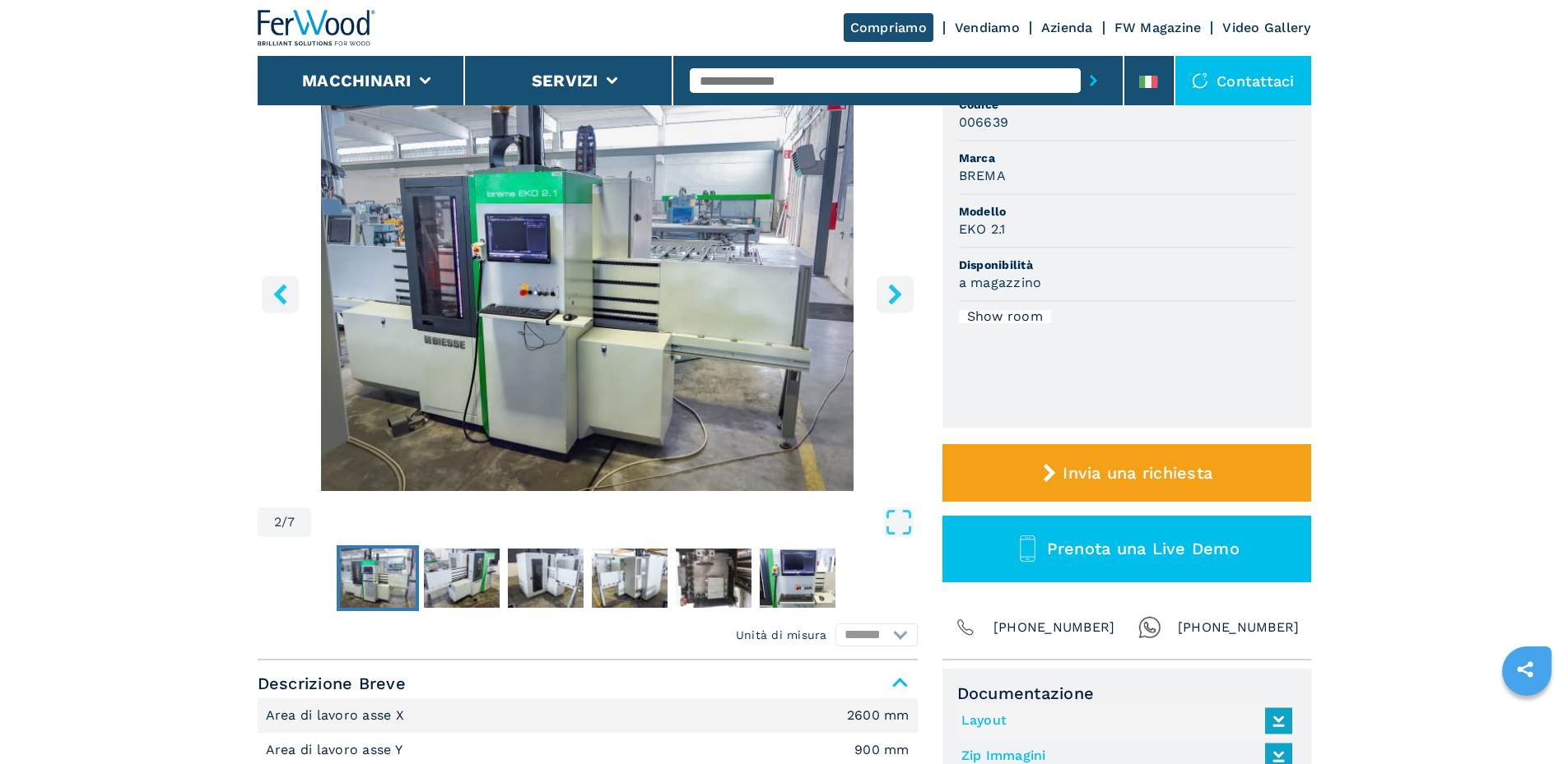
click at [901, 293] on icon "right-button" at bounding box center [895, 294] width 20 height 20
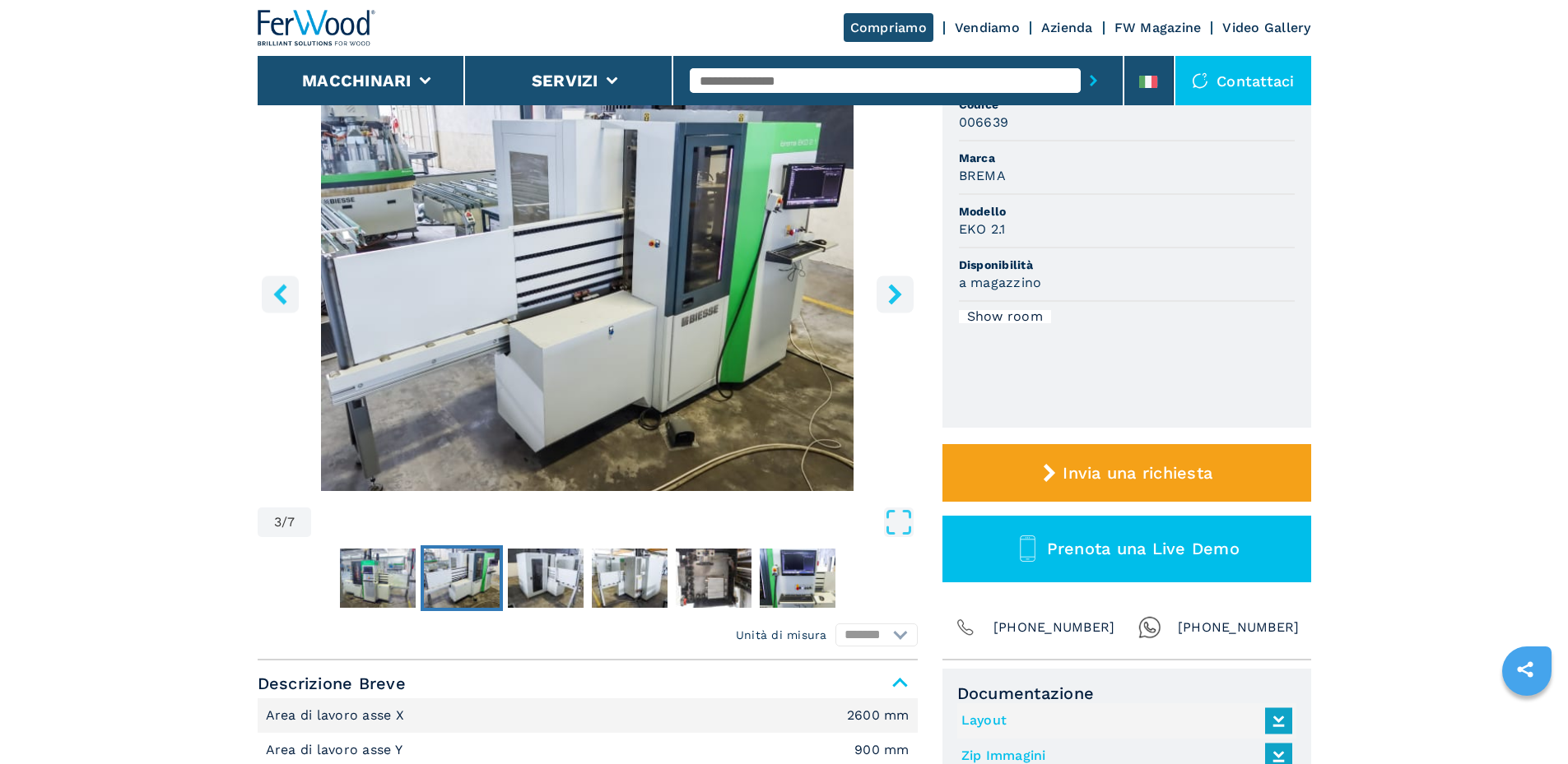
click at [901, 293] on icon "right-button" at bounding box center [895, 294] width 20 height 20
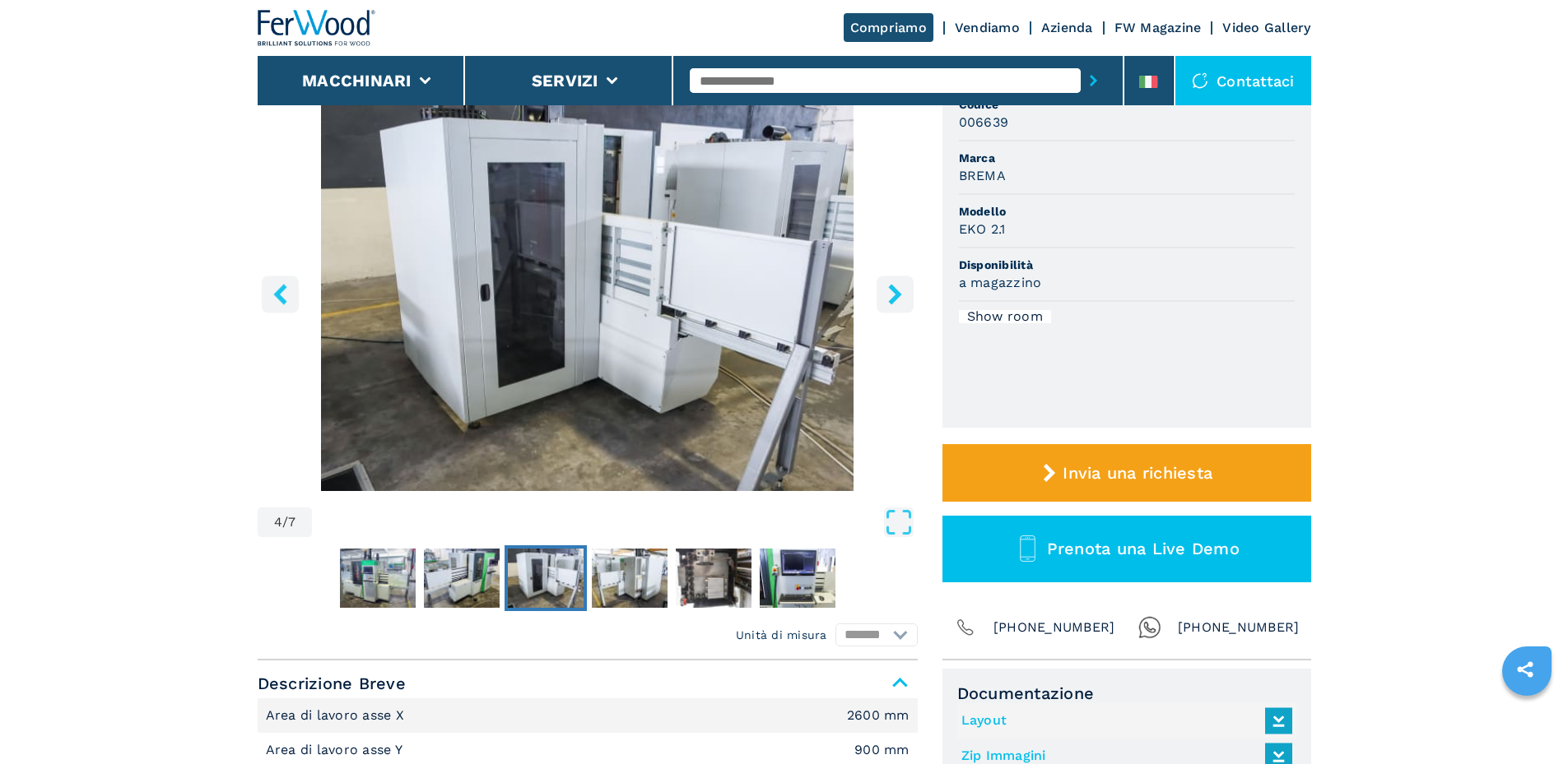
click at [901, 293] on icon "right-button" at bounding box center [895, 294] width 20 height 20
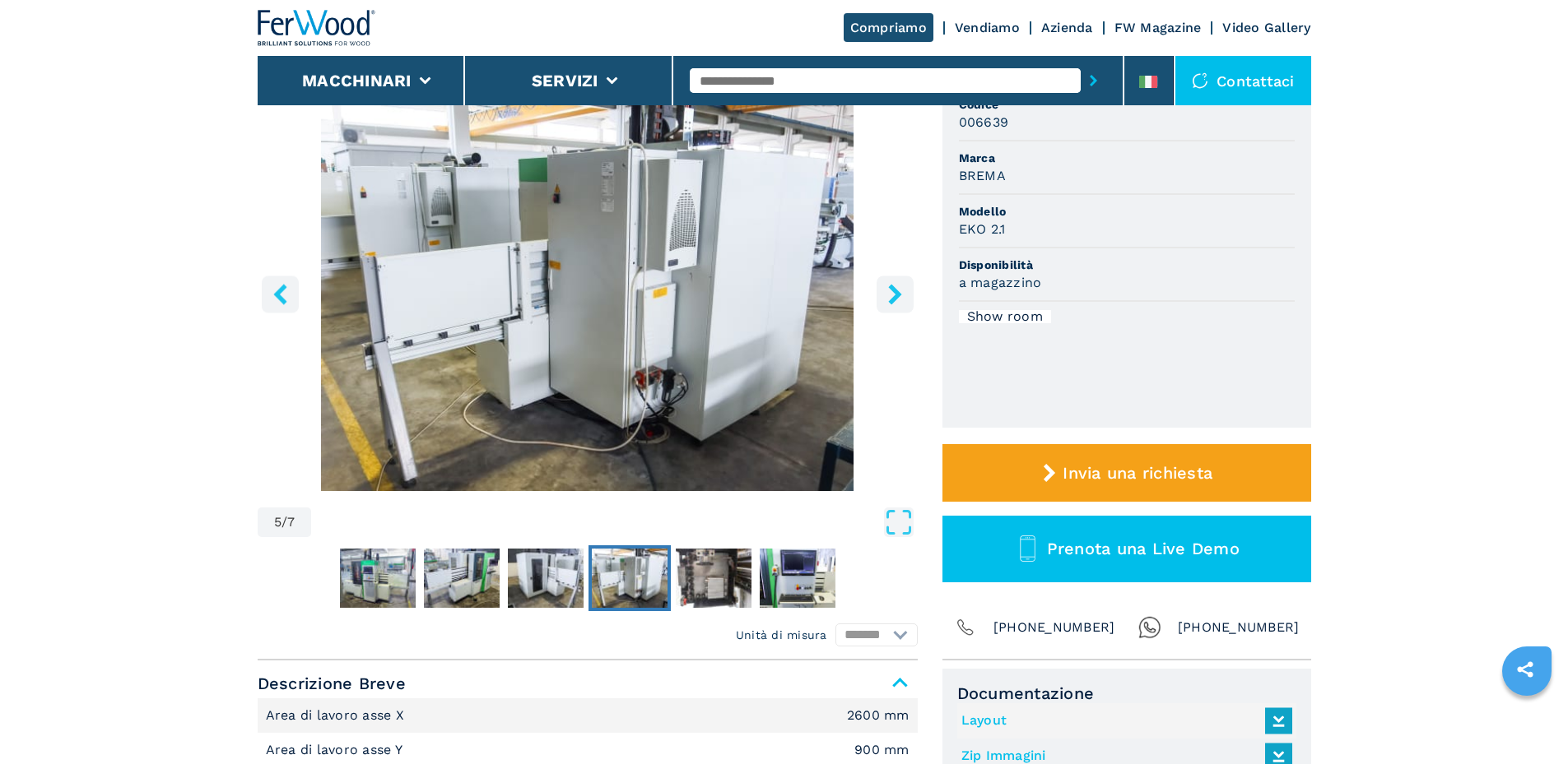
click at [901, 293] on icon "right-button" at bounding box center [895, 294] width 20 height 20
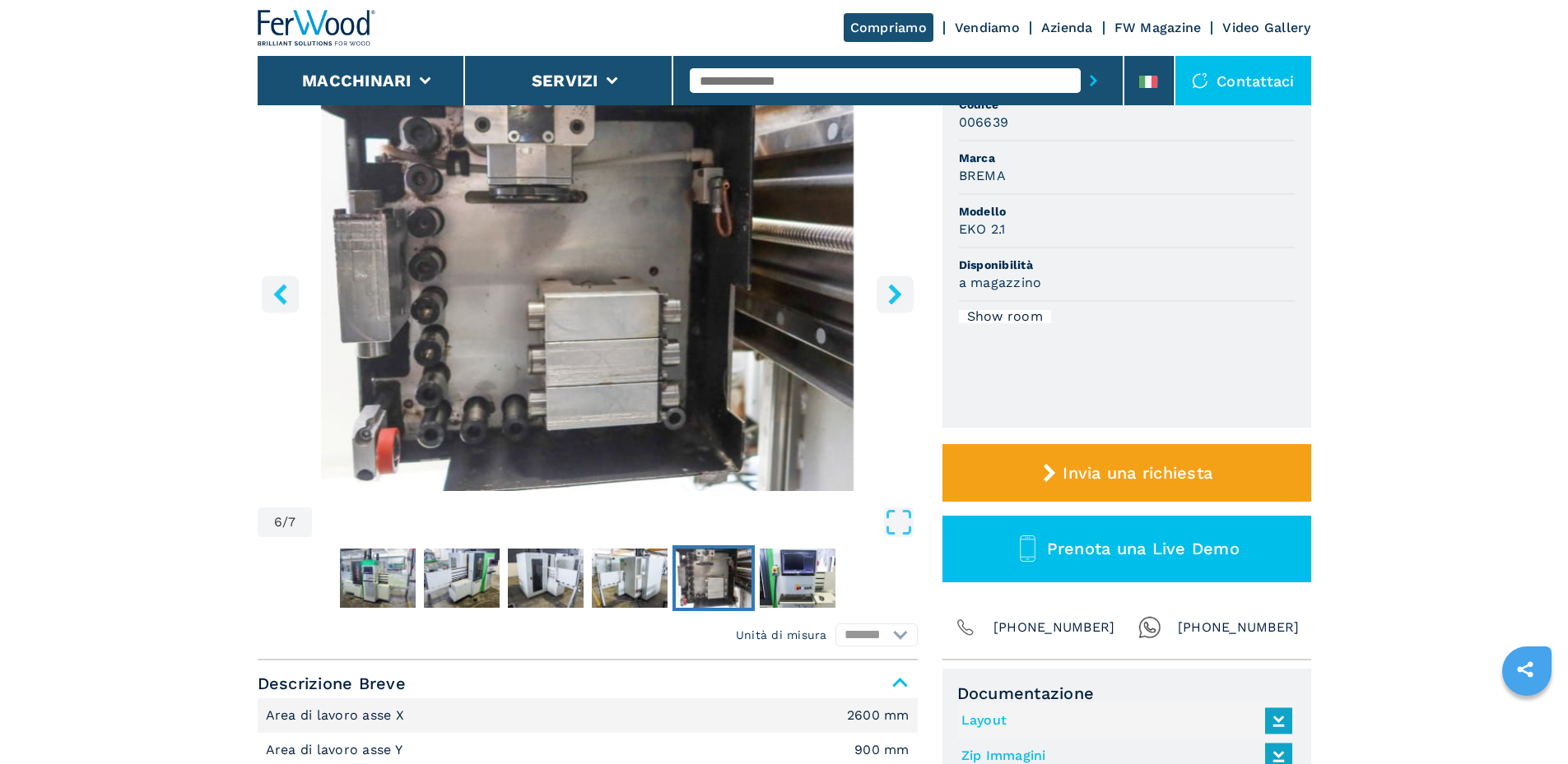
click at [901, 293] on icon "right-button" at bounding box center [895, 294] width 20 height 20
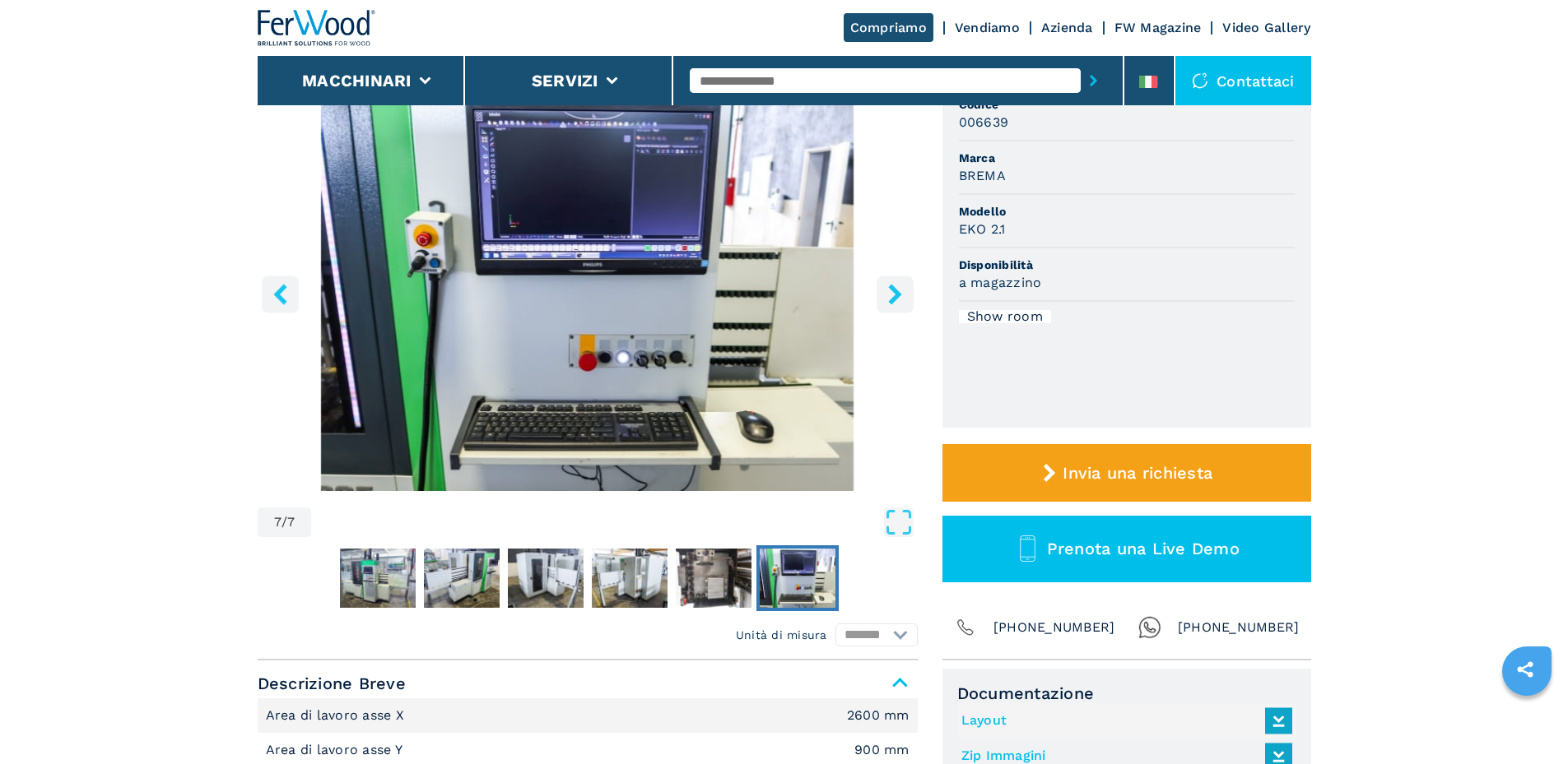
click at [901, 293] on icon "right-button" at bounding box center [895, 294] width 20 height 20
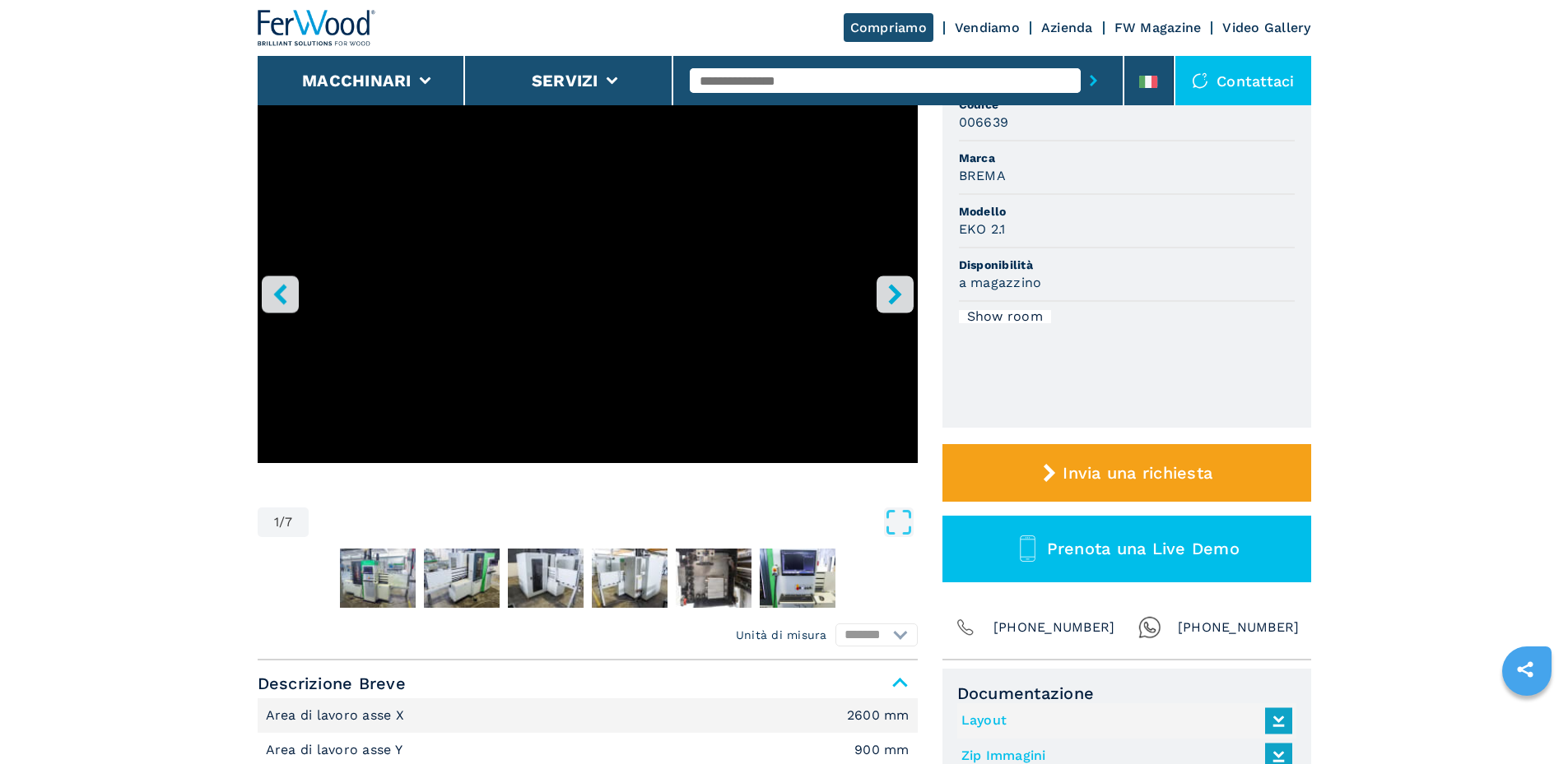
click at [901, 294] on icon "right-button" at bounding box center [895, 294] width 20 height 20
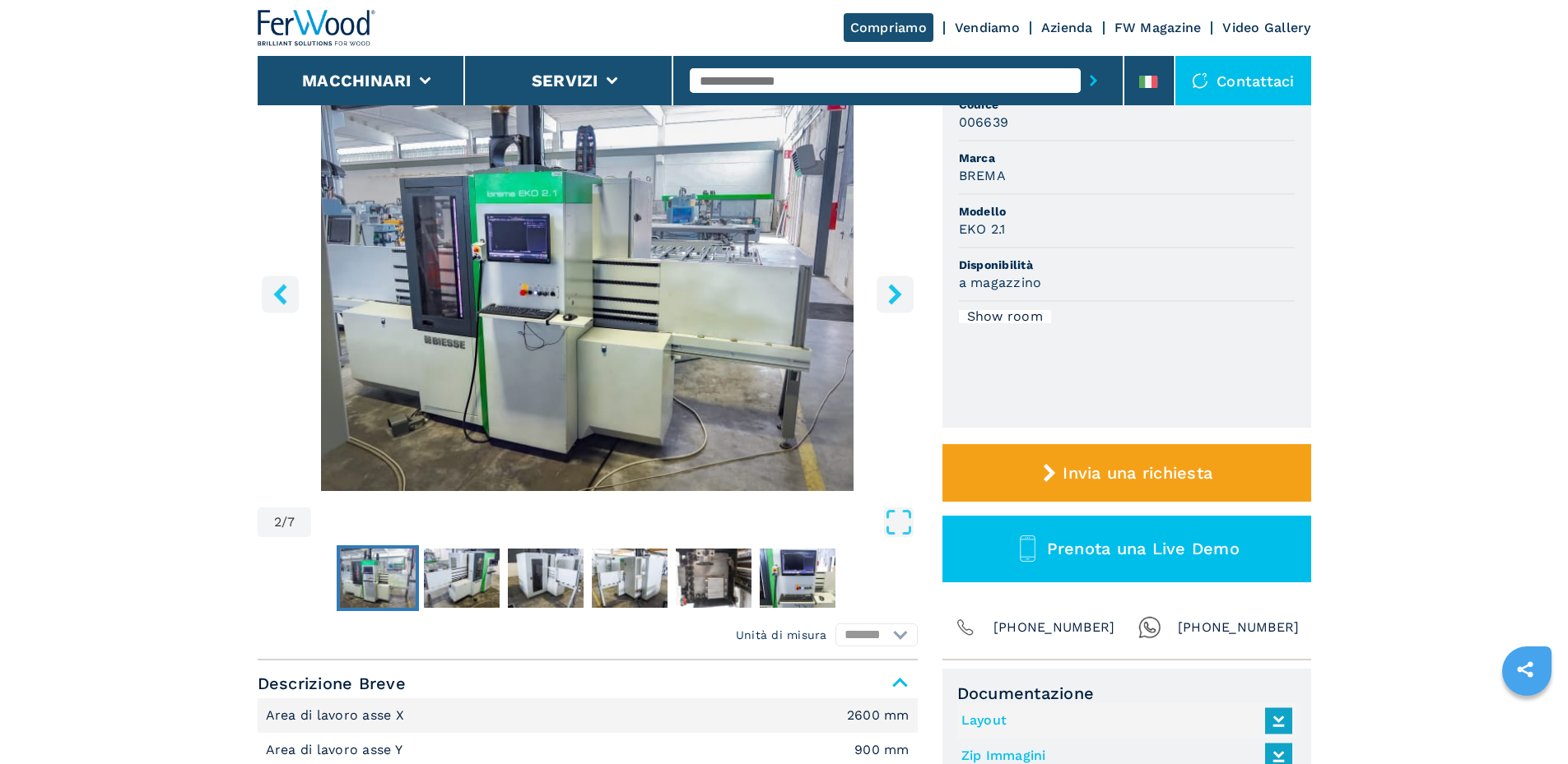
click at [901, 295] on icon "right-button" at bounding box center [895, 294] width 20 height 20
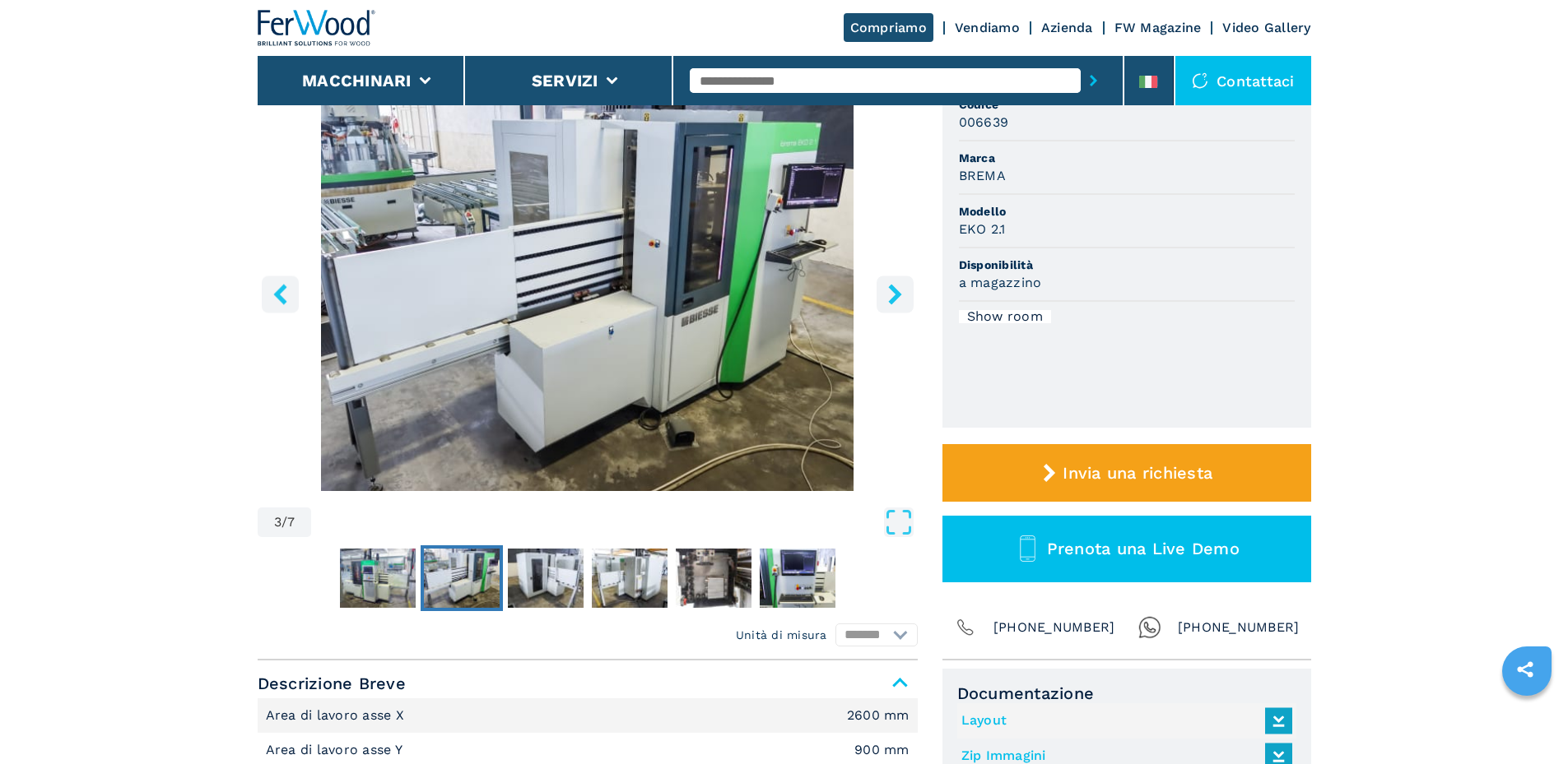
click at [901, 295] on icon "right-button" at bounding box center [895, 294] width 20 height 20
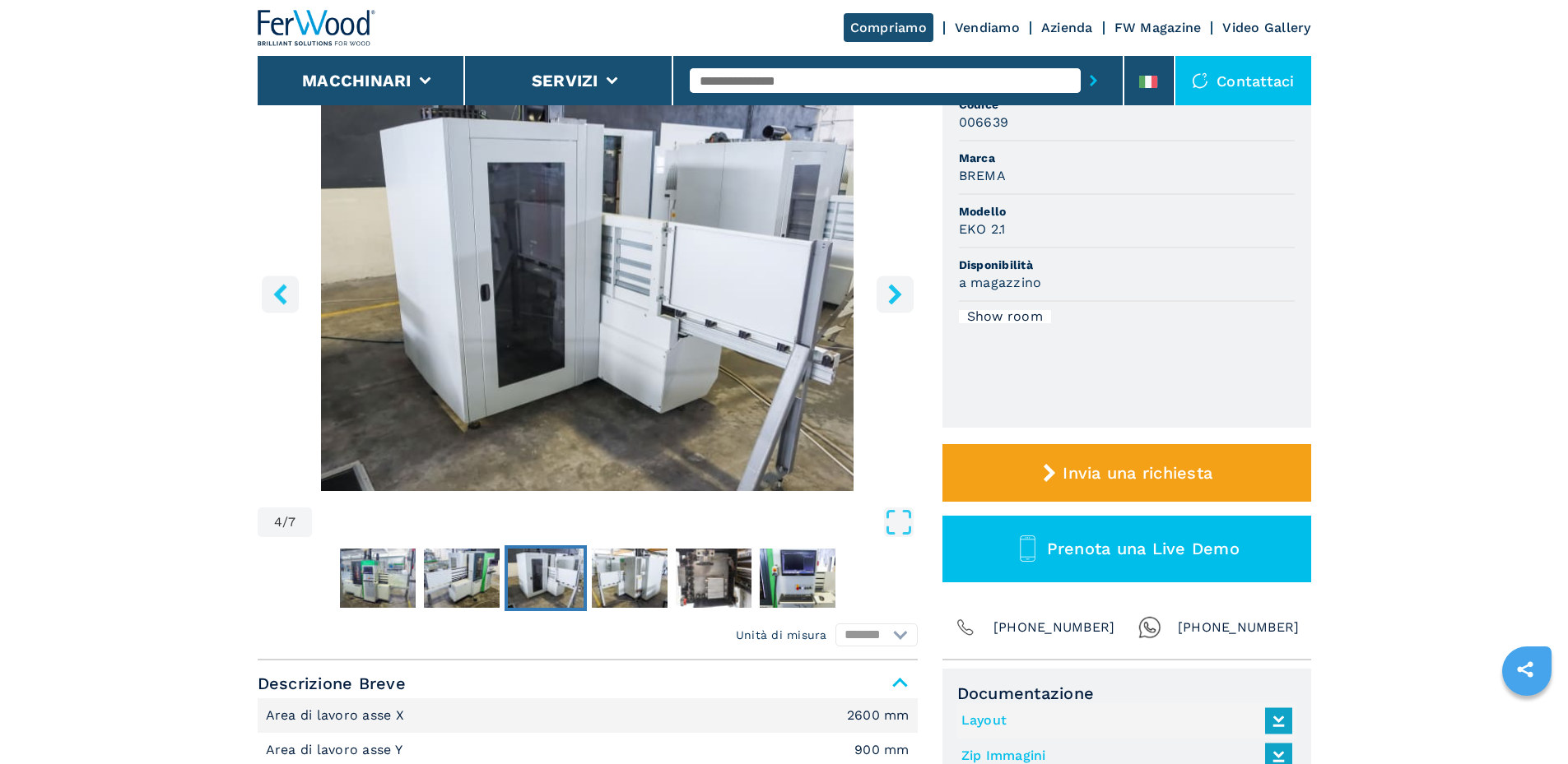
click at [901, 295] on icon "right-button" at bounding box center [895, 294] width 20 height 20
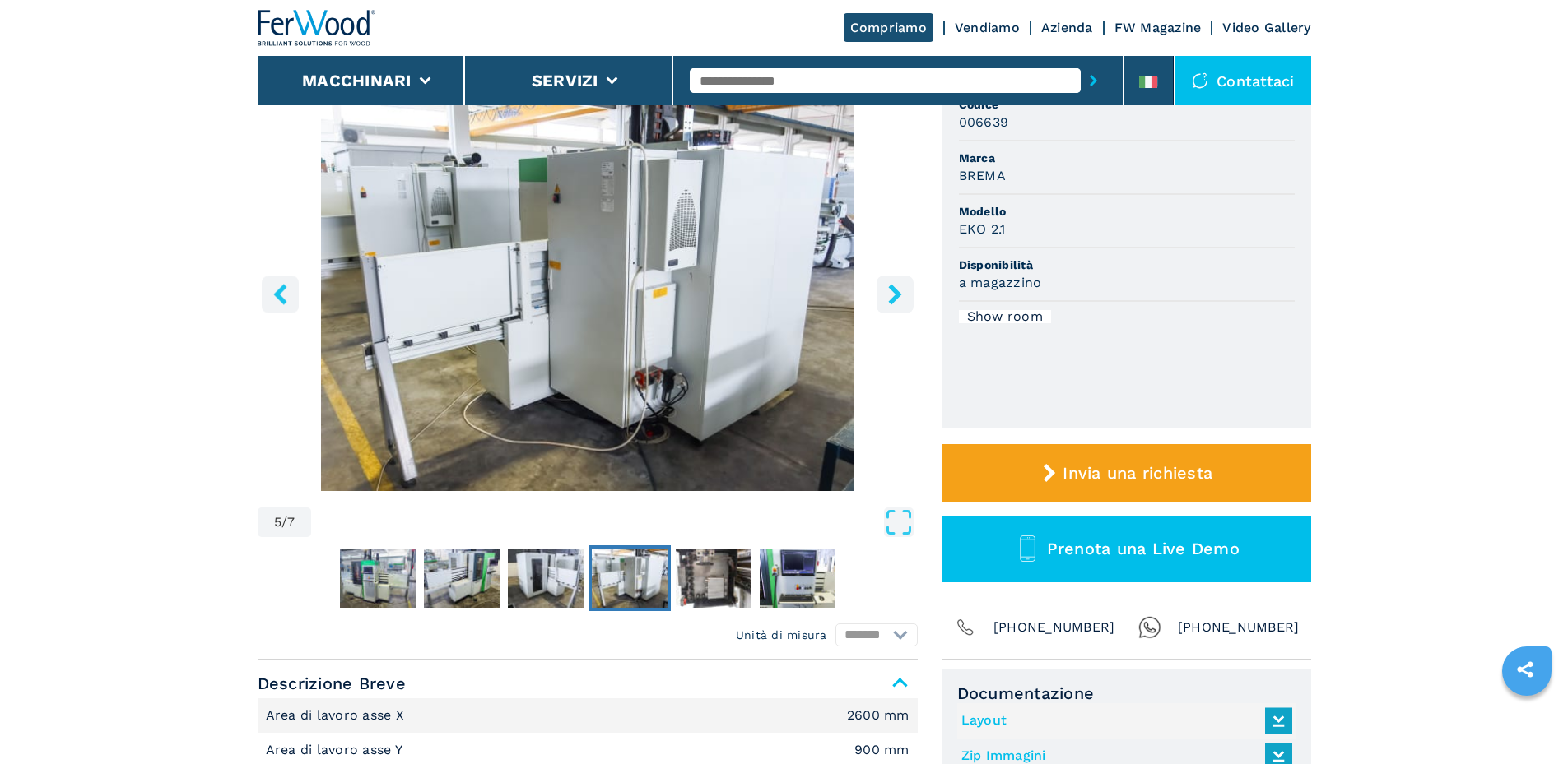
click at [901, 296] on icon "right-button" at bounding box center [895, 294] width 20 height 20
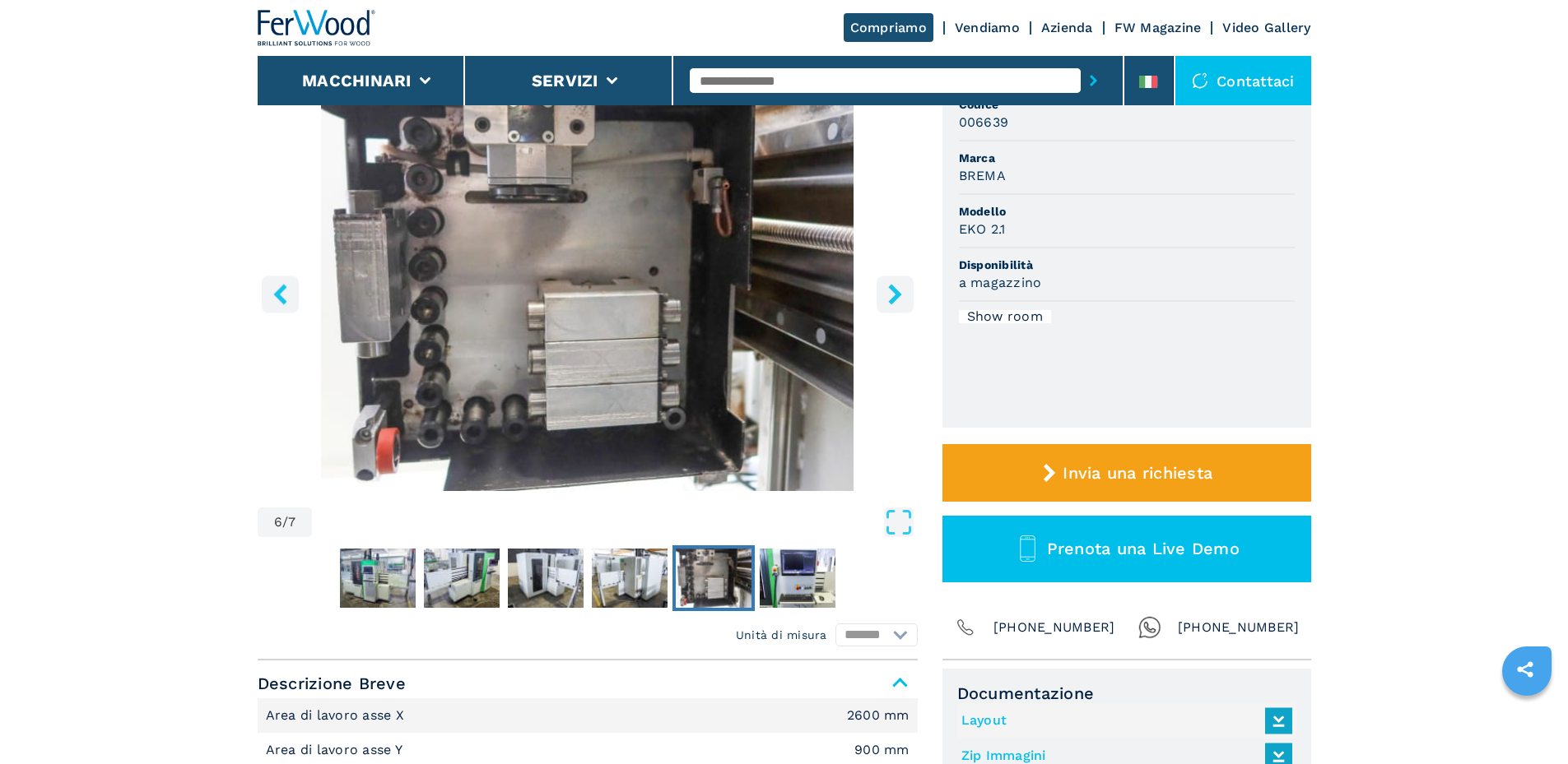
click at [901, 296] on icon "right-button" at bounding box center [895, 294] width 20 height 20
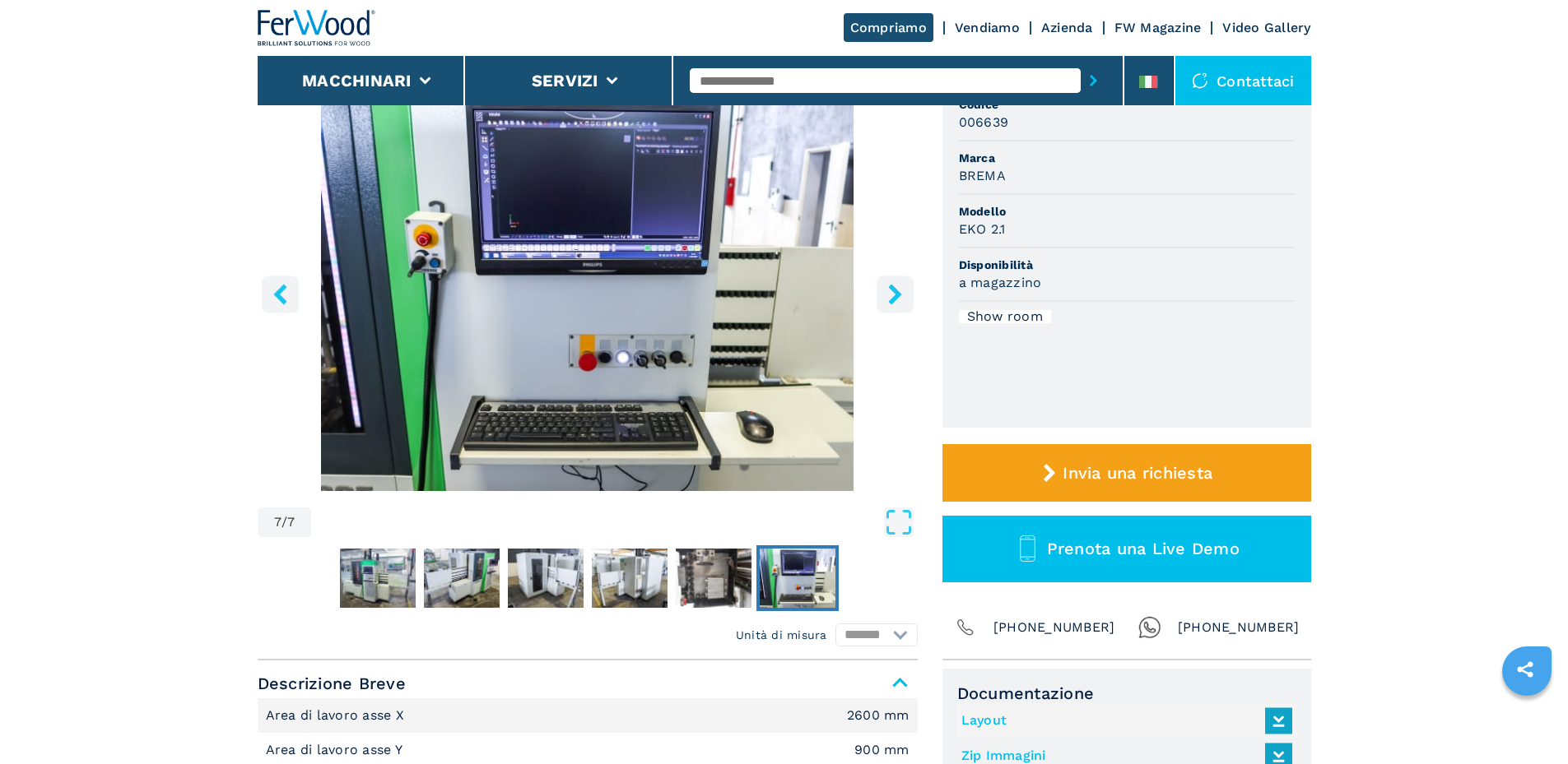
click at [901, 296] on icon "right-button" at bounding box center [895, 294] width 20 height 20
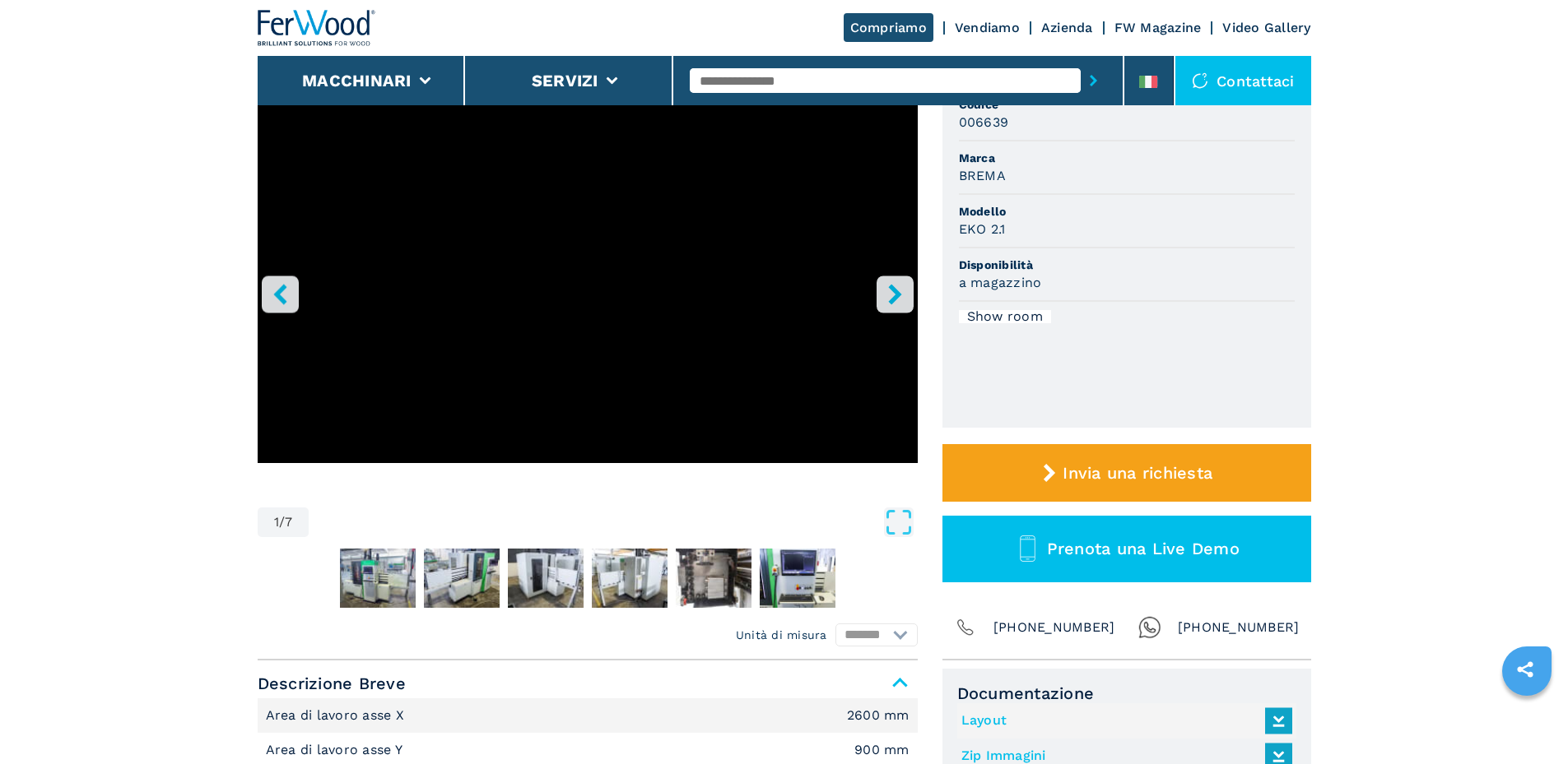
click at [901, 296] on icon "right-button" at bounding box center [895, 294] width 20 height 20
